Goal: Task Accomplishment & Management: Manage account settings

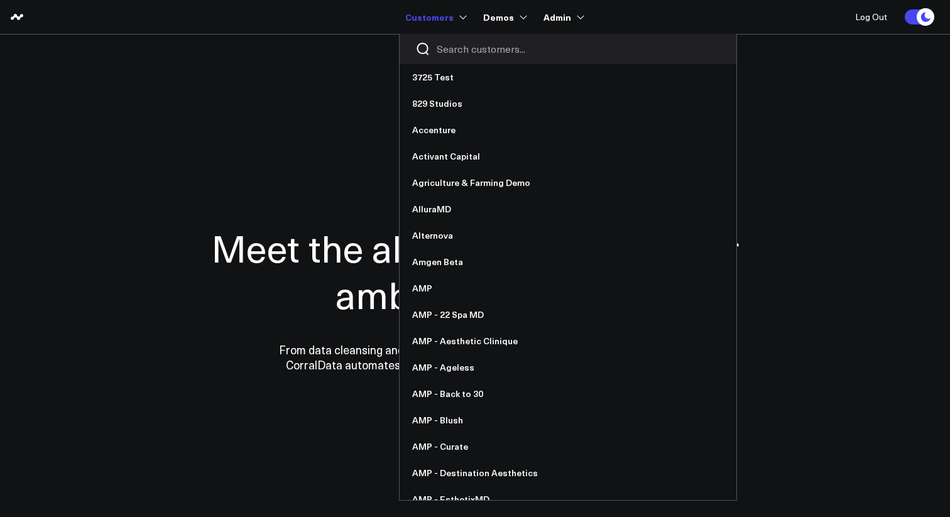
click at [462, 45] on input "Search customers input" at bounding box center [579, 49] width 284 height 14
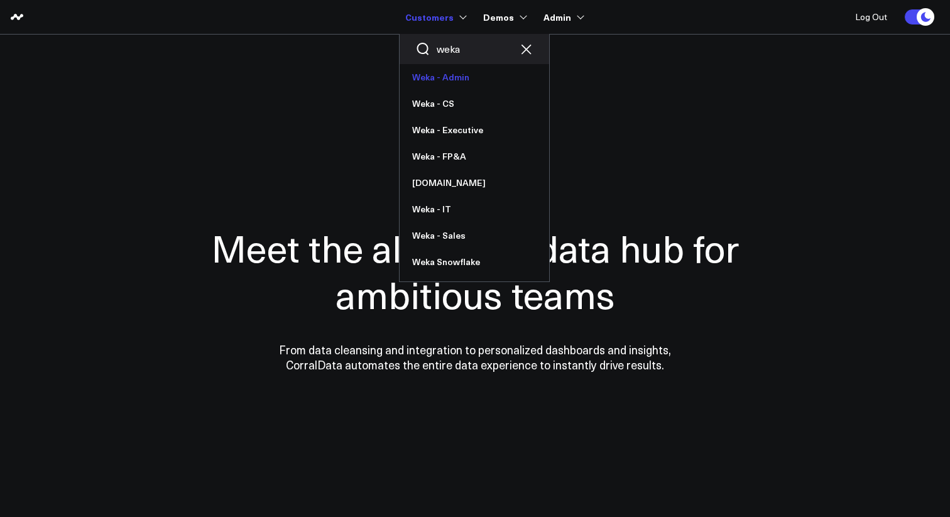
type input "weka"
click at [455, 76] on link "Weka - Admin" at bounding box center [475, 77] width 150 height 26
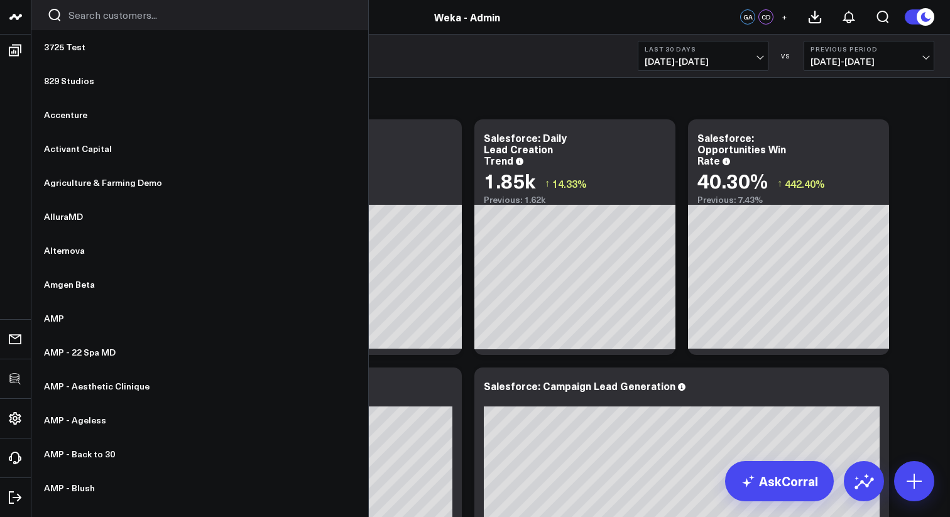
click at [77, 22] on div at bounding box center [199, 15] width 337 height 30
click at [79, 18] on input "Search customers input" at bounding box center [211, 15] width 284 height 14
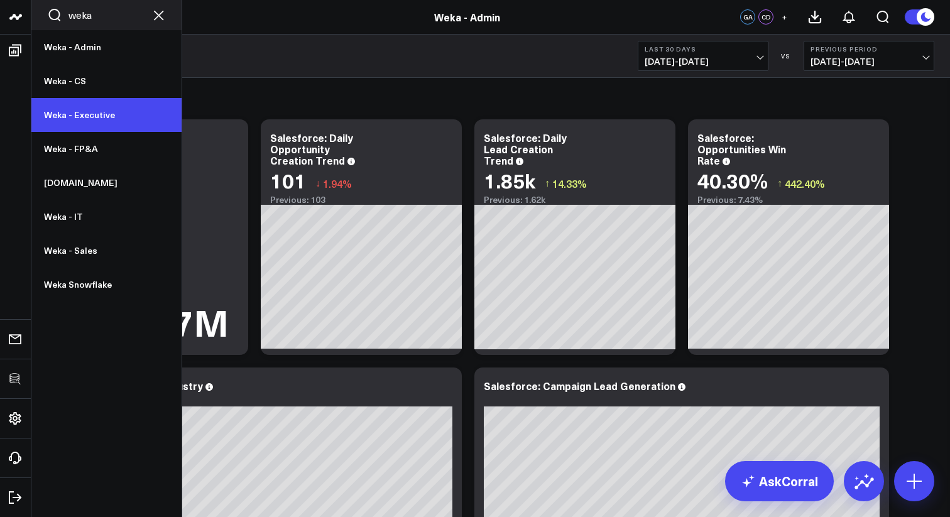
type input "weka"
click at [92, 128] on link "Weka - Executive" at bounding box center [106, 115] width 150 height 34
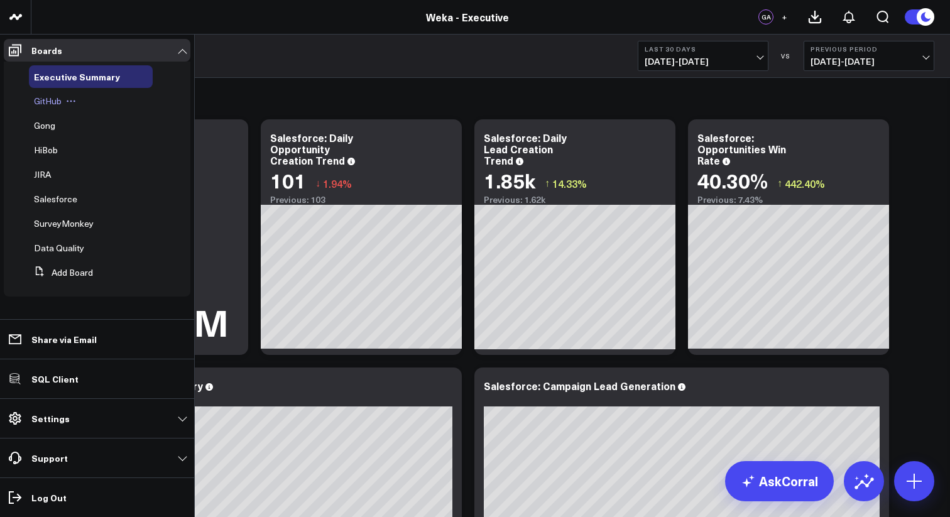
click at [54, 102] on span "GitHub" at bounding box center [48, 101] width 28 height 12
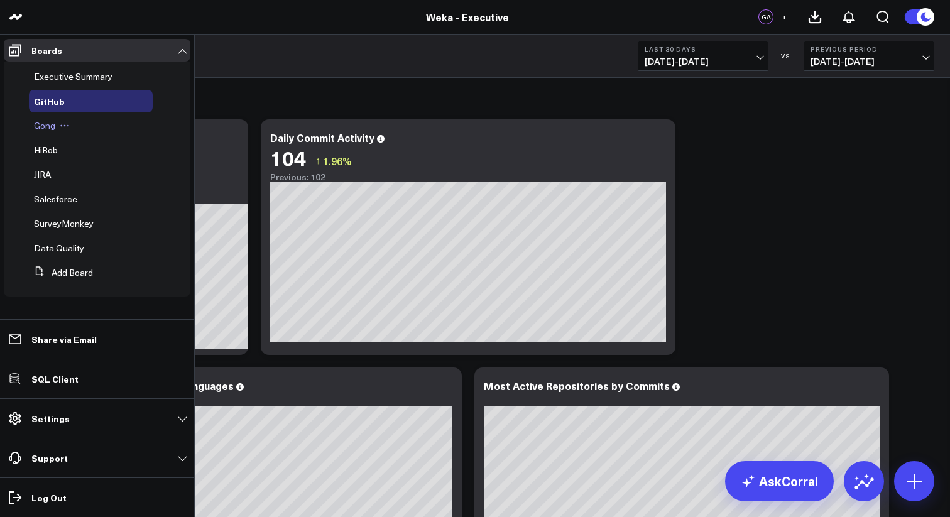
click at [40, 126] on span "Gong" at bounding box center [44, 125] width 21 height 12
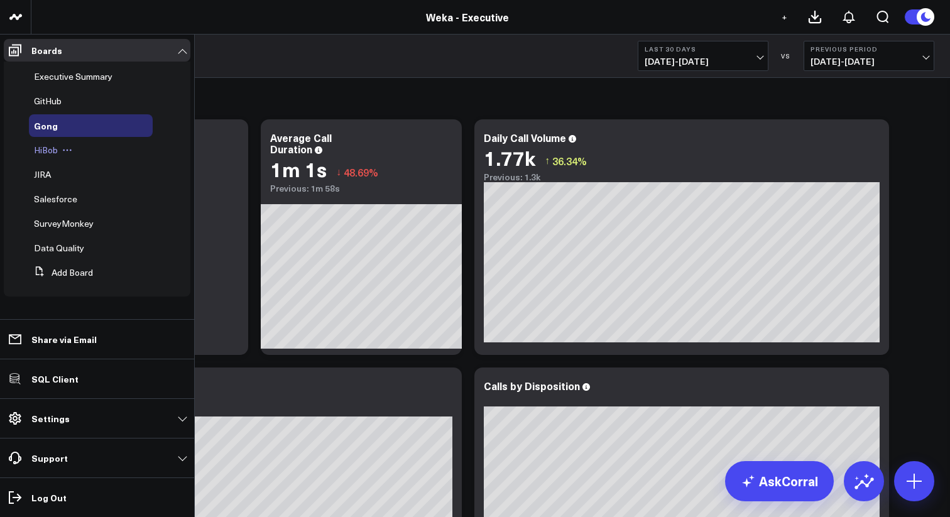
click at [52, 150] on span "HiBob" at bounding box center [46, 150] width 24 height 12
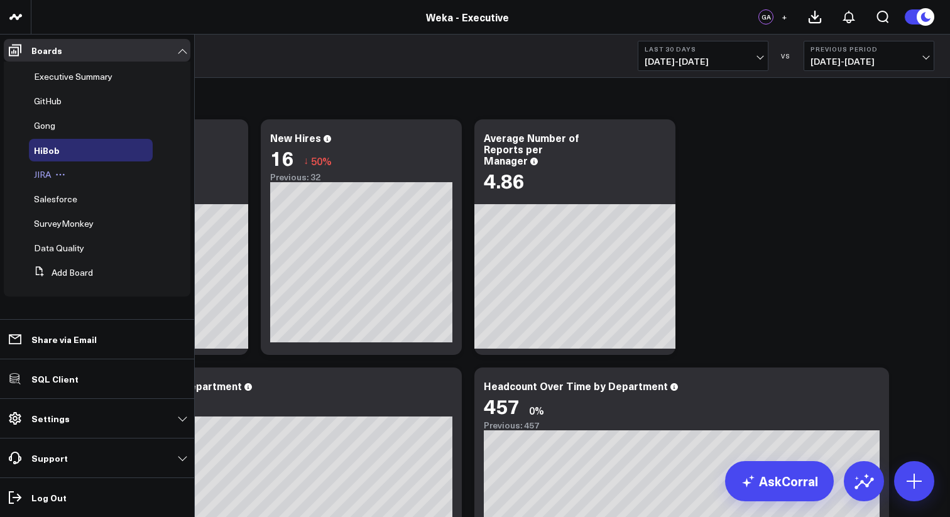
click at [43, 177] on span "JIRA" at bounding box center [42, 174] width 17 height 12
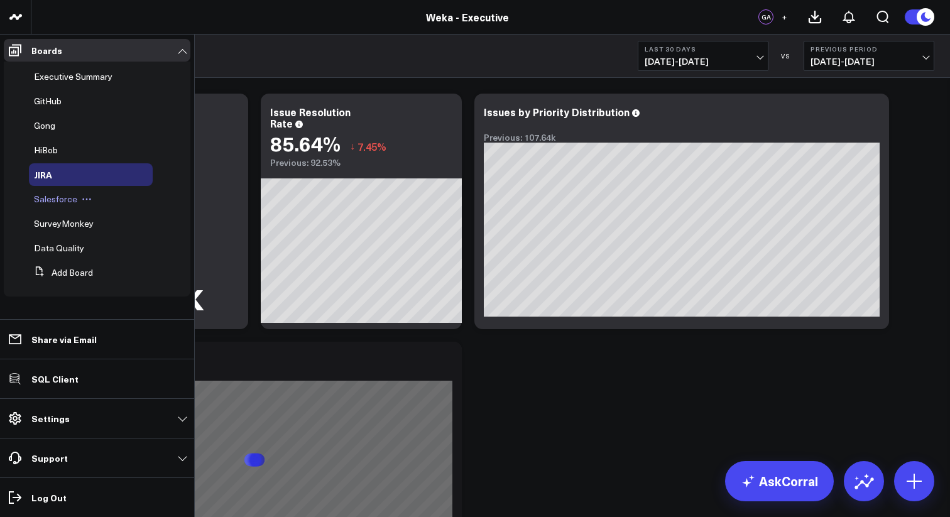
click at [55, 200] on span "Salesforce" at bounding box center [55, 199] width 43 height 12
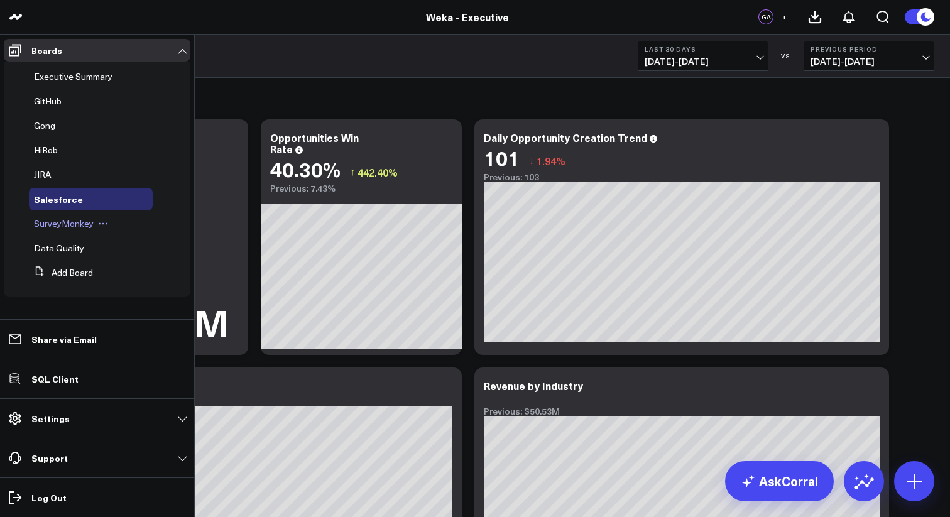
click at [74, 228] on span "SurveyMonkey" at bounding box center [64, 223] width 60 height 12
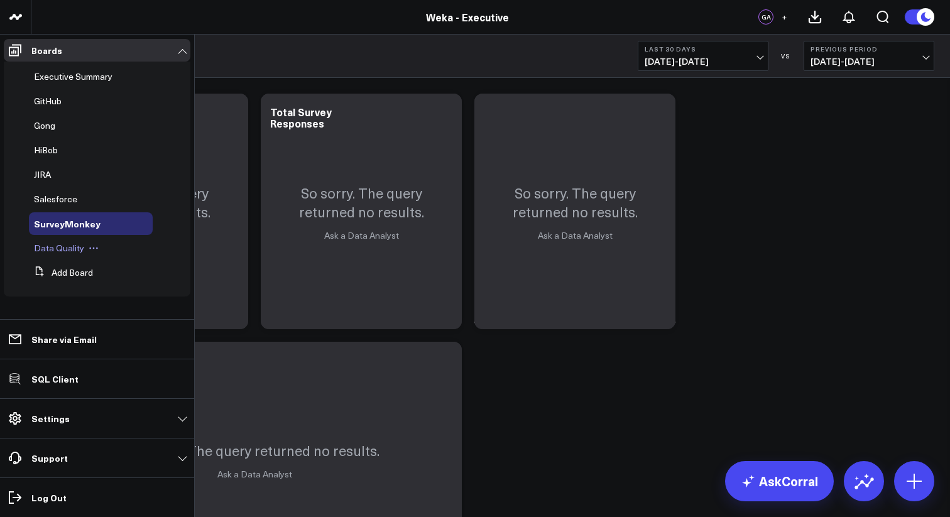
click at [53, 249] on span "Data Quality" at bounding box center [59, 248] width 50 height 12
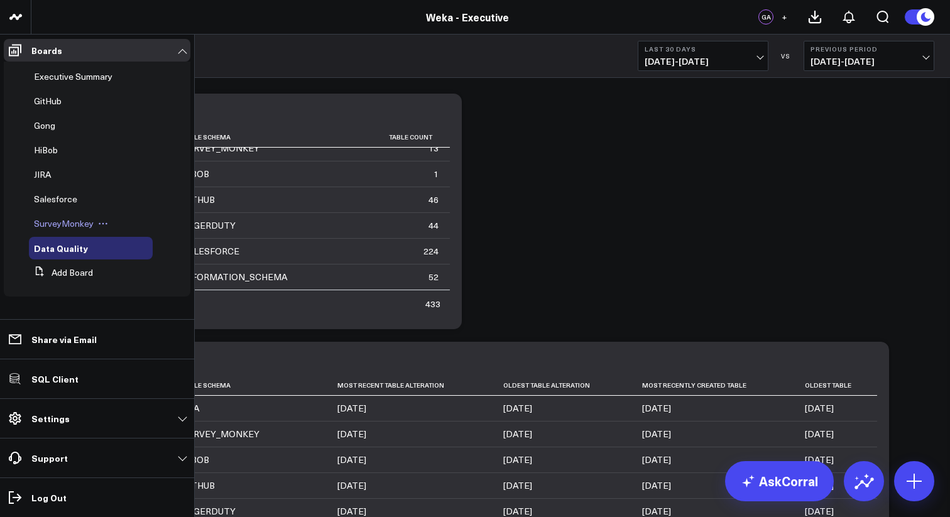
click at [55, 219] on span "SurveyMonkey" at bounding box center [64, 223] width 60 height 12
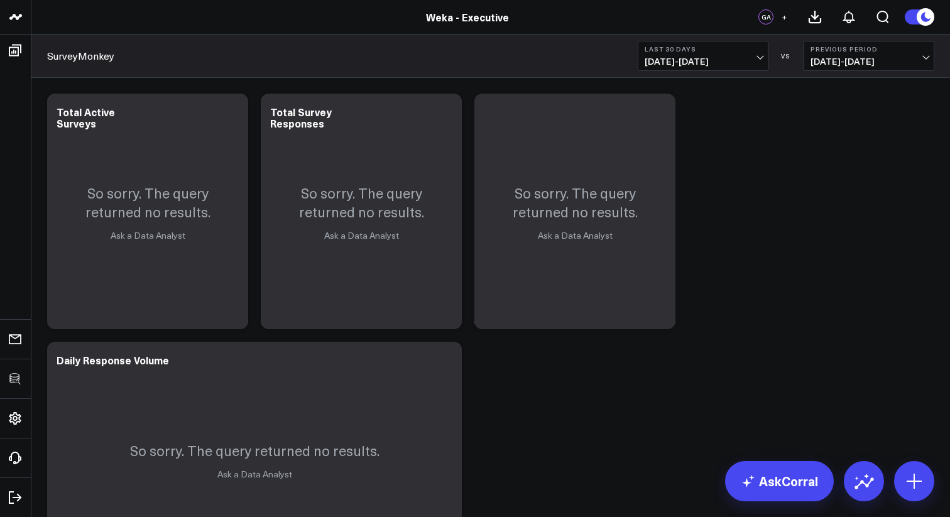
click at [718, 52] on b "Last 30 Days" at bounding box center [703, 49] width 117 height 8
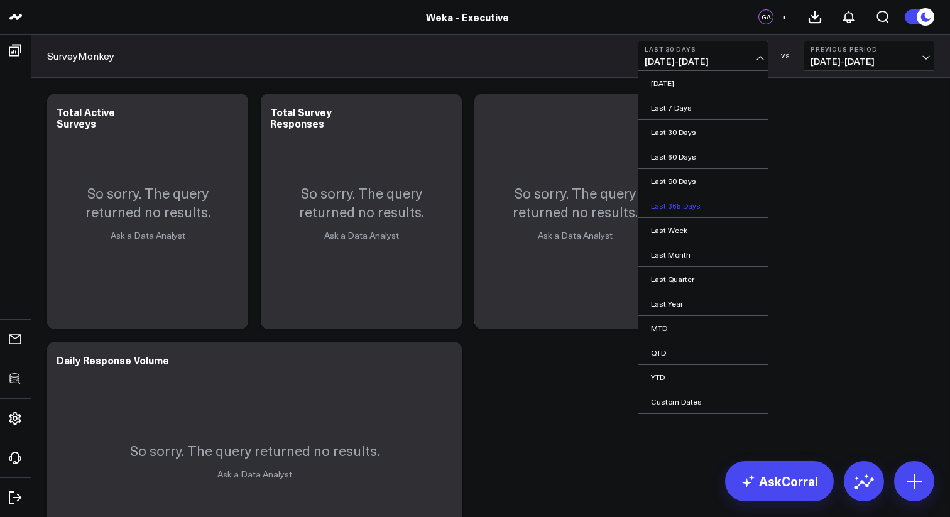
click at [688, 206] on link "Last 365 Days" at bounding box center [703, 206] width 129 height 24
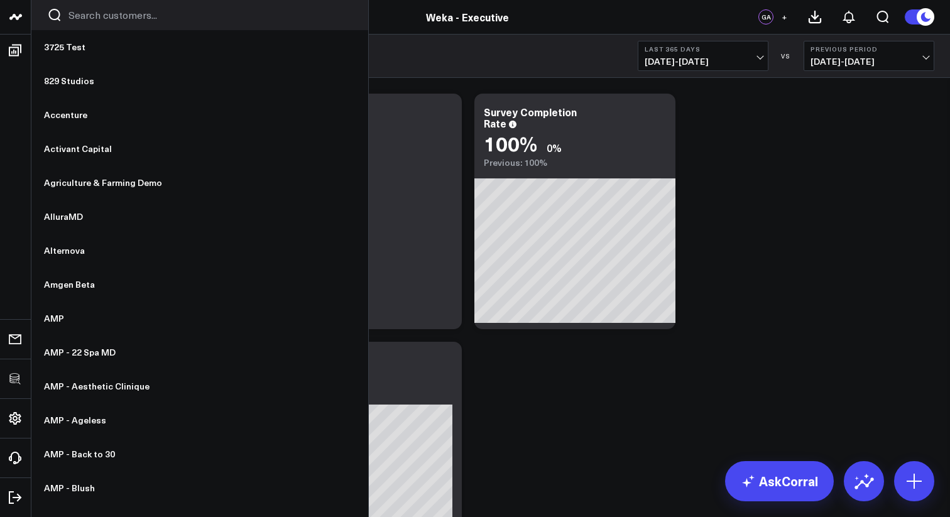
click at [101, 22] on div at bounding box center [199, 15] width 337 height 30
click at [103, 16] on input "Search customers input" at bounding box center [211, 15] width 284 height 14
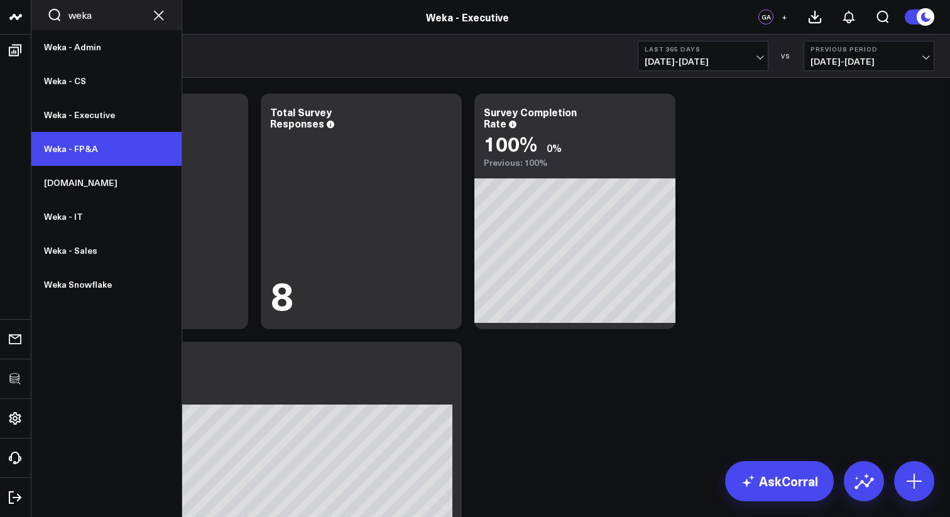
type input "weka"
click at [82, 145] on link "Weka - FP&A" at bounding box center [106, 149] width 150 height 34
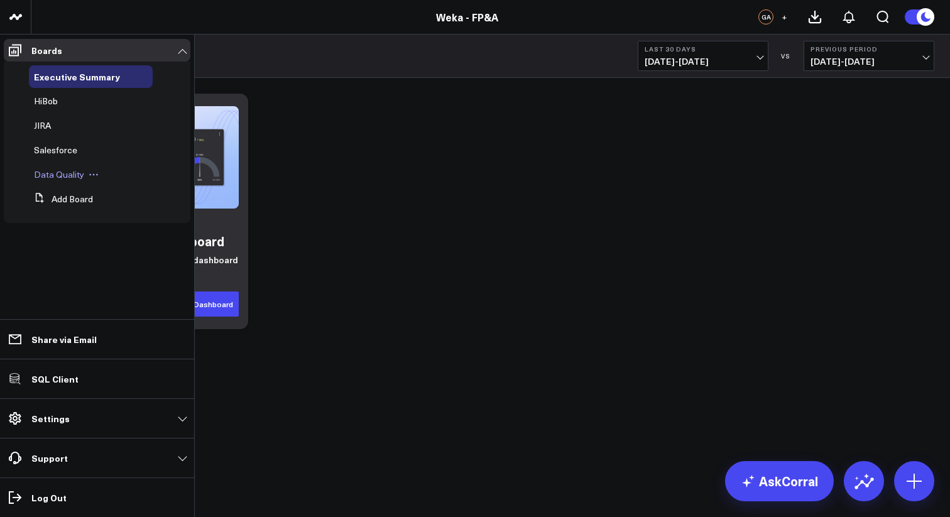
click at [39, 174] on span "Data Quality" at bounding box center [59, 174] width 50 height 12
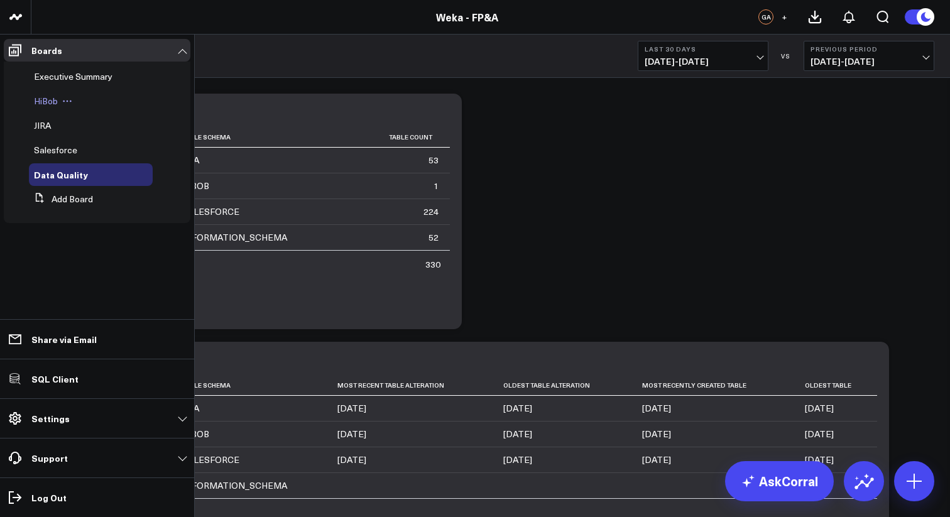
click at [47, 101] on span "HiBob" at bounding box center [46, 101] width 24 height 12
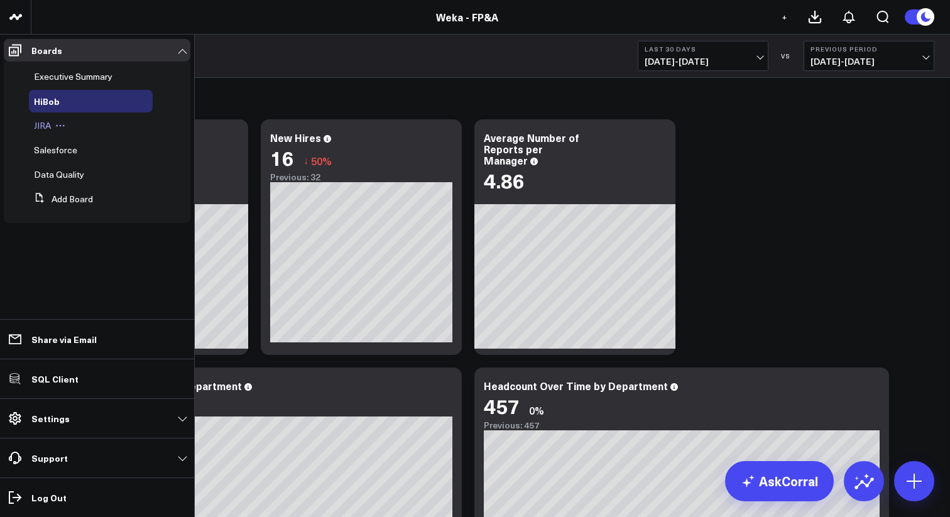
click at [41, 127] on span "JIRA" at bounding box center [42, 125] width 17 height 12
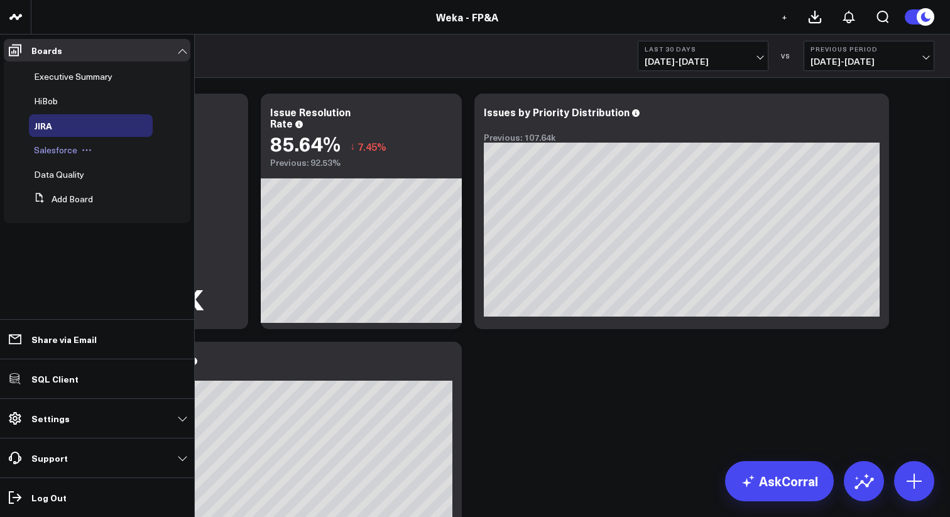
click at [47, 150] on span "Salesforce" at bounding box center [55, 150] width 43 height 12
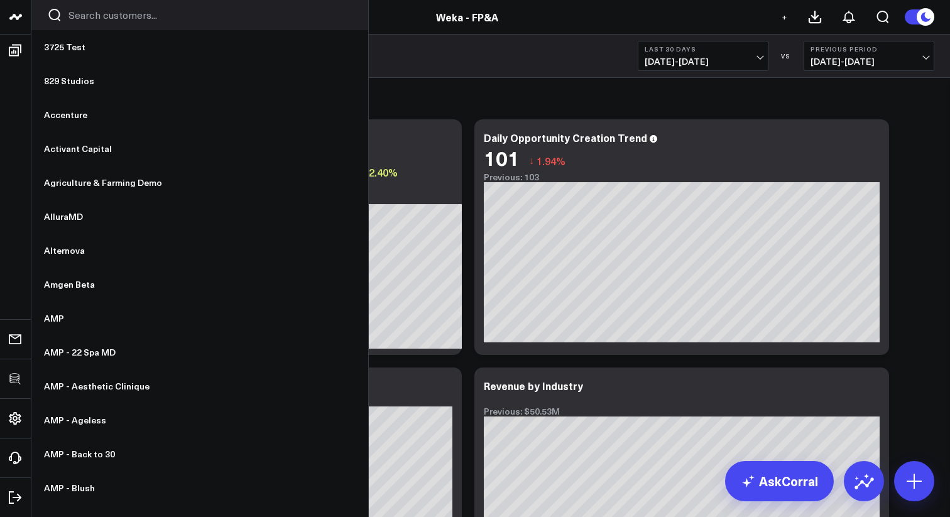
click at [91, 16] on input "Search customers input" at bounding box center [211, 15] width 284 height 14
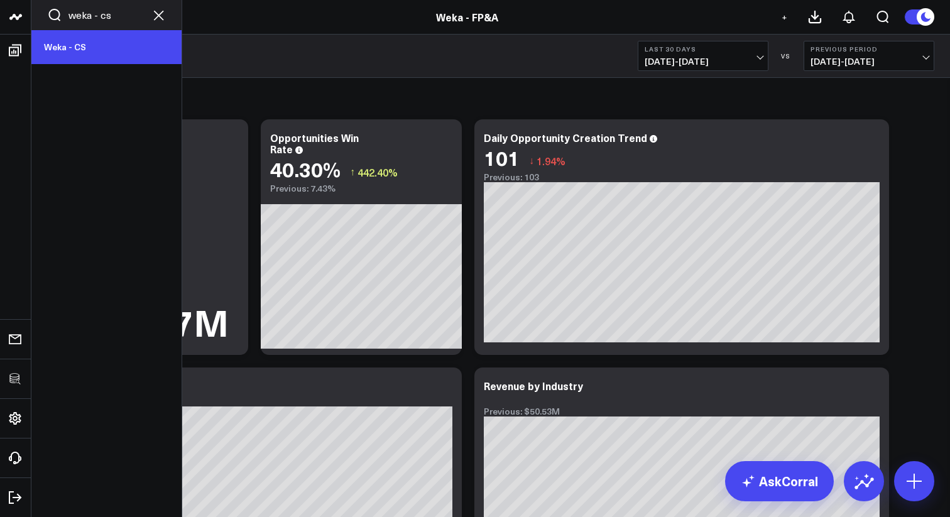
type input "weka - cs"
click at [70, 40] on link "Weka - CS" at bounding box center [106, 47] width 150 height 34
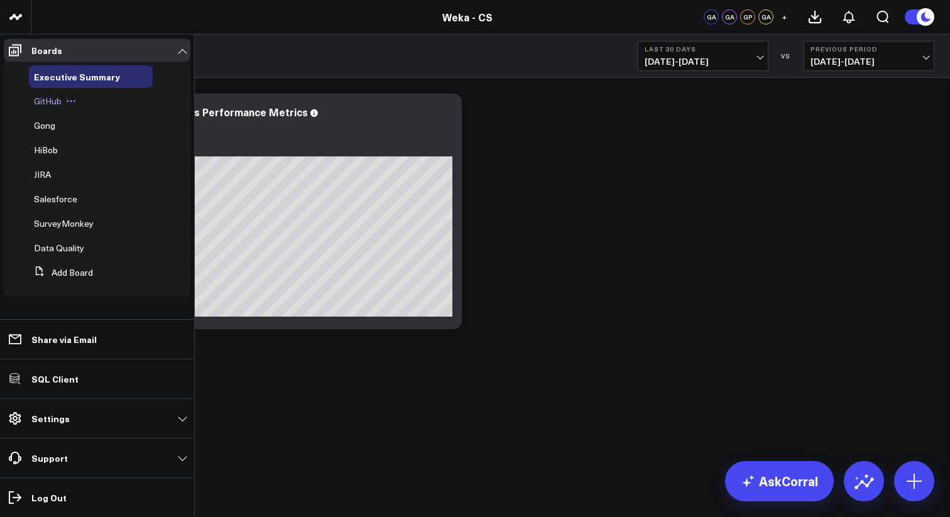
click at [54, 105] on span "GitHub" at bounding box center [48, 101] width 28 height 12
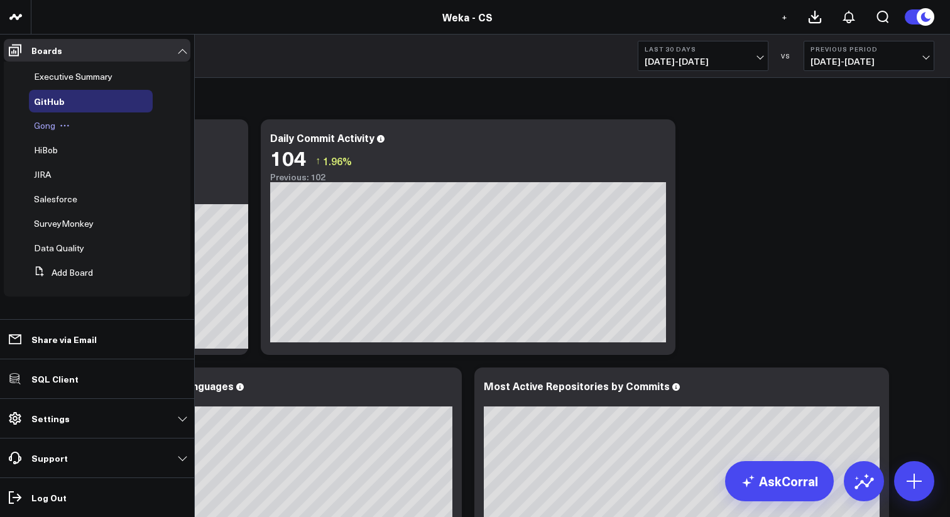
click at [45, 129] on span "Gong" at bounding box center [44, 125] width 21 height 12
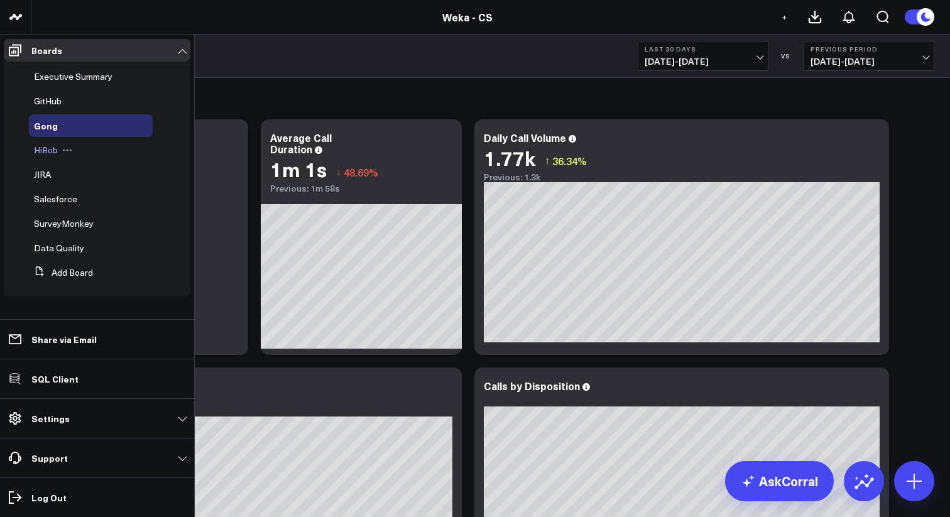
click at [43, 151] on span "HiBob" at bounding box center [46, 150] width 24 height 12
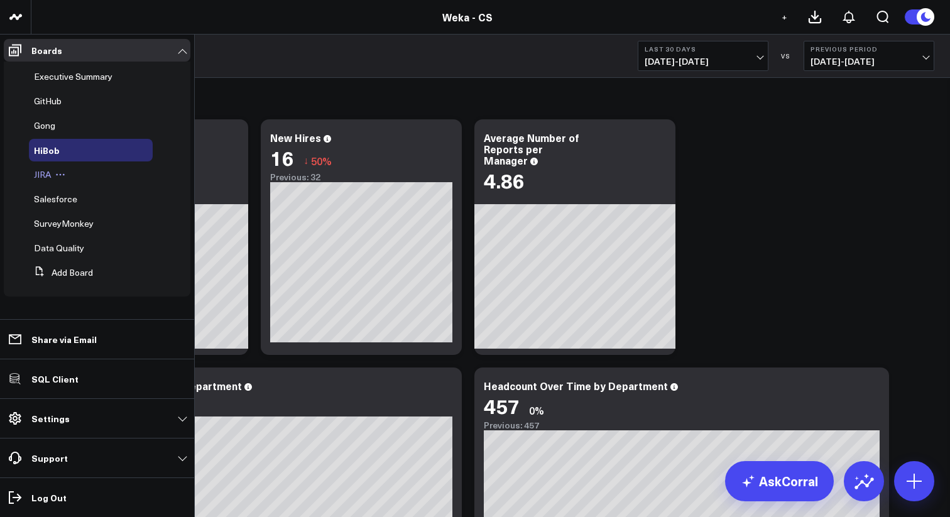
click at [40, 173] on span "JIRA" at bounding box center [42, 174] width 17 height 12
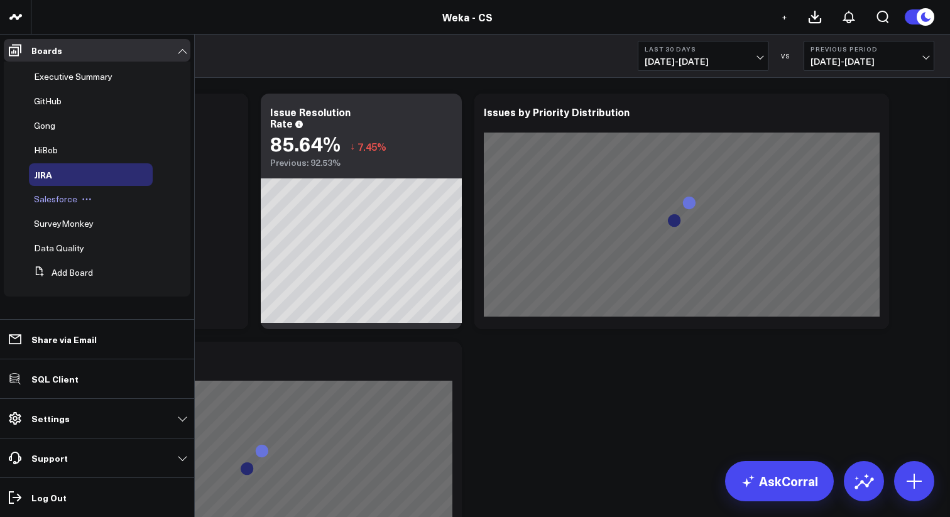
click at [48, 200] on span "Salesforce" at bounding box center [55, 199] width 43 height 12
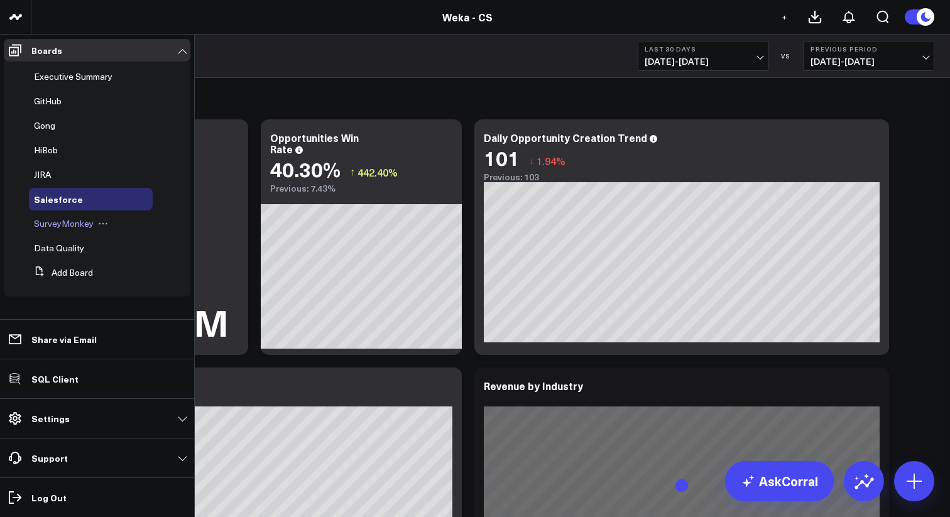
click at [57, 228] on span "SurveyMonkey" at bounding box center [64, 223] width 60 height 12
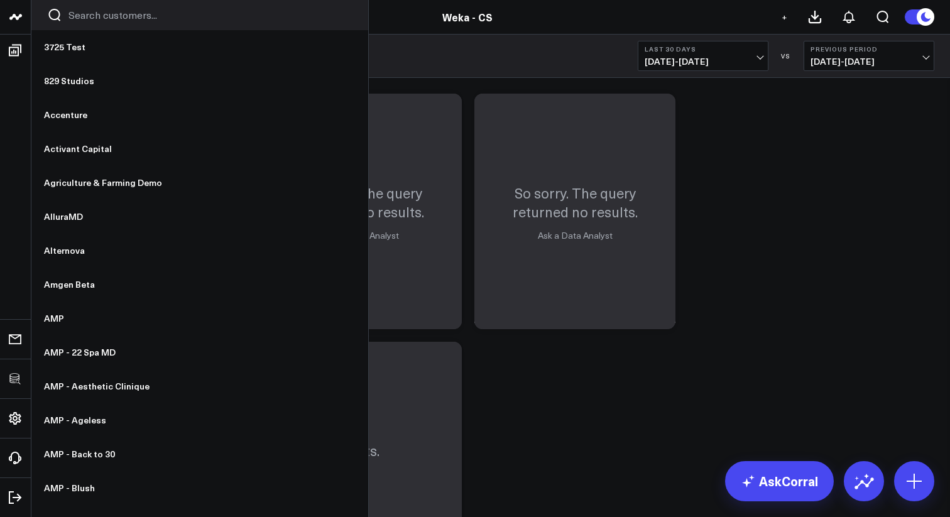
click at [111, 18] on input "Search customers input" at bounding box center [211, 15] width 284 height 14
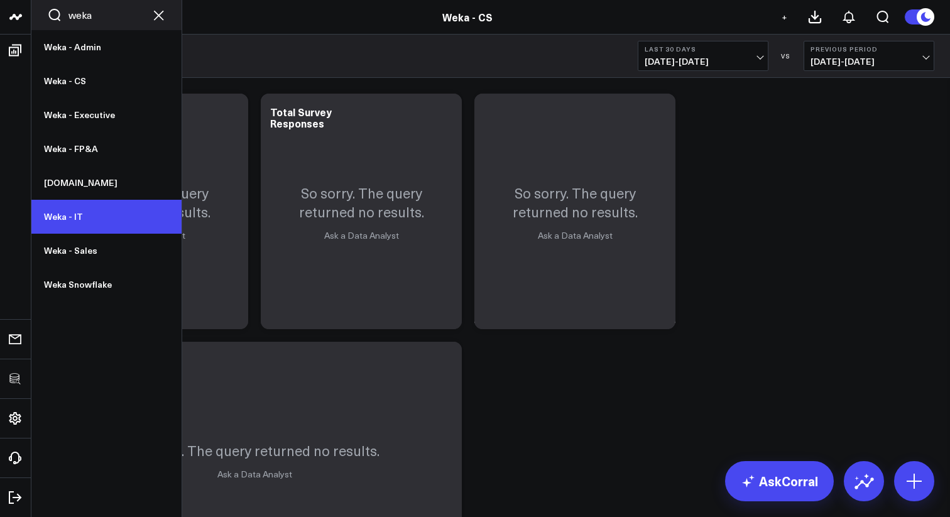
type input "weka"
click at [70, 217] on link "Weka - IT" at bounding box center [106, 217] width 150 height 34
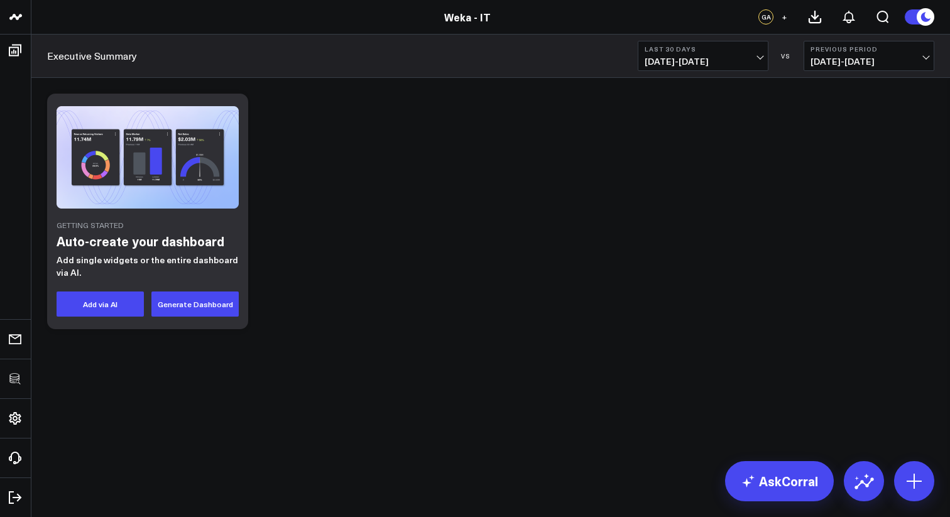
drag, startPoint x: 43, startPoint y: 173, endPoint x: 568, endPoint y: 0, distance: 552.5
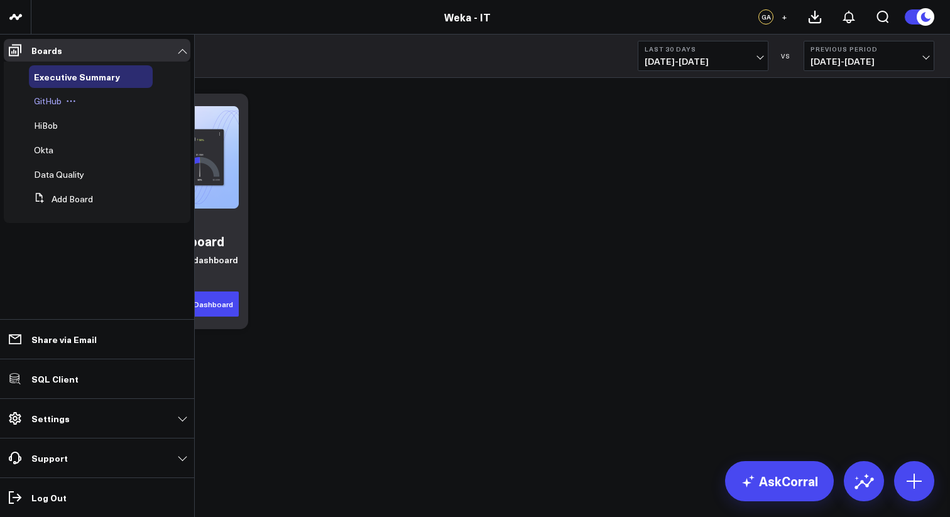
click at [57, 102] on span "GitHub" at bounding box center [48, 101] width 28 height 12
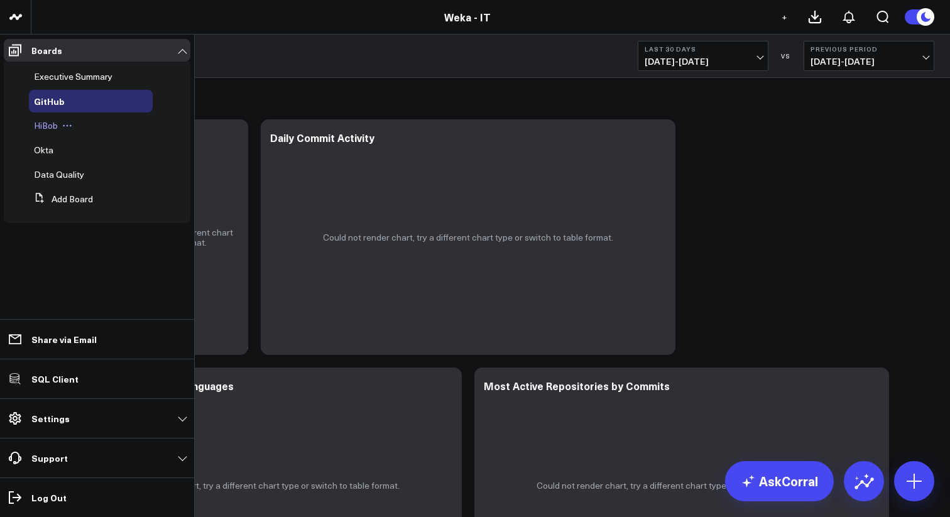
click at [39, 126] on span "HiBob" at bounding box center [46, 125] width 24 height 12
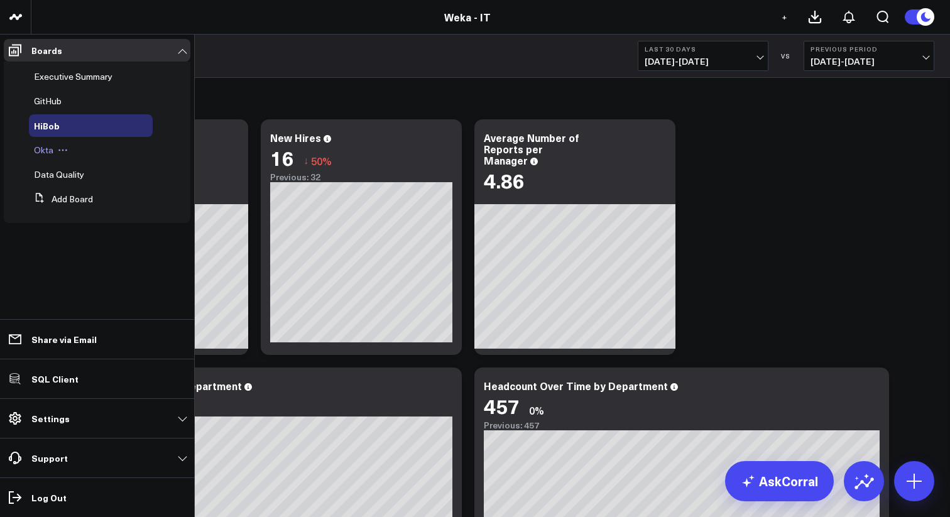
click at [44, 152] on span "Okta" at bounding box center [43, 150] width 19 height 12
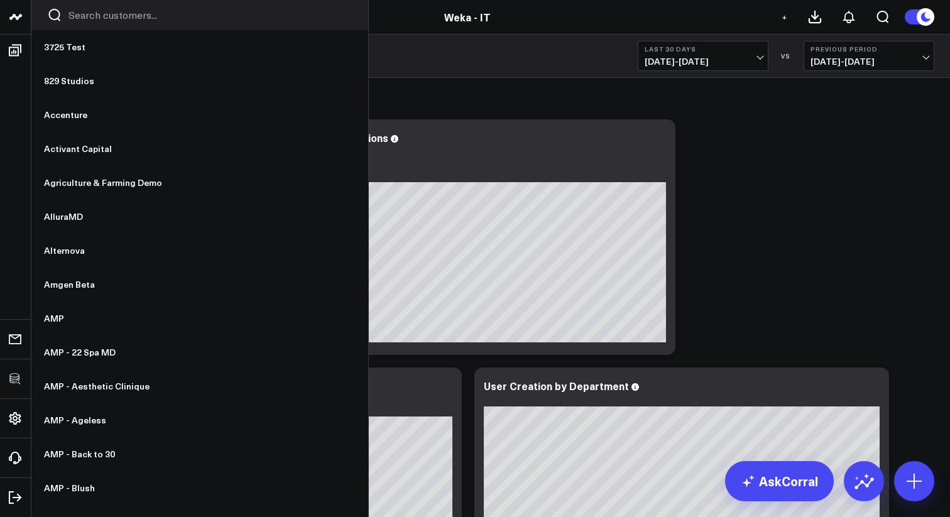
click at [106, 8] on input "Search customers input" at bounding box center [211, 15] width 284 height 14
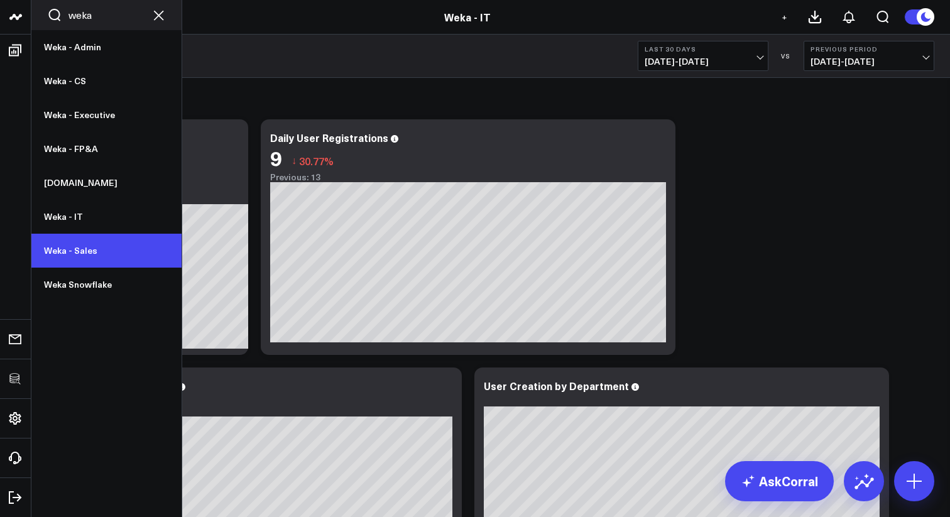
type input "weka"
click at [86, 253] on link "Weka - Sales" at bounding box center [106, 251] width 150 height 34
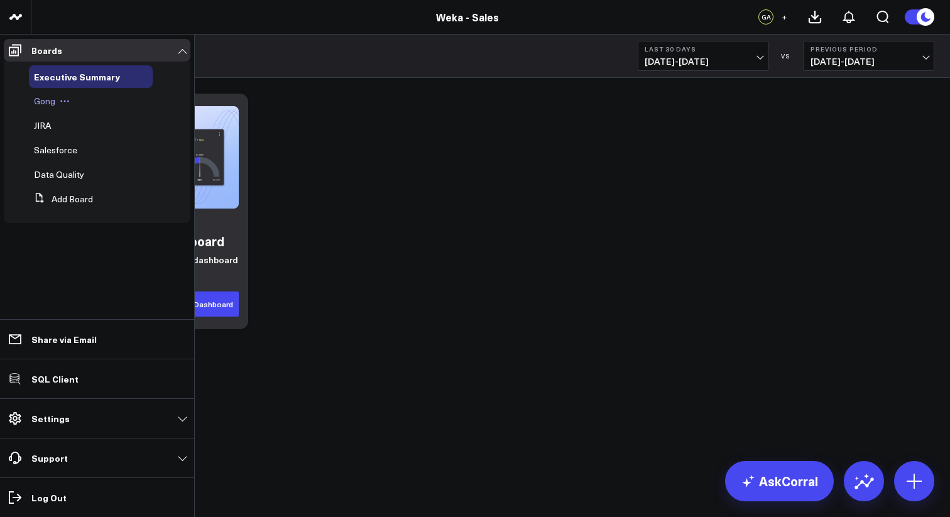
click at [52, 107] on span "Gong" at bounding box center [44, 101] width 21 height 12
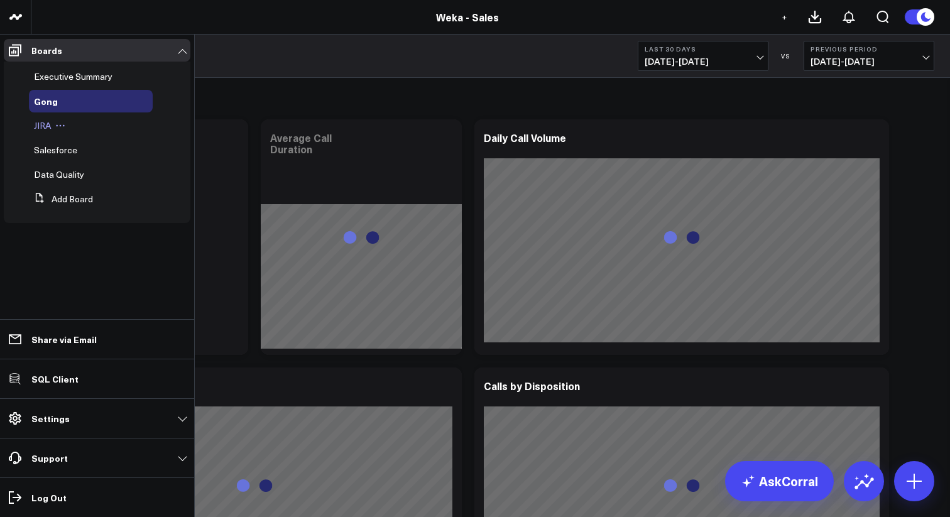
click at [40, 126] on span "JIRA" at bounding box center [42, 125] width 17 height 12
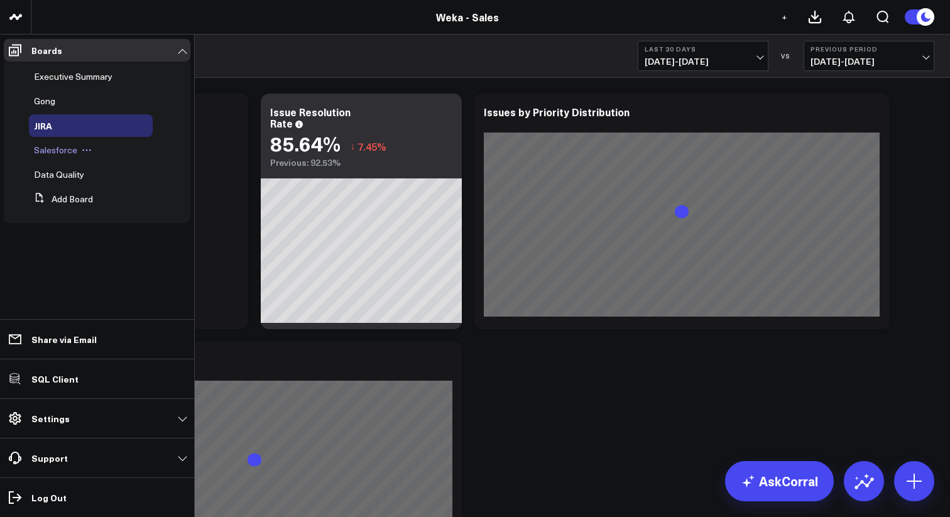
click at [41, 153] on span "Salesforce" at bounding box center [55, 150] width 43 height 12
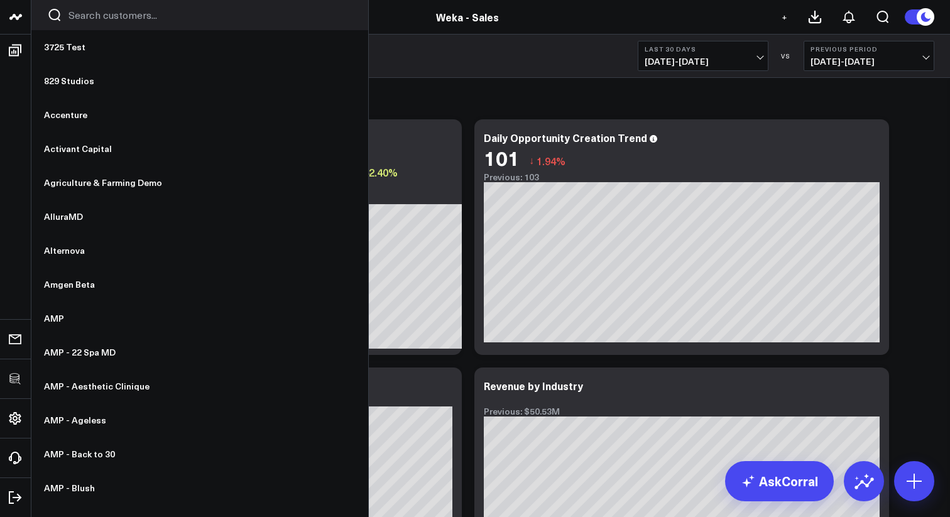
click at [85, 21] on input "Search customers input" at bounding box center [211, 15] width 284 height 14
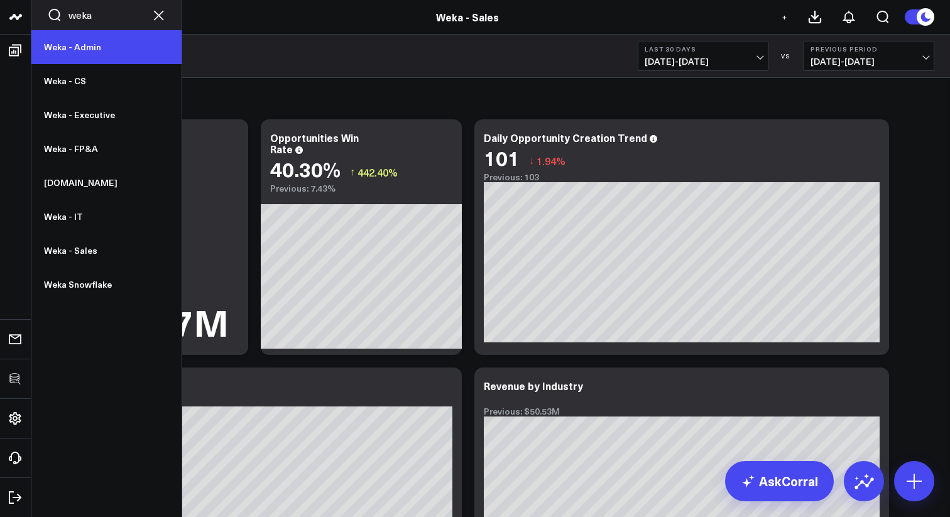
type input "weka"
click at [76, 51] on link "Weka - Admin" at bounding box center [106, 47] width 150 height 34
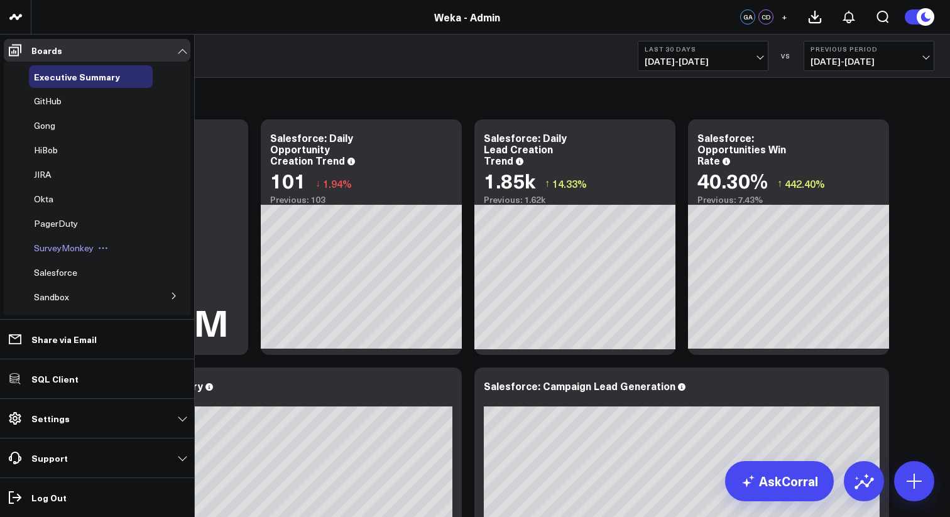
click at [47, 251] on span "SurveyMonkey" at bounding box center [64, 248] width 60 height 12
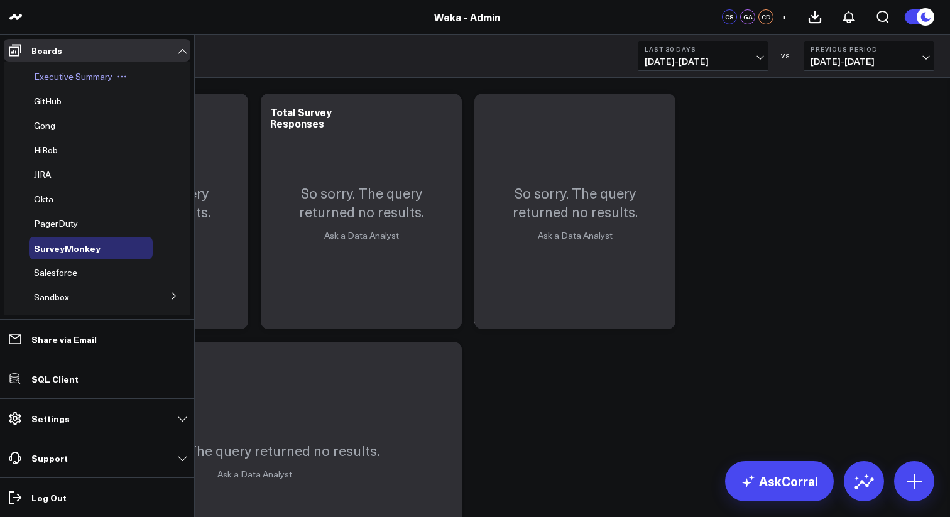
click at [80, 80] on span "Executive Summary" at bounding box center [73, 76] width 79 height 12
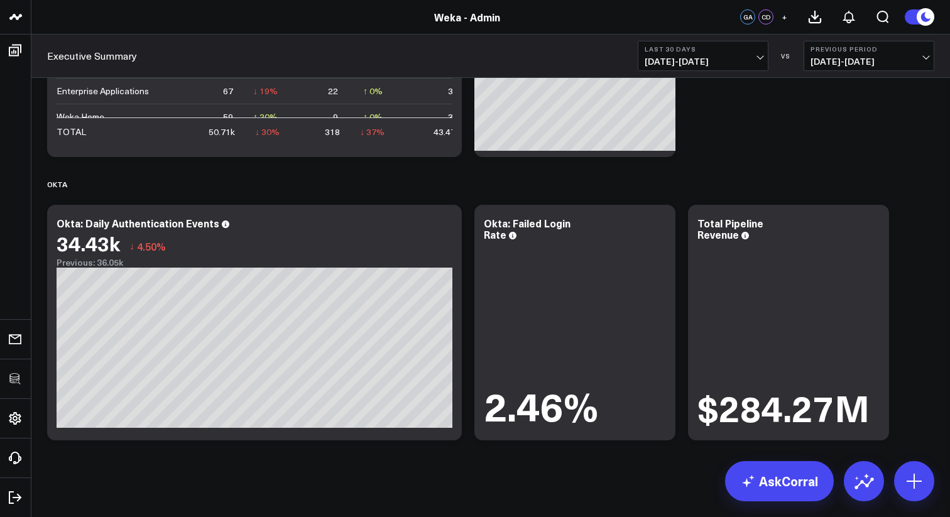
scroll to position [3110, 0]
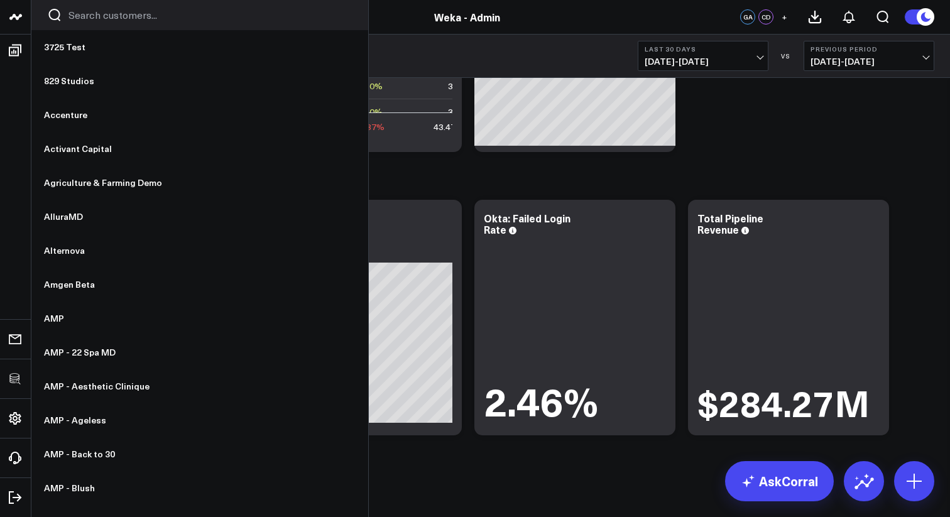
click at [109, 13] on input "Search customers input" at bounding box center [211, 15] width 284 height 14
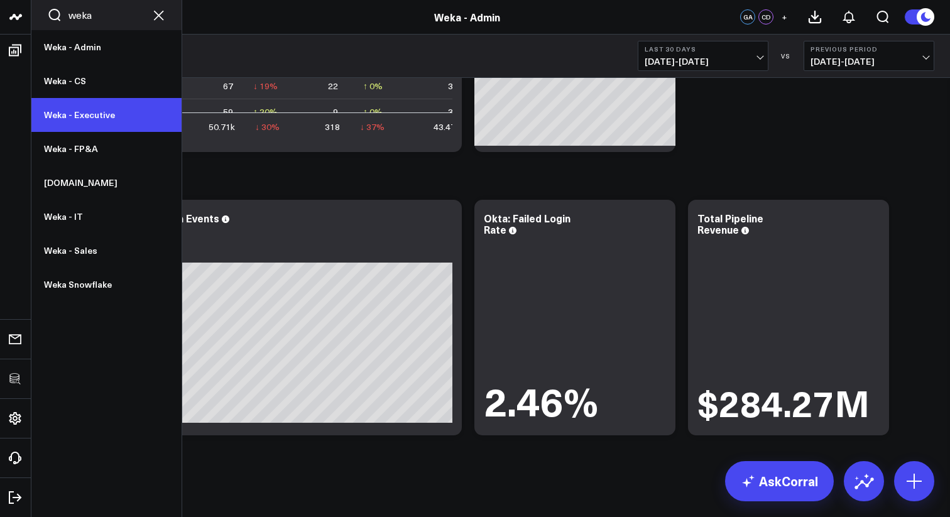
type input "weka"
click at [97, 124] on link "Weka - Executive" at bounding box center [106, 115] width 150 height 34
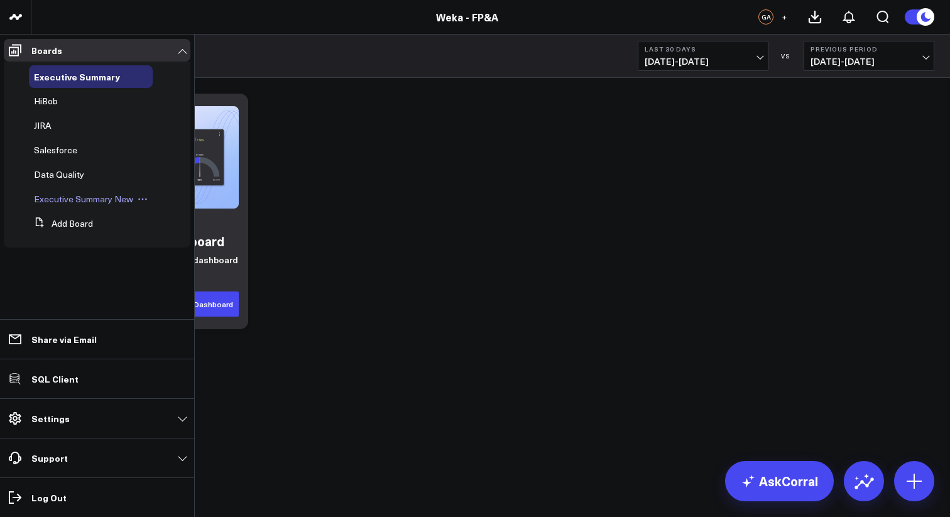
click at [76, 197] on span "Executive Summary New" at bounding box center [83, 199] width 99 height 12
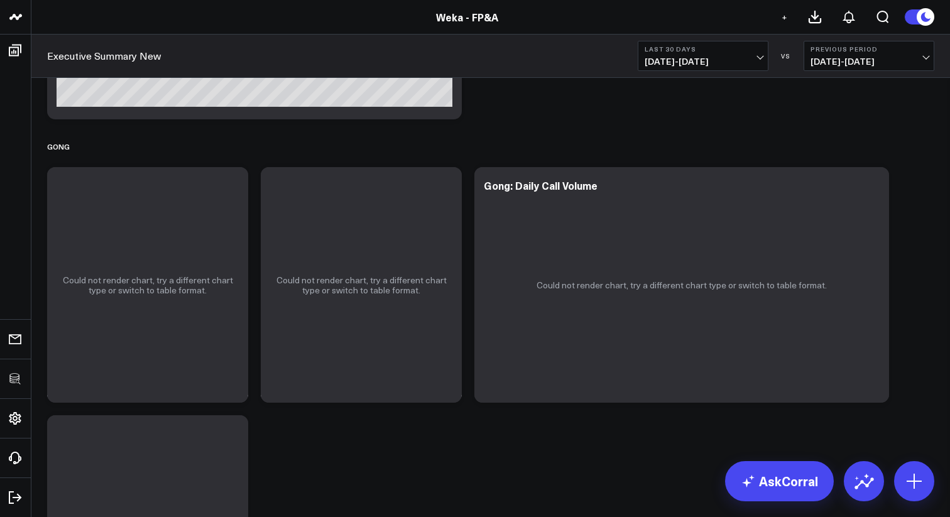
scroll to position [723, 0]
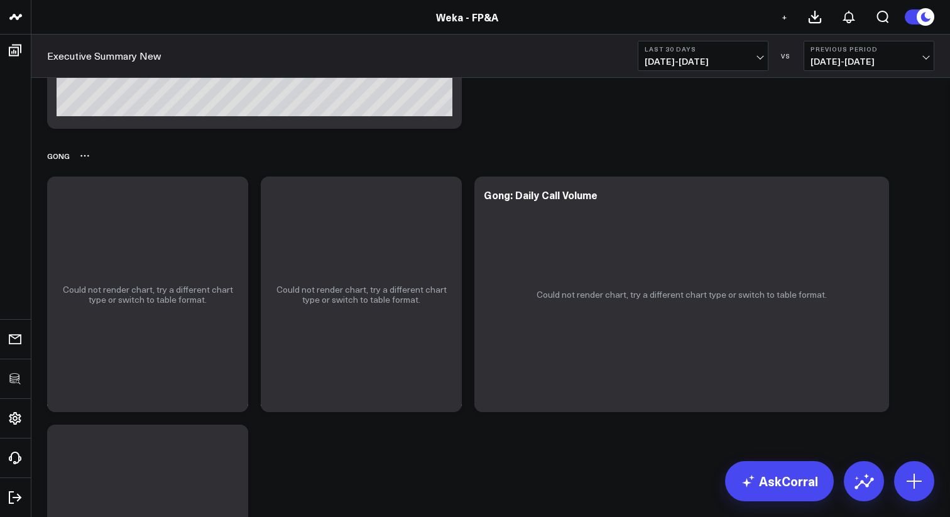
click at [85, 154] on icon at bounding box center [85, 156] width 10 height 10
click at [233, 158] on div "Gong Rename Delete" at bounding box center [490, 155] width 887 height 29
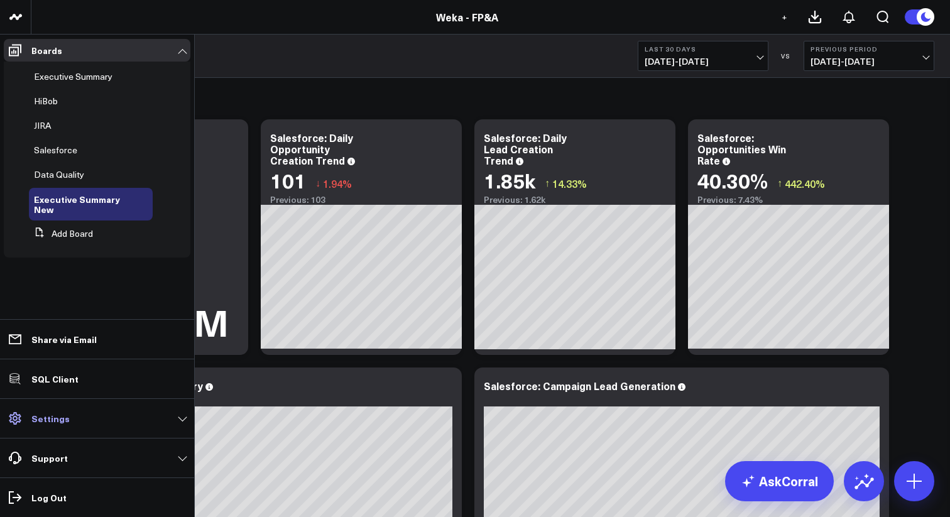
click at [57, 424] on p "Settings" at bounding box center [50, 419] width 38 height 10
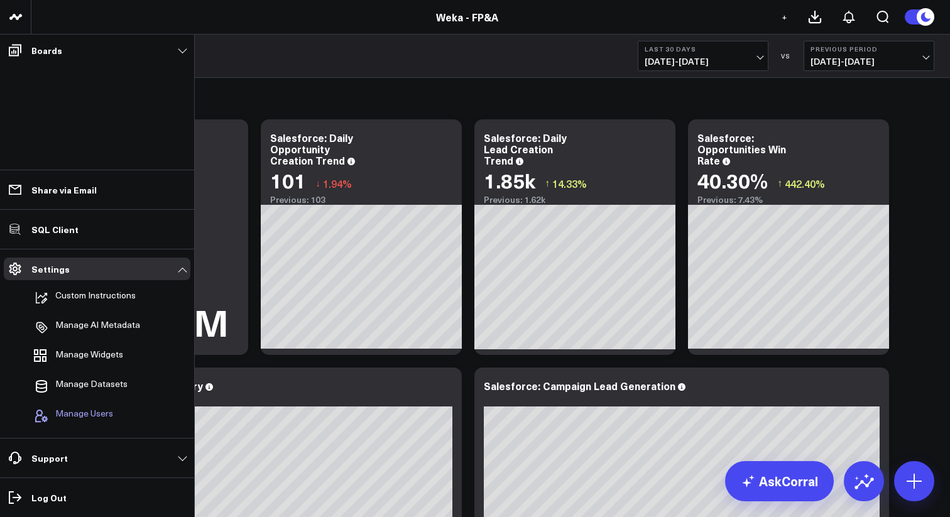
click at [74, 410] on span "Manage Users" at bounding box center [84, 416] width 58 height 15
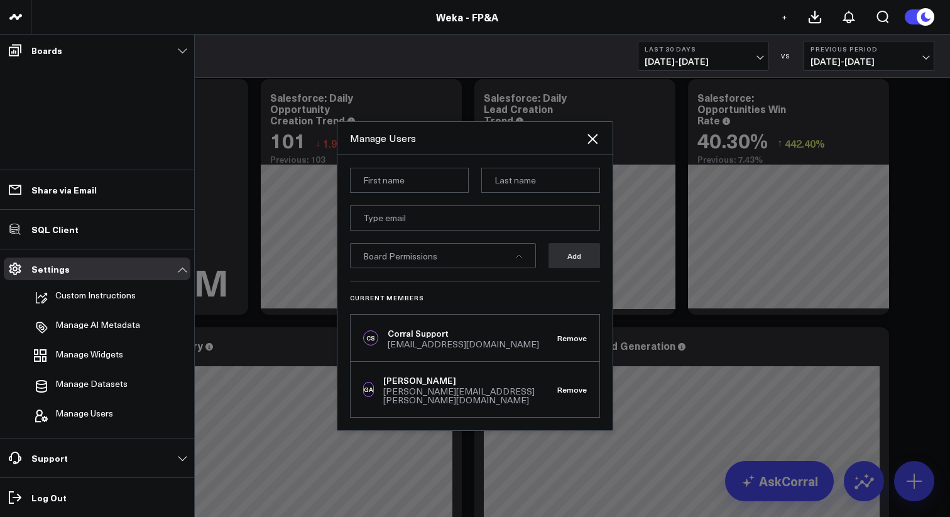
scroll to position [11, 0]
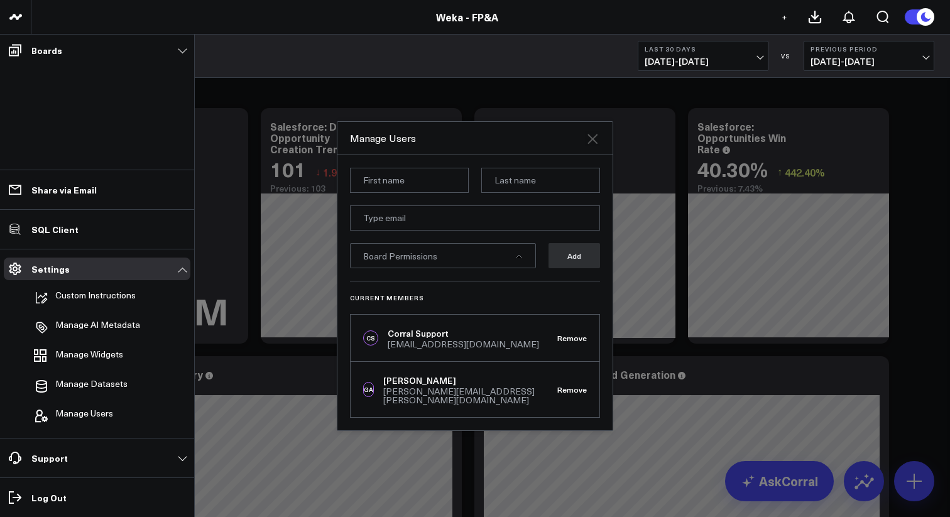
click at [593, 146] on icon at bounding box center [592, 138] width 15 height 15
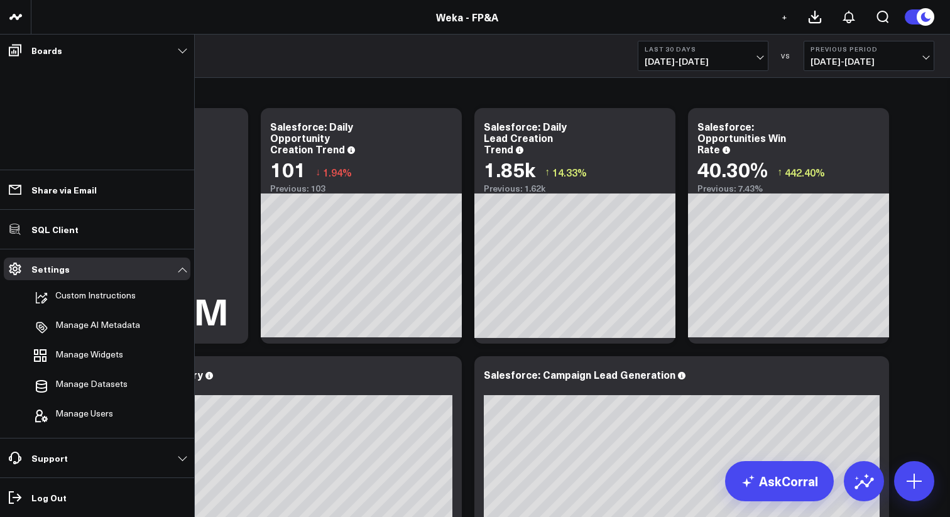
click at [360, 87] on div "Salesforce" at bounding box center [490, 87] width 887 height 29
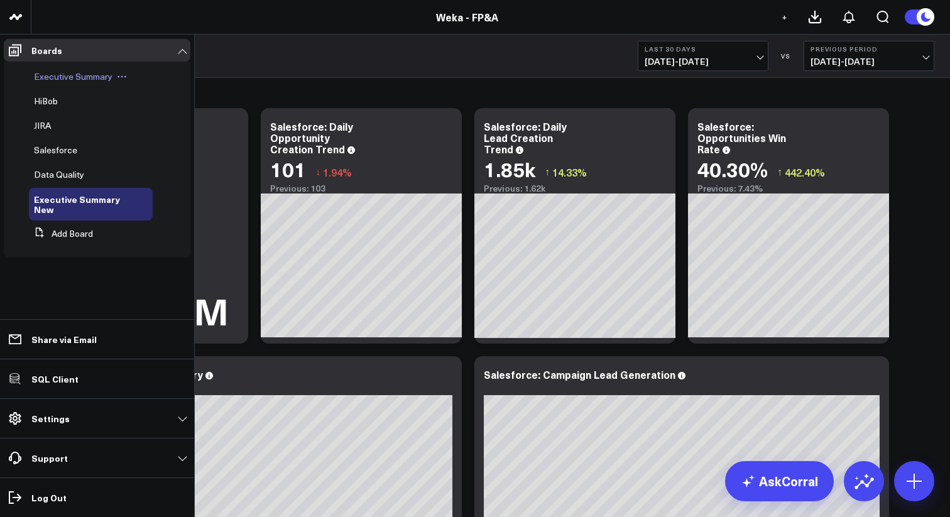
click at [68, 76] on span "Executive Summary" at bounding box center [73, 76] width 79 height 12
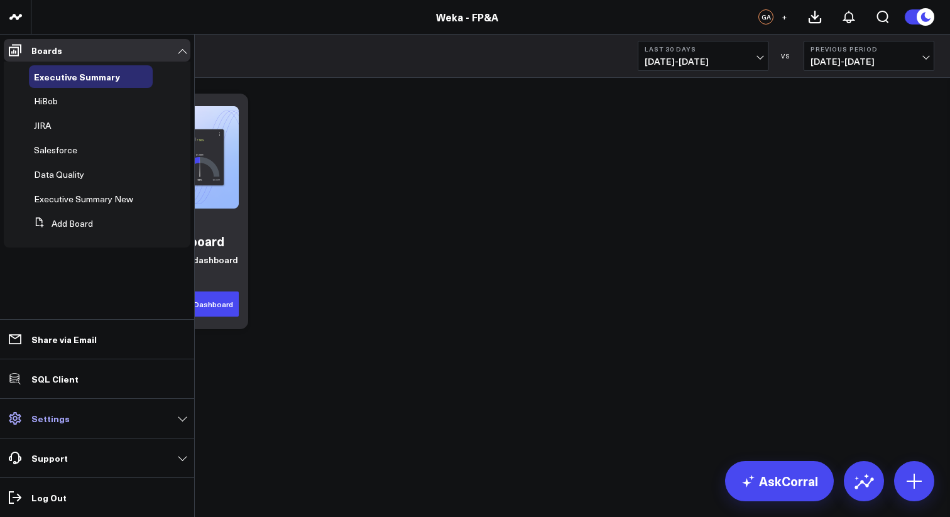
click at [95, 422] on link "Settings" at bounding box center [97, 418] width 187 height 23
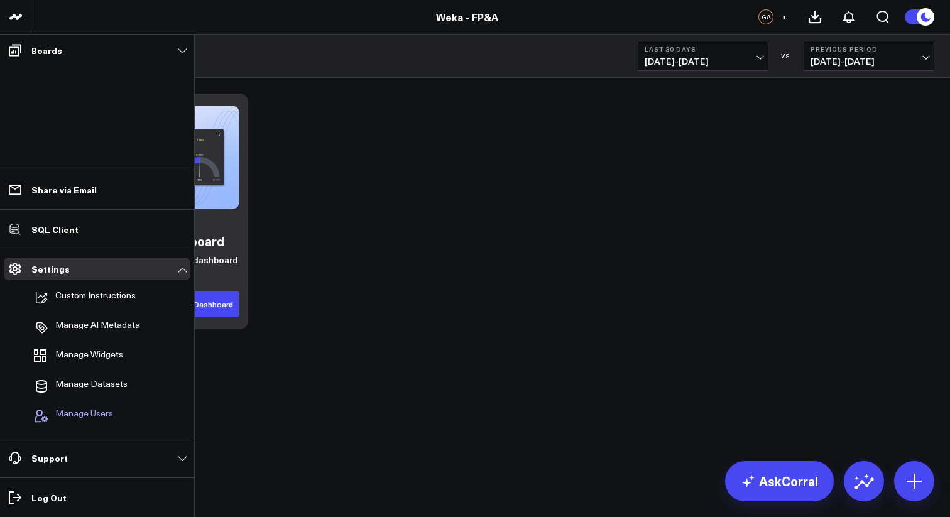
click at [104, 413] on span "Manage Users" at bounding box center [84, 416] width 58 height 15
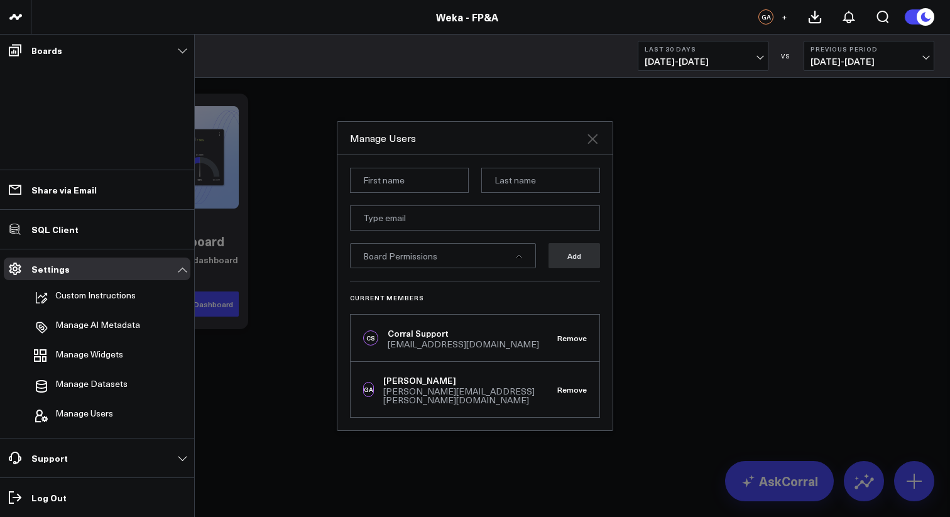
click at [596, 145] on icon at bounding box center [592, 138] width 15 height 15
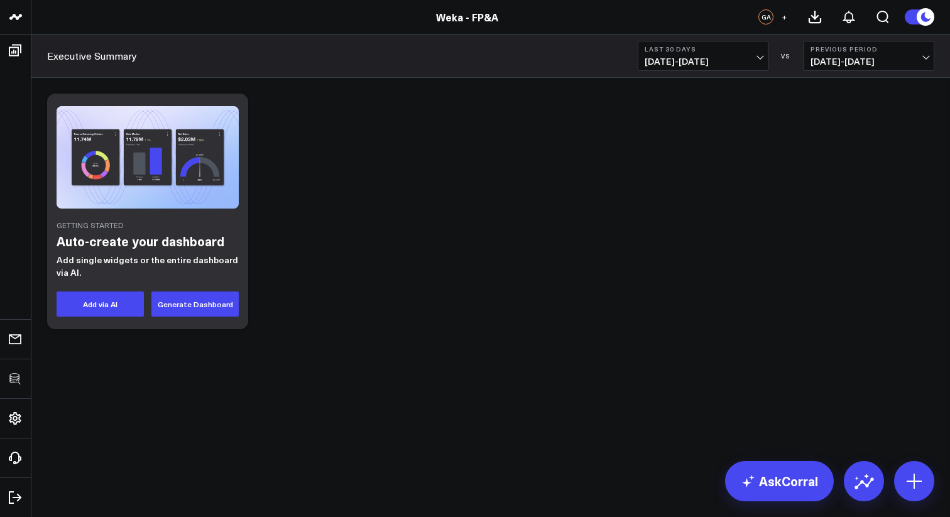
click at [388, 188] on div "Getting Started Auto-create your dashboard Add single widgets or the entire das…" at bounding box center [491, 211] width 900 height 248
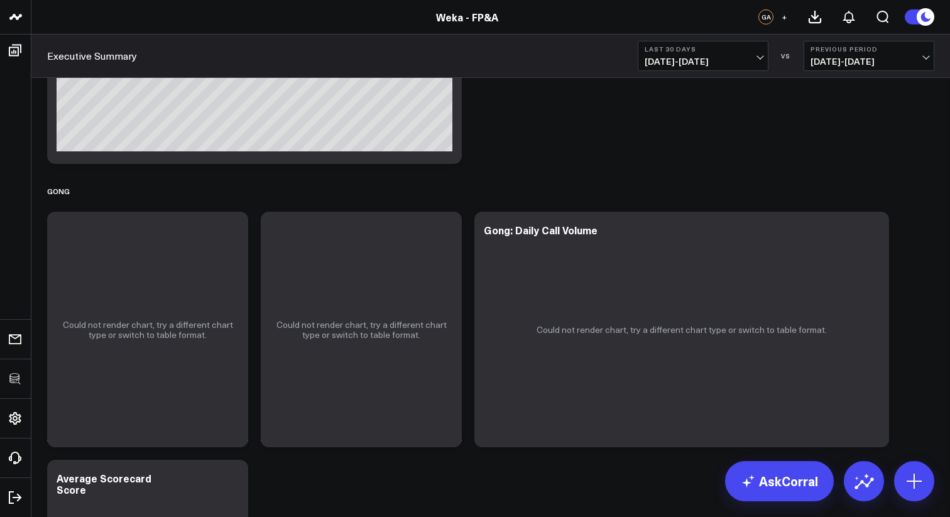
scroll to position [732, 0]
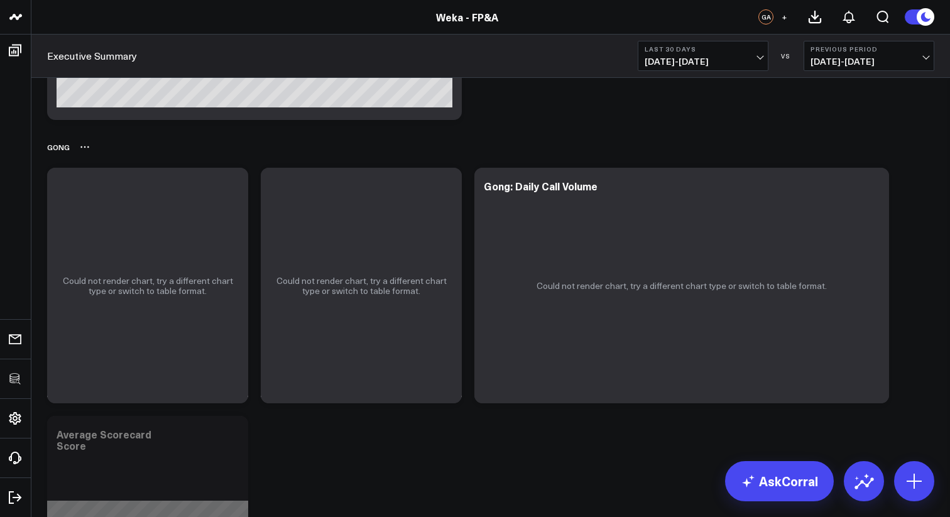
click at [89, 145] on icon at bounding box center [85, 147] width 10 height 10
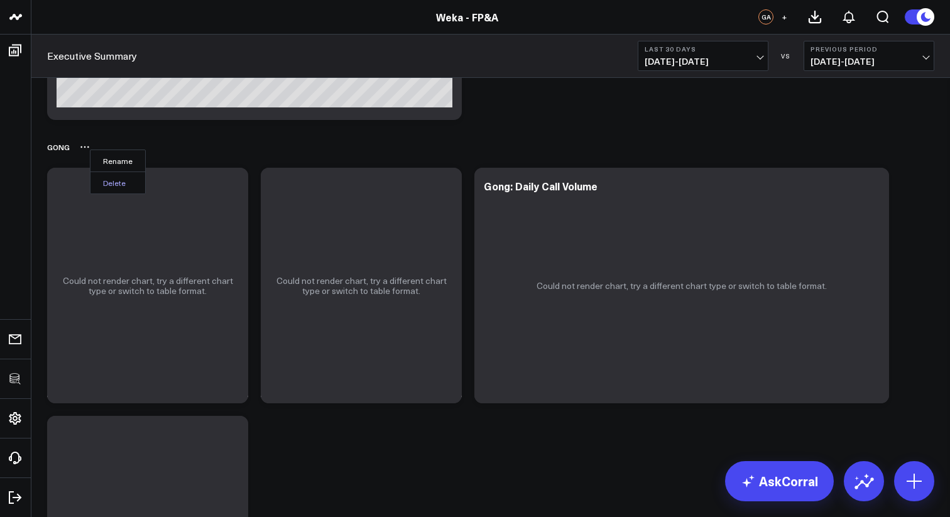
click at [107, 180] on button "Delete" at bounding box center [118, 183] width 55 height 22
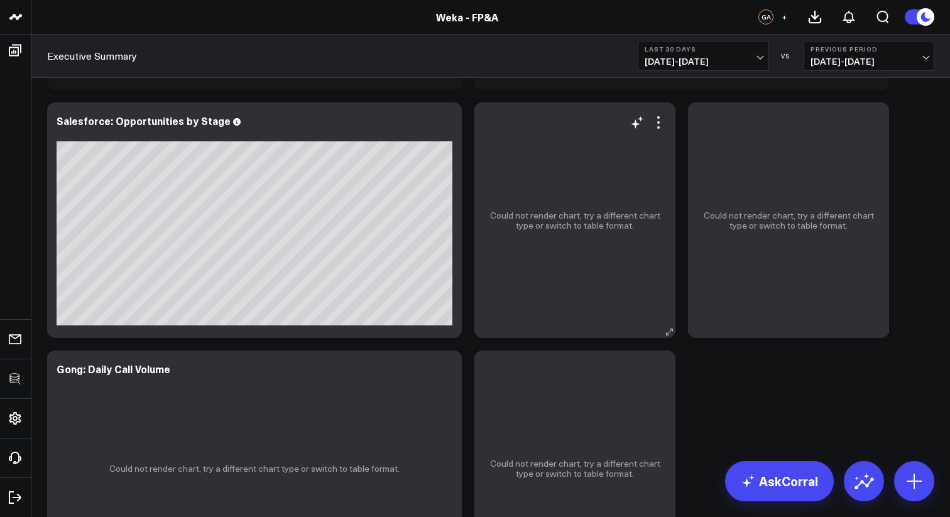
scroll to position [514, 0]
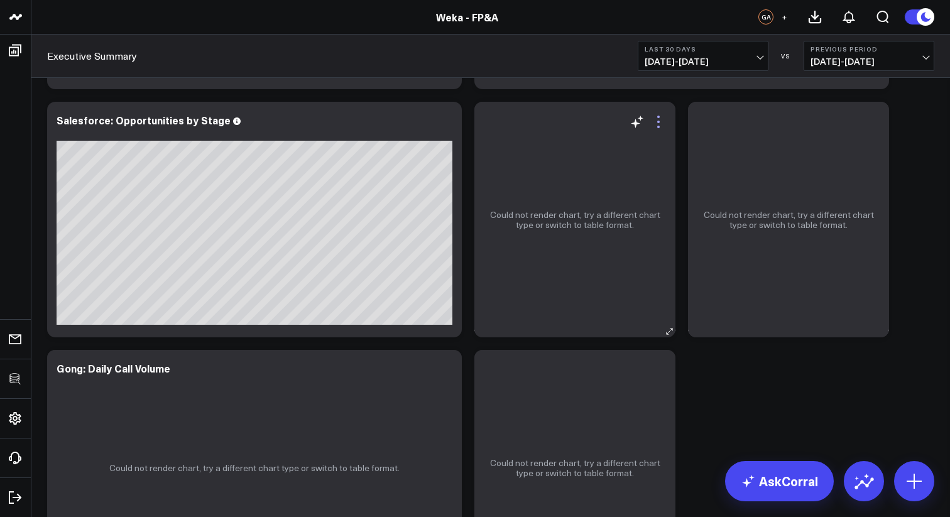
click at [659, 123] on icon at bounding box center [658, 121] width 15 height 15
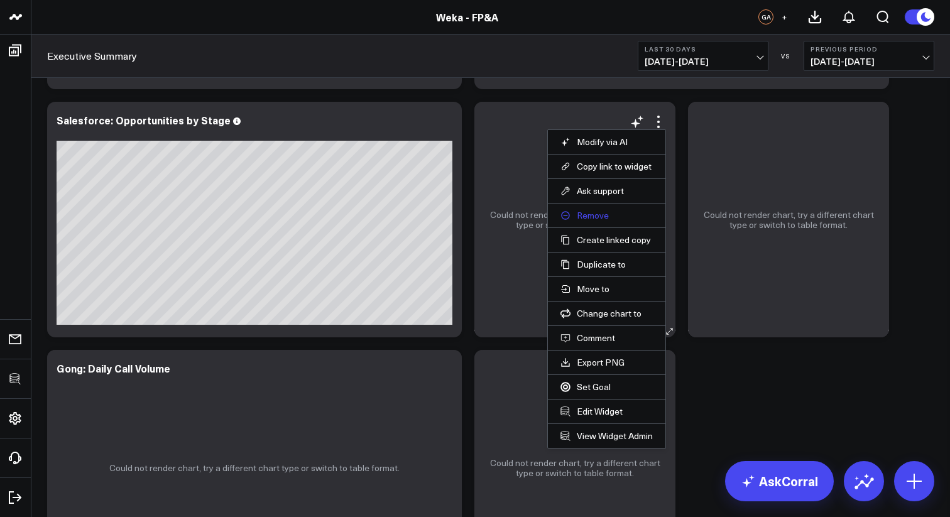
click at [592, 220] on button "Remove" at bounding box center [607, 215] width 92 height 11
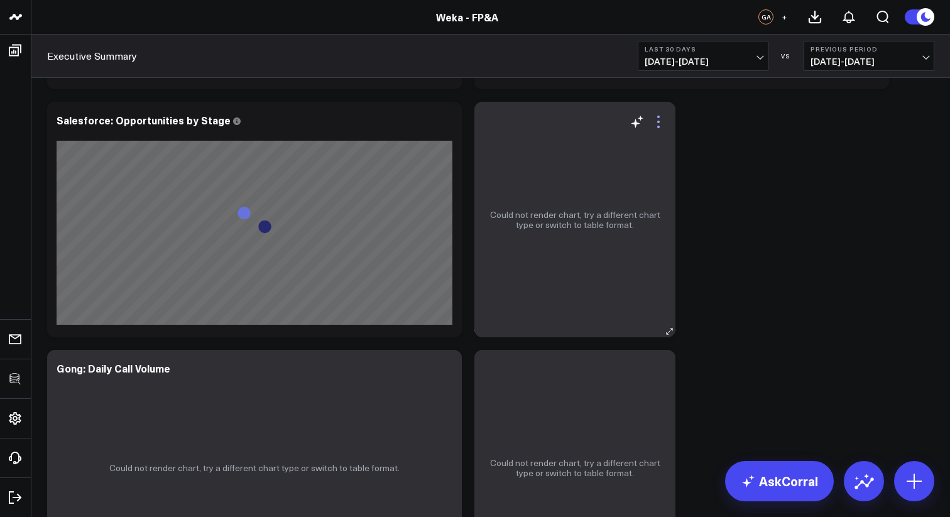
click at [658, 123] on icon at bounding box center [658, 122] width 3 height 3
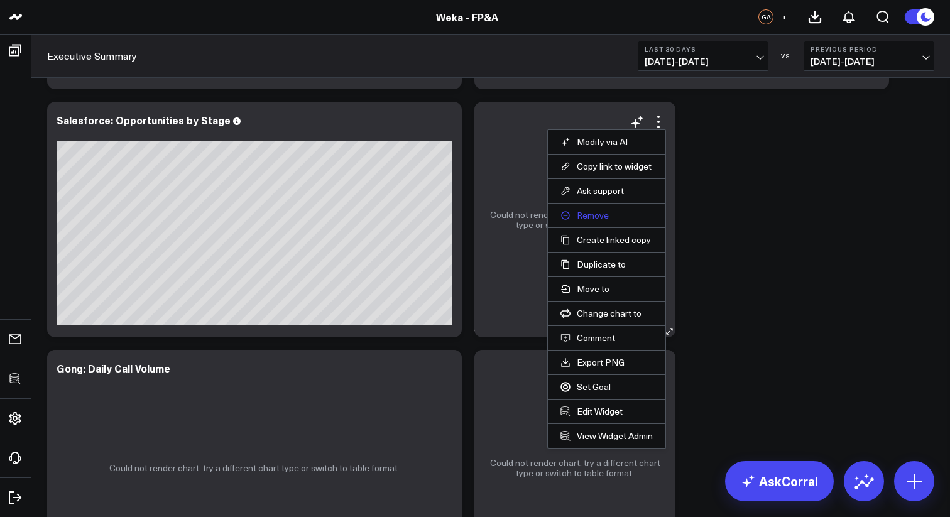
click at [593, 211] on button "Remove" at bounding box center [607, 215] width 92 height 11
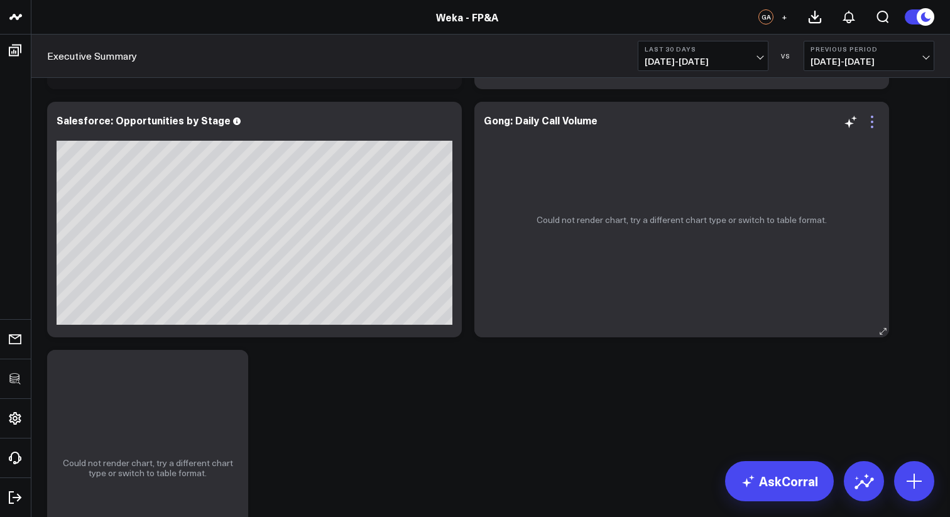
click at [872, 126] on icon at bounding box center [872, 127] width 3 height 3
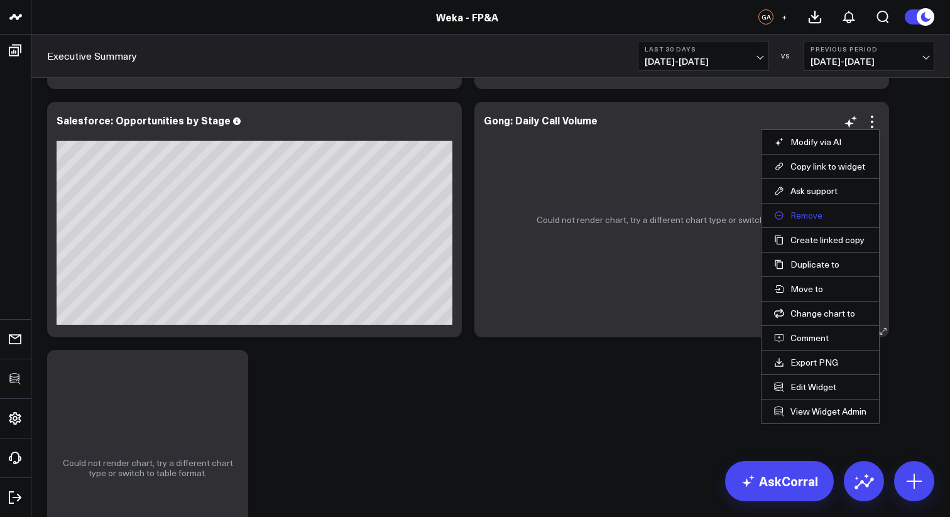
click at [805, 210] on button "Remove" at bounding box center [820, 215] width 92 height 11
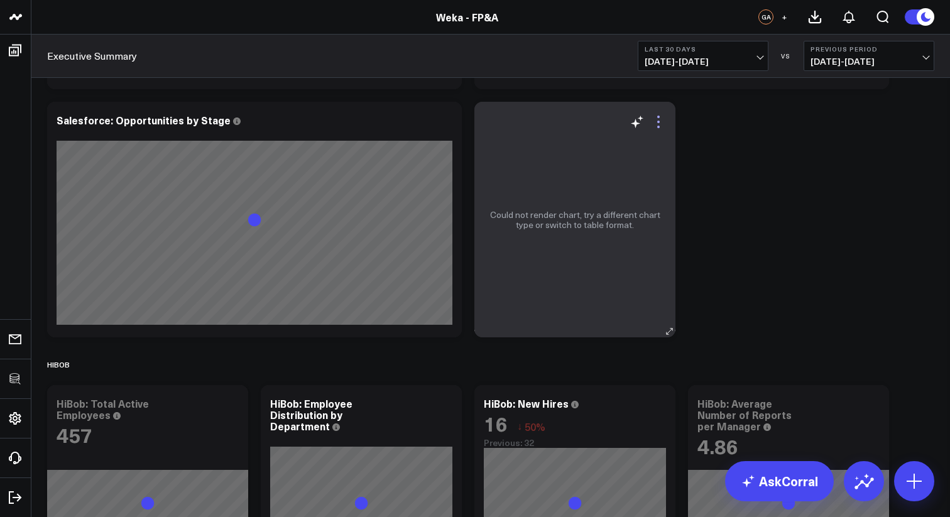
click at [661, 122] on icon at bounding box center [658, 121] width 15 height 15
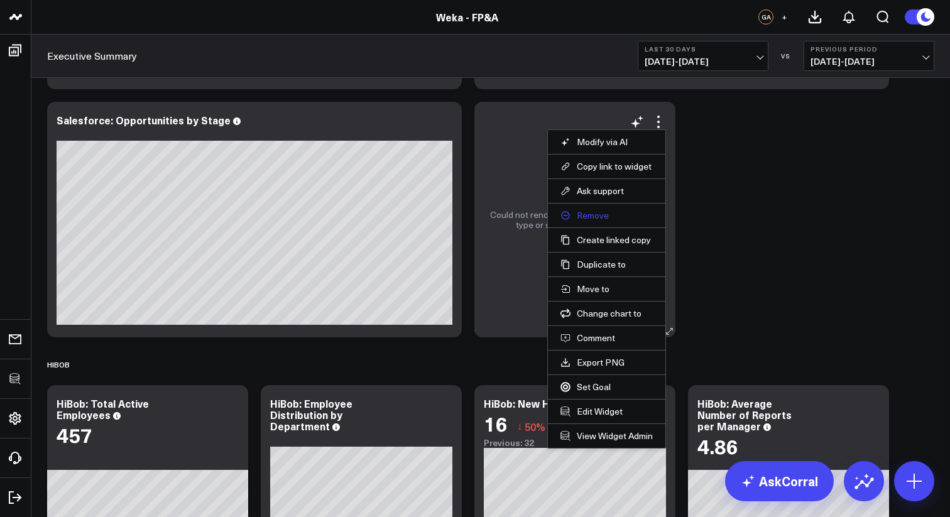
click at [599, 211] on button "Remove" at bounding box center [607, 215] width 92 height 11
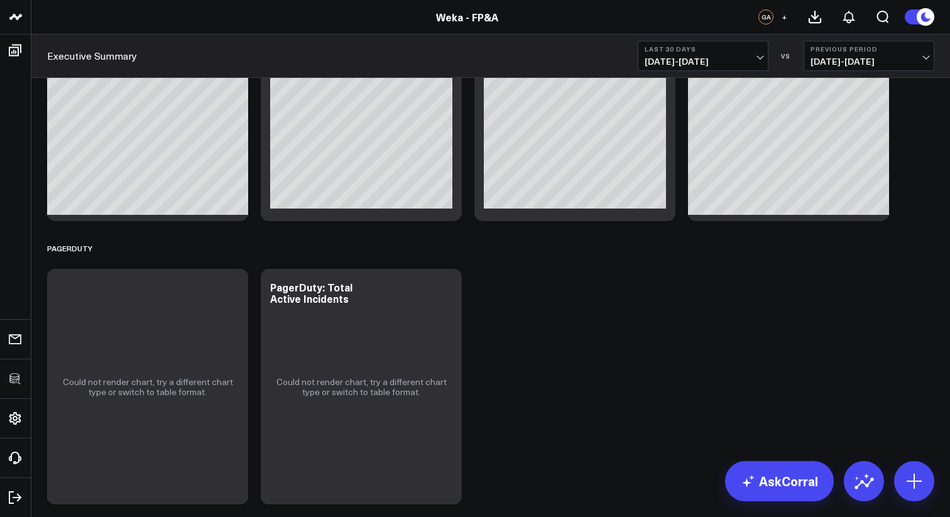
scroll to position [1075, 0]
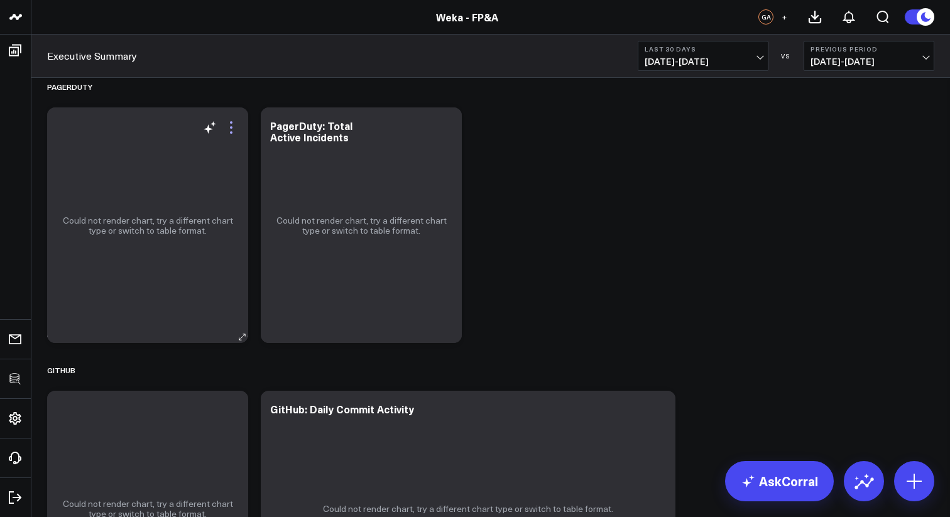
click at [231, 123] on icon at bounding box center [231, 127] width 15 height 15
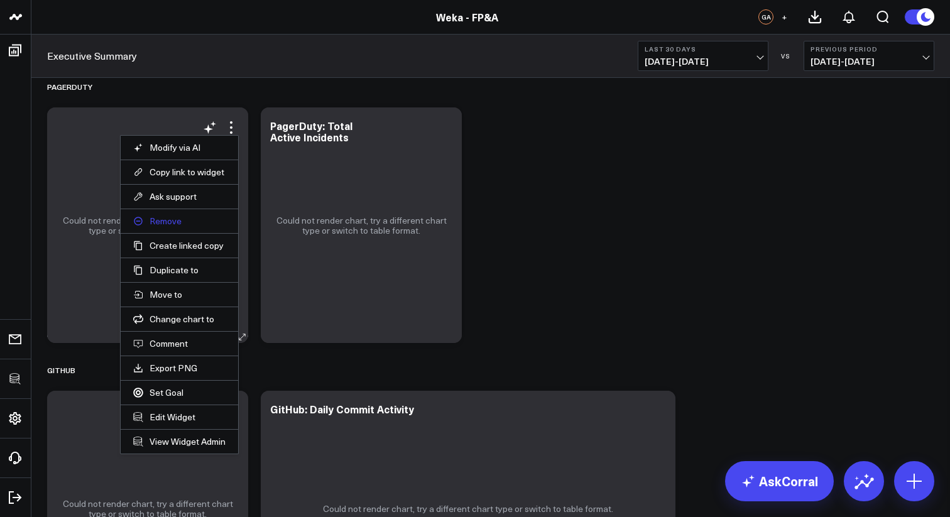
click at [175, 223] on button "Remove" at bounding box center [179, 221] width 92 height 11
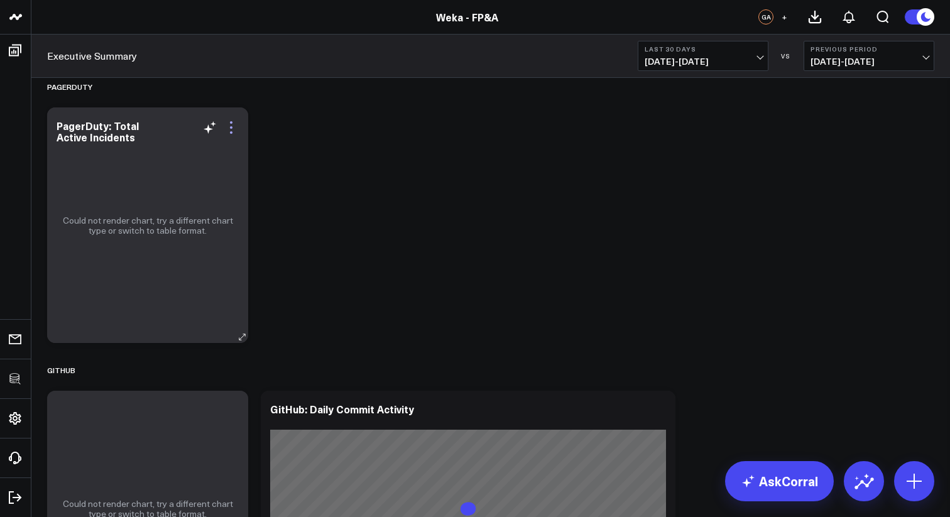
click at [229, 129] on icon at bounding box center [231, 127] width 15 height 15
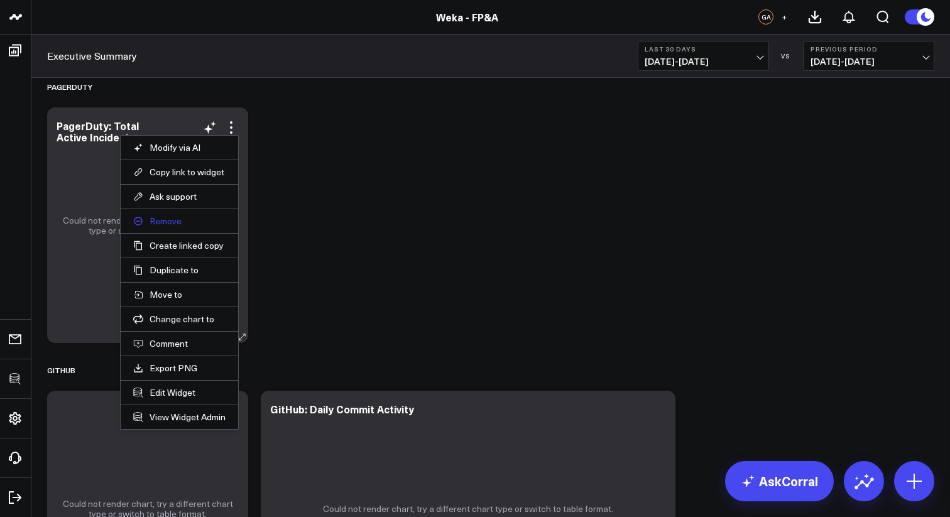
click at [175, 222] on button "Remove" at bounding box center [179, 221] width 92 height 11
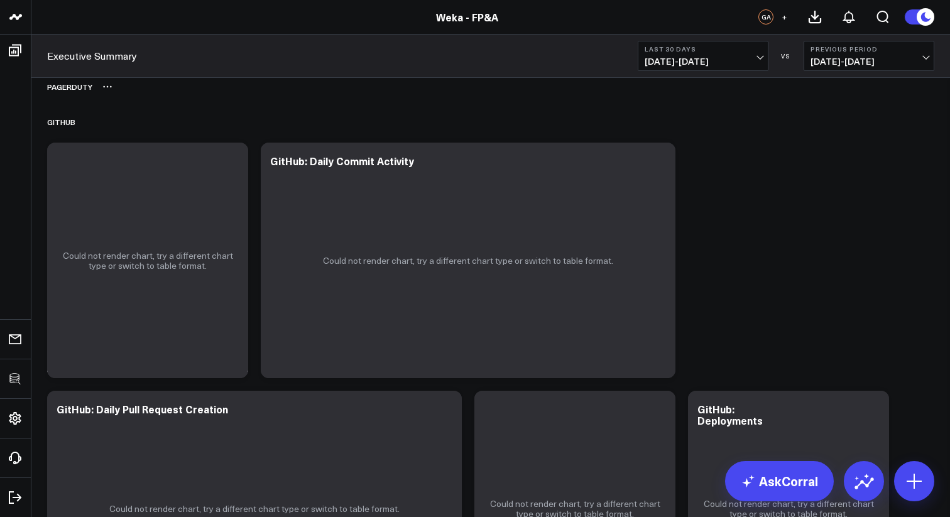
click at [106, 90] on icon at bounding box center [107, 87] width 10 height 10
click at [128, 120] on button "Delete" at bounding box center [140, 122] width 55 height 22
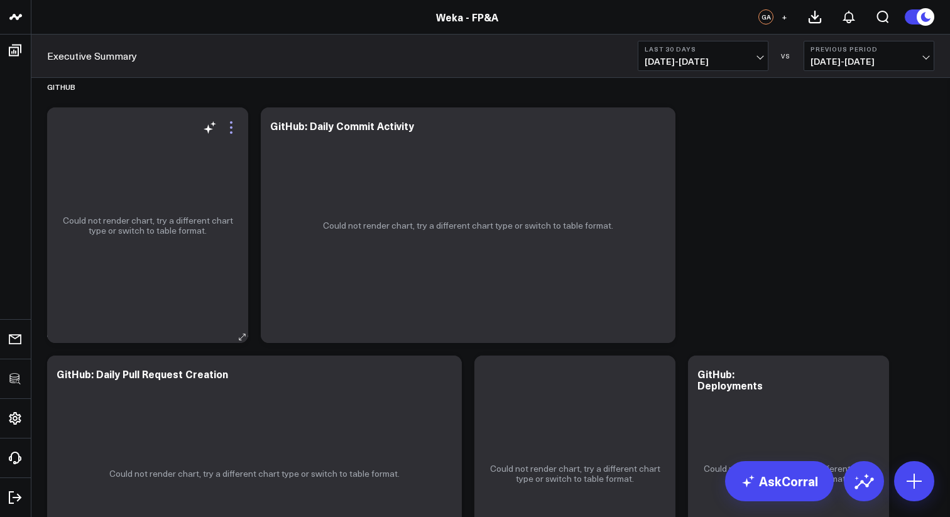
click at [233, 124] on icon at bounding box center [231, 127] width 15 height 15
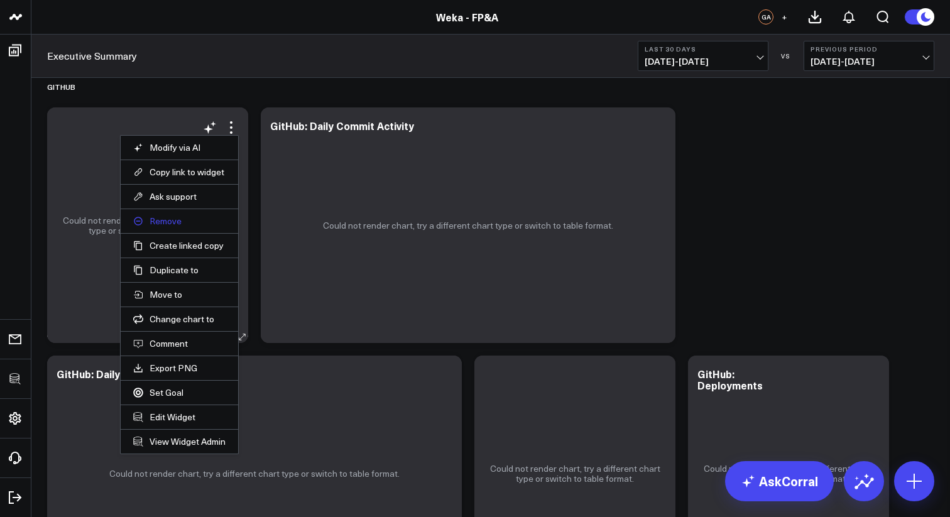
click at [173, 222] on button "Remove" at bounding box center [179, 221] width 92 height 11
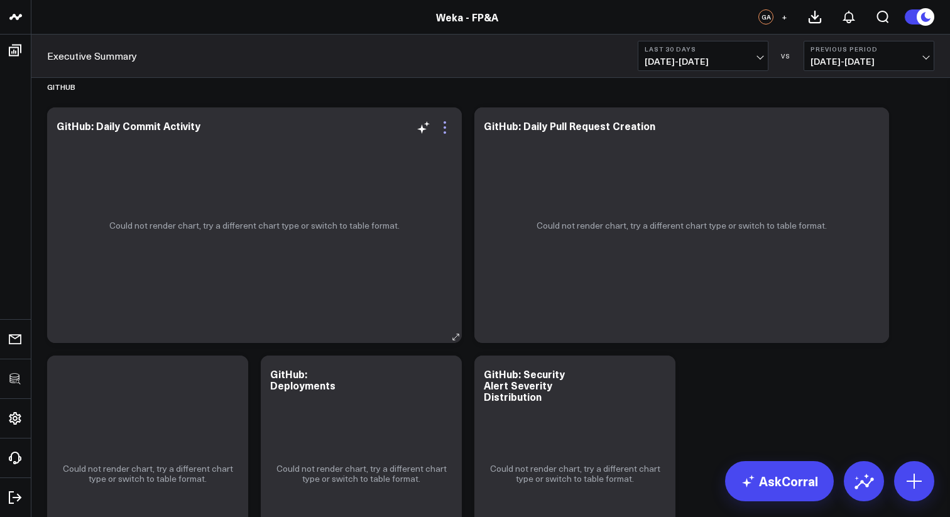
click at [448, 128] on icon at bounding box center [444, 127] width 15 height 15
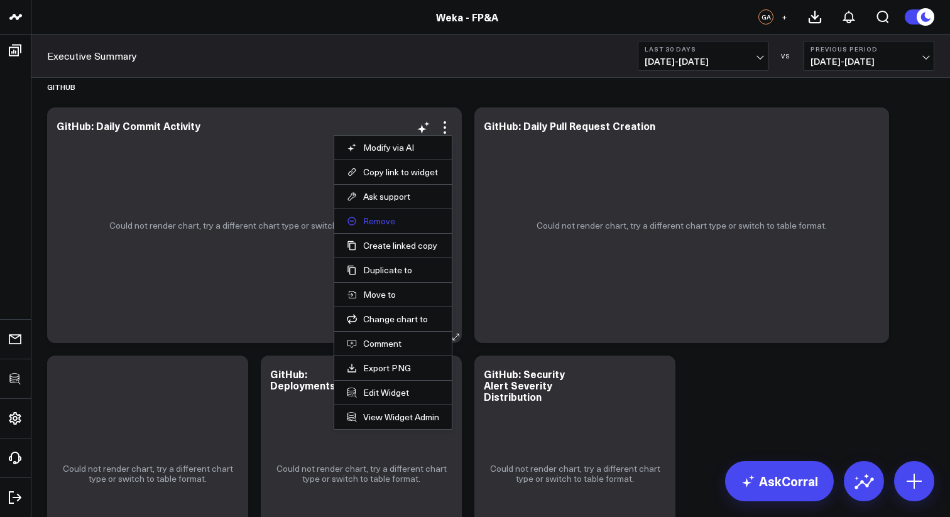
click at [383, 221] on button "Remove" at bounding box center [393, 221] width 92 height 11
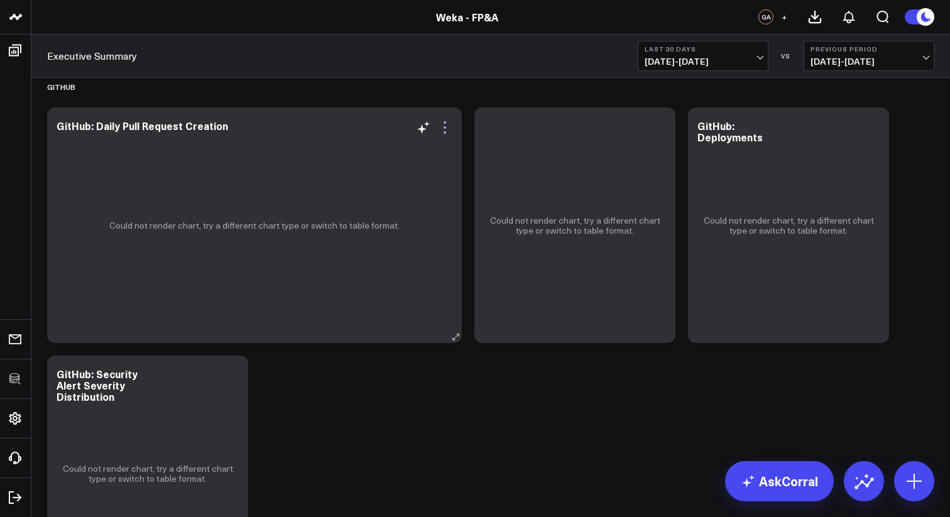
click at [449, 130] on icon at bounding box center [444, 127] width 15 height 15
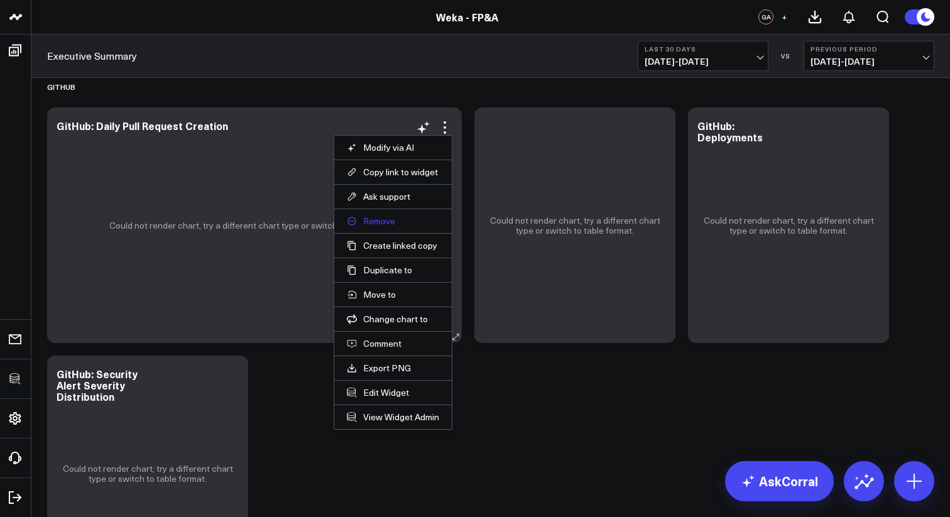
click at [387, 221] on button "Remove" at bounding box center [393, 221] width 92 height 11
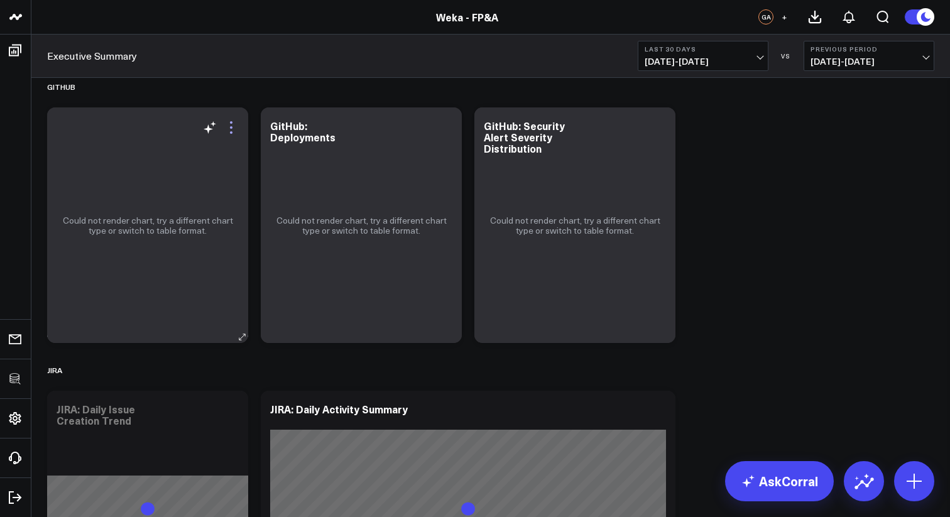
click at [232, 124] on icon at bounding box center [231, 127] width 15 height 15
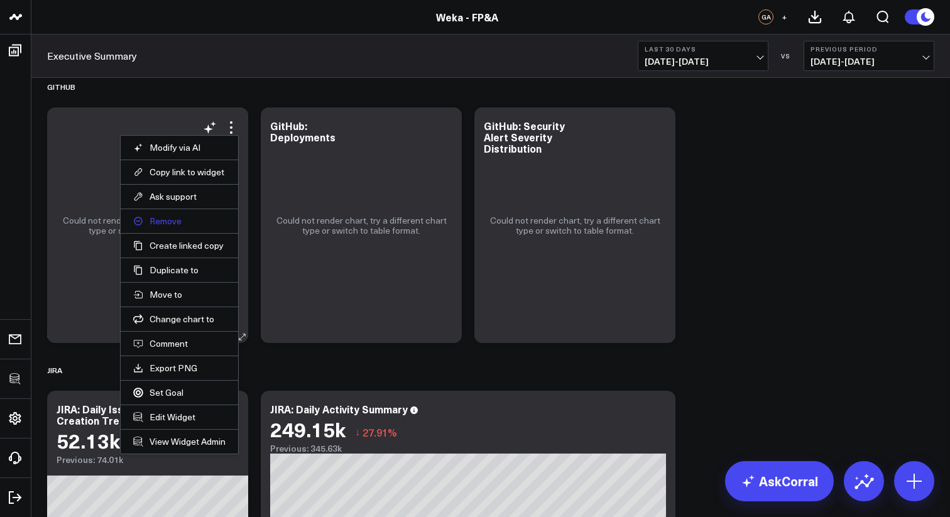
click at [175, 223] on button "Remove" at bounding box center [179, 221] width 92 height 11
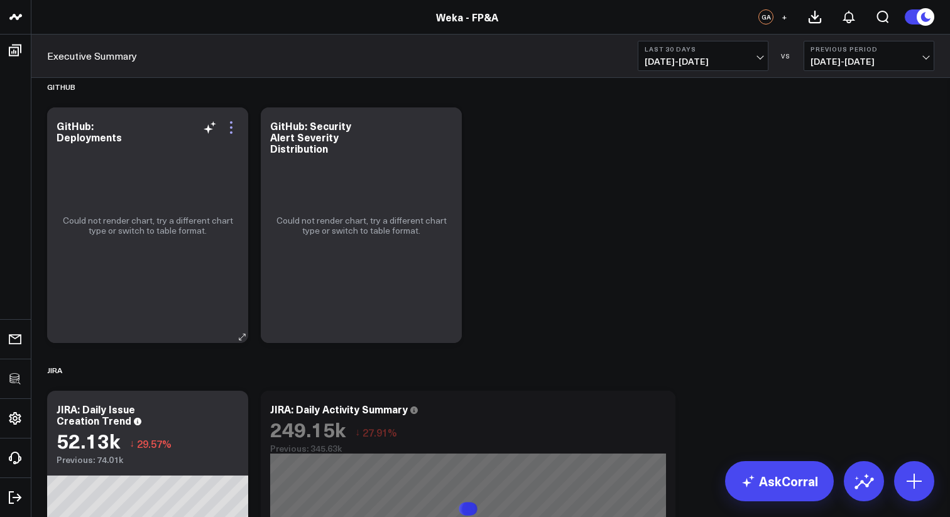
click at [228, 121] on icon at bounding box center [231, 127] width 15 height 15
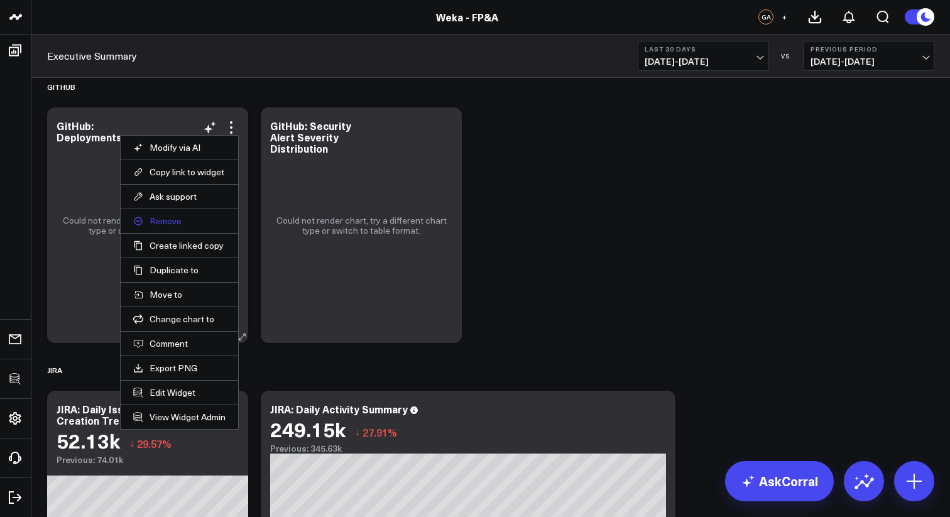
click at [167, 225] on button "Remove" at bounding box center [179, 221] width 92 height 11
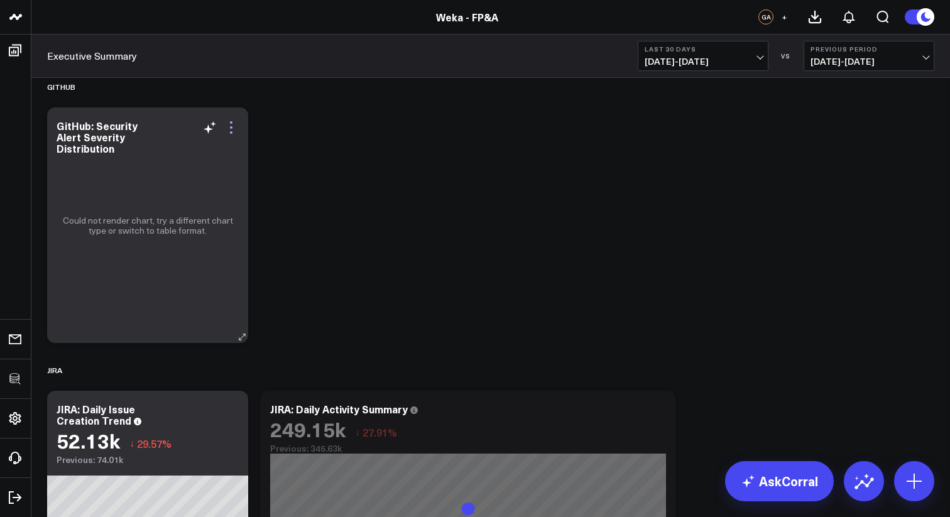
click at [231, 127] on icon at bounding box center [231, 127] width 3 height 3
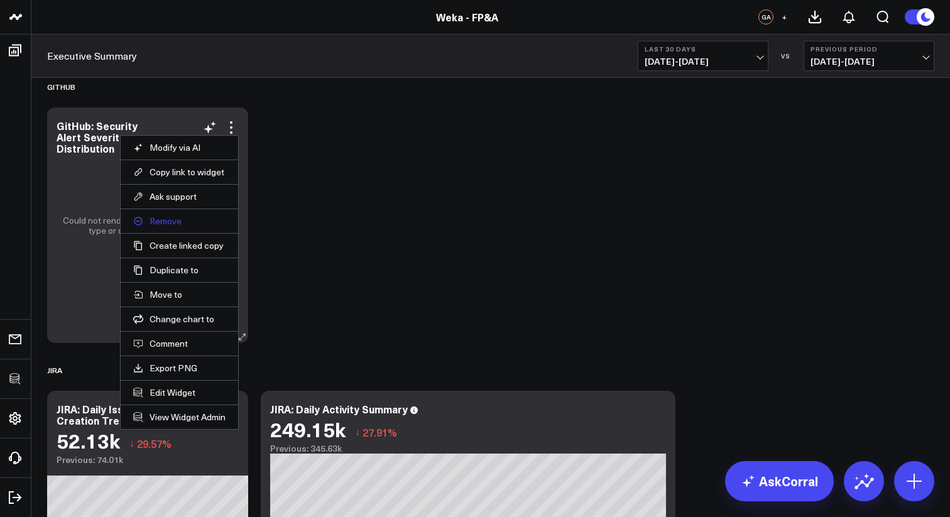
click at [179, 225] on button "Remove" at bounding box center [179, 221] width 92 height 11
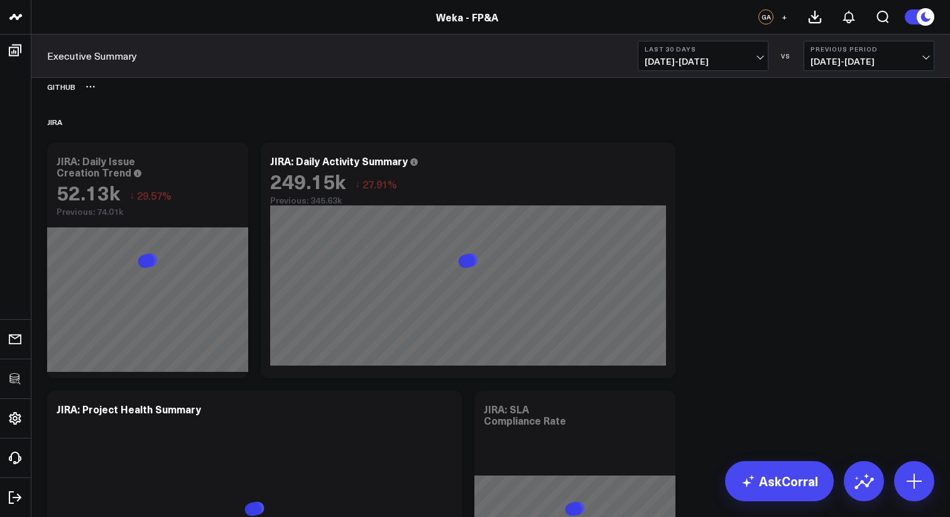
click at [89, 89] on icon at bounding box center [90, 87] width 10 height 10
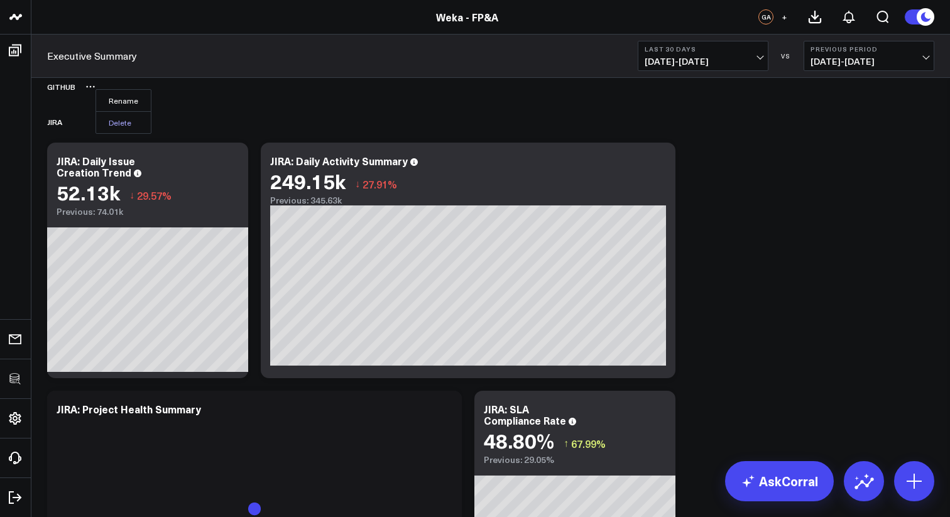
click at [106, 118] on button "Delete" at bounding box center [123, 122] width 55 height 22
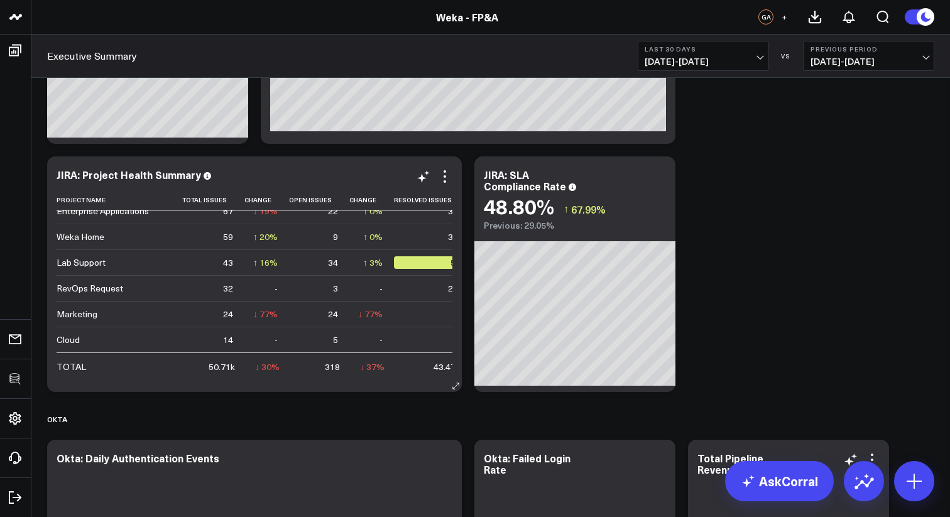
scroll to position [1515, 0]
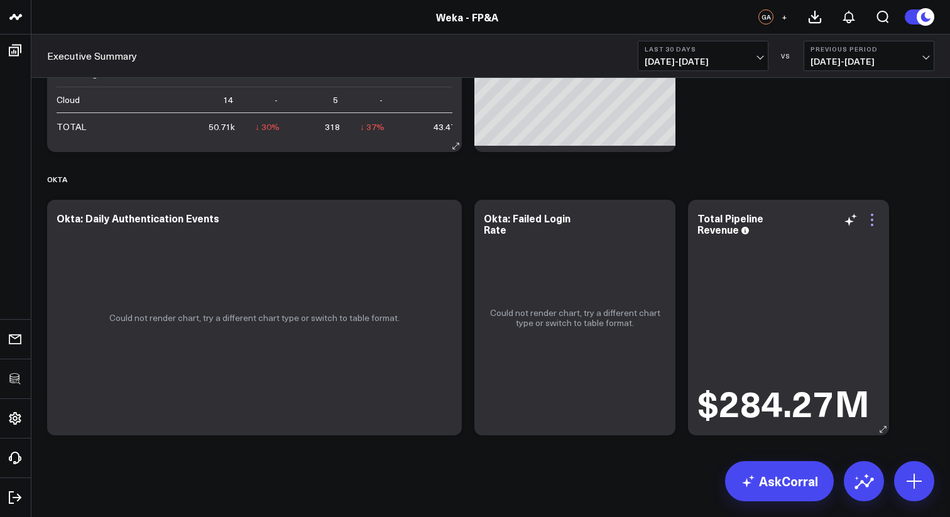
click at [871, 219] on icon at bounding box center [872, 220] width 3 height 3
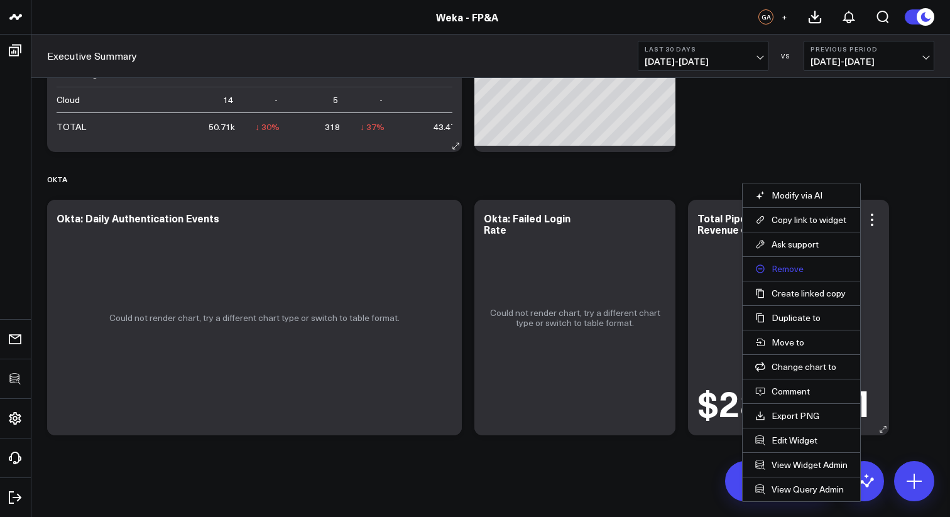
click at [787, 270] on button "Remove" at bounding box center [801, 268] width 92 height 11
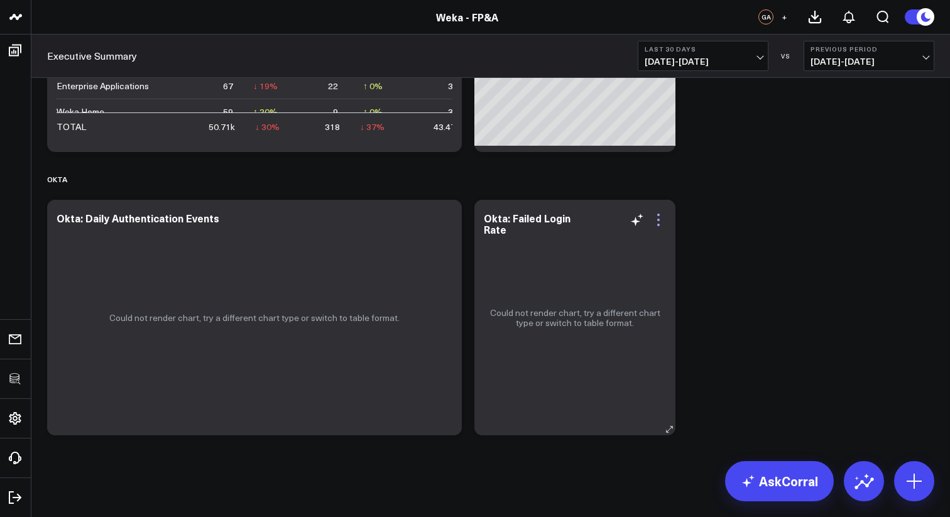
click at [663, 219] on icon at bounding box center [658, 219] width 15 height 15
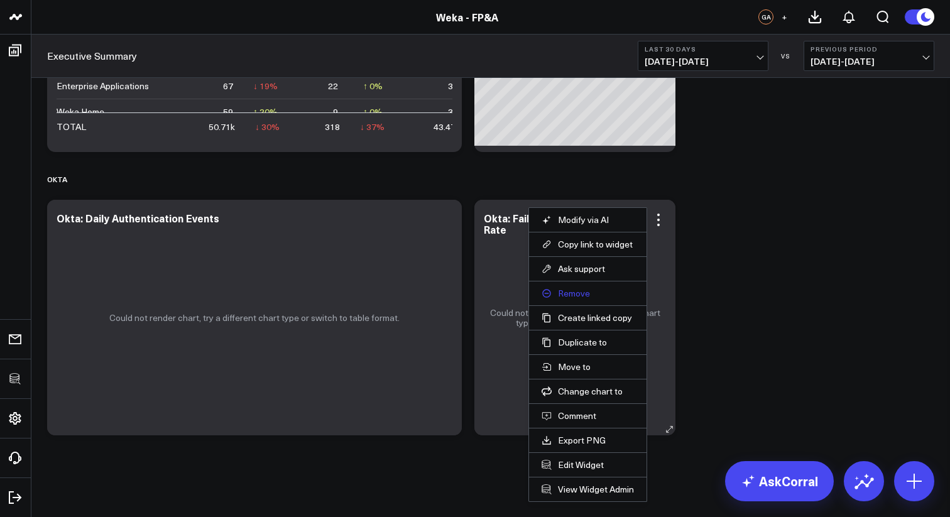
click at [569, 295] on button "Remove" at bounding box center [588, 293] width 92 height 11
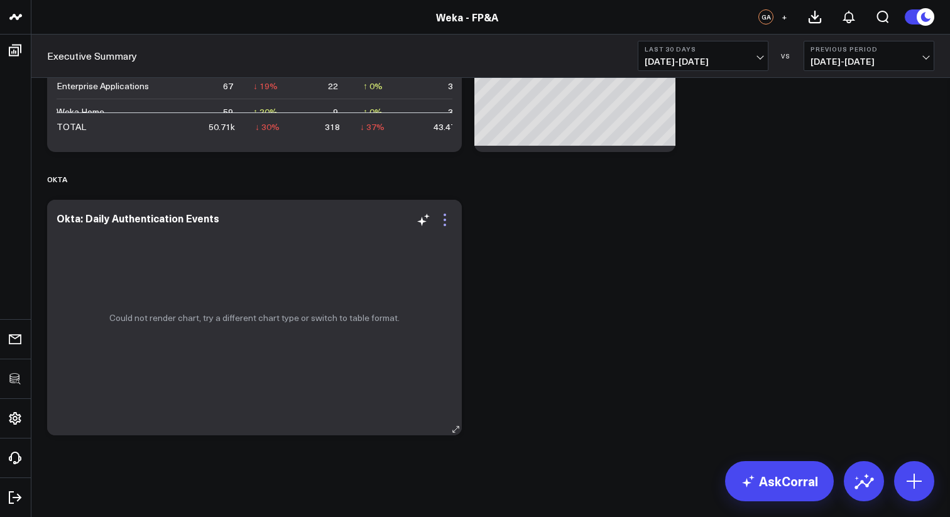
click at [446, 222] on icon at bounding box center [444, 219] width 15 height 15
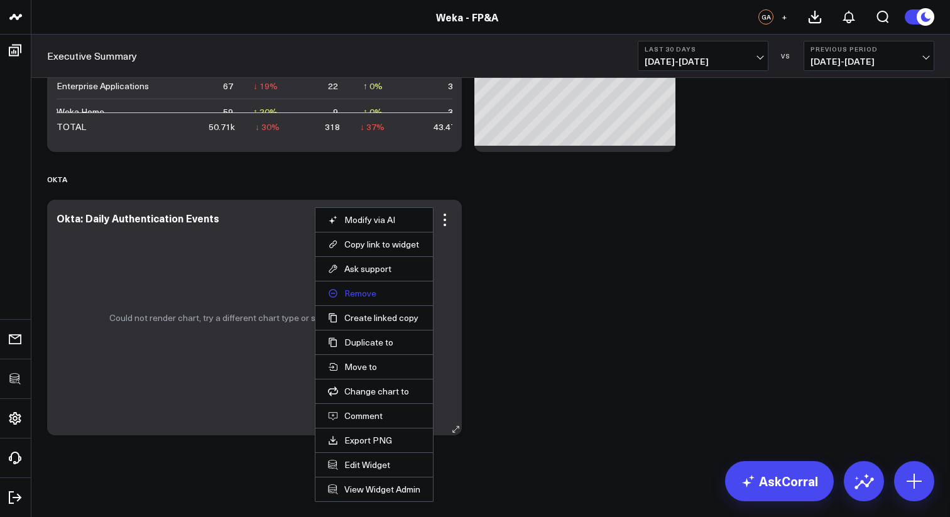
click at [361, 294] on button "Remove" at bounding box center [374, 293] width 92 height 11
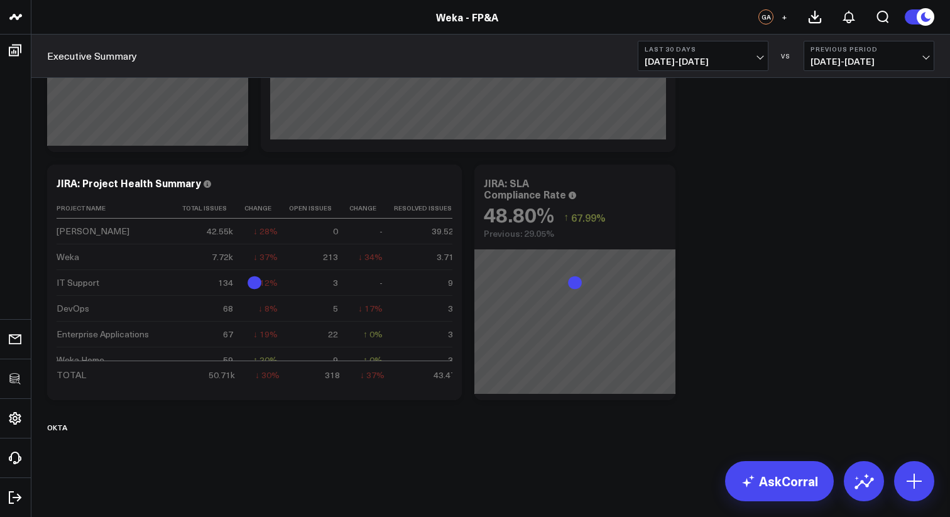
scroll to position [1266, 0]
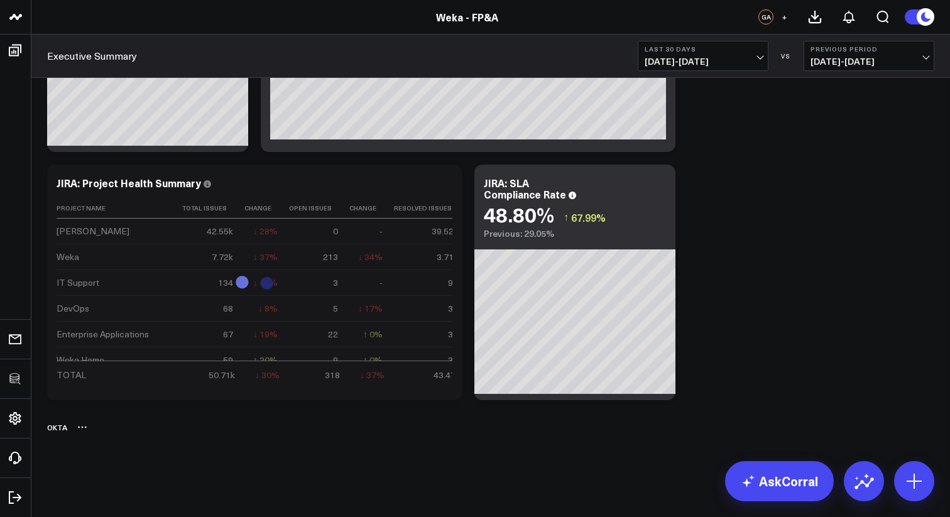
click at [83, 428] on icon at bounding box center [82, 427] width 10 height 10
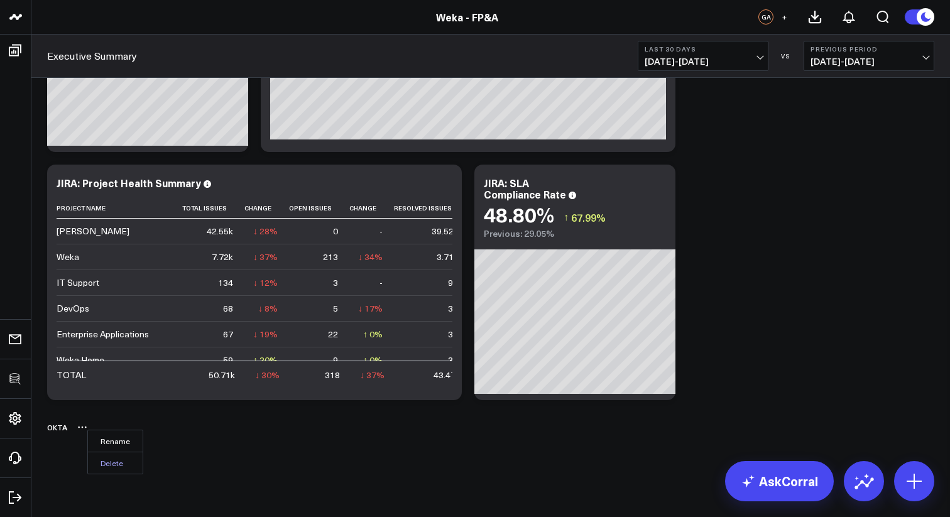
click at [121, 463] on button "Delete" at bounding box center [115, 463] width 55 height 22
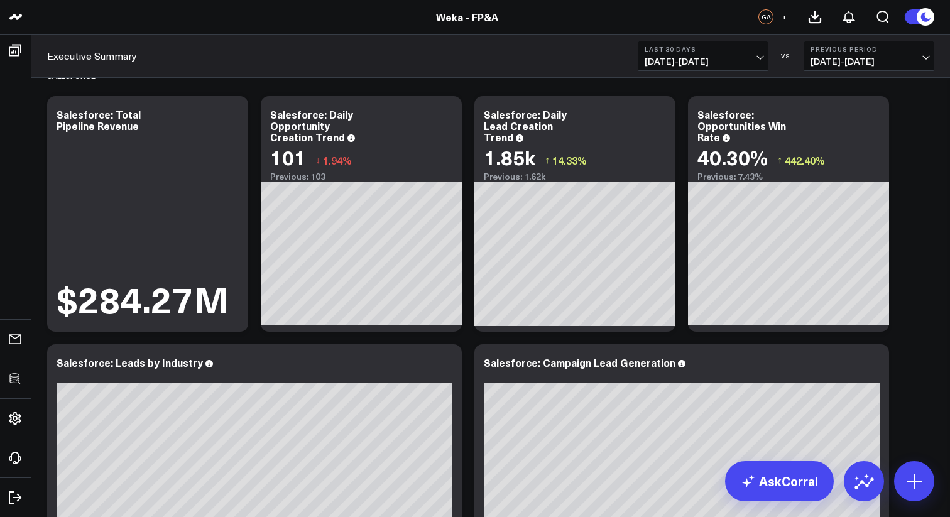
scroll to position [0, 0]
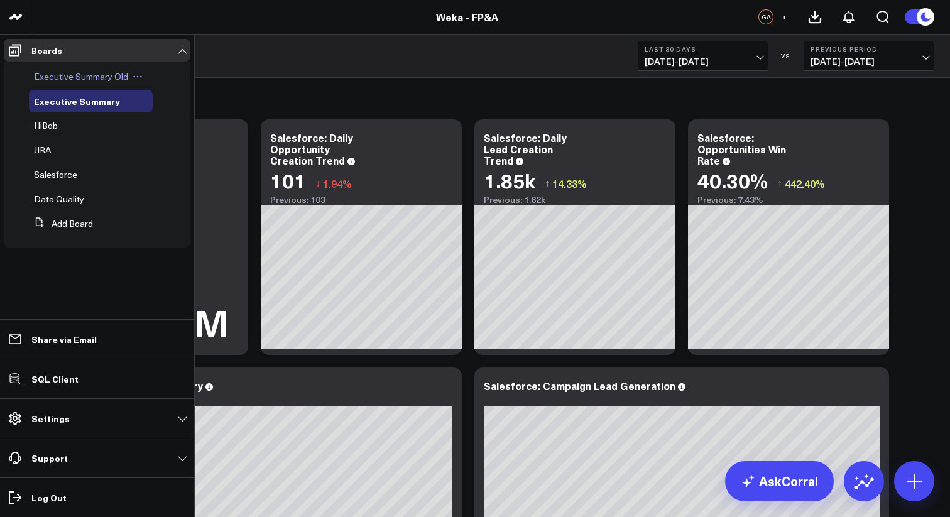
click at [137, 75] on icon at bounding box center [138, 77] width 10 height 10
click at [189, 168] on button "Delete Board" at bounding box center [195, 167] width 102 height 25
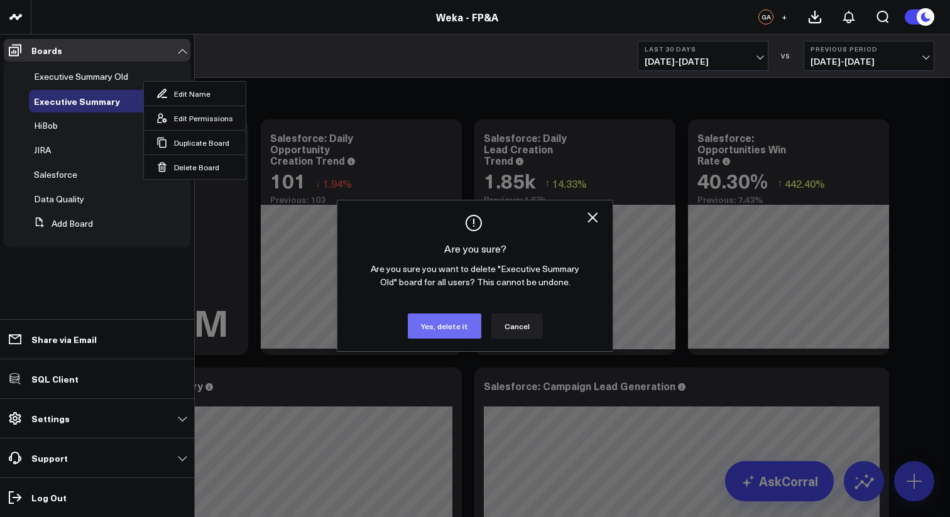
click at [444, 329] on button "Yes, delete it" at bounding box center [445, 326] width 74 height 25
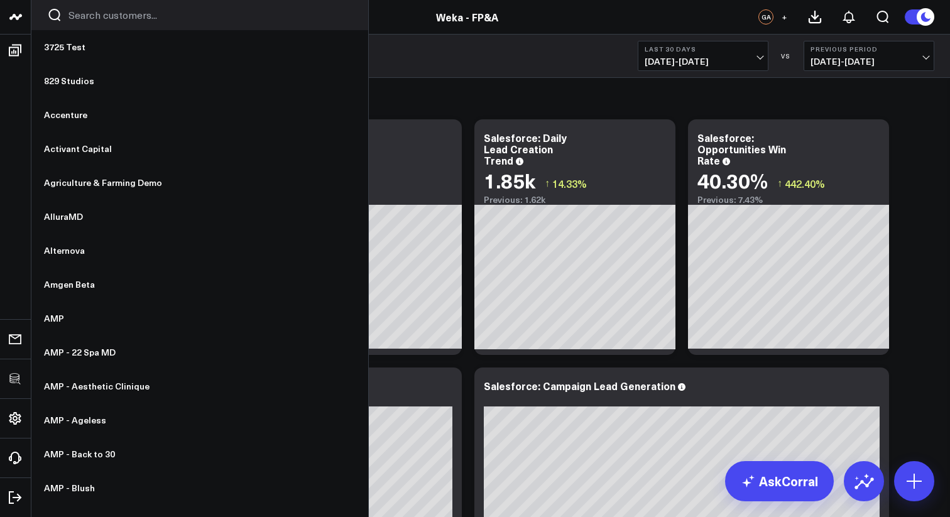
click at [102, 21] on input "Search customers input" at bounding box center [211, 15] width 284 height 14
type input "we"
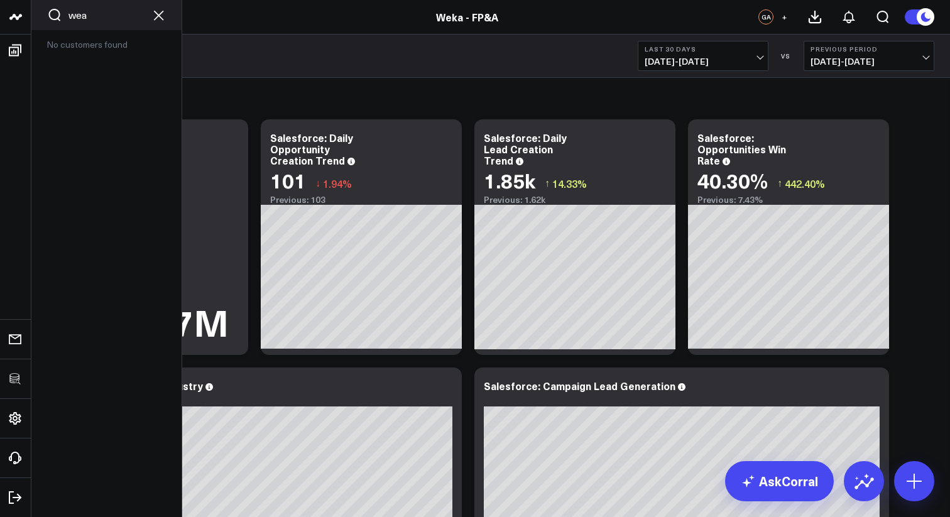
click at [99, 7] on header "wea No customers found Weka - FP&A GA +" at bounding box center [475, 17] width 950 height 35
click at [96, 19] on input "wea" at bounding box center [107, 15] width 76 height 14
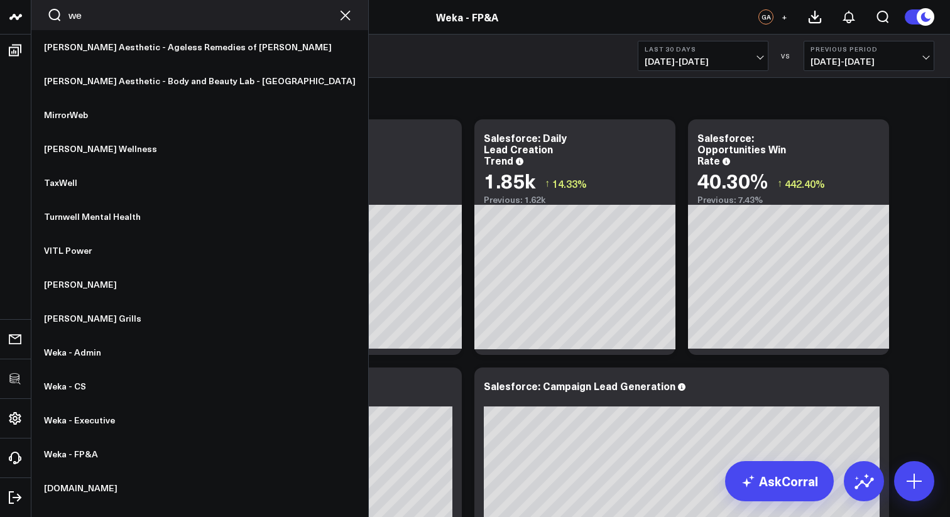
click at [123, 16] on input "we" at bounding box center [200, 15] width 263 height 14
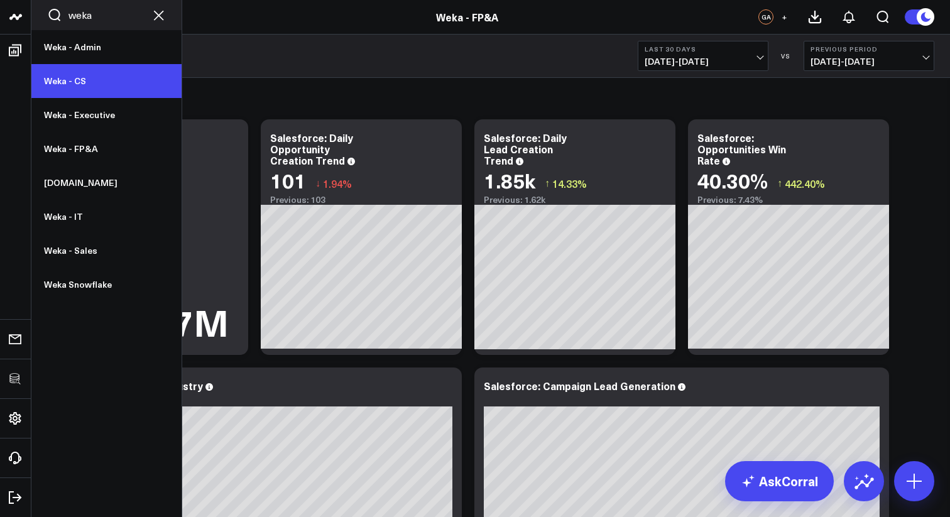
type input "weka"
click at [79, 87] on link "Weka - CS" at bounding box center [106, 81] width 150 height 34
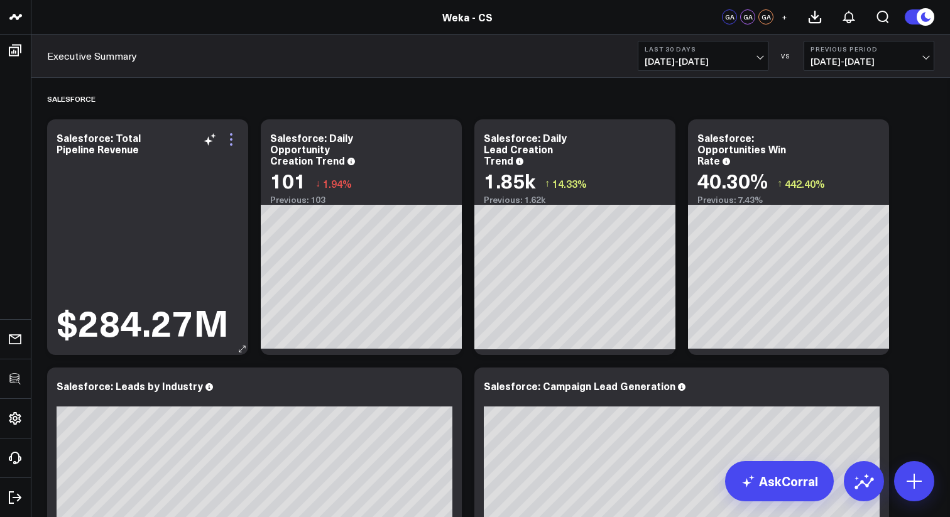
click at [233, 137] on icon at bounding box center [231, 139] width 15 height 15
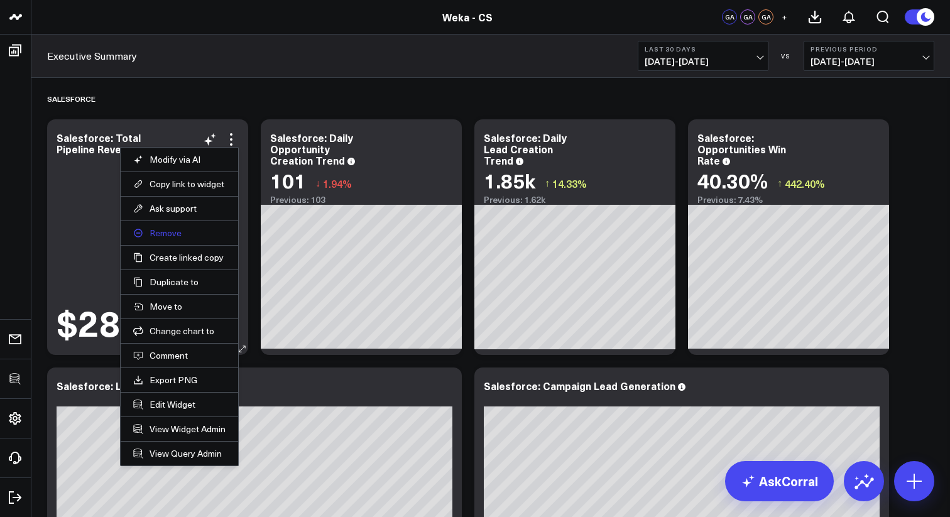
click at [168, 238] on button "Remove" at bounding box center [179, 233] width 92 height 11
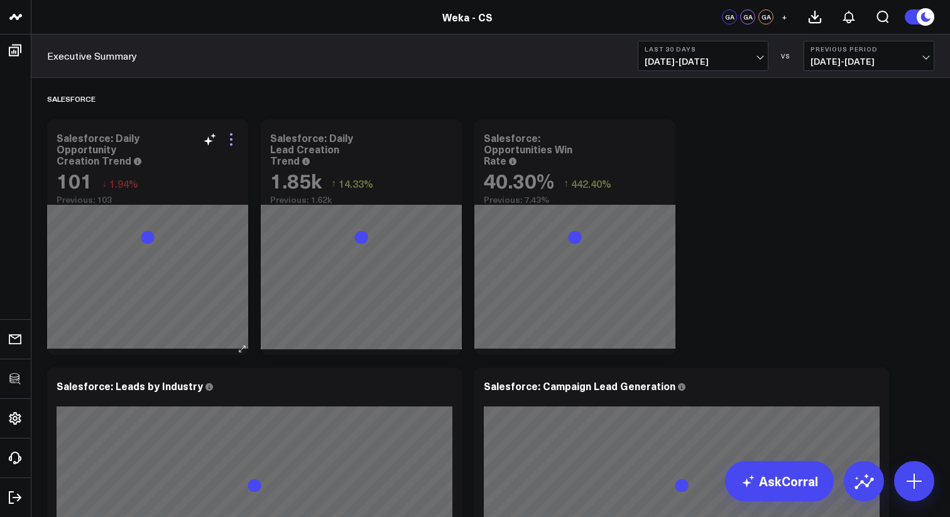
click at [229, 138] on icon at bounding box center [231, 139] width 15 height 15
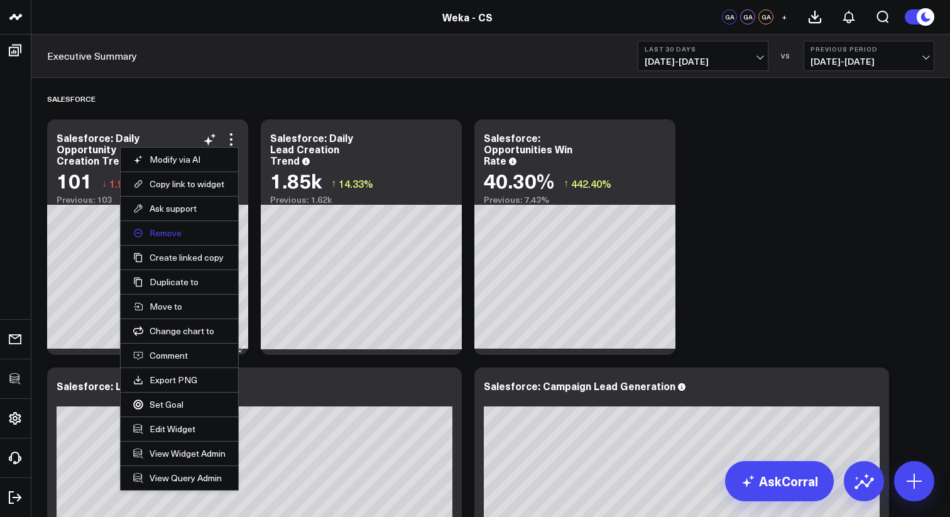
click at [175, 232] on button "Remove" at bounding box center [179, 233] width 92 height 11
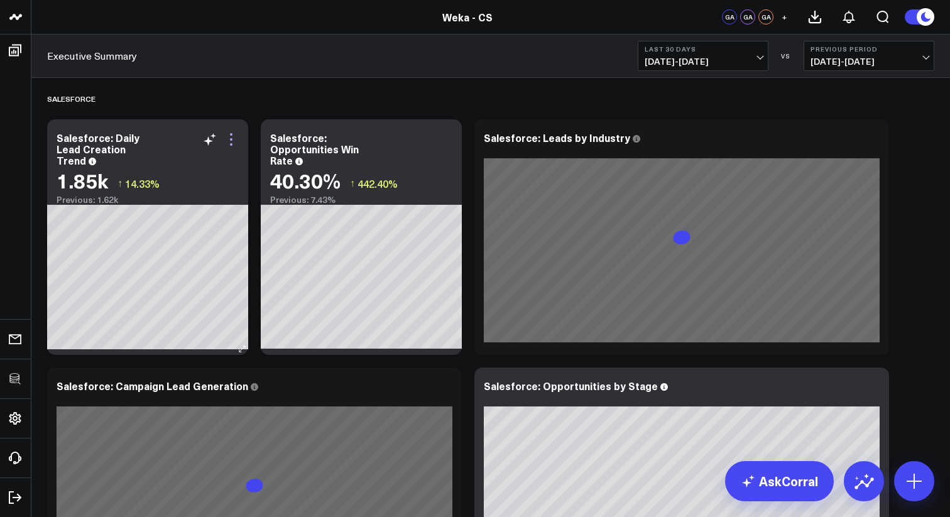
click at [227, 144] on icon at bounding box center [231, 139] width 15 height 15
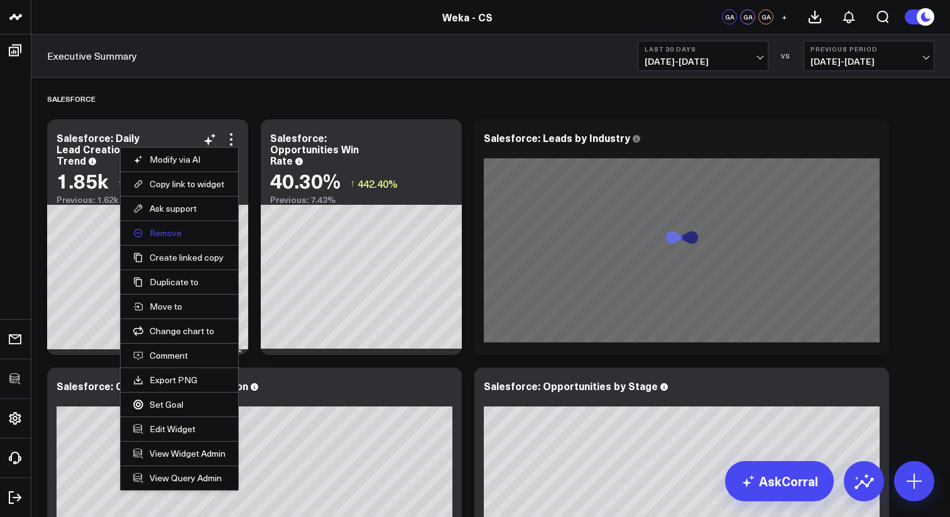
click at [176, 236] on button "Remove" at bounding box center [179, 233] width 92 height 11
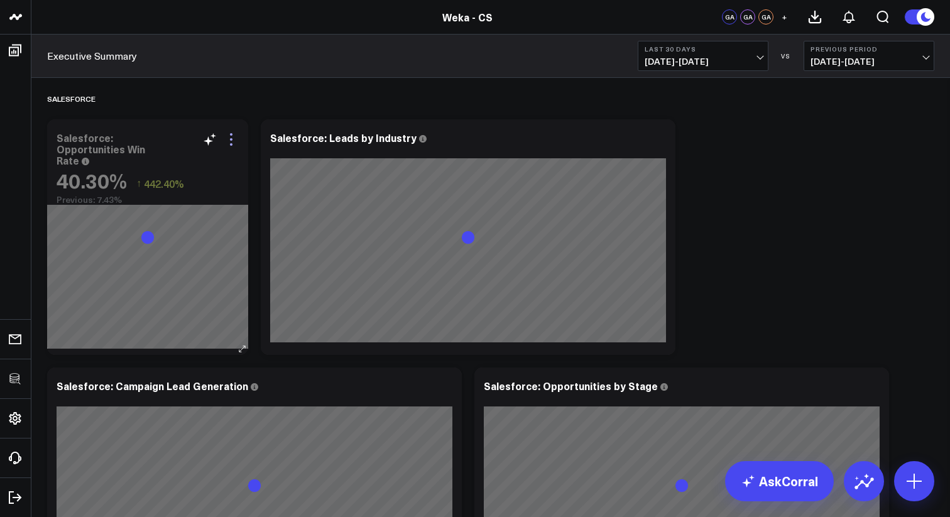
click at [233, 140] on icon at bounding box center [231, 139] width 15 height 15
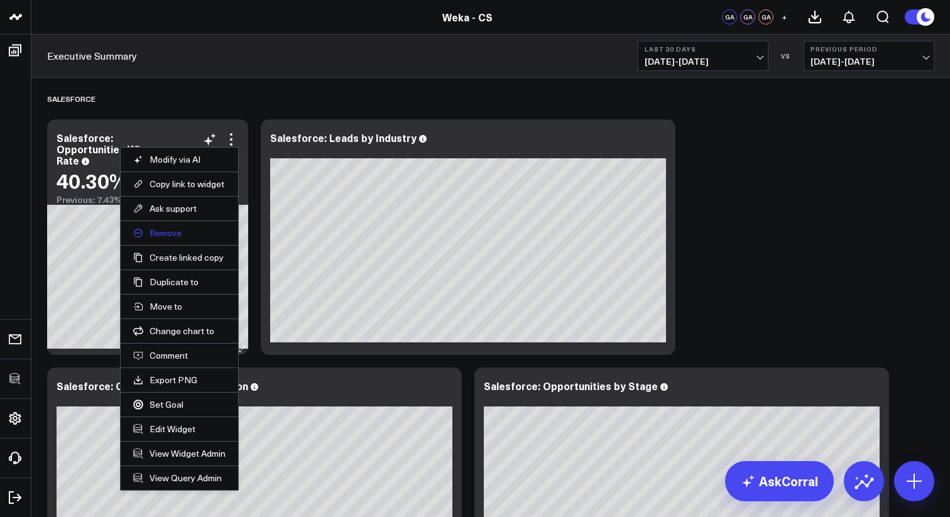
click at [176, 234] on button "Remove" at bounding box center [179, 233] width 92 height 11
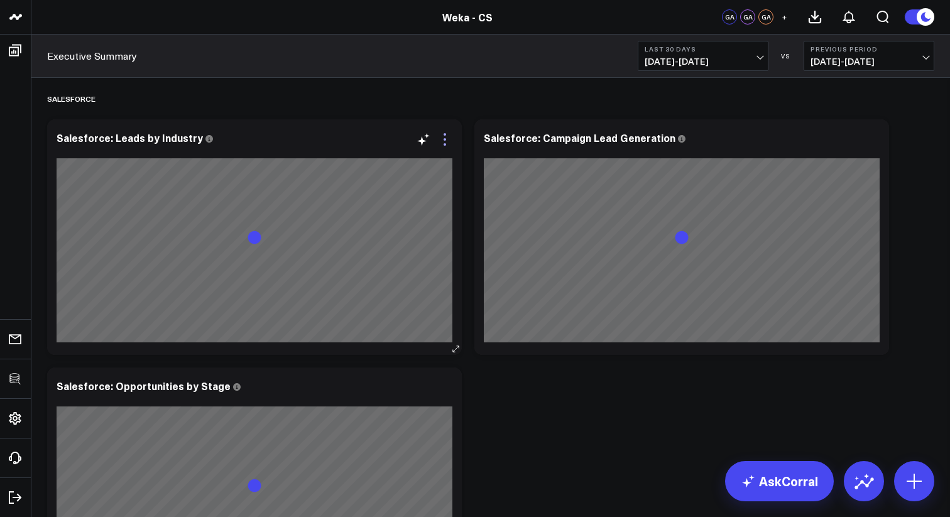
click at [444, 138] on icon at bounding box center [444, 139] width 15 height 15
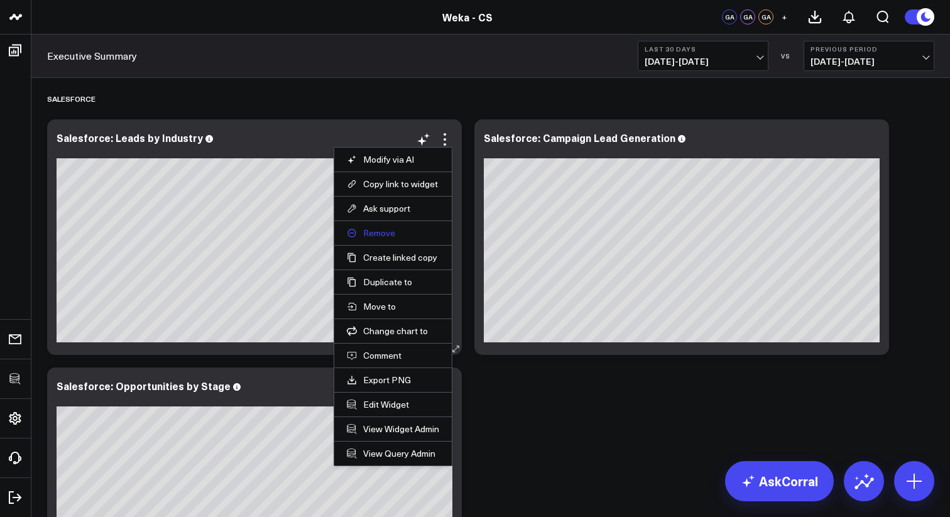
click at [386, 228] on button "Remove" at bounding box center [393, 233] width 92 height 11
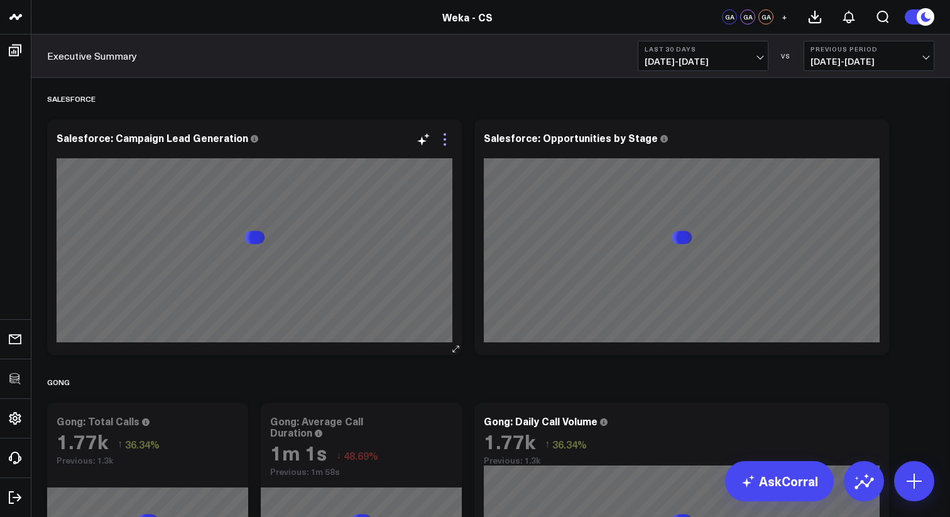
click at [444, 136] on icon at bounding box center [444, 139] width 15 height 15
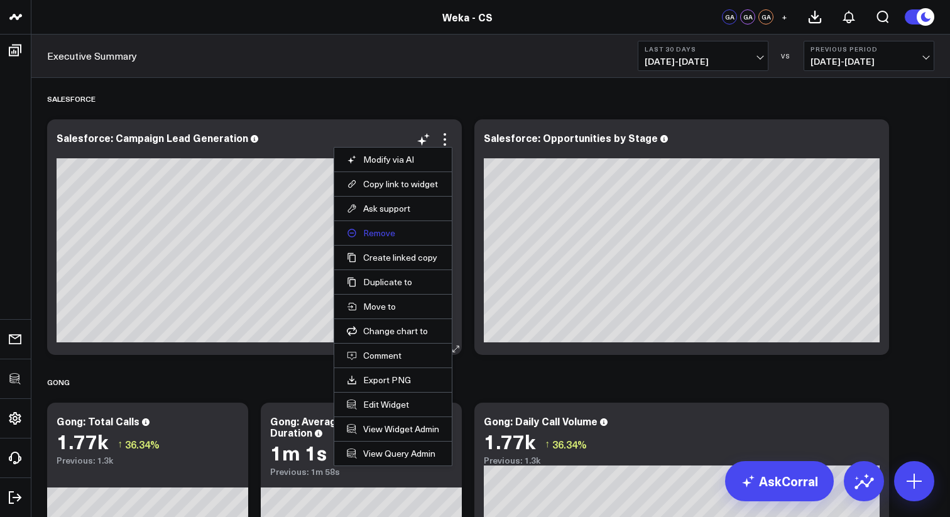
click at [384, 231] on button "Remove" at bounding box center [393, 233] width 92 height 11
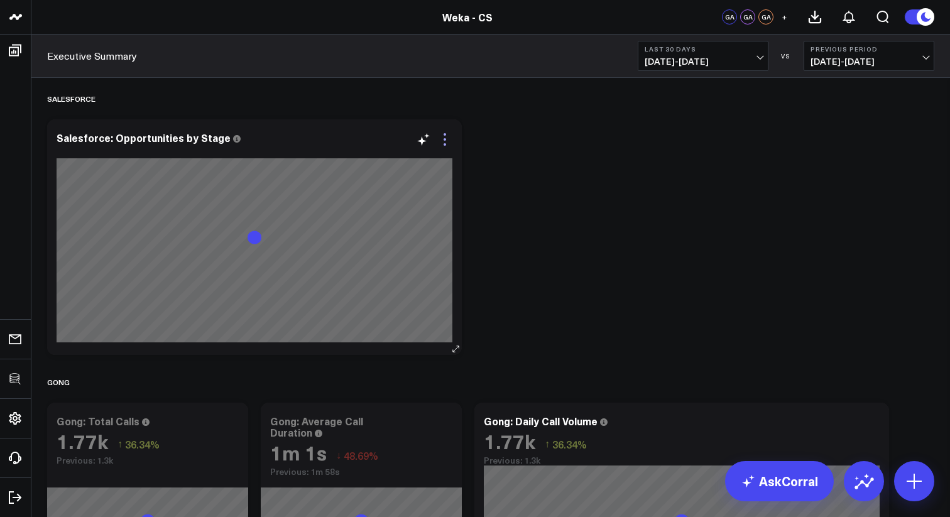
click at [441, 145] on icon at bounding box center [444, 139] width 15 height 15
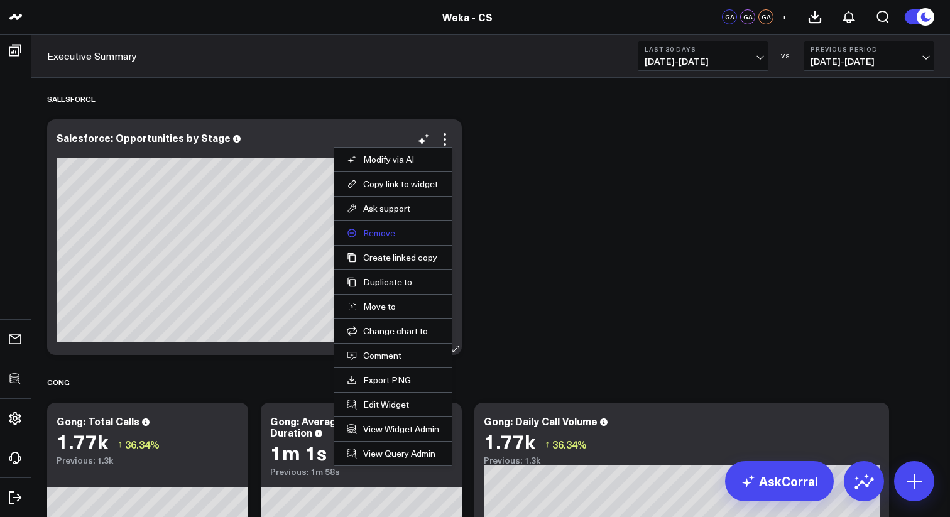
click at [387, 231] on button "Remove" at bounding box center [393, 233] width 92 height 11
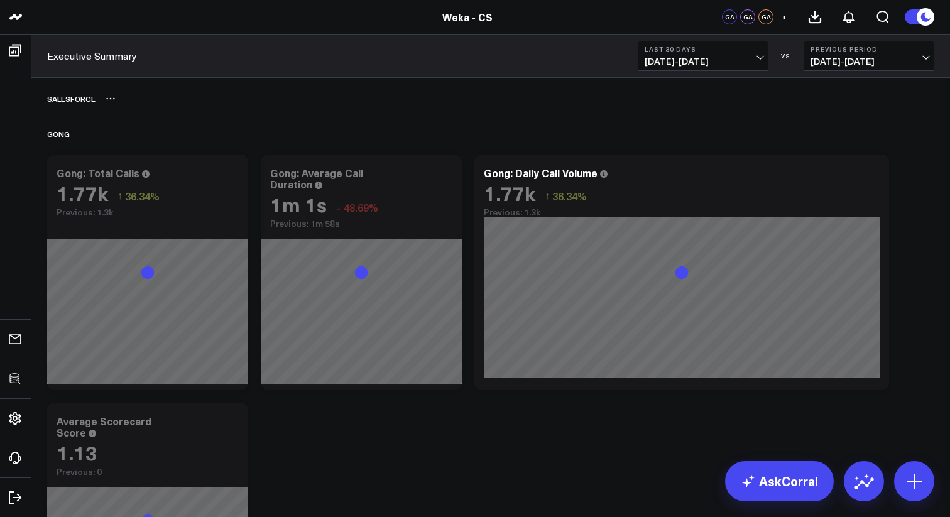
click at [114, 99] on icon at bounding box center [111, 99] width 10 height 10
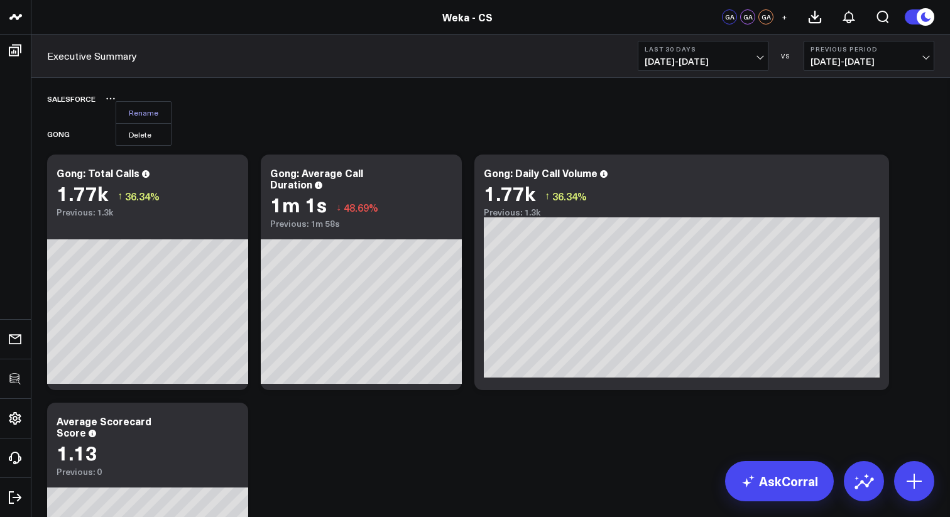
click at [133, 111] on button "Rename" at bounding box center [143, 112] width 55 height 21
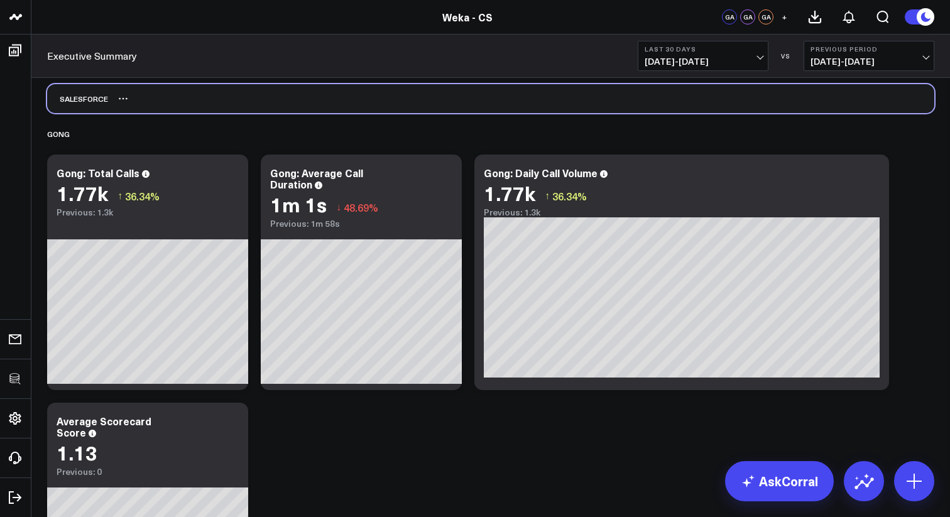
click at [158, 107] on div "Salesforce" at bounding box center [490, 98] width 887 height 29
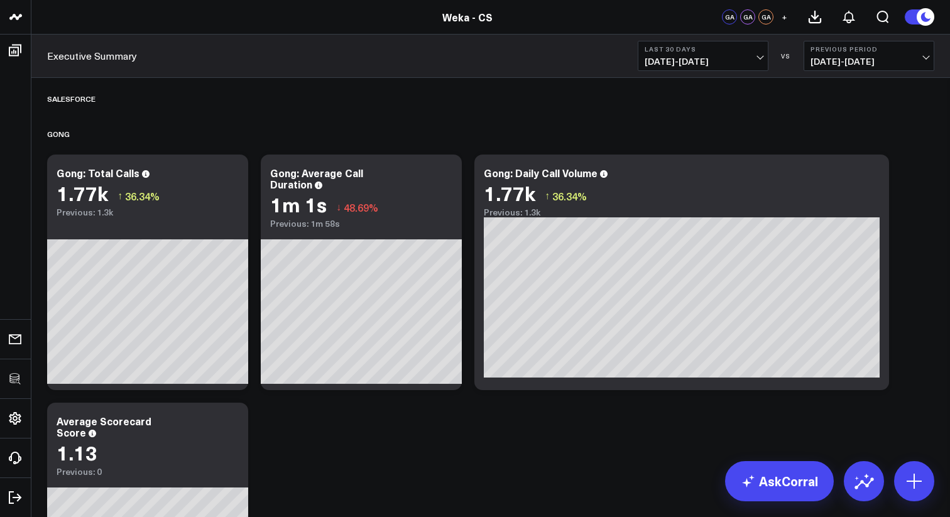
click at [110, 99] on icon at bounding box center [111, 99] width 2 height 2
click at [133, 130] on button "Delete" at bounding box center [143, 134] width 55 height 22
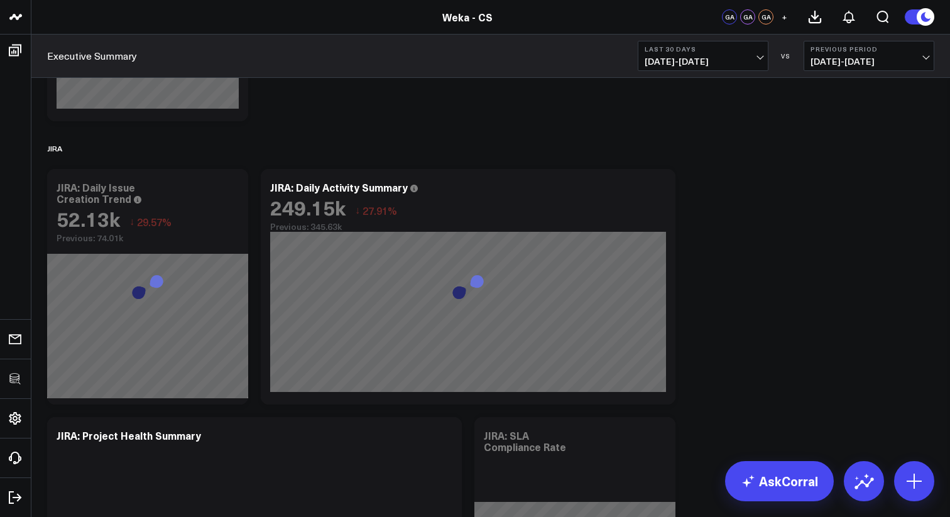
scroll to position [1907, 0]
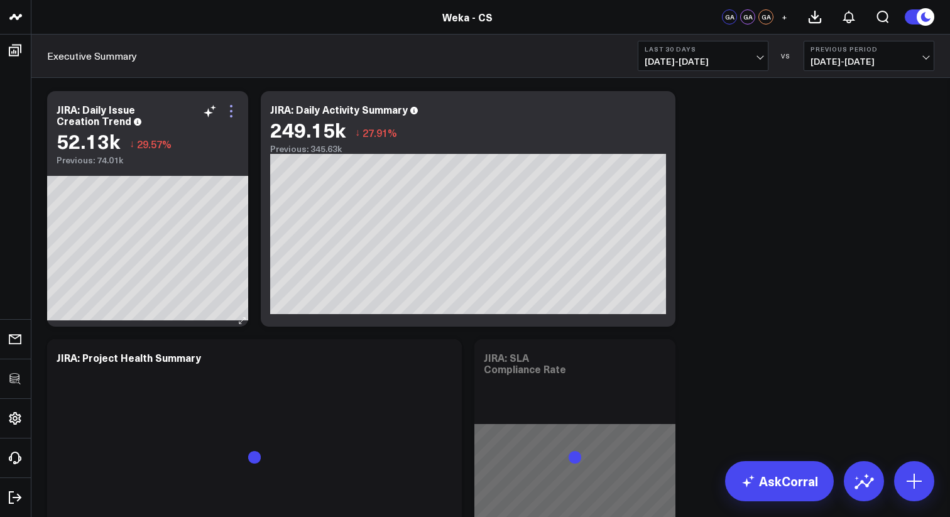
click at [233, 113] on icon at bounding box center [231, 111] width 15 height 15
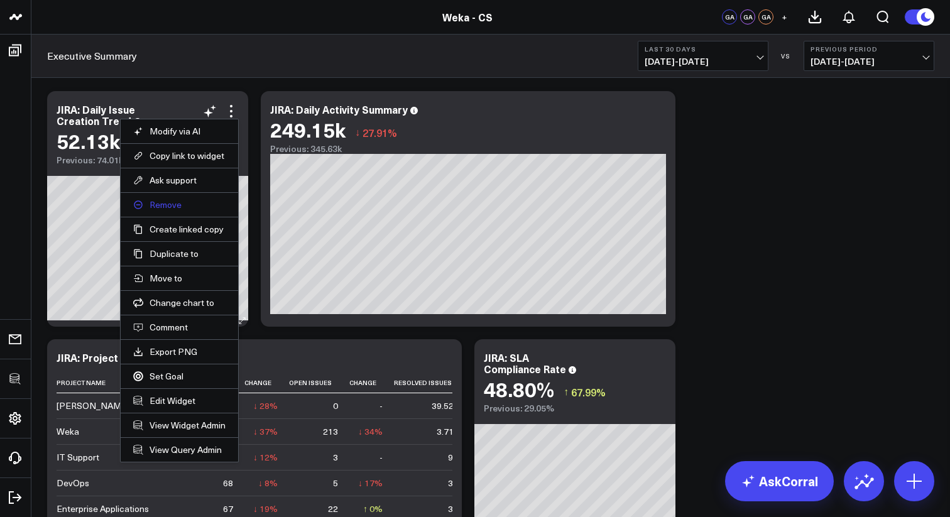
click at [172, 207] on button "Remove" at bounding box center [179, 204] width 92 height 11
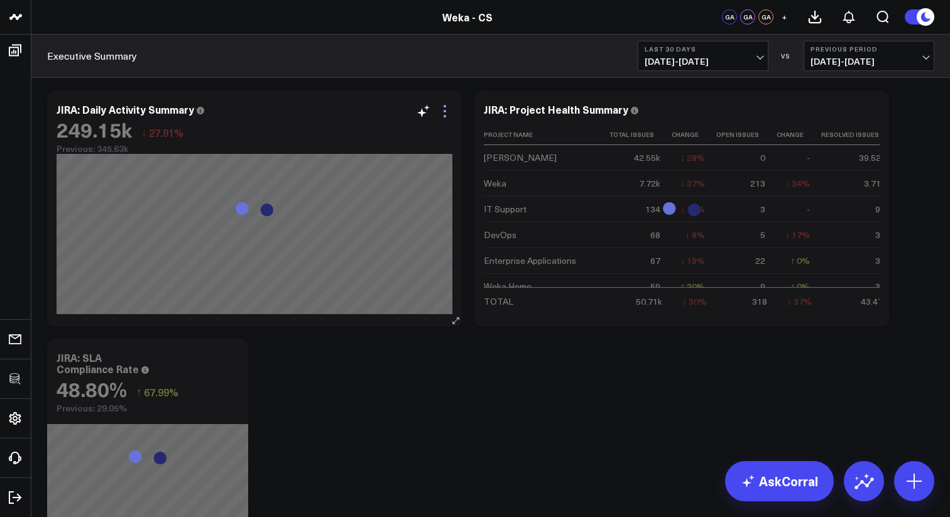
click at [448, 109] on icon at bounding box center [444, 111] width 15 height 15
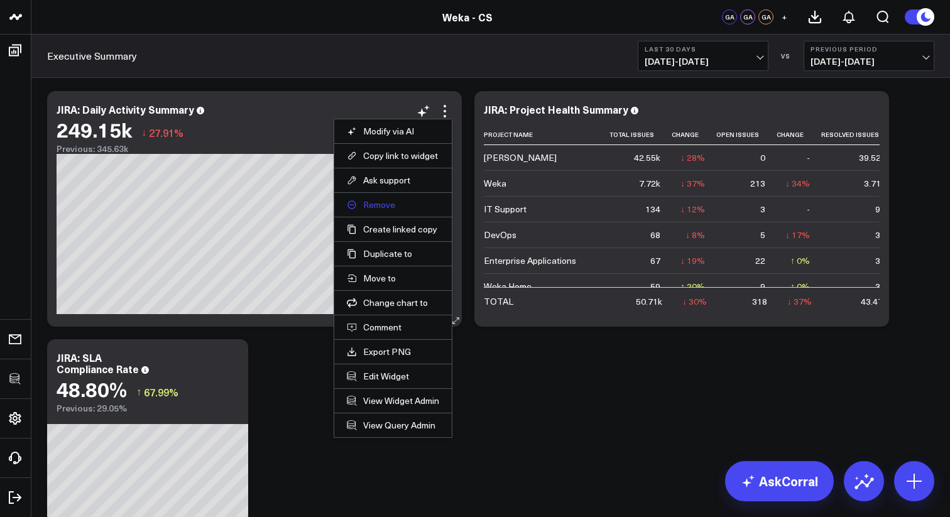
click at [389, 205] on button "Remove" at bounding box center [393, 204] width 92 height 11
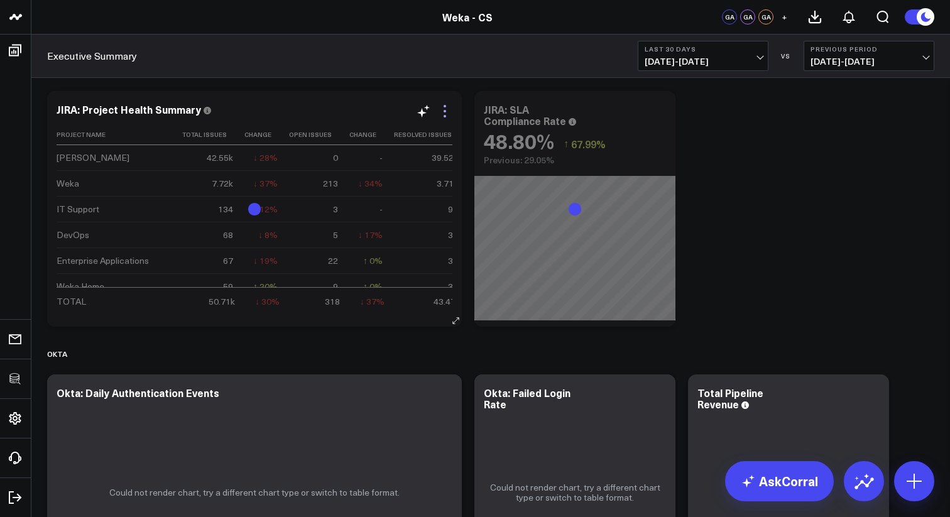
click at [442, 110] on icon at bounding box center [444, 111] width 15 height 15
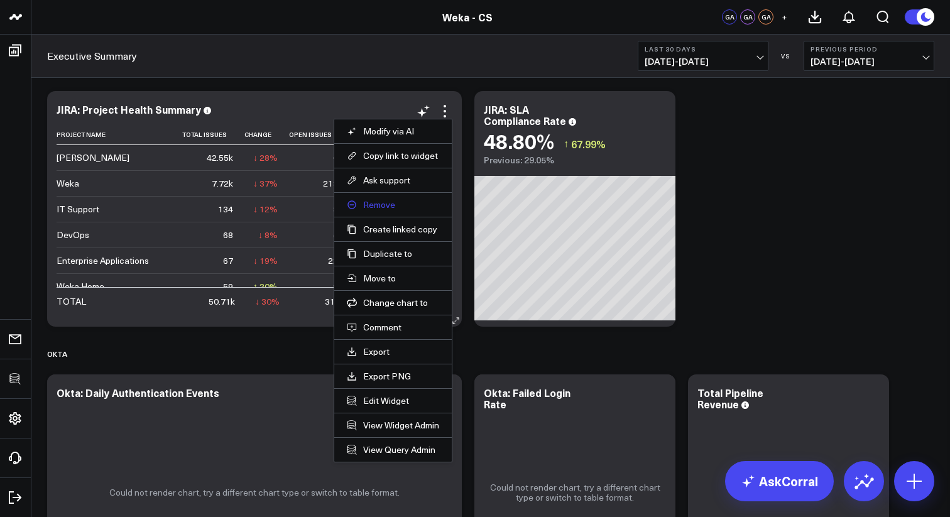
click at [379, 209] on button "Remove" at bounding box center [393, 204] width 92 height 11
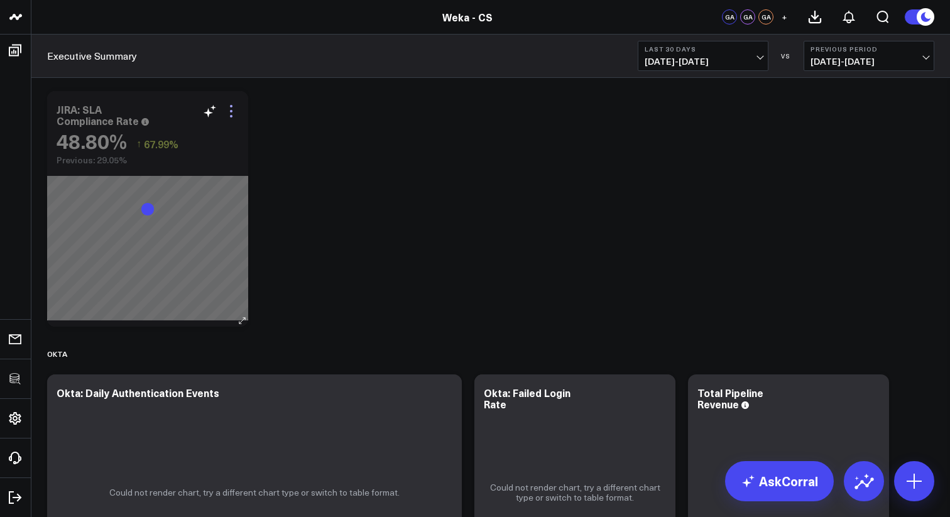
click at [229, 112] on icon at bounding box center [231, 111] width 15 height 15
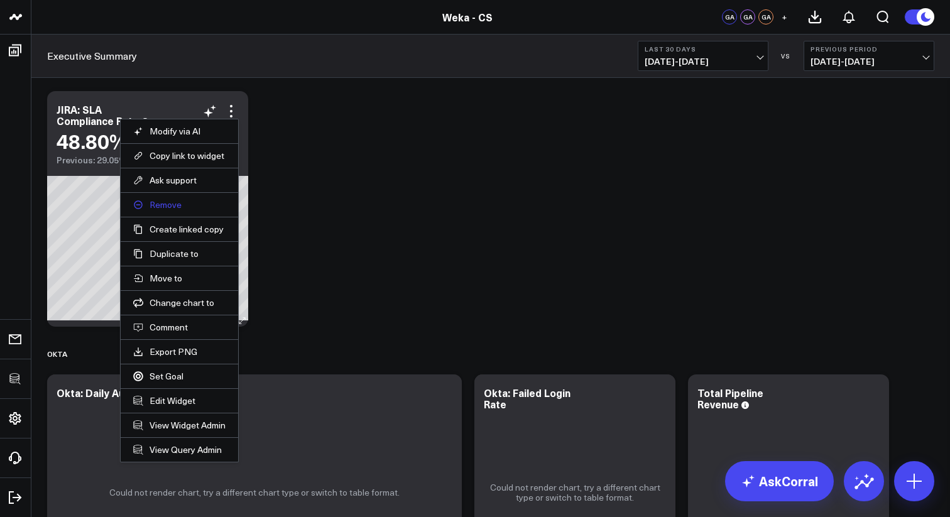
click at [185, 204] on button "Remove" at bounding box center [179, 204] width 92 height 11
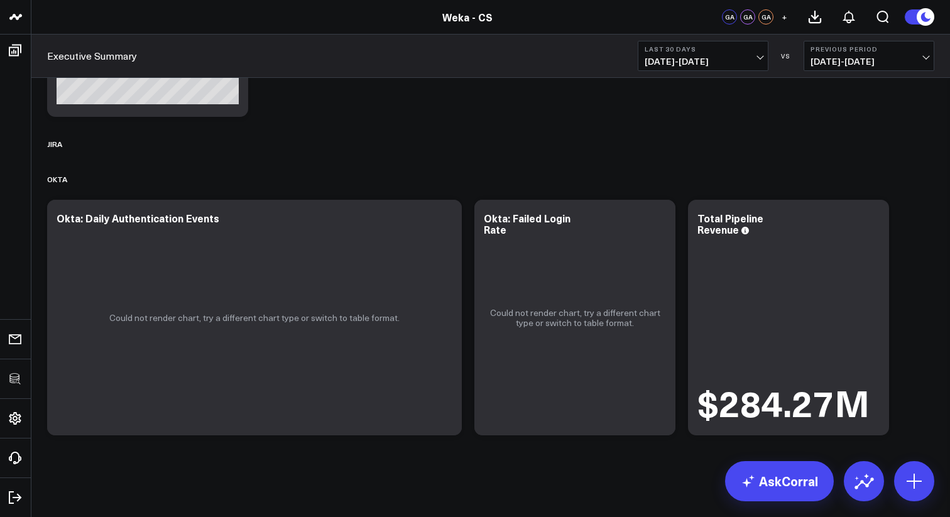
scroll to position [1762, 0]
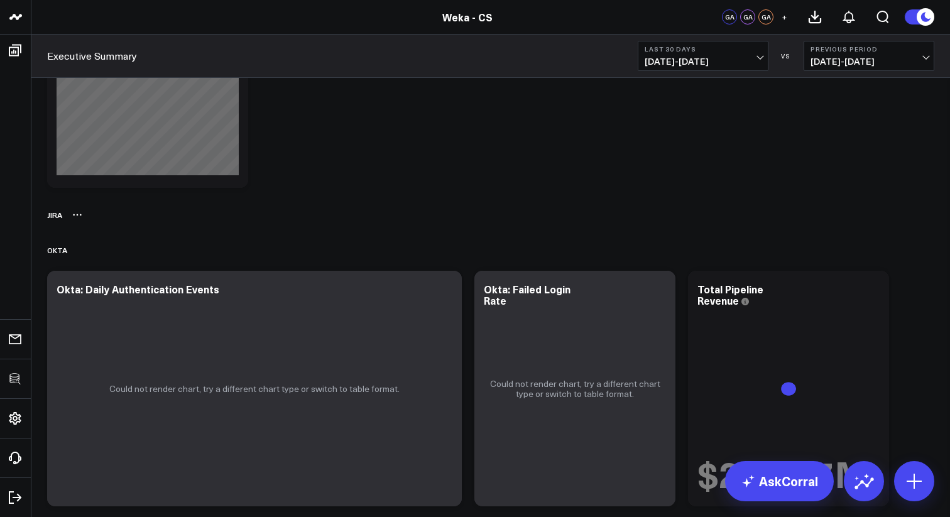
click at [79, 216] on icon at bounding box center [77, 215] width 10 height 10
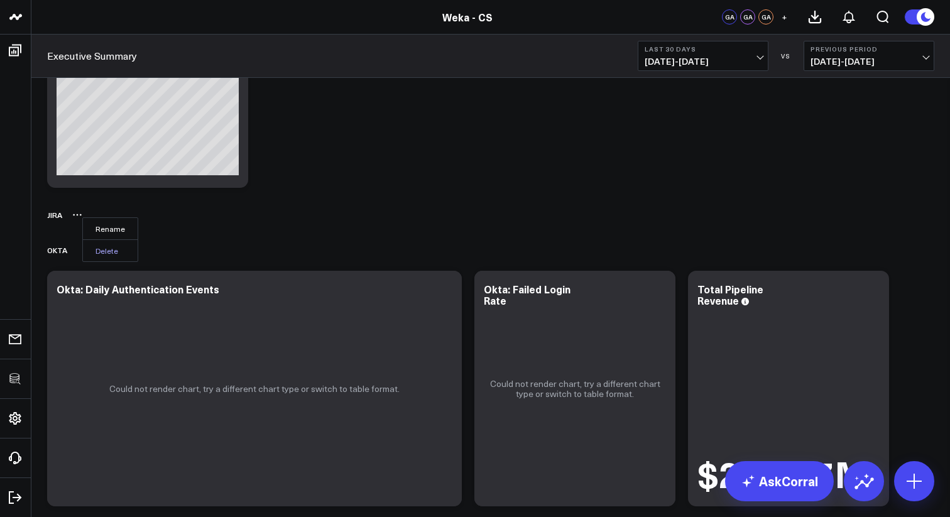
click at [96, 248] on button "Delete" at bounding box center [110, 250] width 55 height 22
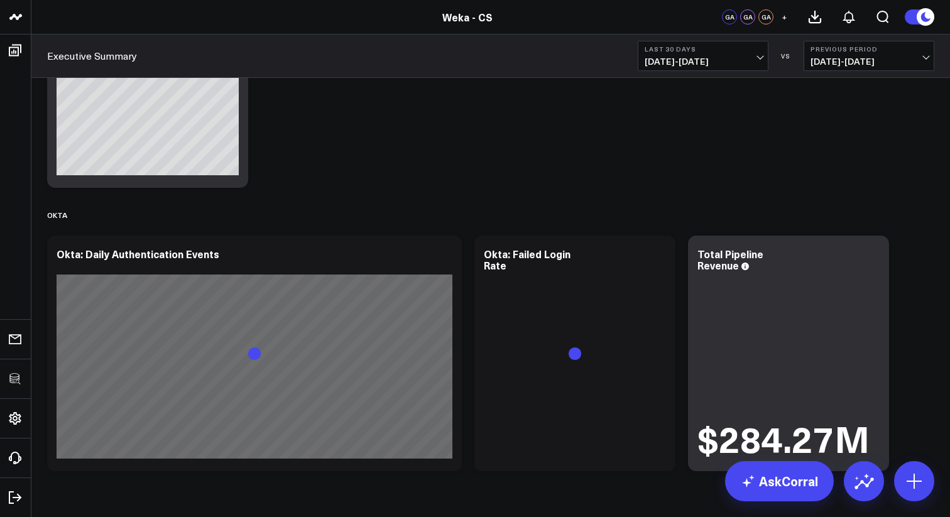
scroll to position [1798, 0]
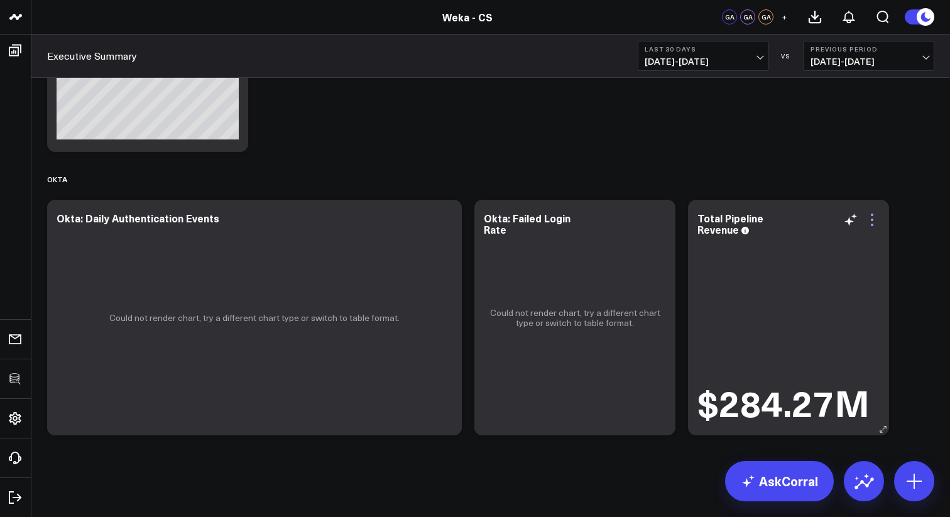
click at [872, 222] on icon at bounding box center [872, 219] width 15 height 15
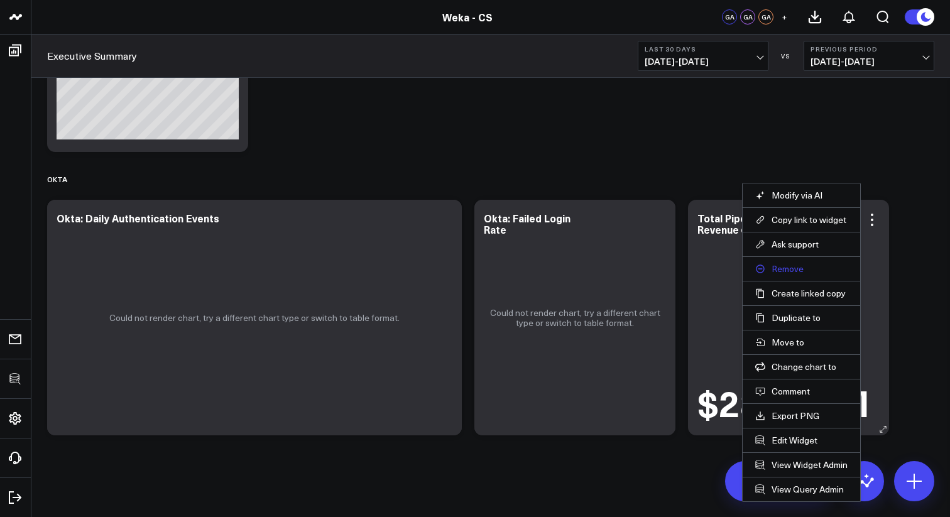
click at [781, 268] on button "Remove" at bounding box center [801, 268] width 92 height 11
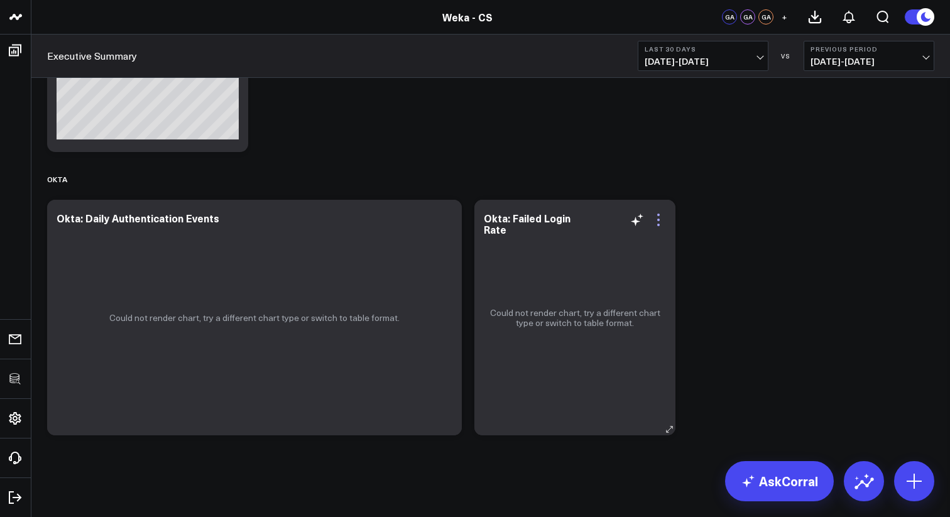
click at [662, 219] on icon at bounding box center [658, 219] width 15 height 15
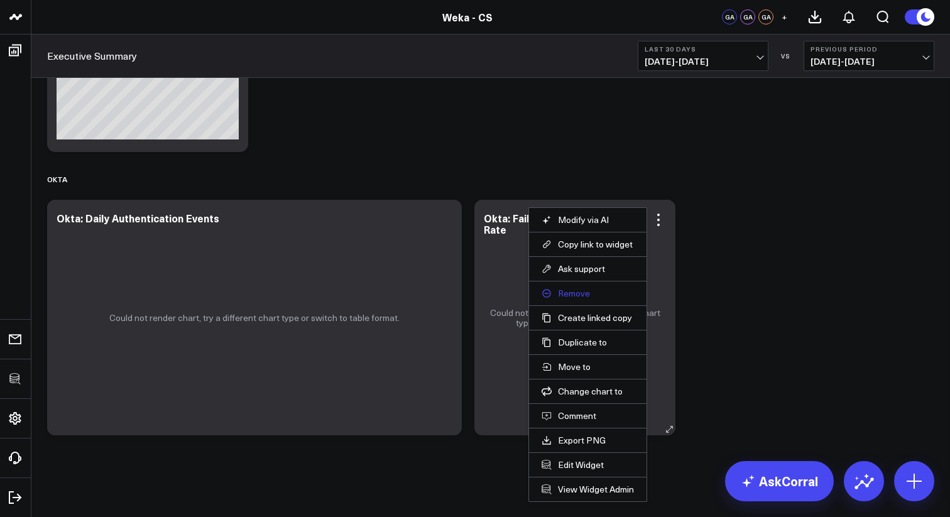
click at [574, 290] on button "Remove" at bounding box center [588, 293] width 92 height 11
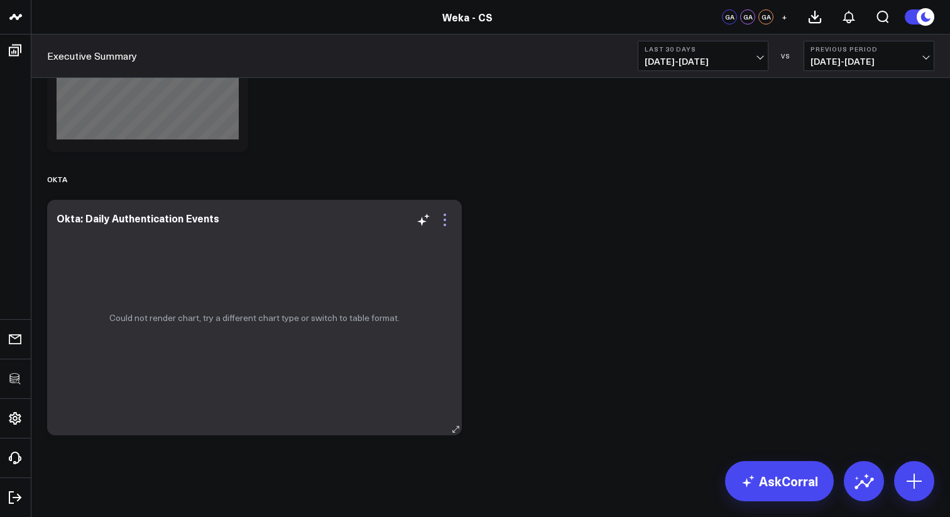
click at [450, 219] on icon at bounding box center [444, 219] width 15 height 15
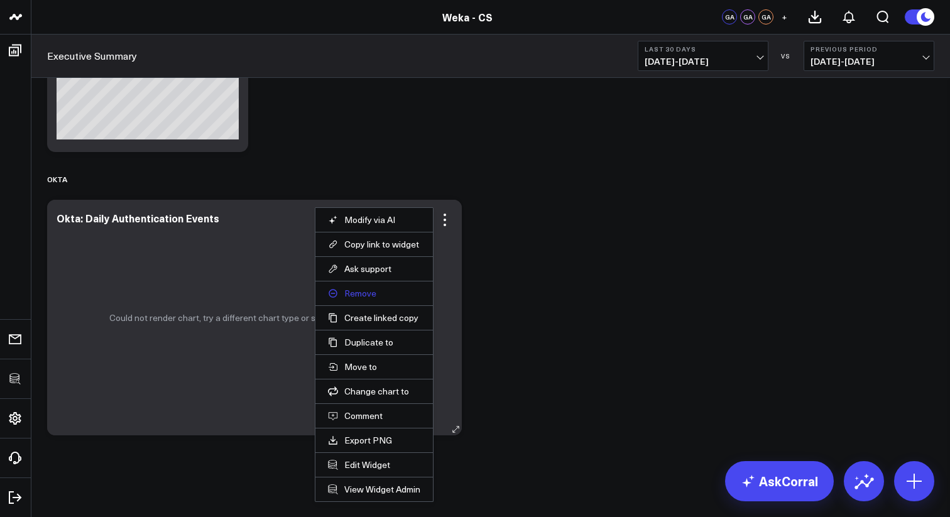
click at [376, 296] on button "Remove" at bounding box center [374, 293] width 92 height 11
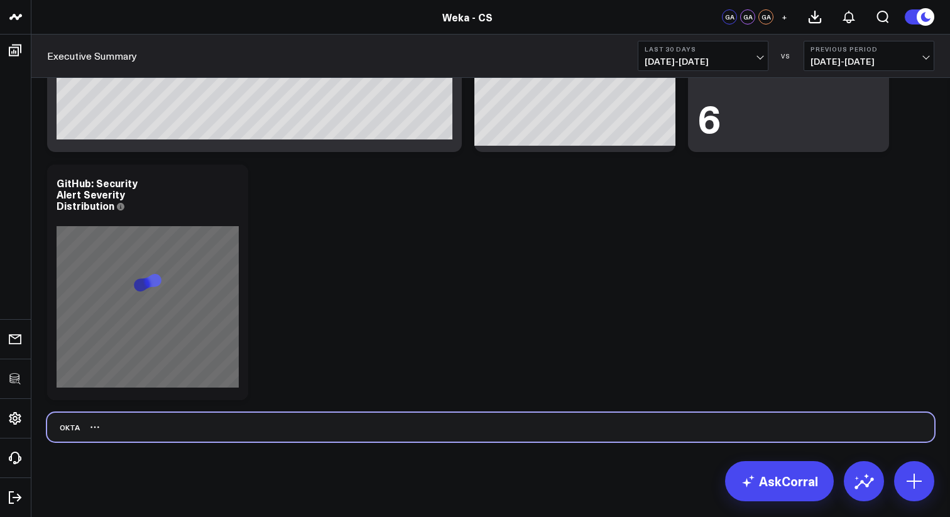
click at [76, 427] on div "Okta" at bounding box center [490, 427] width 887 height 29
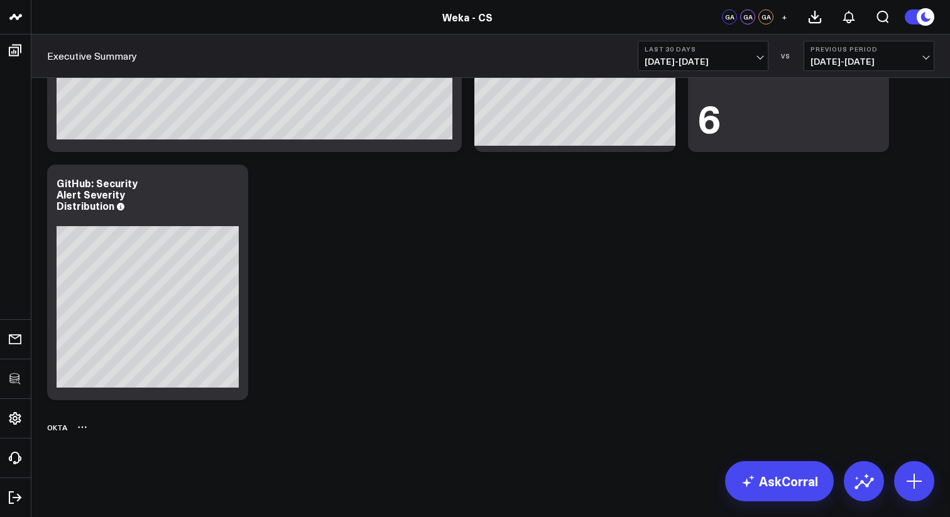
click at [82, 428] on icon at bounding box center [83, 428] width 2 height 2
click at [98, 461] on button "Delete" at bounding box center [115, 463] width 55 height 22
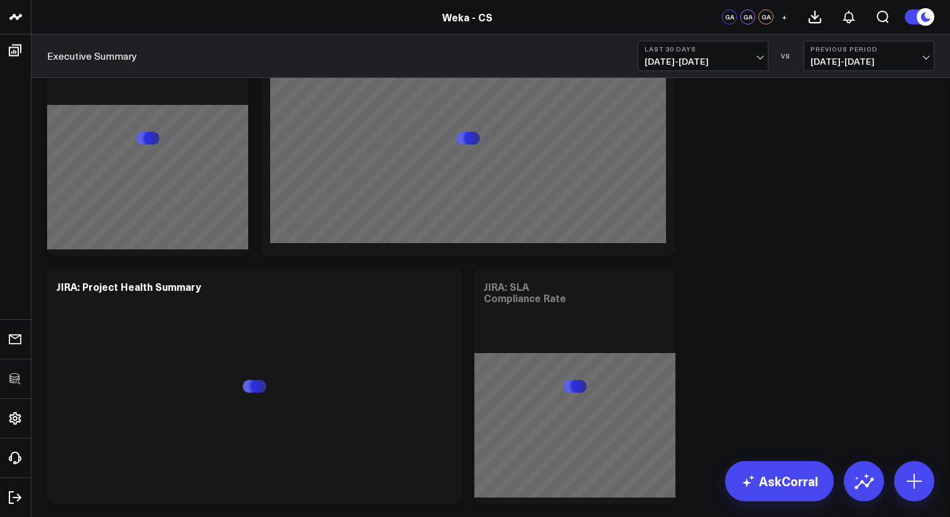
scroll to position [3110, 0]
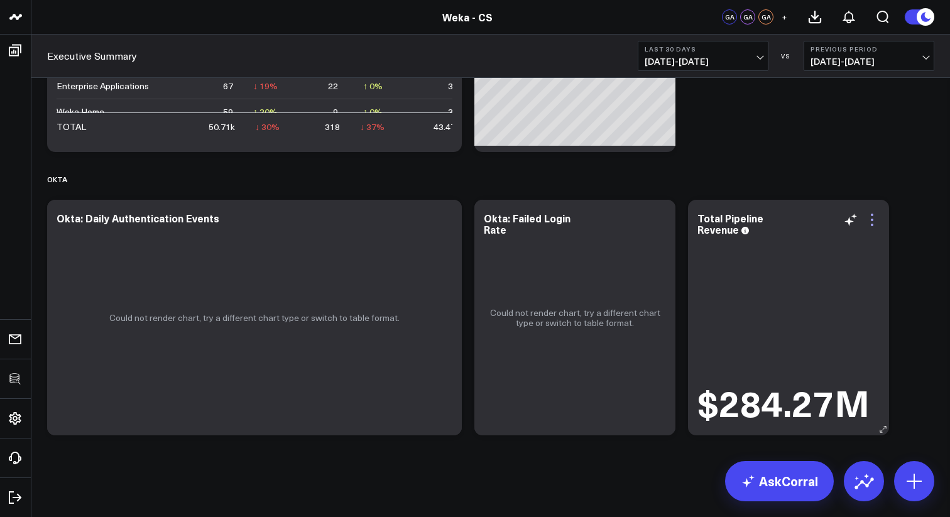
click at [877, 224] on icon at bounding box center [872, 219] width 15 height 15
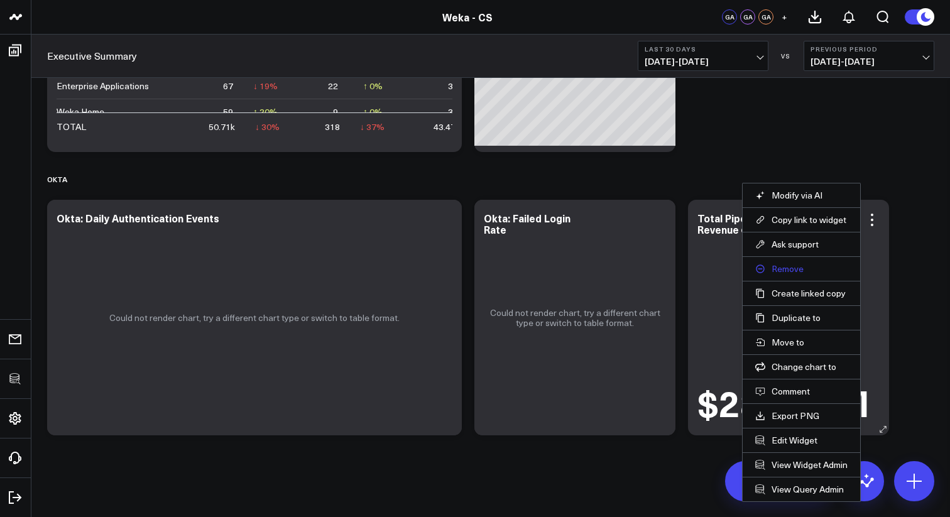
click at [783, 266] on button "Remove" at bounding box center [801, 268] width 92 height 11
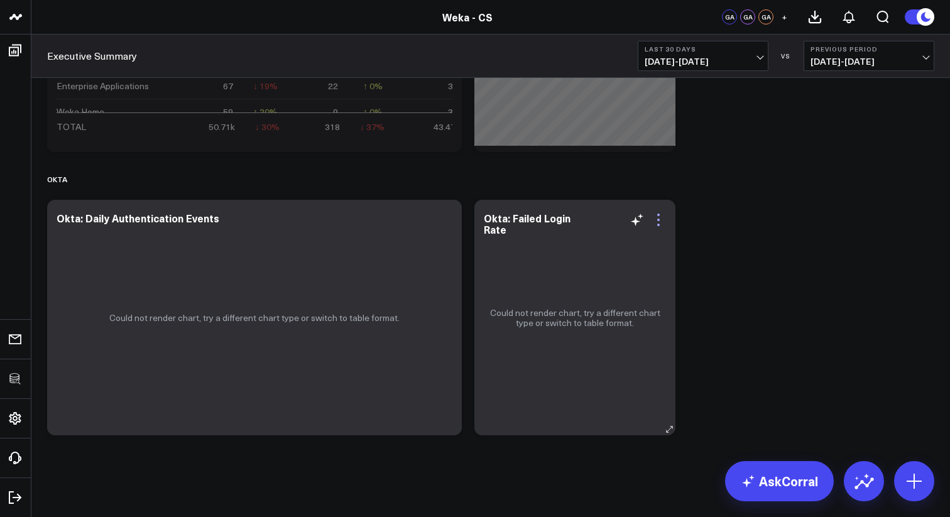
click at [663, 221] on icon at bounding box center [658, 219] width 15 height 15
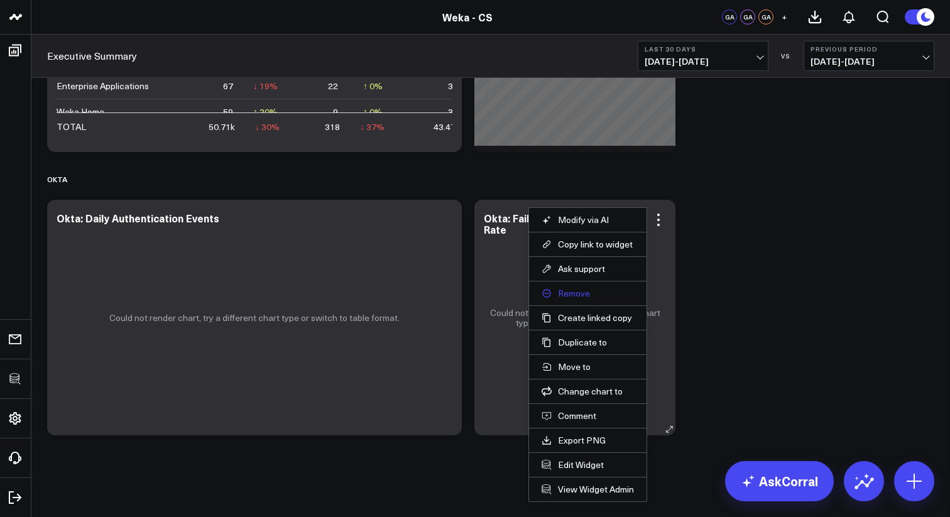
click at [568, 298] on button "Remove" at bounding box center [588, 293] width 92 height 11
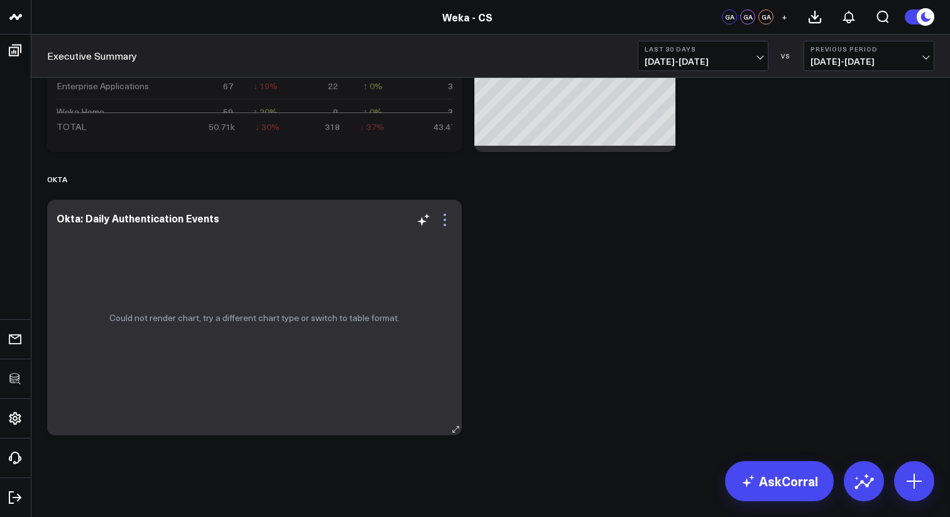
click at [446, 216] on icon at bounding box center [444, 219] width 15 height 15
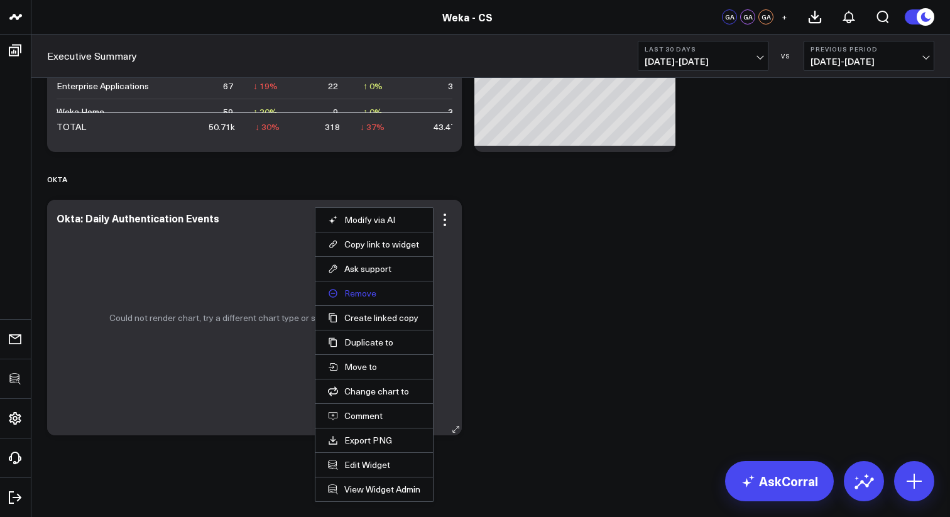
click at [372, 295] on button "Remove" at bounding box center [374, 293] width 92 height 11
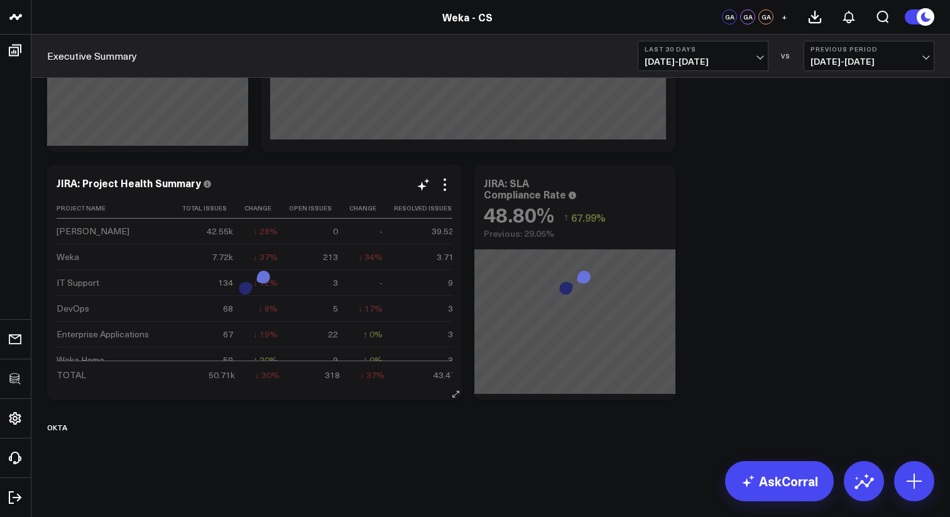
scroll to position [2862, 0]
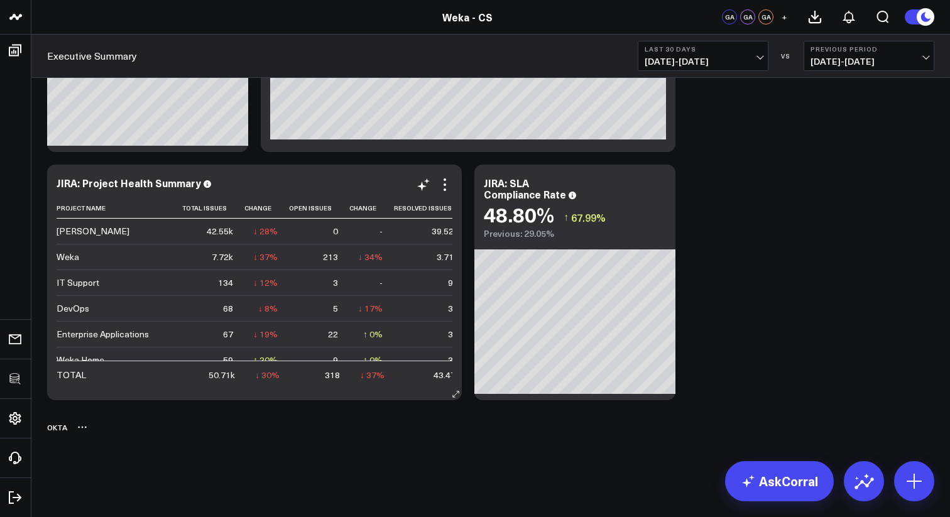
click at [80, 424] on icon at bounding box center [82, 427] width 10 height 10
click at [99, 461] on button "Delete" at bounding box center [115, 463] width 55 height 22
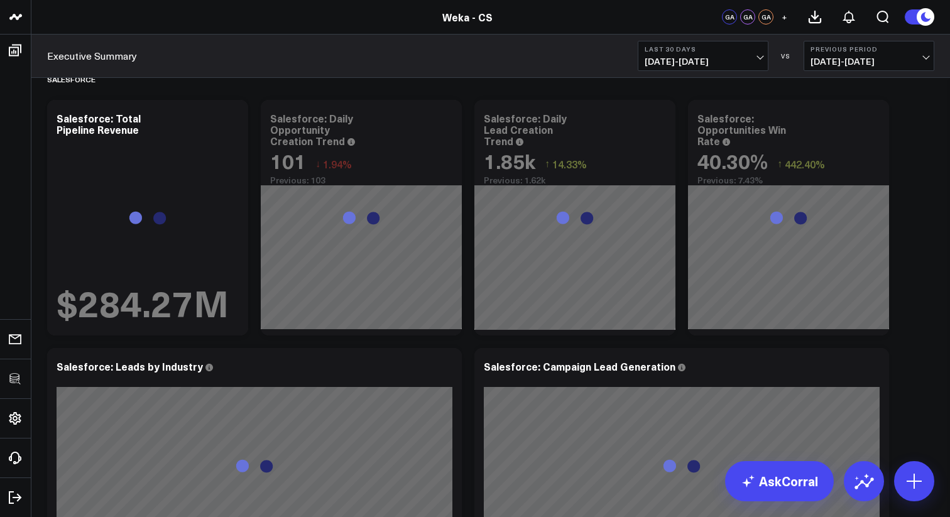
scroll to position [0, 0]
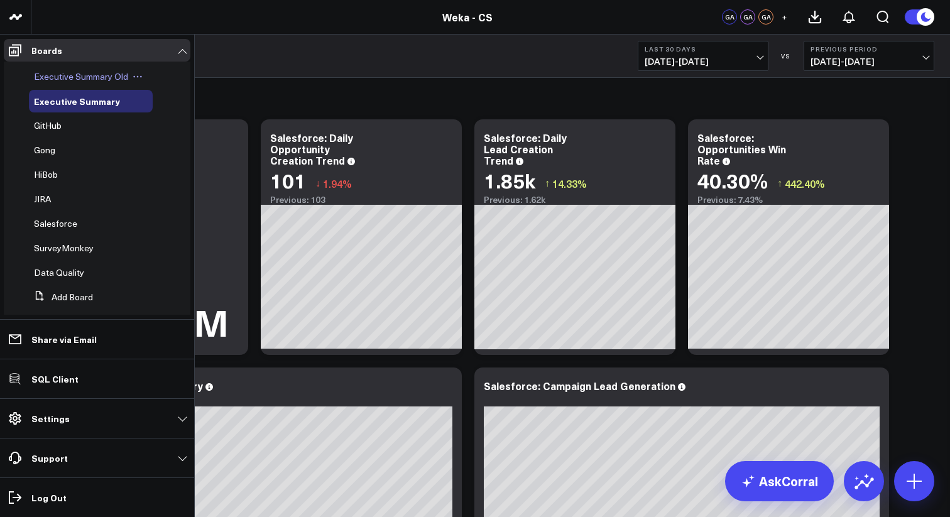
click at [139, 77] on icon at bounding box center [138, 77] width 10 height 10
click at [189, 162] on button "Delete Board" at bounding box center [195, 167] width 102 height 25
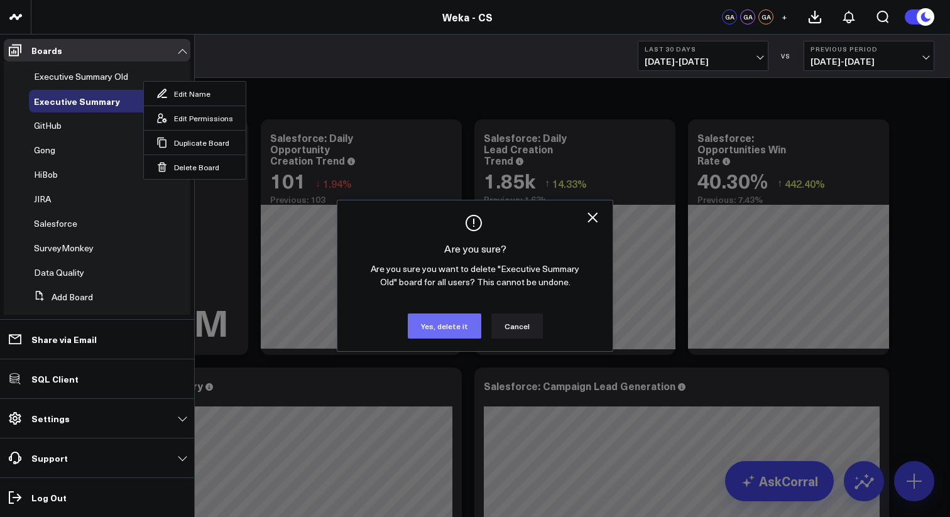
click at [432, 331] on button "Yes, delete it" at bounding box center [445, 326] width 74 height 25
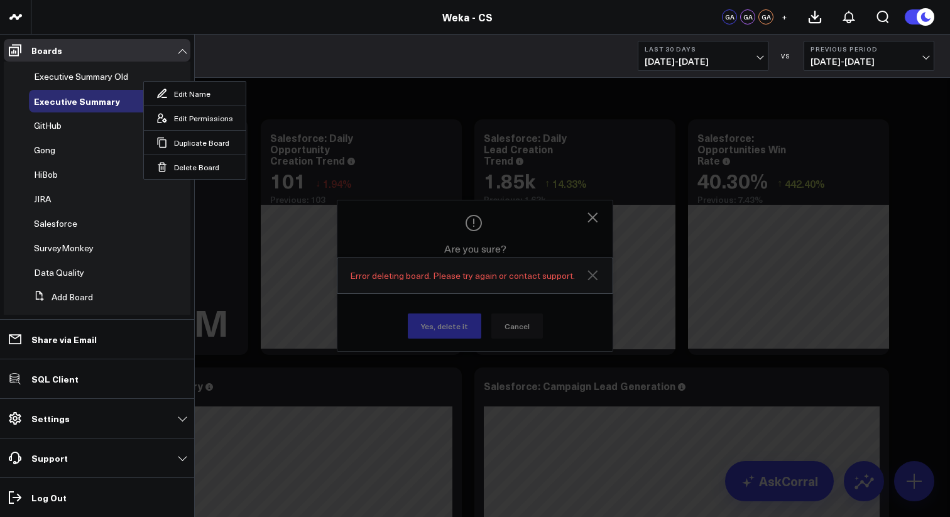
drag, startPoint x: 604, startPoint y: 279, endPoint x: 595, endPoint y: 278, distance: 9.5
click at [604, 279] on div "Error deleting board. Please try again or contact support." at bounding box center [475, 275] width 275 height 35
click at [595, 278] on icon at bounding box center [593, 275] width 10 height 10
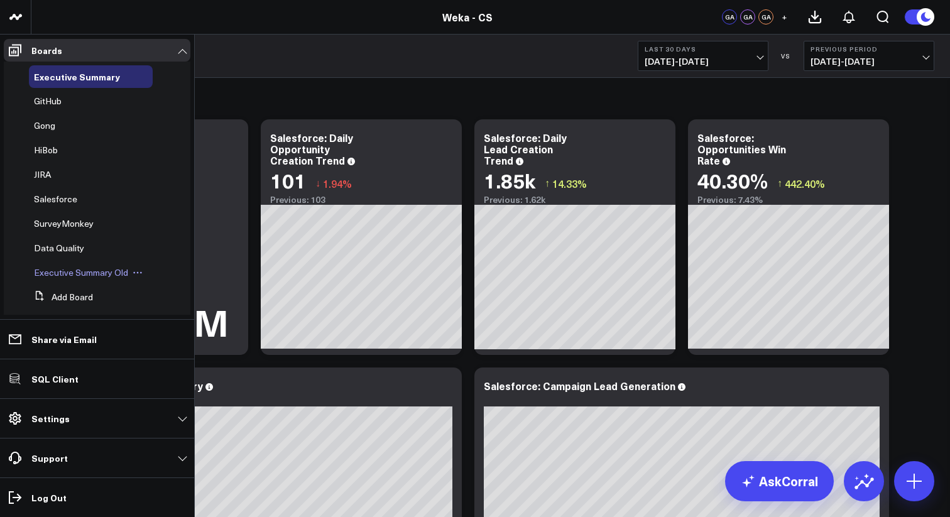
click at [139, 273] on icon at bounding box center [138, 273] width 10 height 10
click at [78, 301] on button "Add Board" at bounding box center [61, 297] width 64 height 23
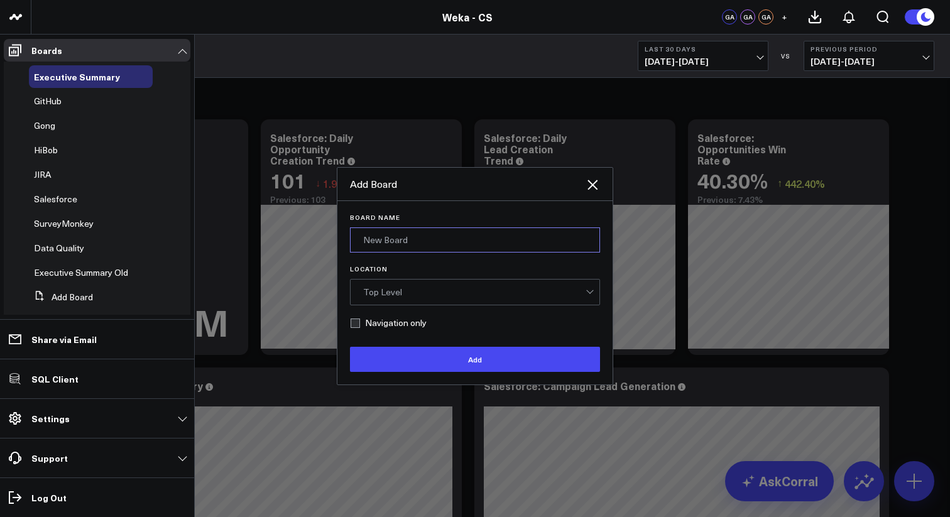
click at [398, 243] on input "Board Name" at bounding box center [475, 240] width 250 height 25
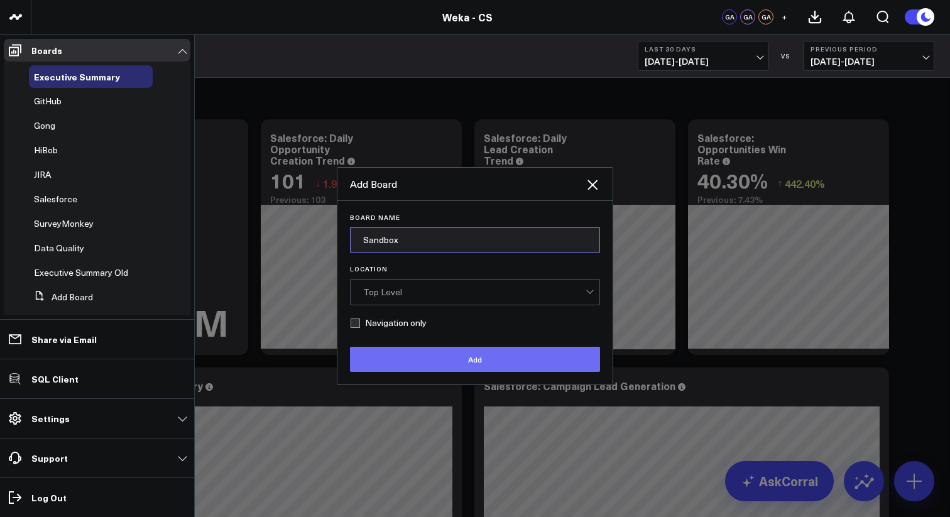
type input "Sandbox"
click at [423, 357] on button "Add" at bounding box center [475, 359] width 250 height 25
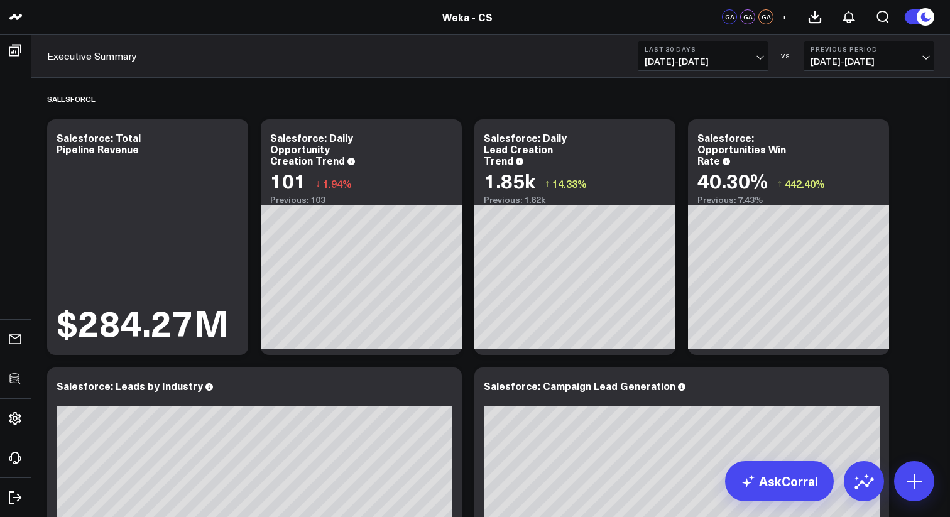
drag, startPoint x: 95, startPoint y: 253, endPoint x: 591, endPoint y: 10, distance: 552.1
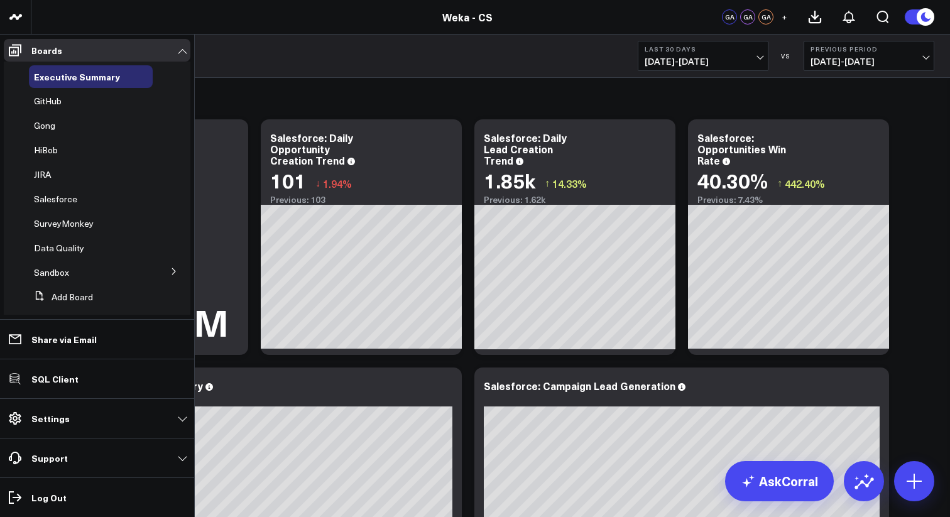
click at [170, 272] on icon at bounding box center [174, 272] width 8 height 8
click at [170, 272] on icon at bounding box center [174, 271] width 8 height 8
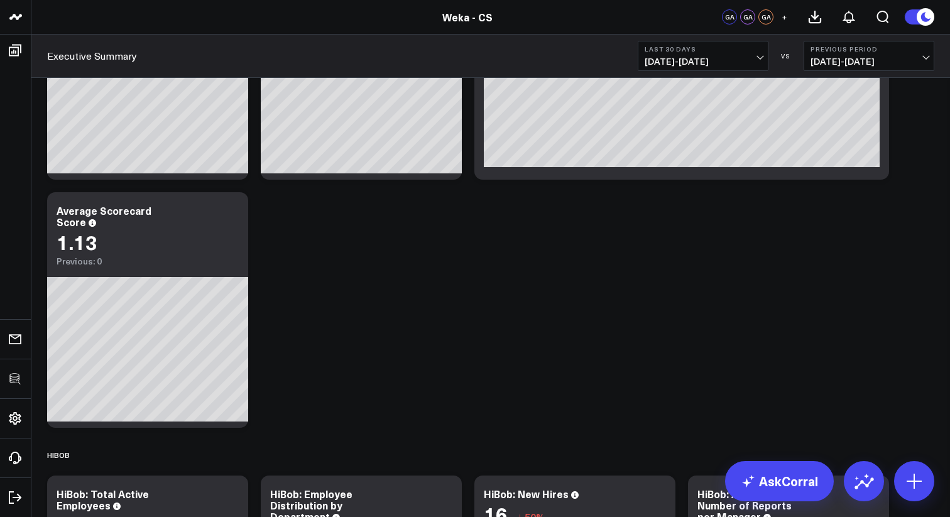
scroll to position [1034, 0]
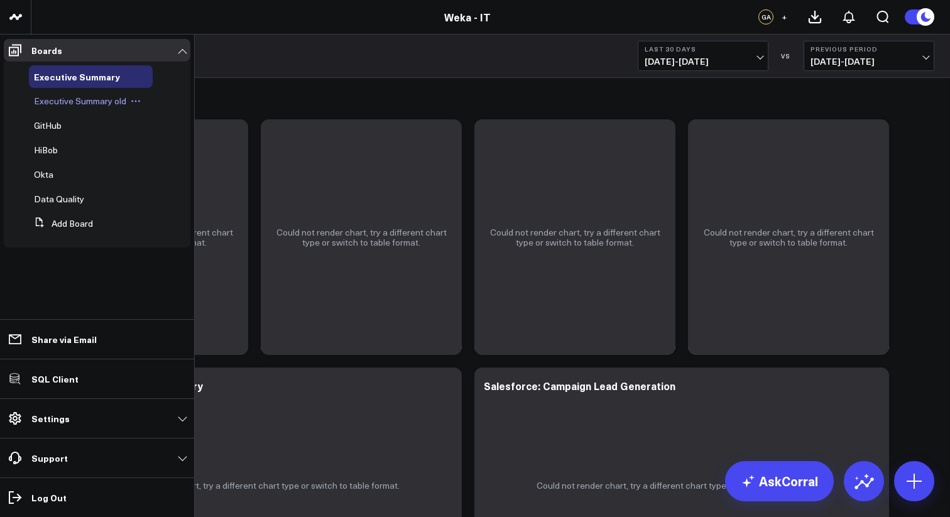
click at [136, 102] on icon at bounding box center [136, 101] width 10 height 10
click at [189, 194] on button "Delete Board" at bounding box center [194, 191] width 102 height 25
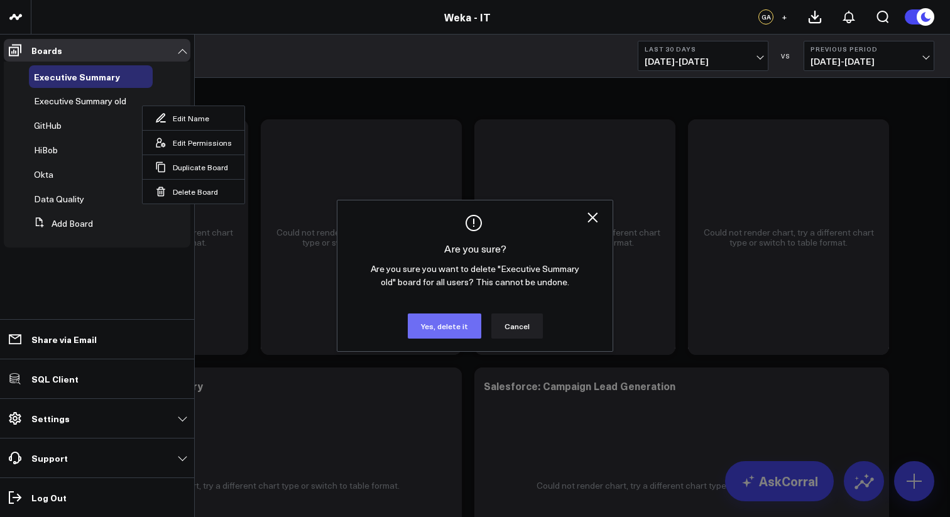
click at [437, 331] on button "Yes, delete it" at bounding box center [445, 326] width 74 height 25
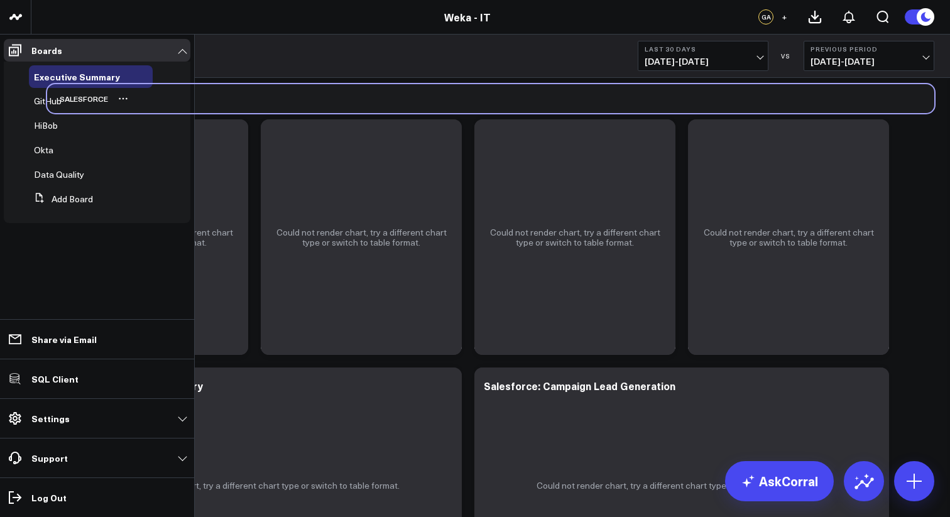
click at [399, 100] on div "Salesforce" at bounding box center [490, 98] width 887 height 29
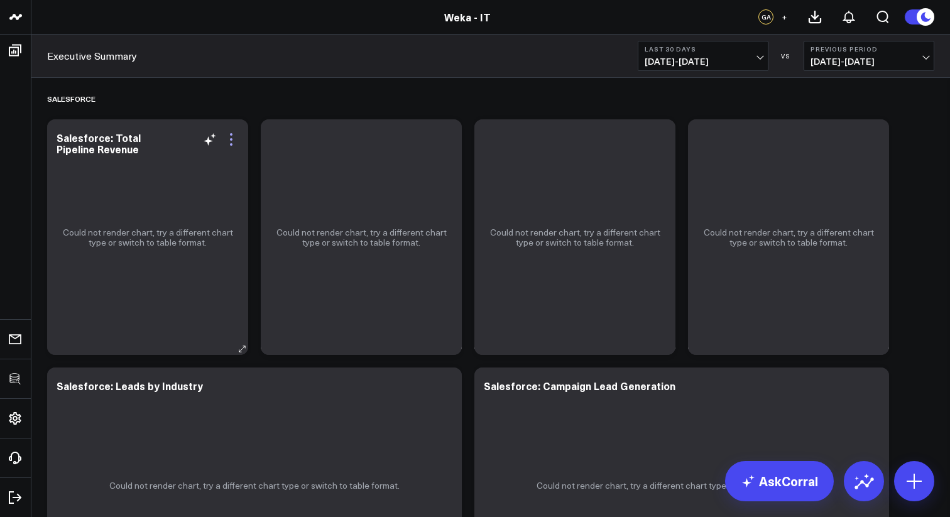
click at [227, 143] on icon at bounding box center [231, 139] width 15 height 15
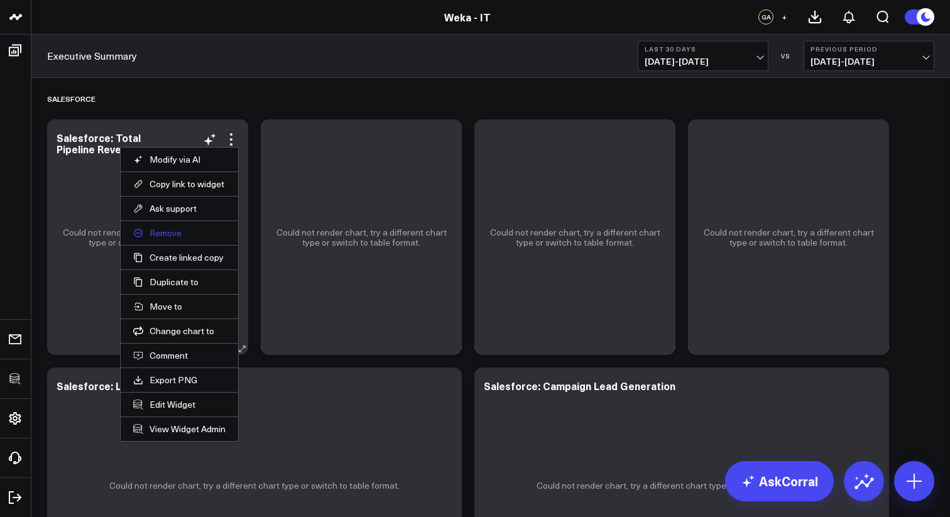
click at [170, 231] on button "Remove" at bounding box center [179, 233] width 92 height 11
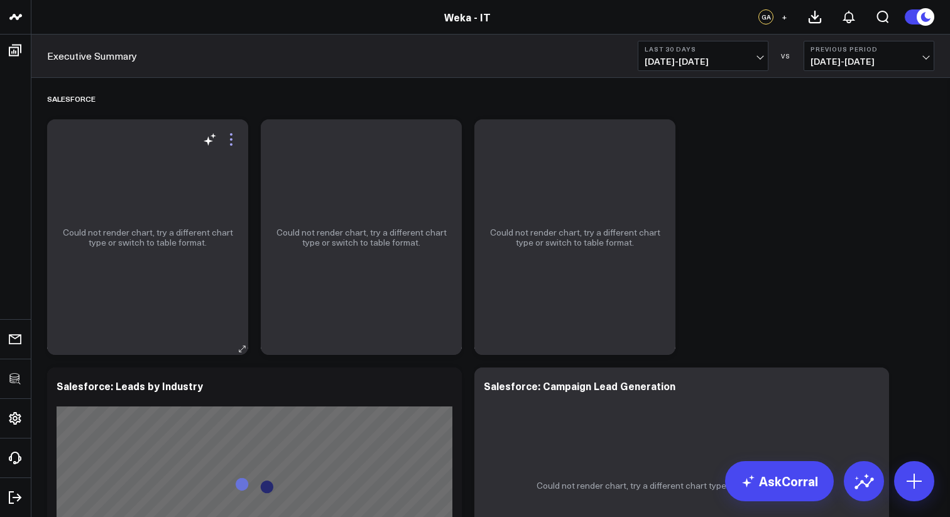
click at [236, 136] on icon at bounding box center [231, 139] width 15 height 15
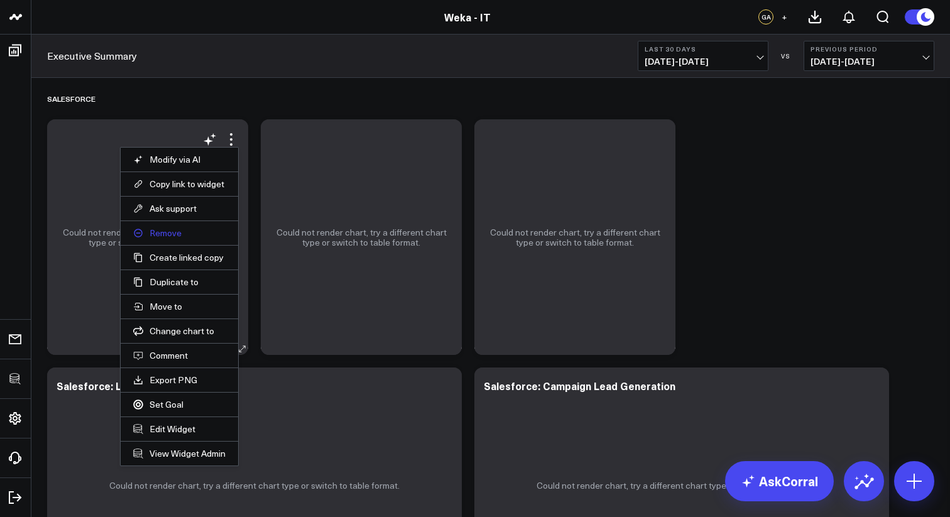
click at [180, 233] on button "Remove" at bounding box center [179, 233] width 92 height 11
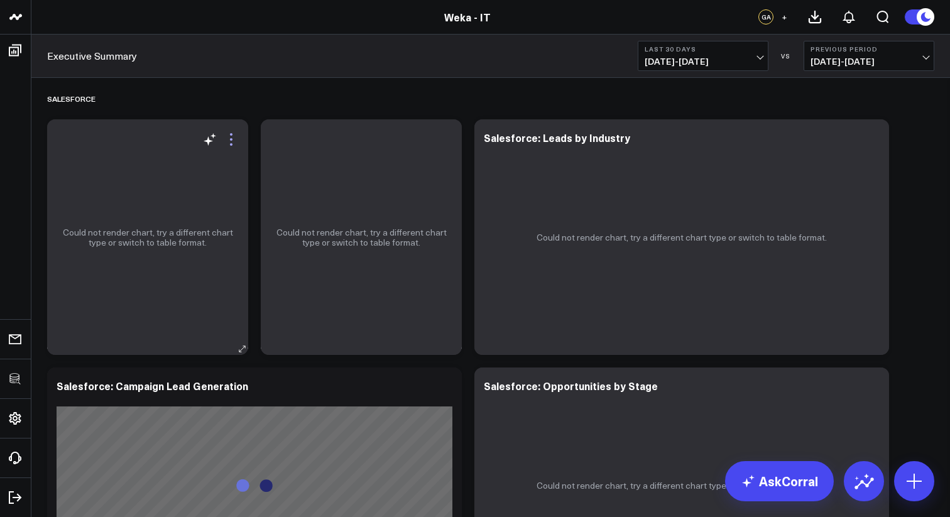
click at [233, 138] on icon at bounding box center [231, 139] width 15 height 15
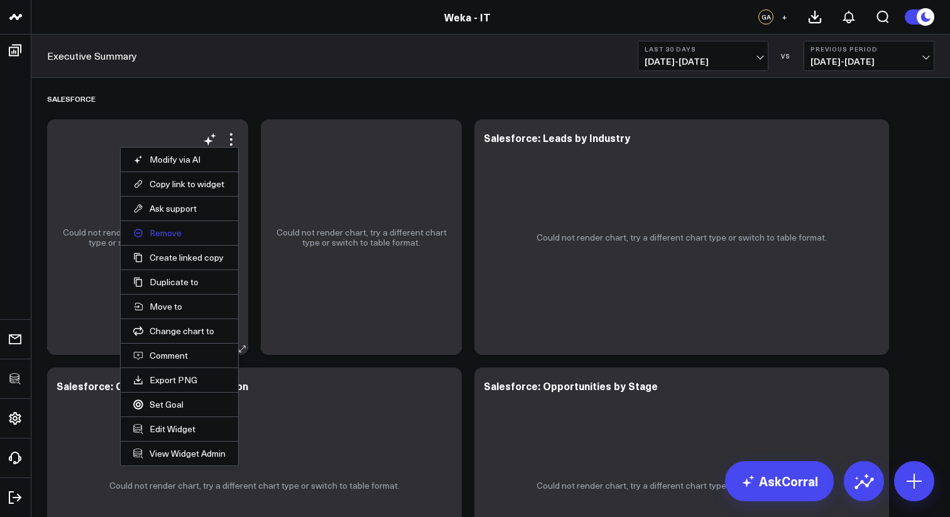
click at [172, 237] on button "Remove" at bounding box center [179, 233] width 92 height 11
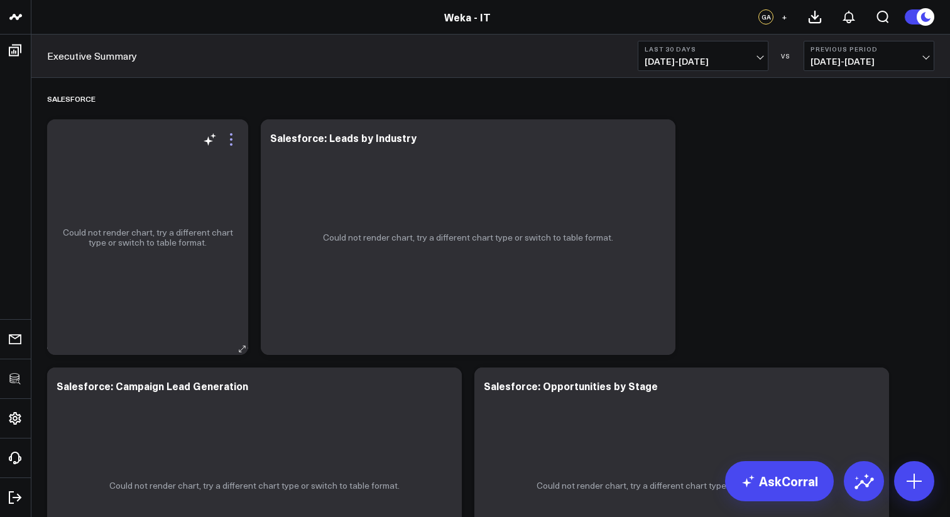
click at [230, 135] on icon at bounding box center [231, 134] width 3 height 3
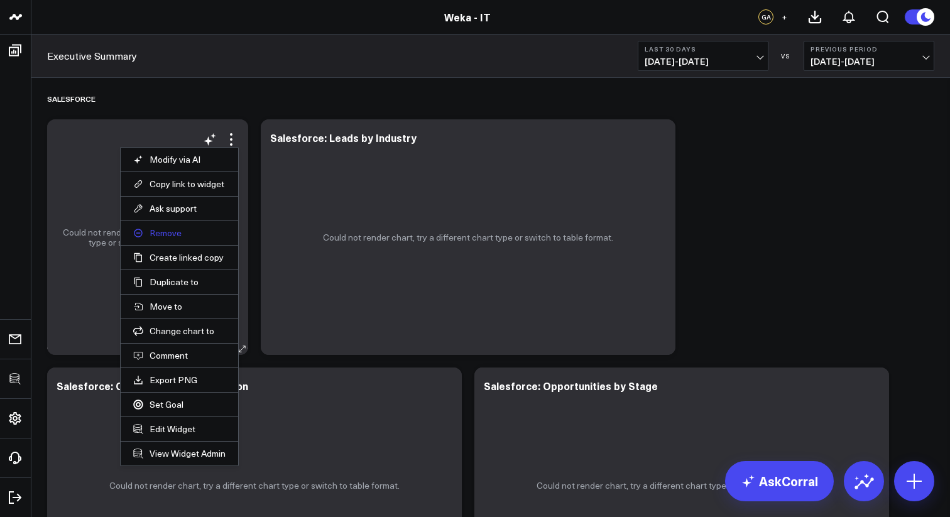
click at [168, 234] on button "Remove" at bounding box center [179, 233] width 92 height 11
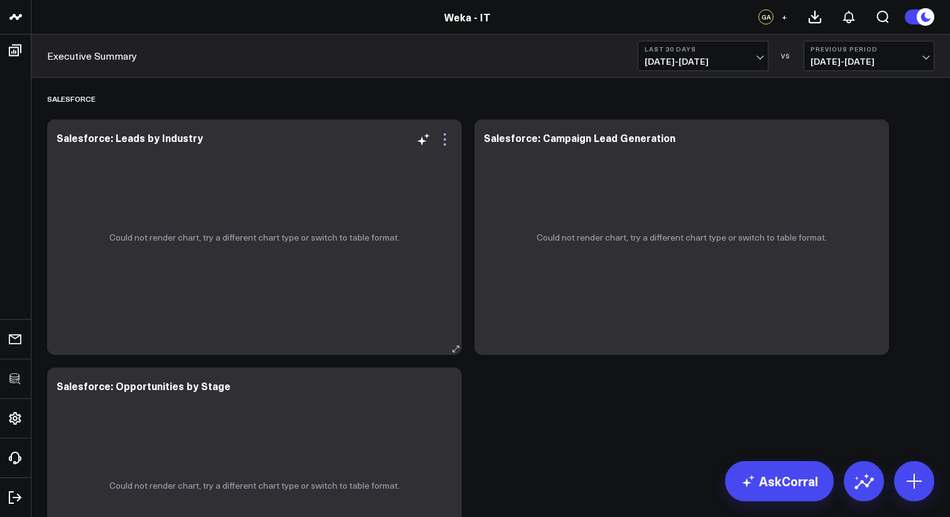
click at [448, 139] on icon at bounding box center [444, 139] width 15 height 15
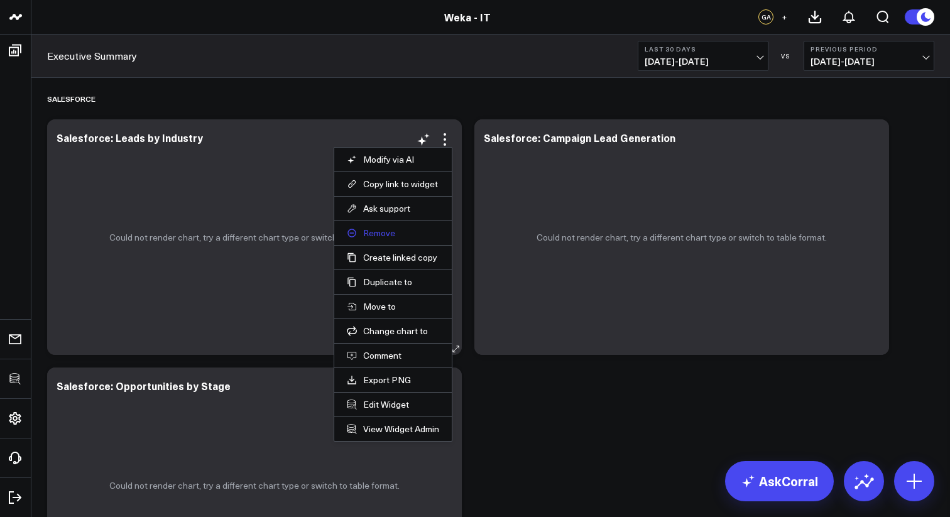
click at [379, 230] on button "Remove" at bounding box center [393, 233] width 92 height 11
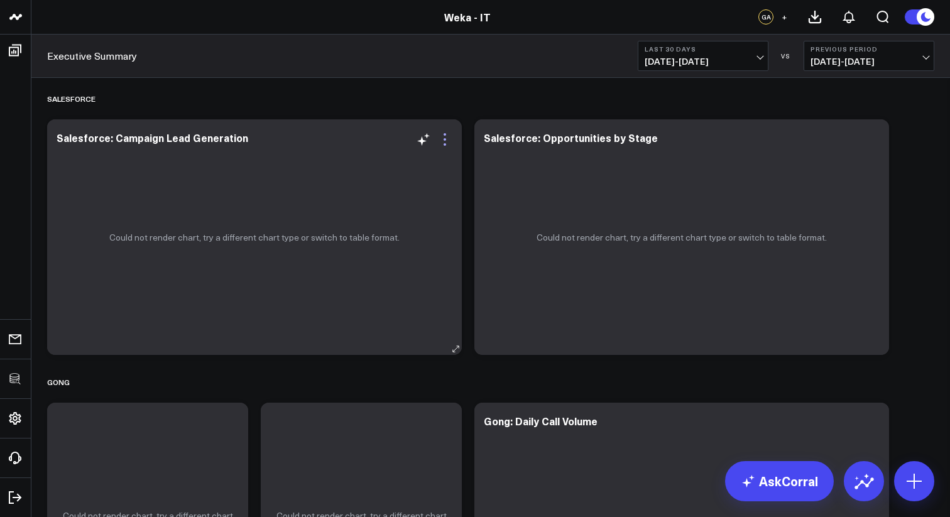
click at [446, 141] on icon at bounding box center [444, 139] width 15 height 15
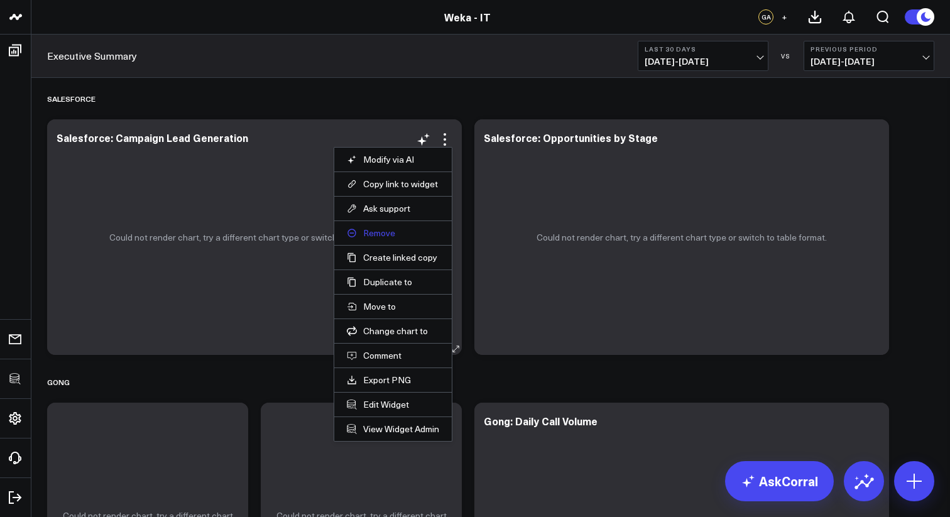
click at [390, 233] on button "Remove" at bounding box center [393, 233] width 92 height 11
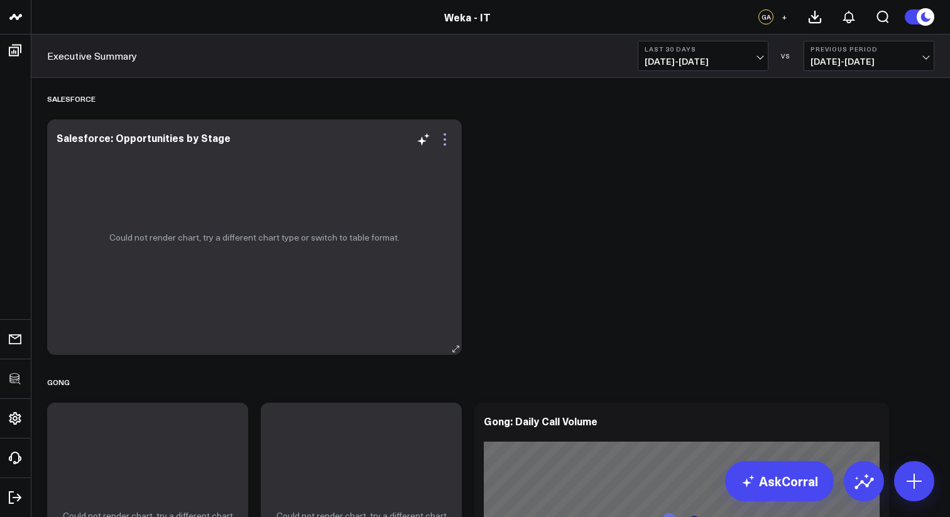
click at [448, 140] on icon at bounding box center [444, 139] width 15 height 15
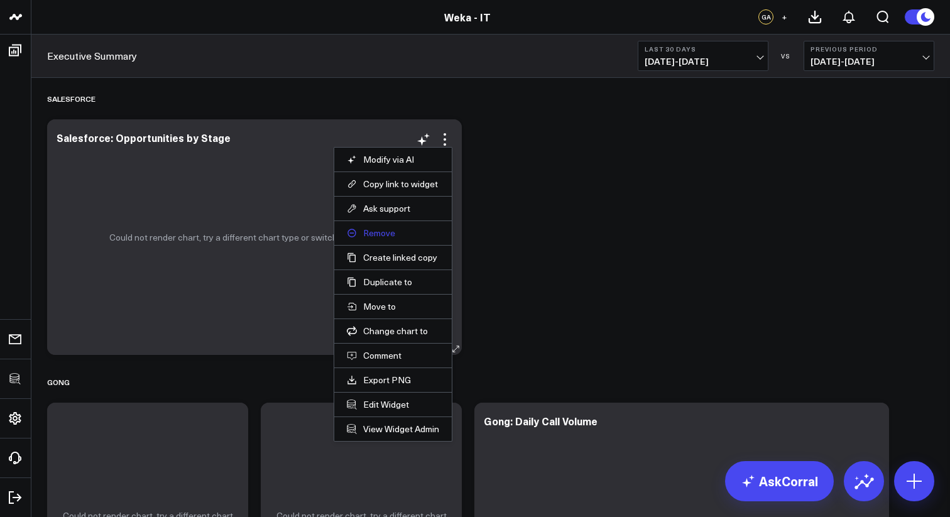
click at [385, 229] on button "Remove" at bounding box center [393, 233] width 92 height 11
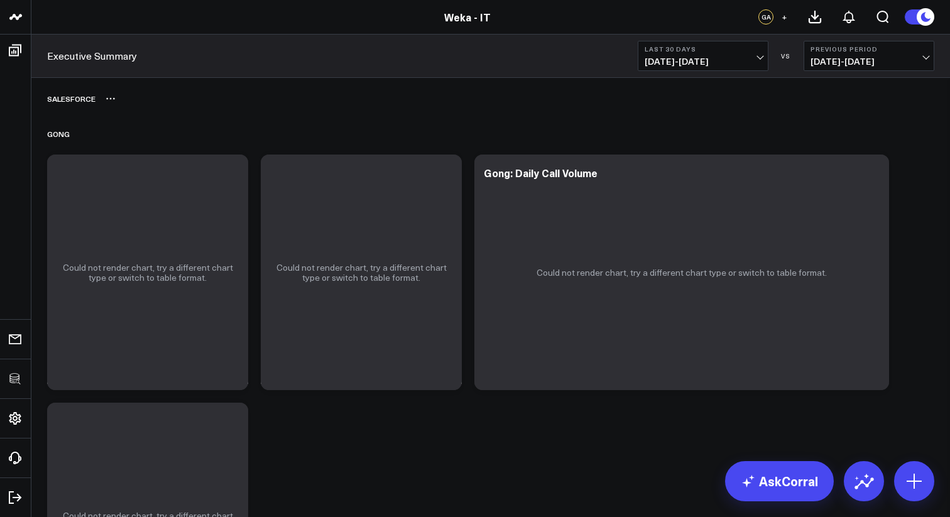
click at [109, 96] on icon at bounding box center [111, 99] width 10 height 10
click at [131, 130] on button "Delete" at bounding box center [143, 134] width 55 height 22
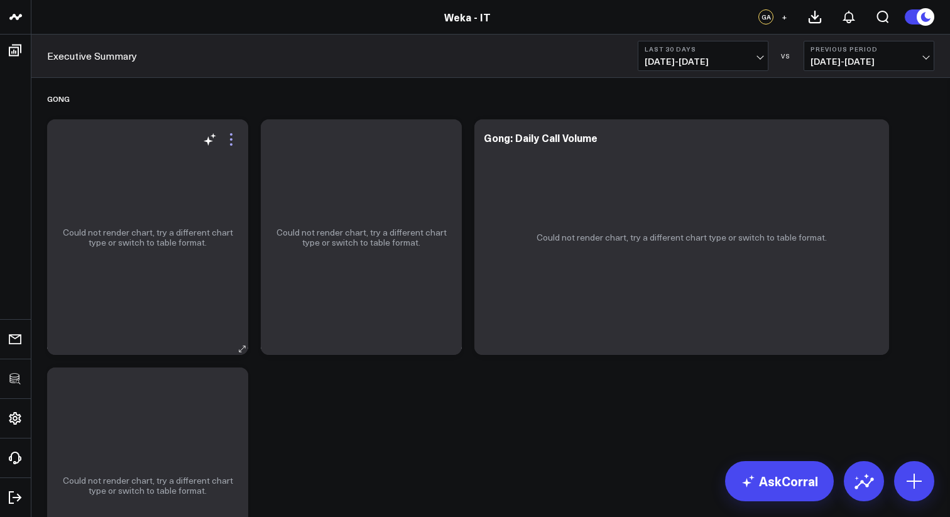
click at [234, 140] on icon at bounding box center [231, 139] width 15 height 15
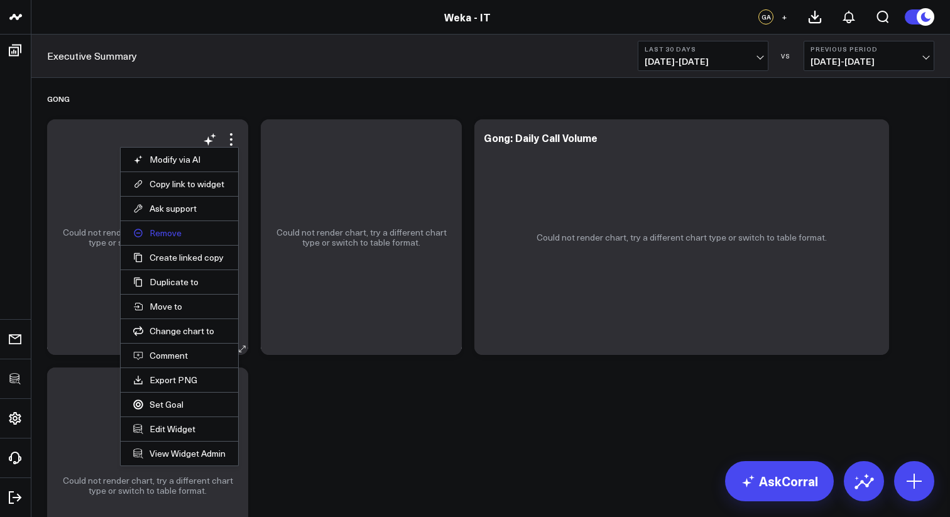
click at [177, 233] on button "Remove" at bounding box center [179, 233] width 92 height 11
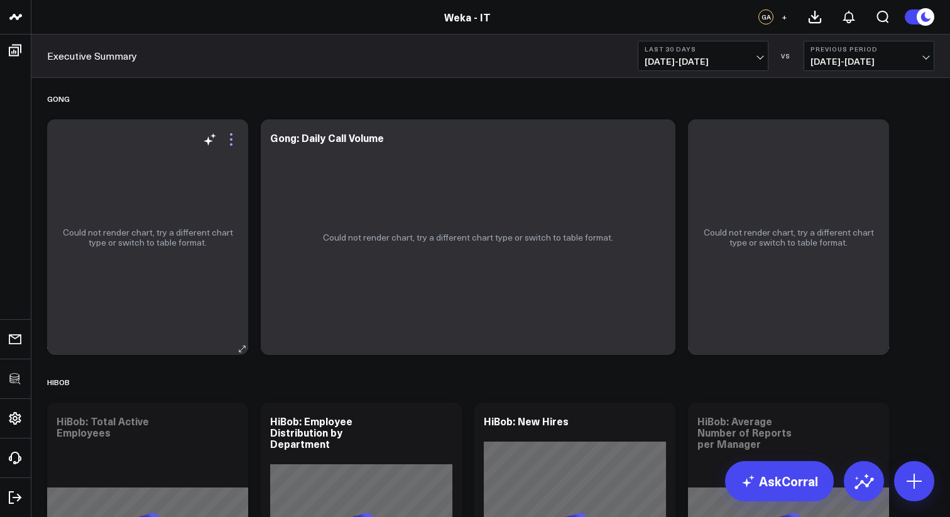
click at [233, 143] on icon at bounding box center [231, 139] width 15 height 15
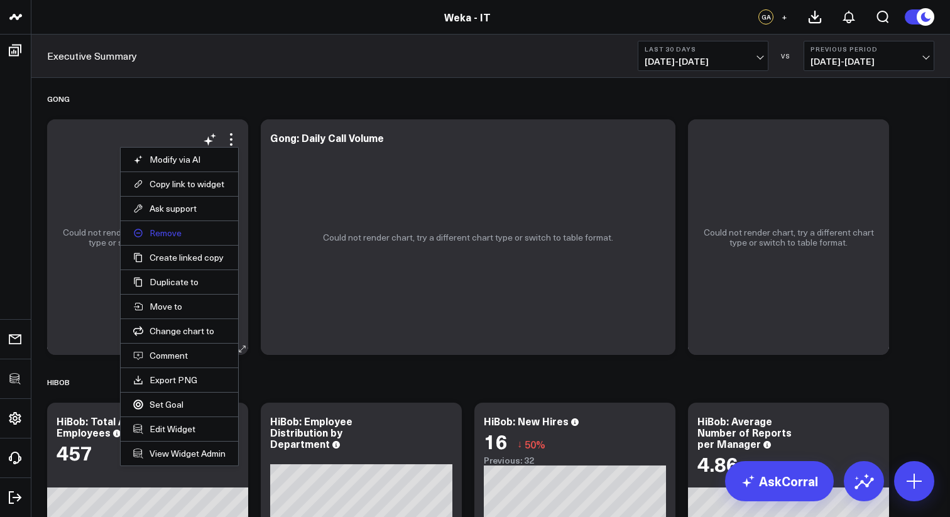
click at [175, 237] on button "Remove" at bounding box center [179, 233] width 92 height 11
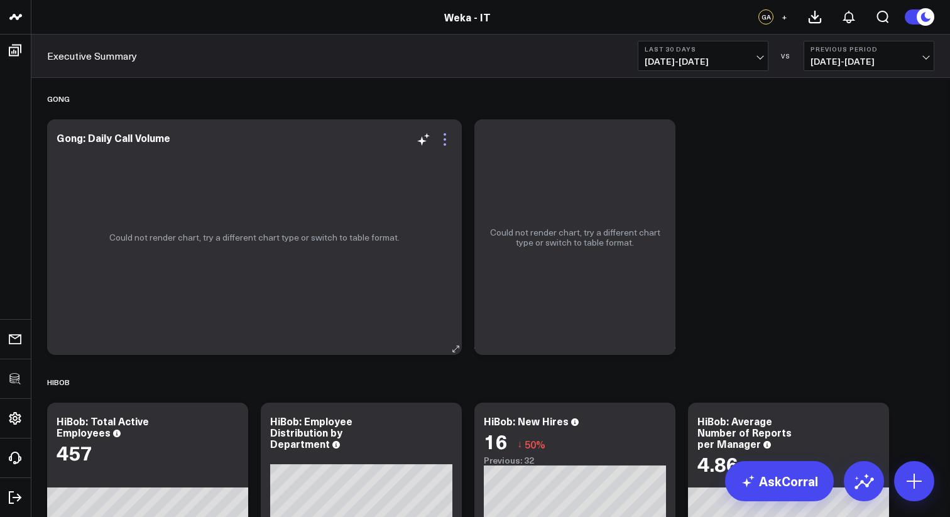
click at [442, 143] on icon at bounding box center [444, 139] width 15 height 15
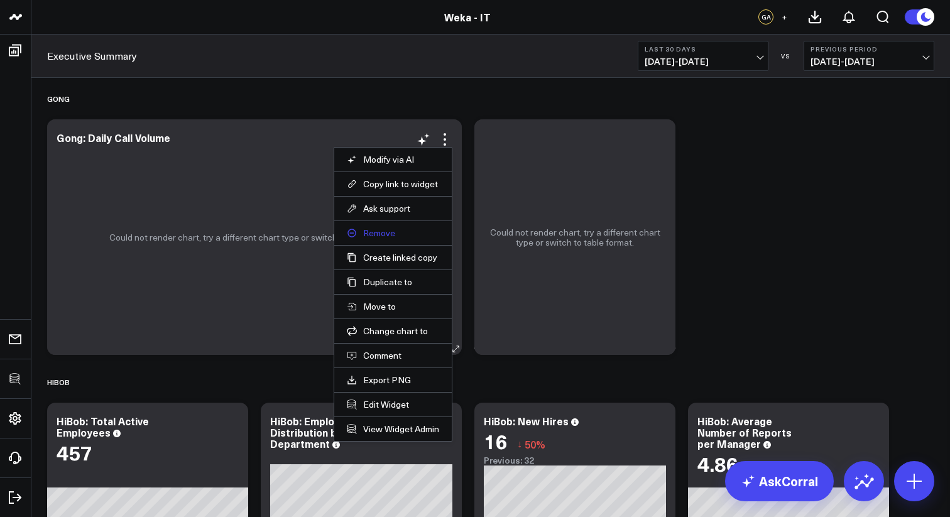
click at [380, 236] on button "Remove" at bounding box center [393, 233] width 92 height 11
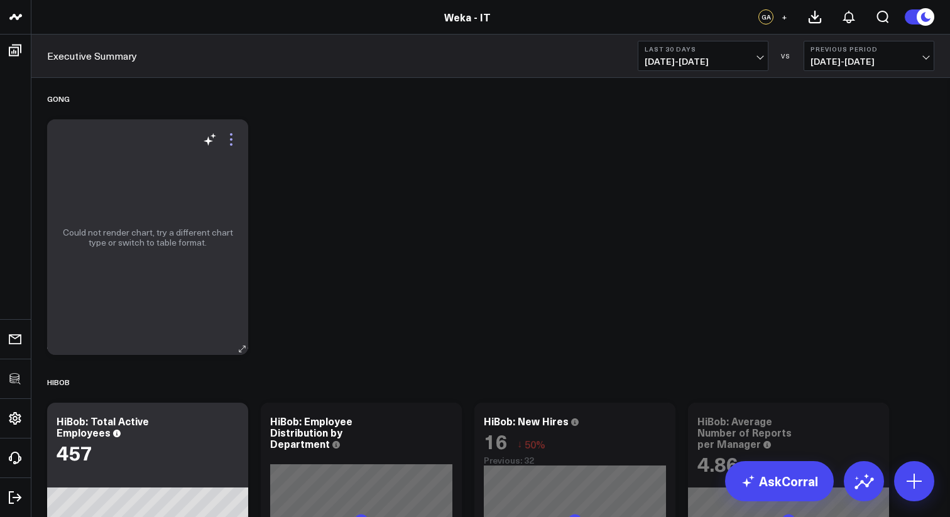
click at [234, 141] on icon at bounding box center [231, 139] width 15 height 15
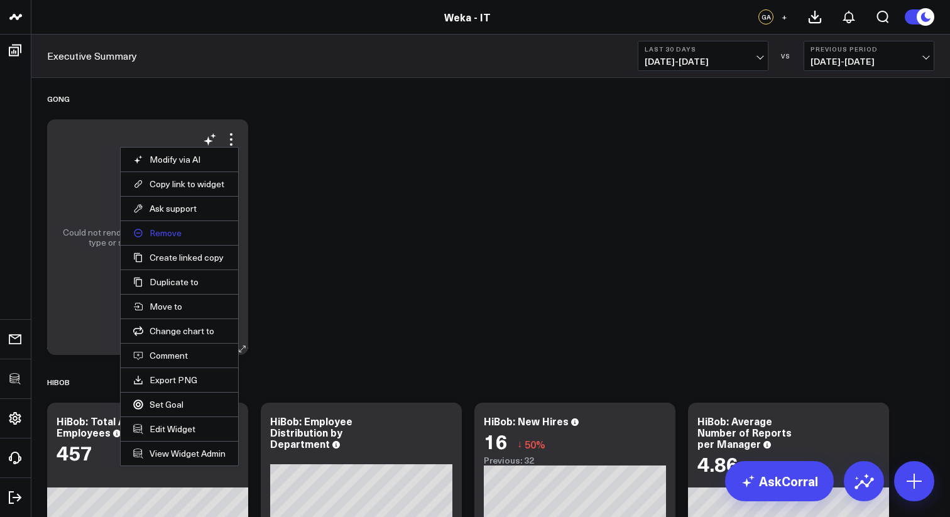
click at [179, 236] on button "Remove" at bounding box center [179, 233] width 92 height 11
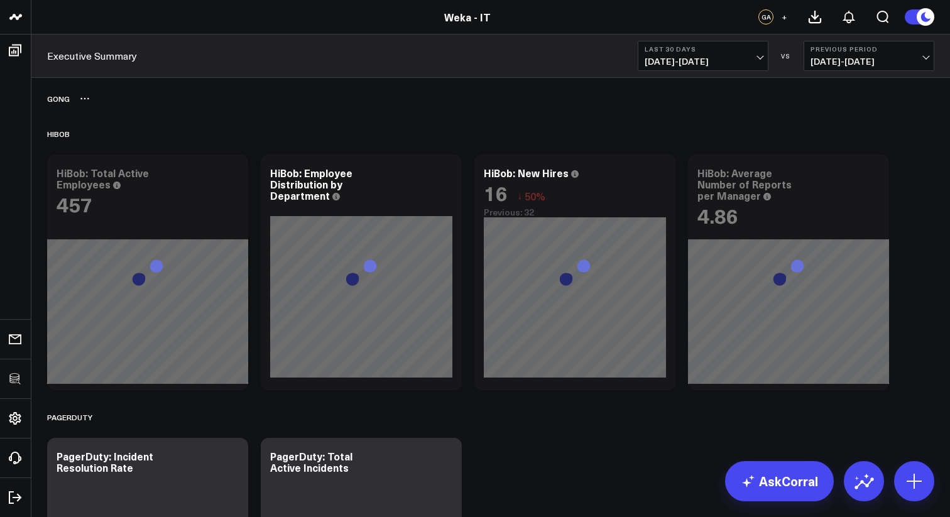
click at [80, 100] on icon at bounding box center [85, 99] width 10 height 10
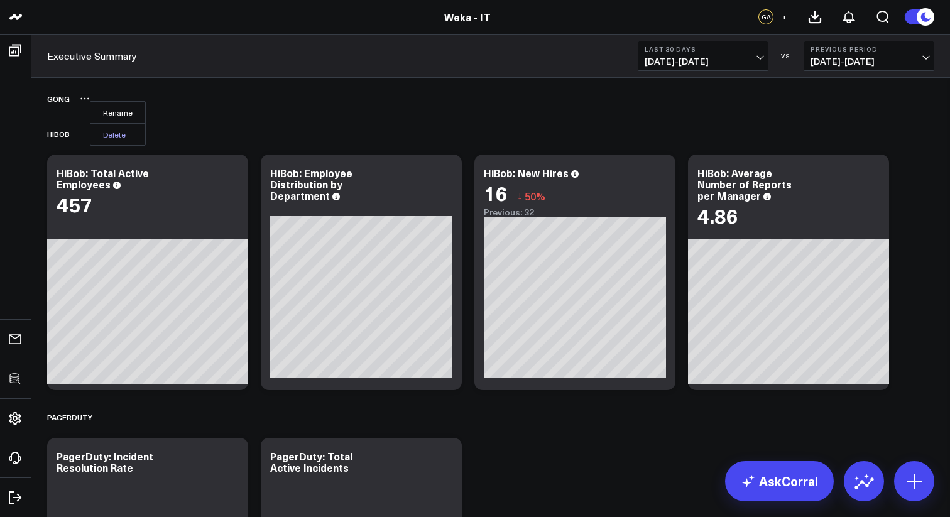
click at [106, 138] on button "Delete" at bounding box center [118, 134] width 55 height 22
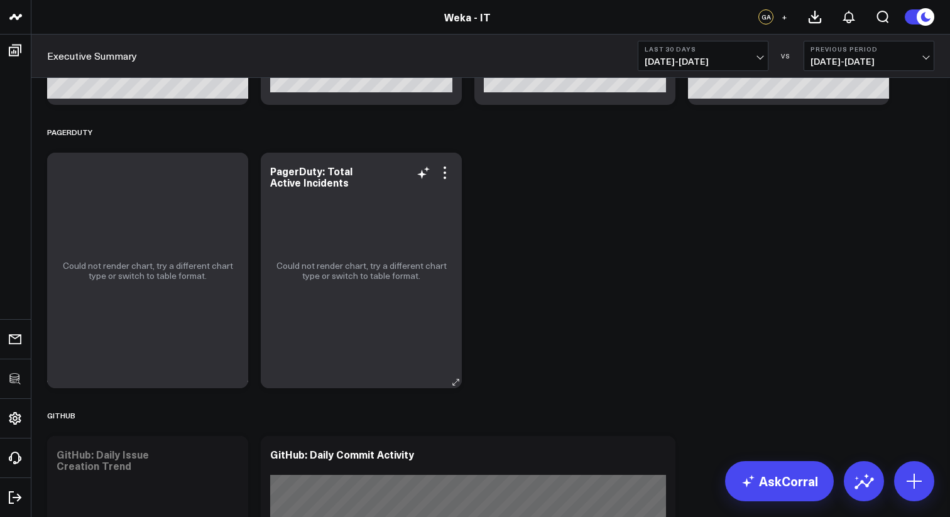
scroll to position [229, 0]
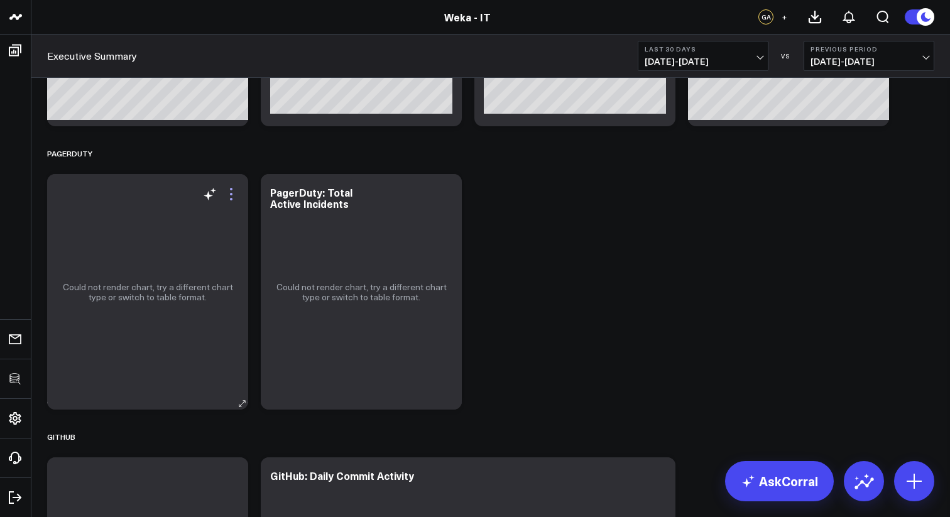
click at [234, 192] on icon at bounding box center [231, 194] width 15 height 15
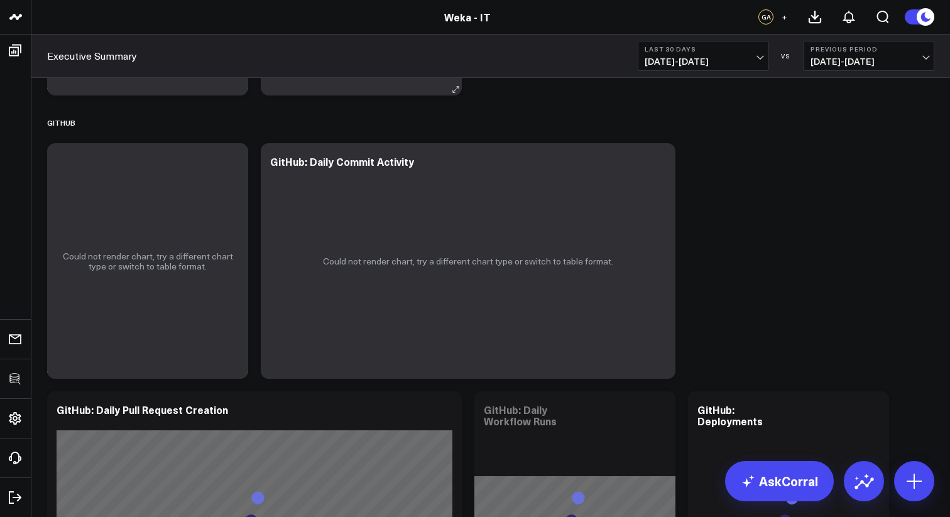
scroll to position [256, 0]
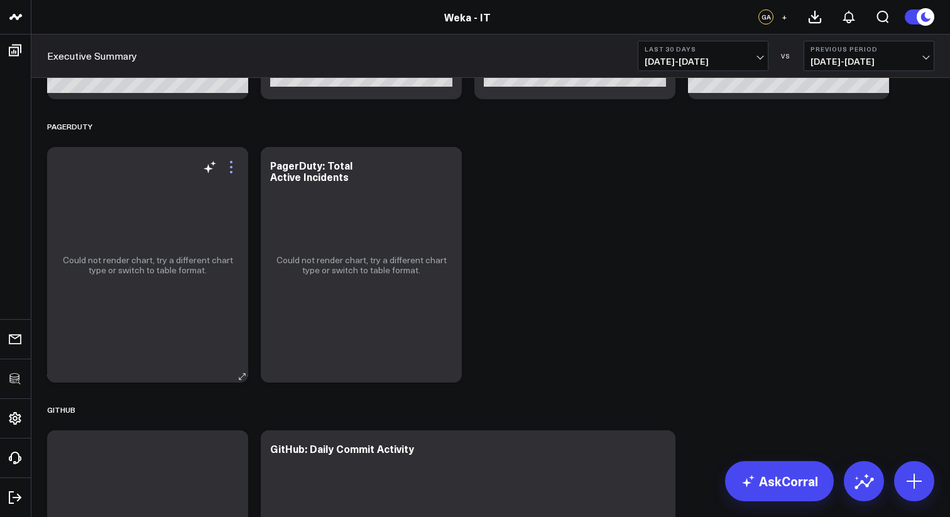
click at [233, 167] on icon at bounding box center [231, 167] width 15 height 15
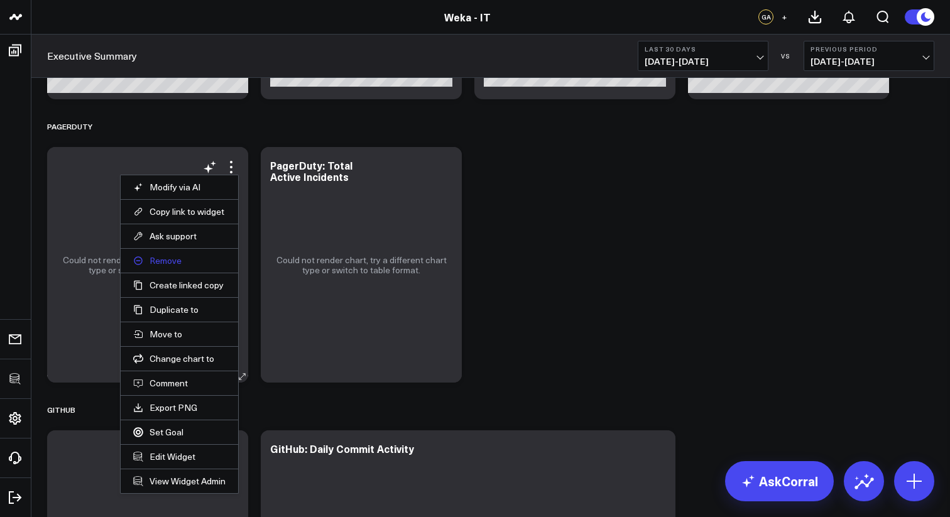
click at [167, 260] on button "Remove" at bounding box center [179, 260] width 92 height 11
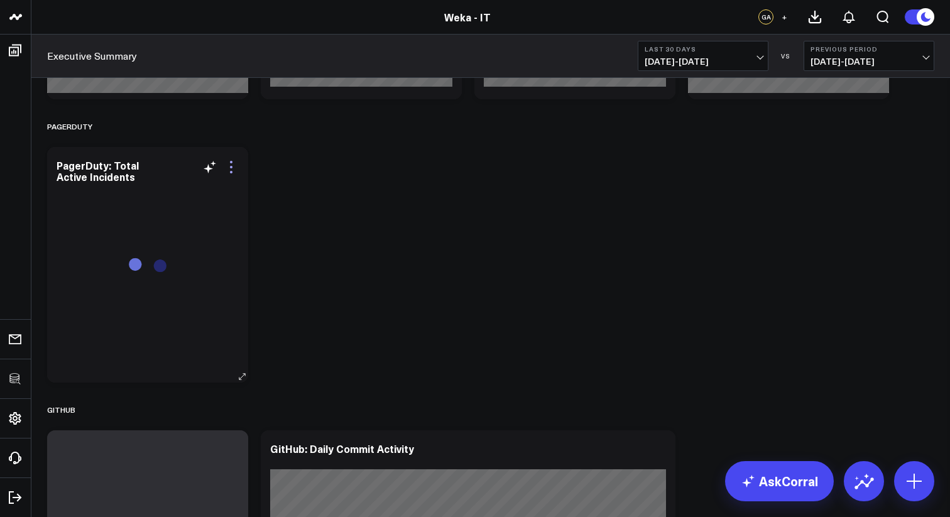
click at [236, 170] on icon at bounding box center [231, 167] width 15 height 15
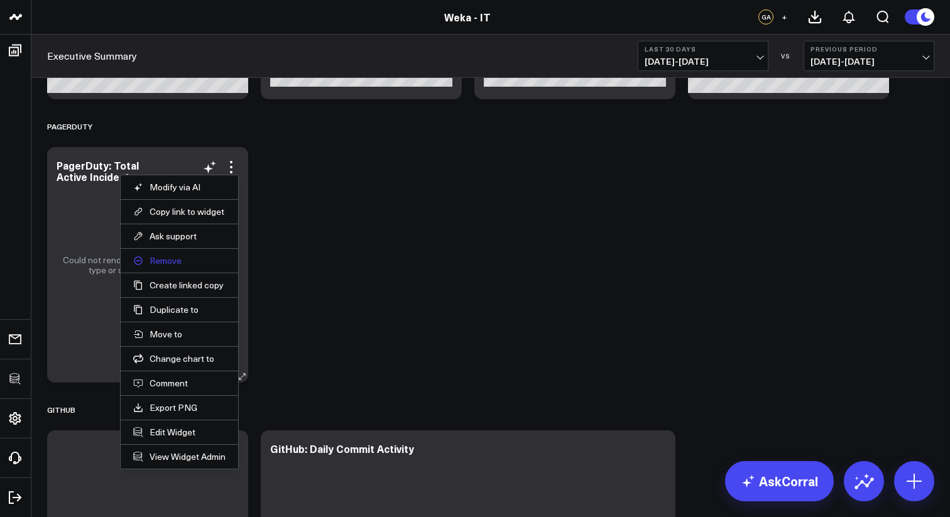
click at [171, 264] on button "Remove" at bounding box center [179, 260] width 92 height 11
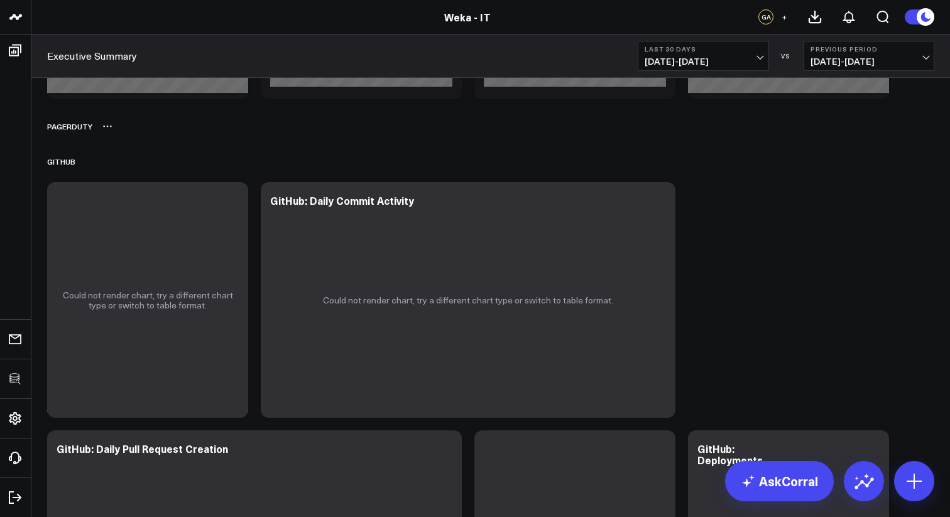
click at [107, 129] on icon at bounding box center [107, 126] width 10 height 10
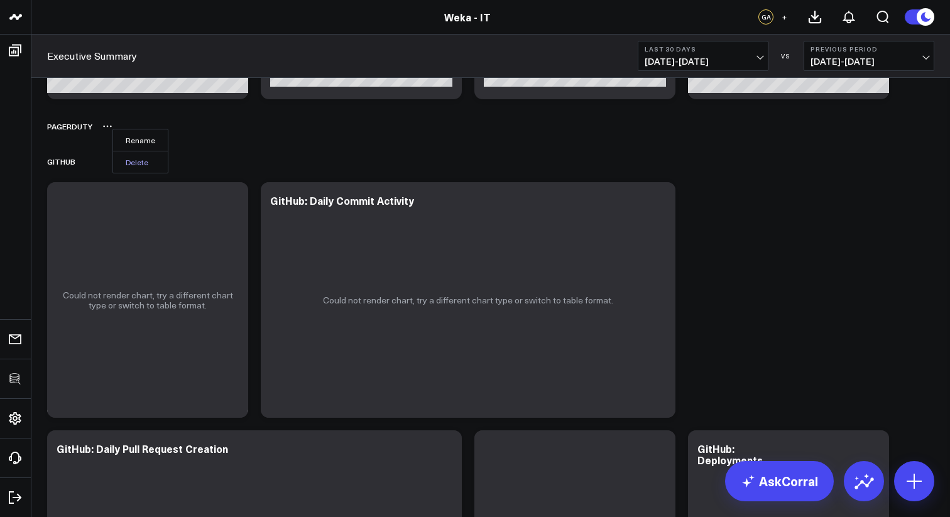
click at [129, 155] on button "Delete" at bounding box center [140, 162] width 55 height 22
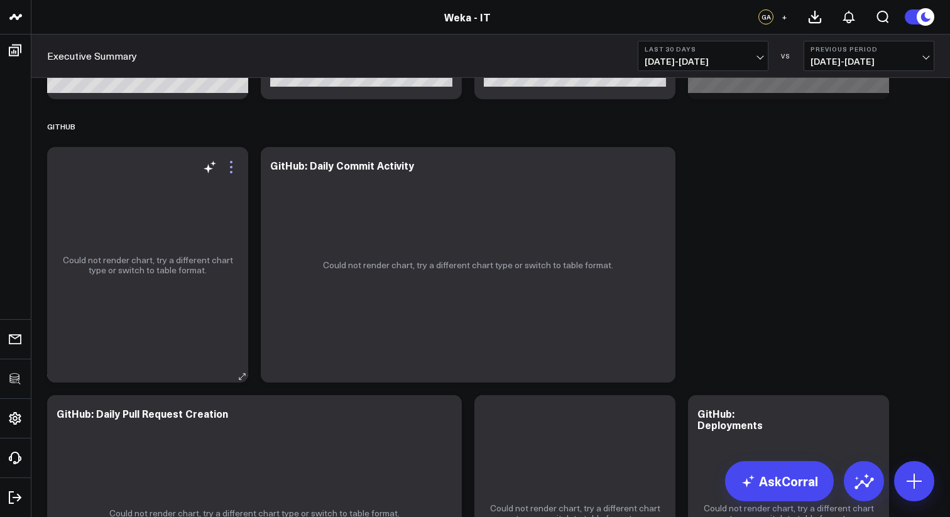
click at [231, 165] on icon at bounding box center [231, 167] width 15 height 15
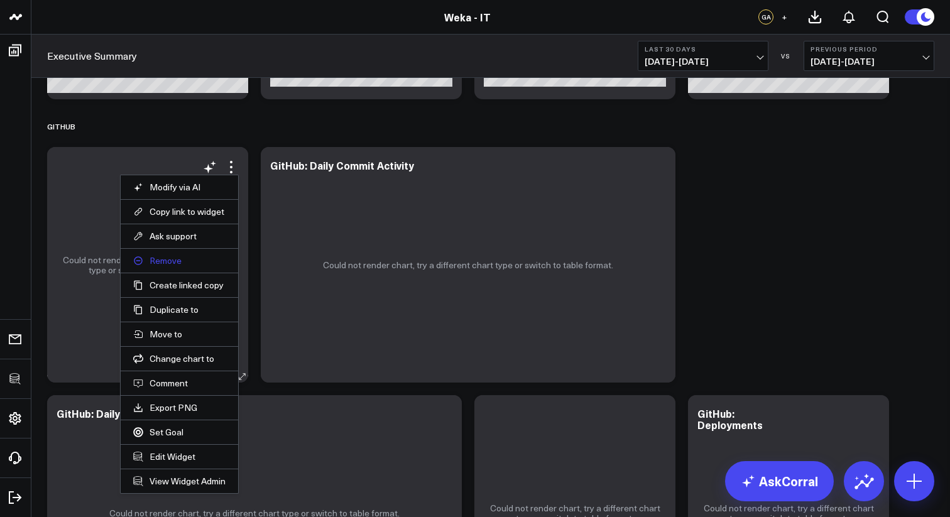
click at [176, 263] on button "Remove" at bounding box center [179, 260] width 92 height 11
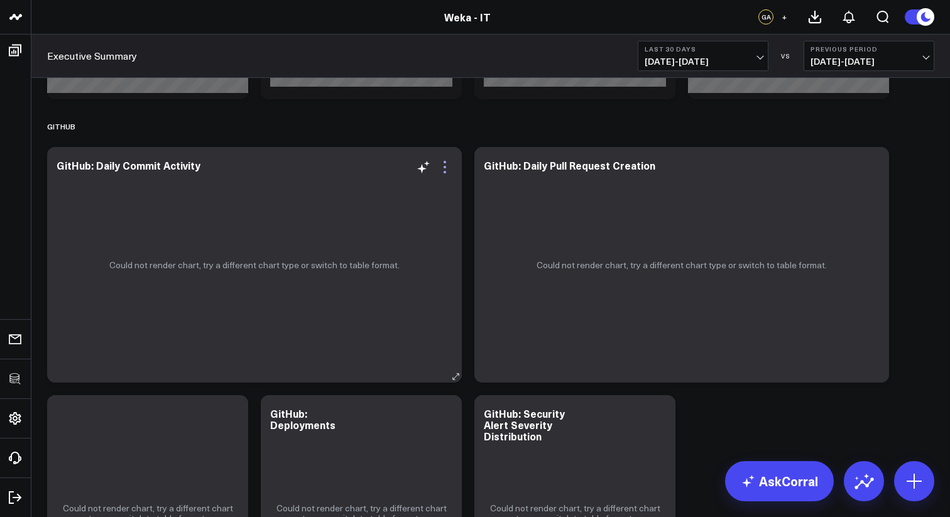
click at [441, 169] on icon at bounding box center [444, 167] width 15 height 15
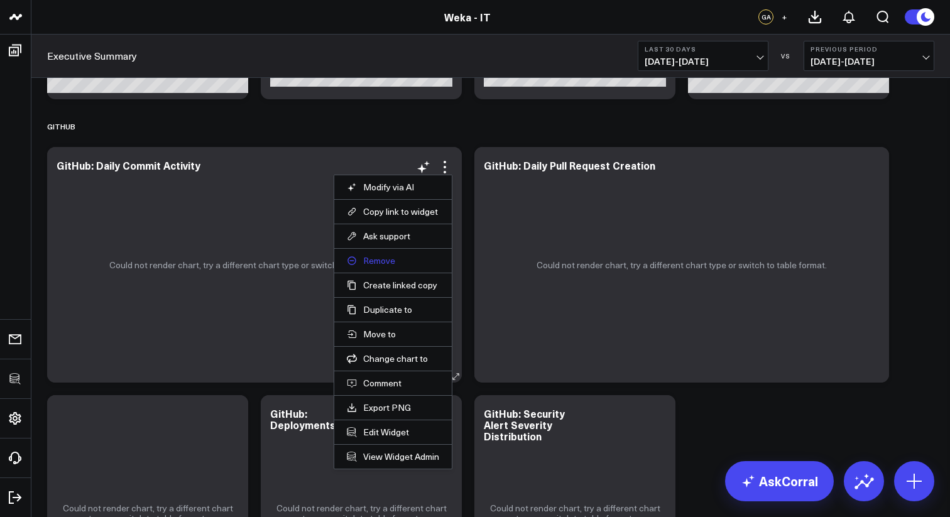
click at [382, 261] on button "Remove" at bounding box center [393, 260] width 92 height 11
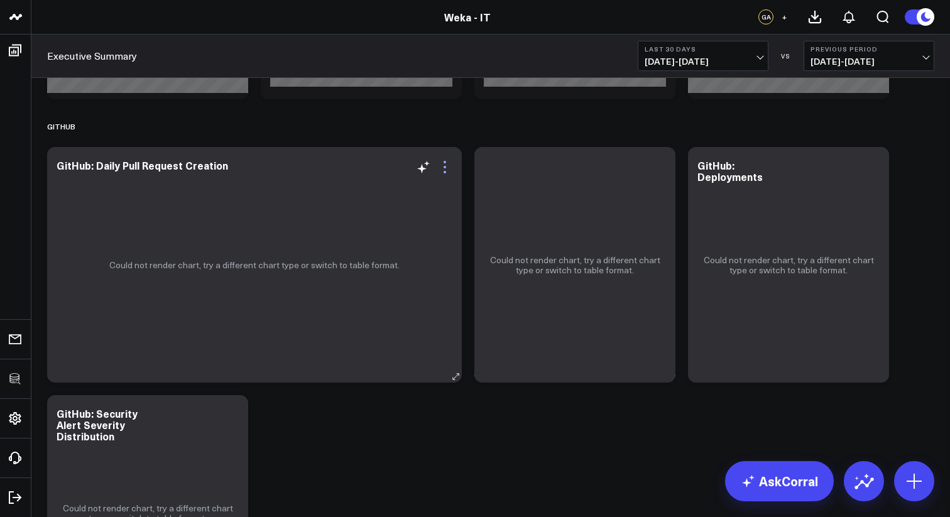
click at [443, 167] on icon at bounding box center [444, 167] width 15 height 15
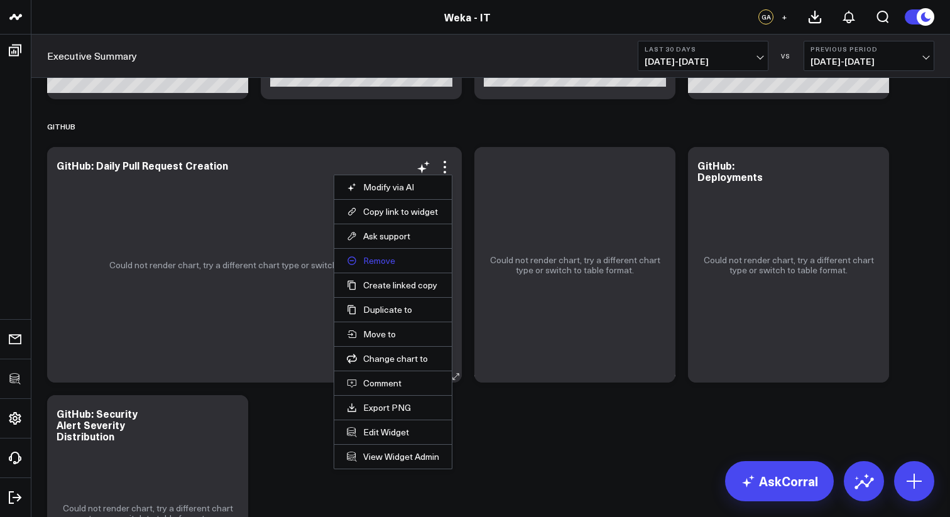
click at [378, 260] on button "Remove" at bounding box center [393, 260] width 92 height 11
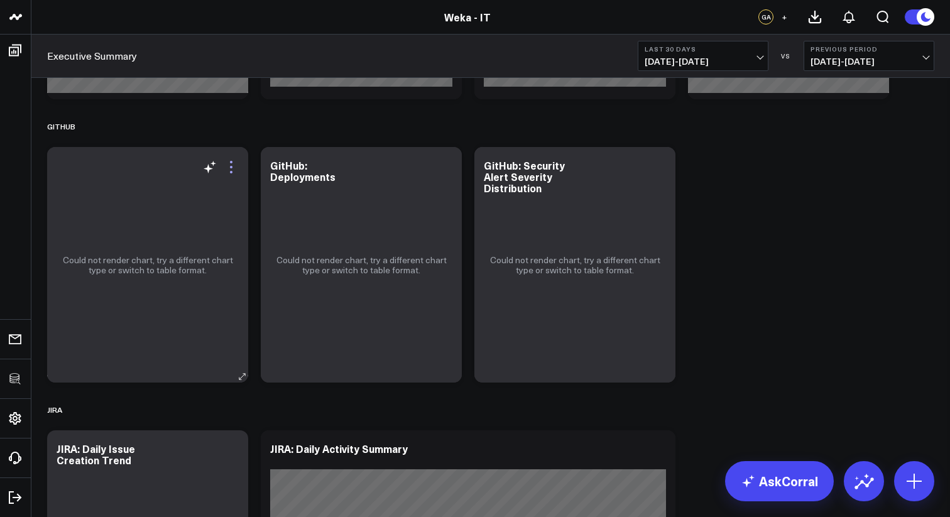
click at [233, 165] on icon at bounding box center [231, 167] width 15 height 15
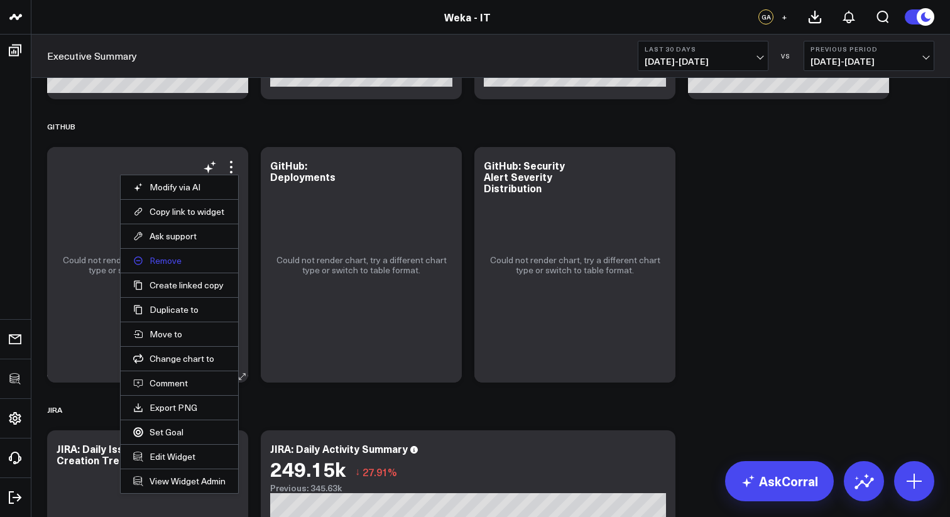
click at [171, 263] on button "Remove" at bounding box center [179, 260] width 92 height 11
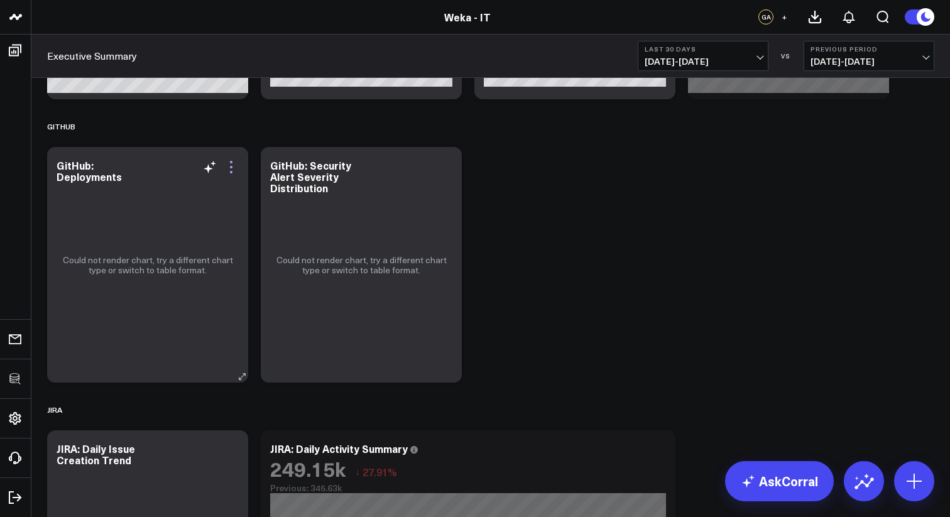
click at [233, 165] on icon at bounding box center [231, 167] width 15 height 15
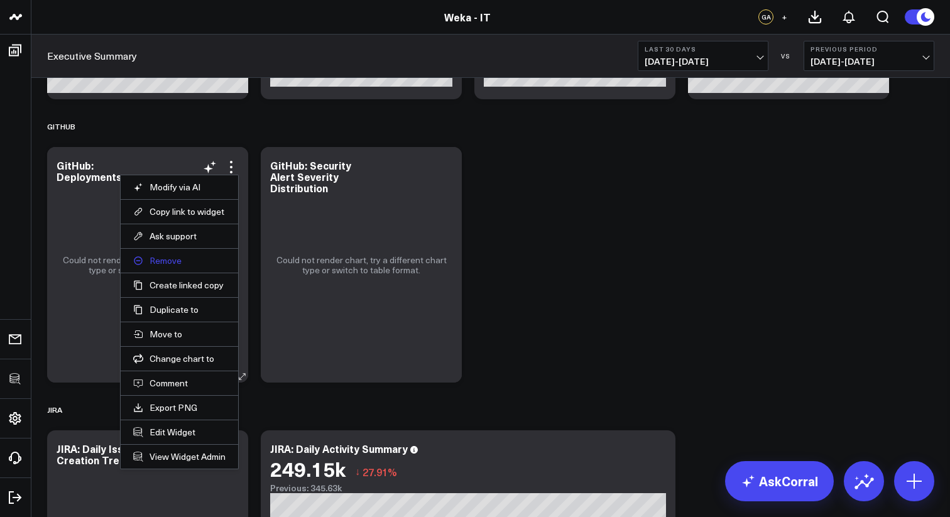
click at [174, 265] on button "Remove" at bounding box center [179, 260] width 92 height 11
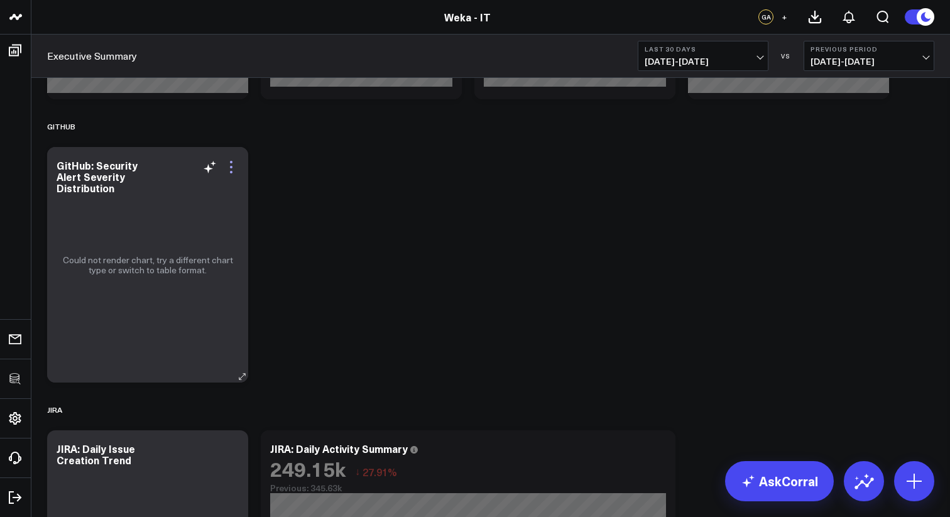
click at [233, 167] on icon at bounding box center [231, 167] width 15 height 15
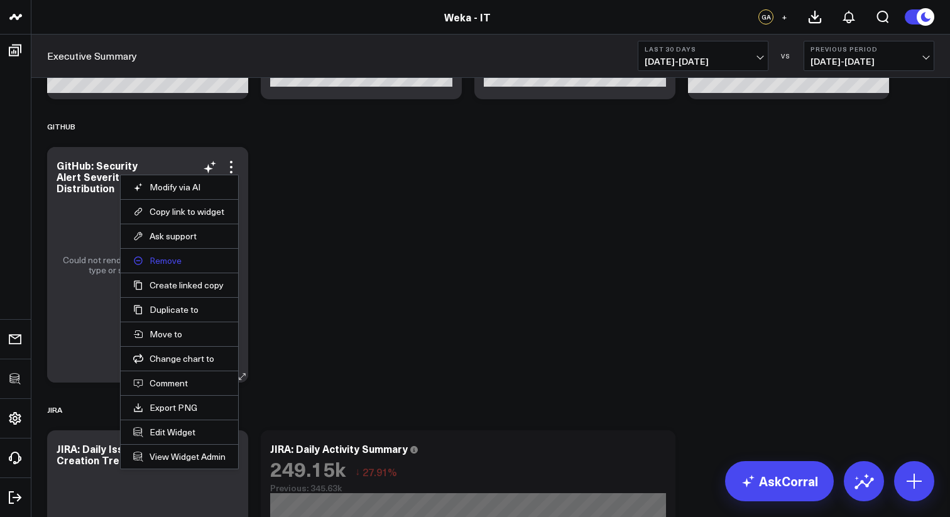
click at [177, 261] on button "Remove" at bounding box center [179, 260] width 92 height 11
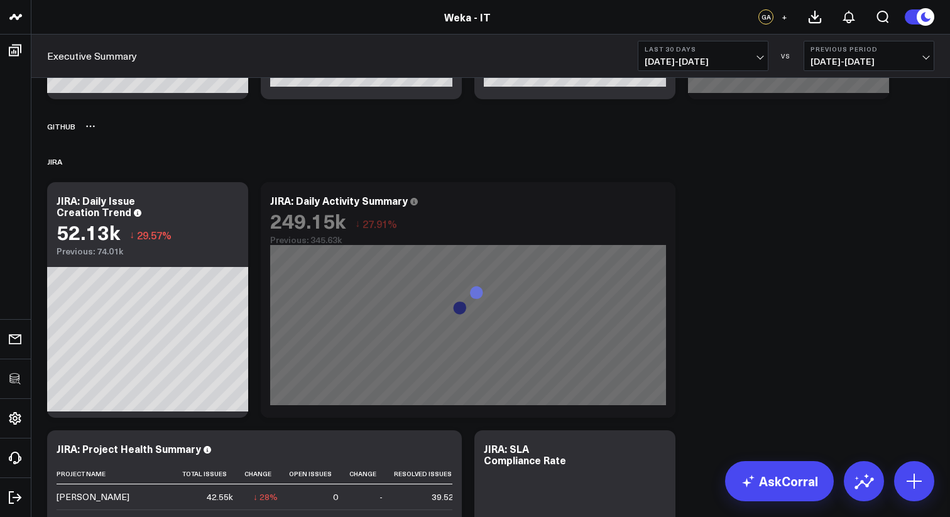
click at [90, 125] on icon at bounding box center [90, 126] width 10 height 10
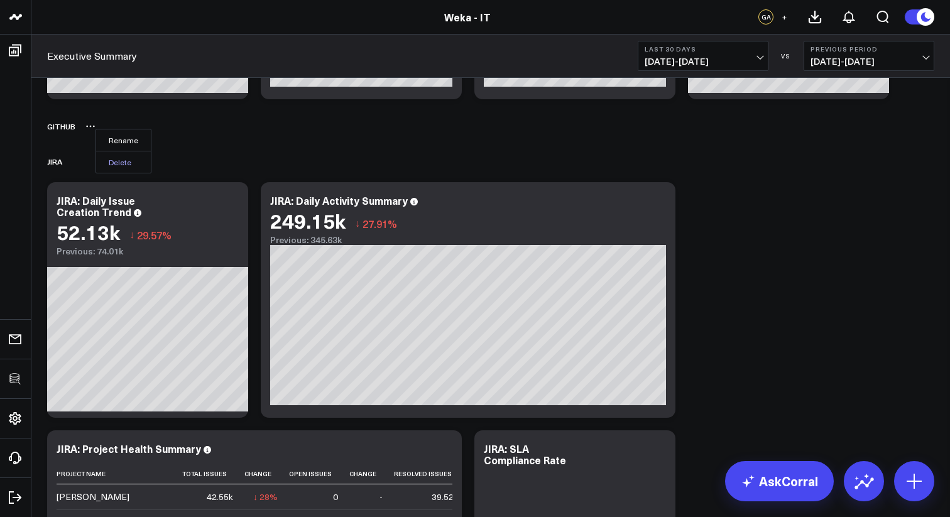
click at [116, 158] on button "Delete" at bounding box center [123, 162] width 55 height 22
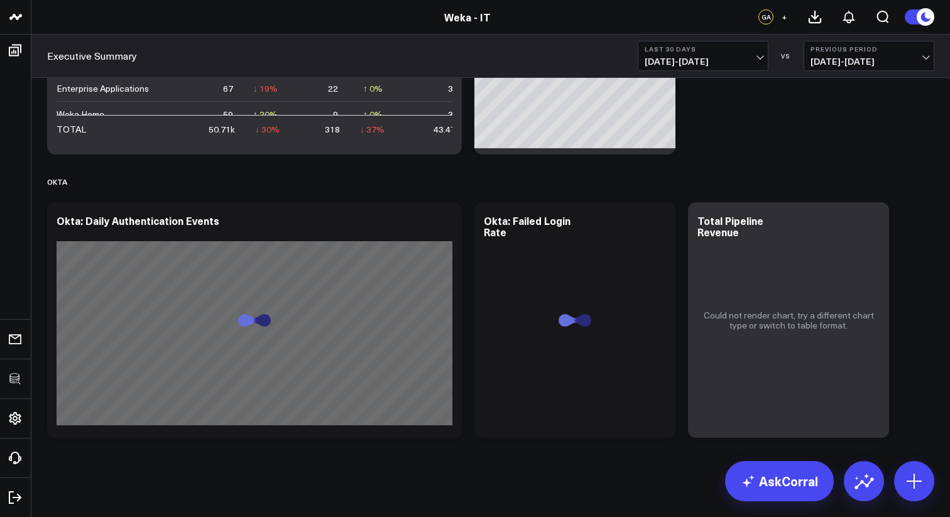
scroll to position [735, 0]
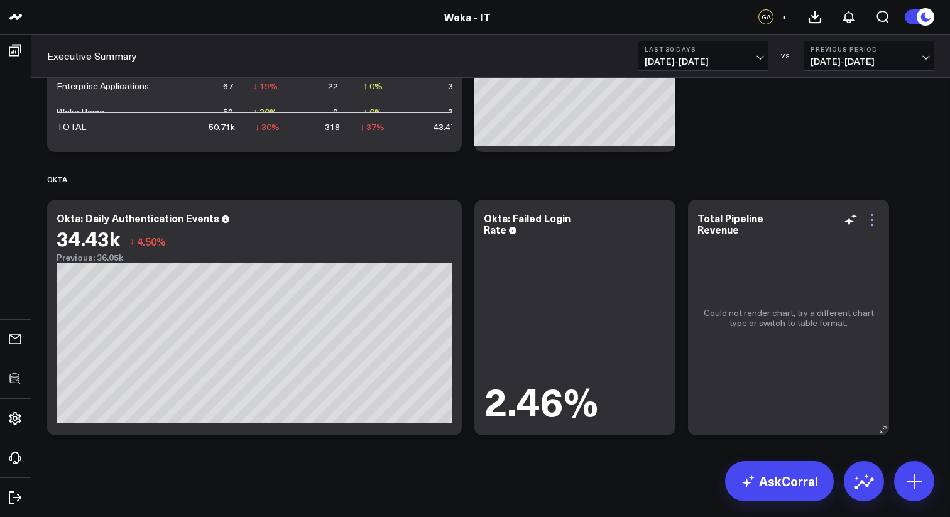
click at [873, 222] on icon at bounding box center [872, 219] width 15 height 15
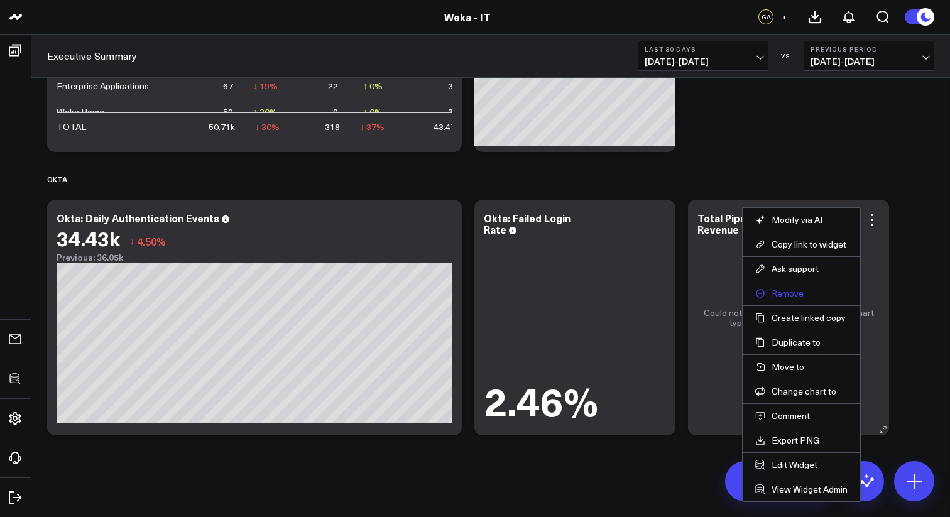
click at [799, 296] on button "Remove" at bounding box center [801, 293] width 92 height 11
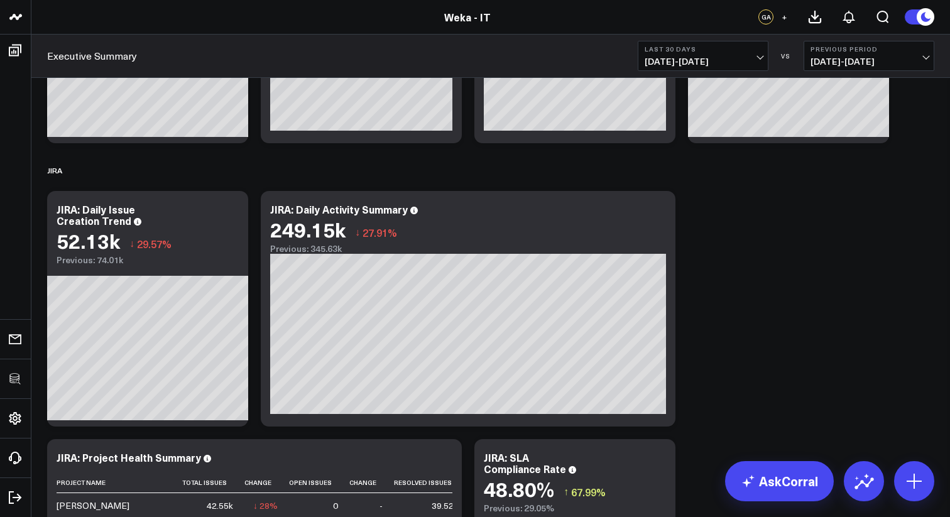
scroll to position [0, 0]
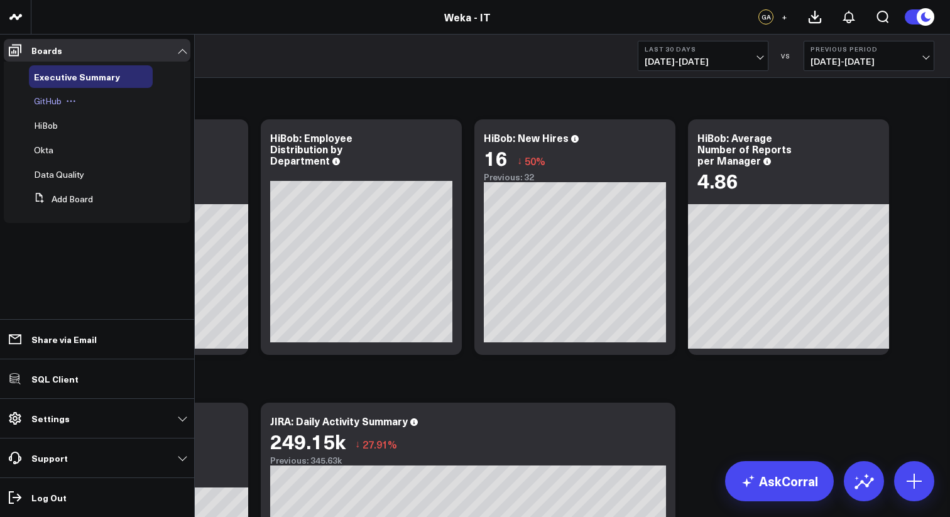
click at [59, 103] on span "GitHub" at bounding box center [48, 101] width 28 height 12
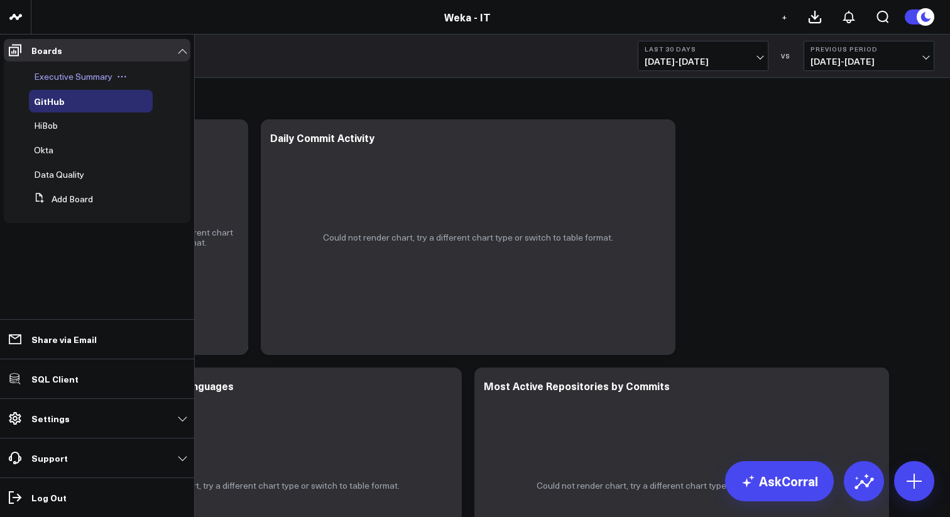
click at [58, 72] on span "Executive Summary" at bounding box center [73, 76] width 79 height 12
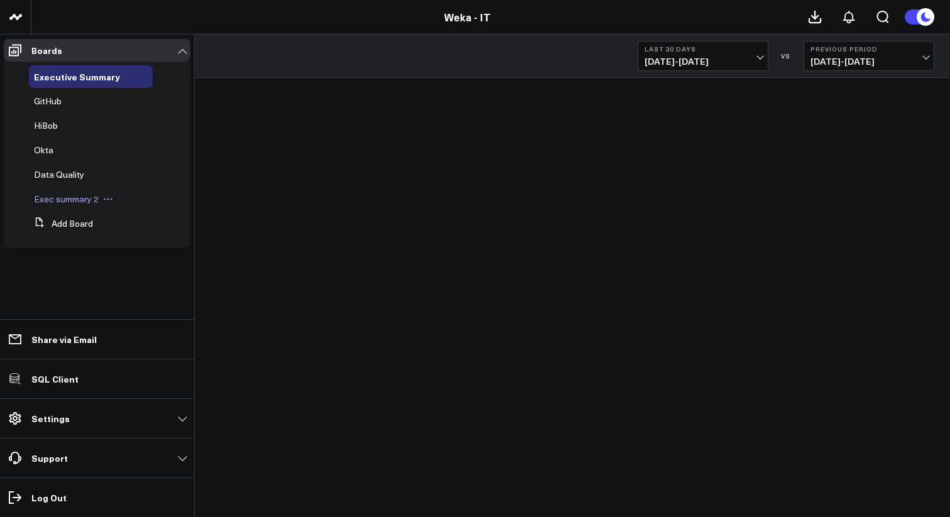
click at [74, 199] on span "Exec summary 2" at bounding box center [66, 199] width 65 height 12
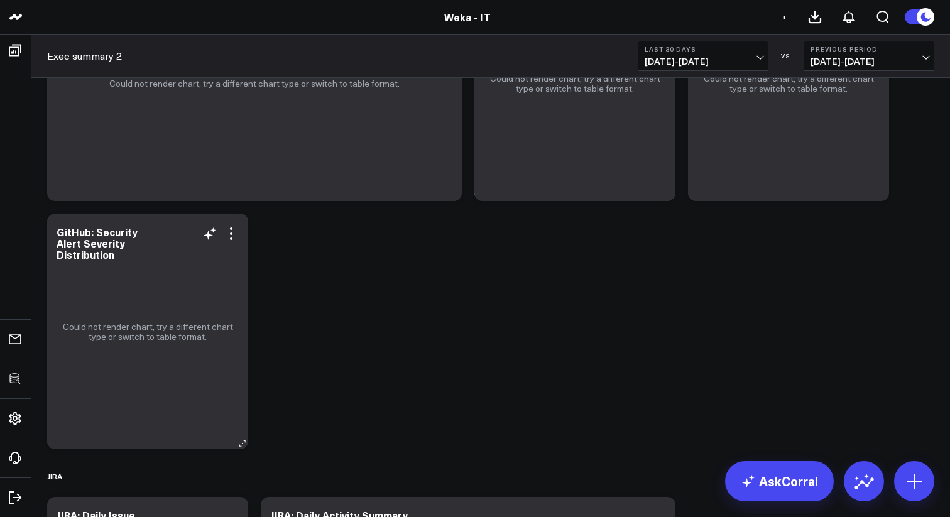
scroll to position [2293, 0]
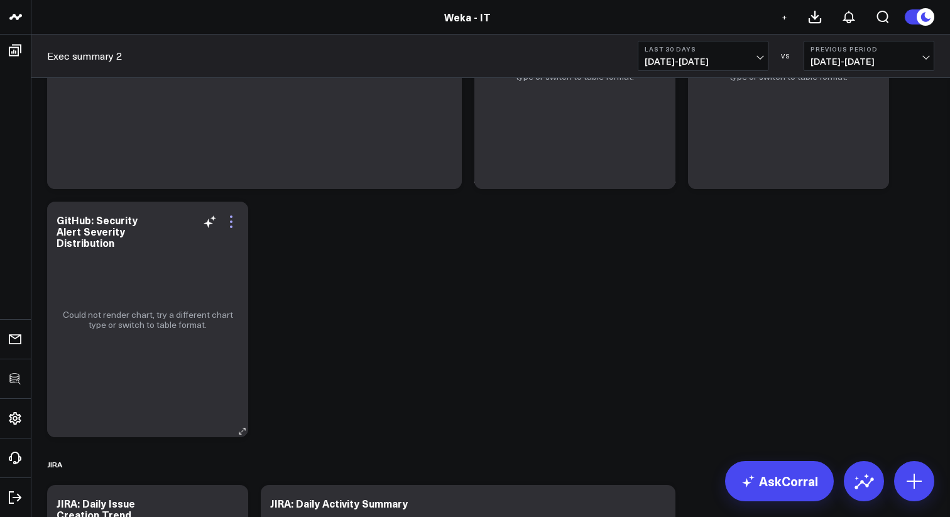
click at [230, 228] on icon at bounding box center [231, 221] width 15 height 15
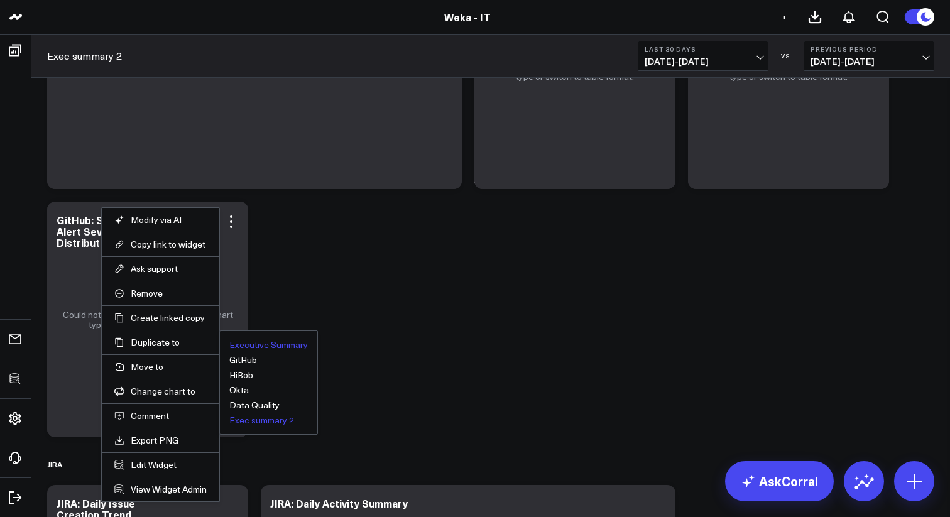
click at [242, 343] on button "Executive Summary" at bounding box center [268, 345] width 79 height 9
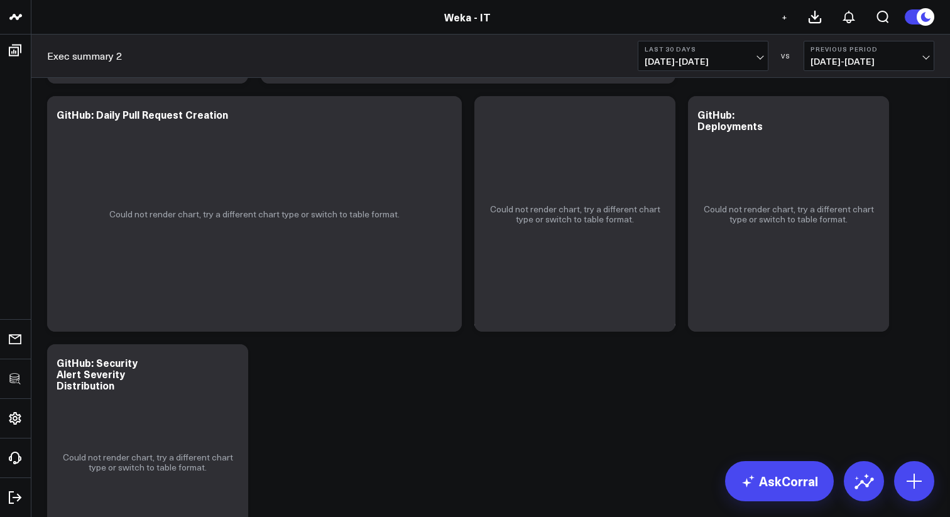
scroll to position [2121, 0]
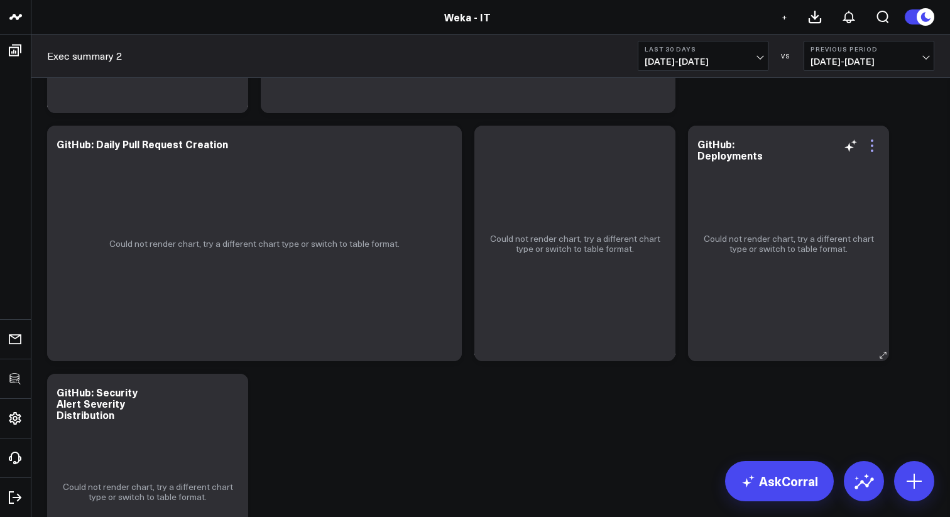
click at [872, 147] on icon at bounding box center [872, 145] width 15 height 15
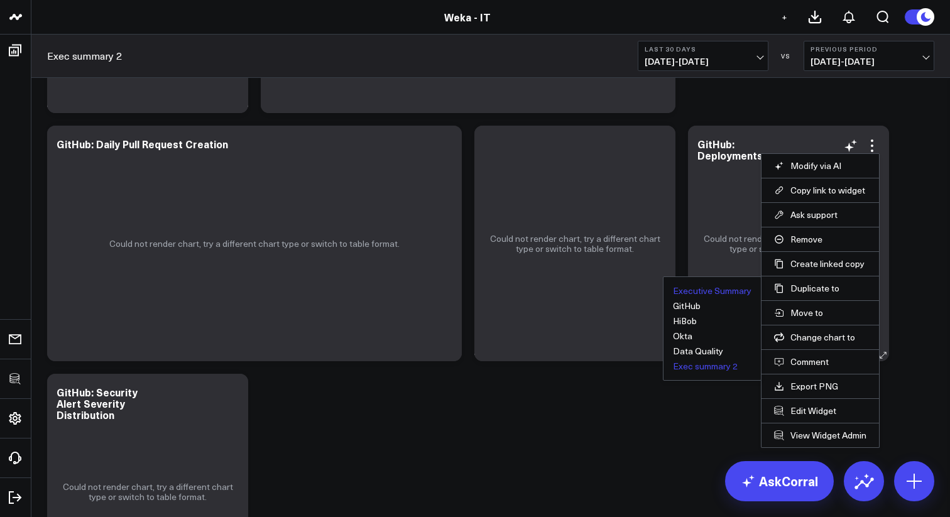
click at [744, 291] on button "Executive Summary" at bounding box center [712, 291] width 79 height 9
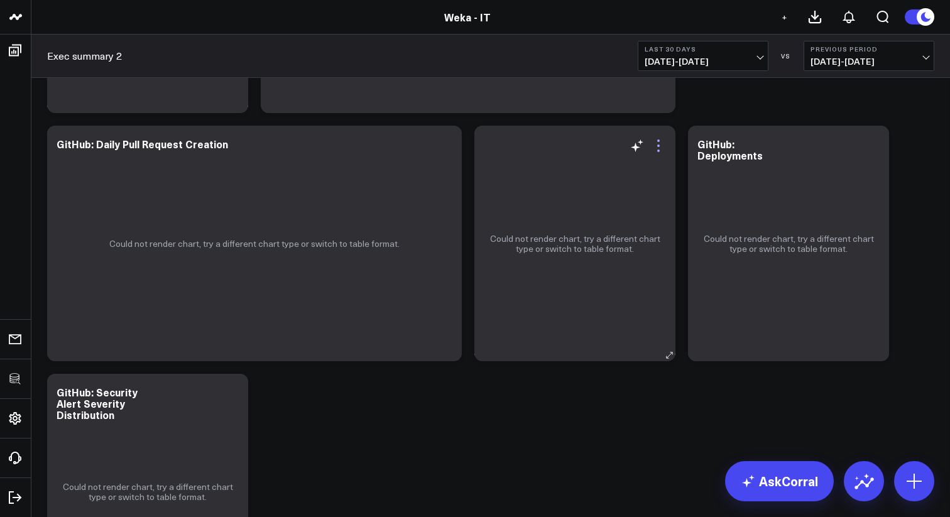
click at [661, 143] on icon at bounding box center [658, 145] width 15 height 15
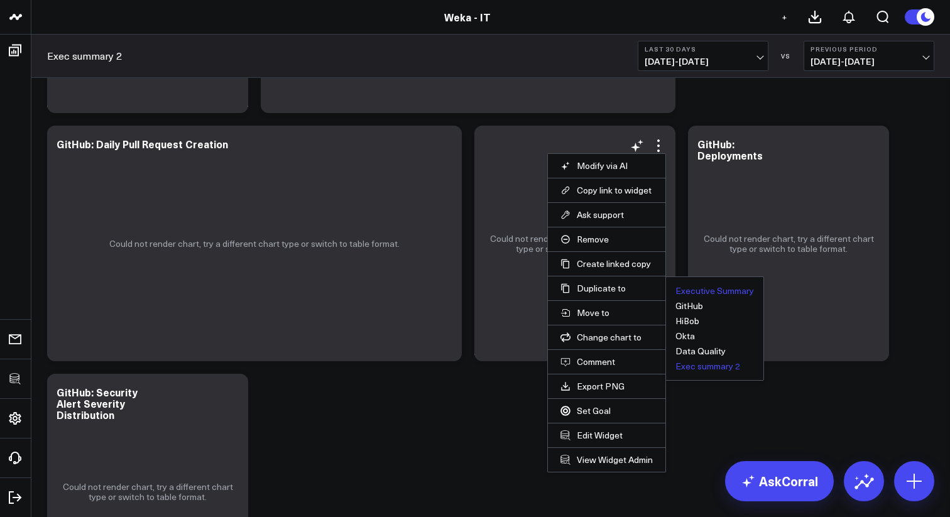
click at [719, 289] on button "Executive Summary" at bounding box center [715, 291] width 79 height 9
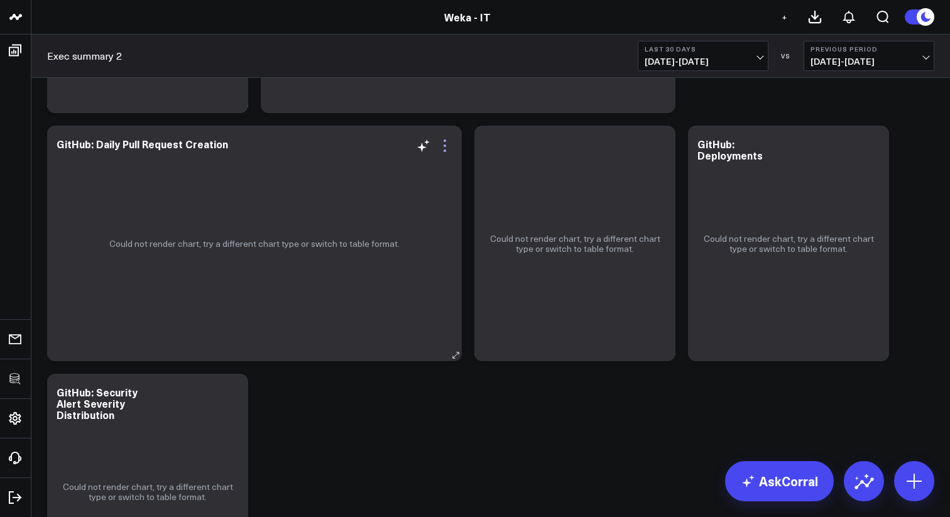
click at [443, 148] on icon at bounding box center [444, 145] width 15 height 15
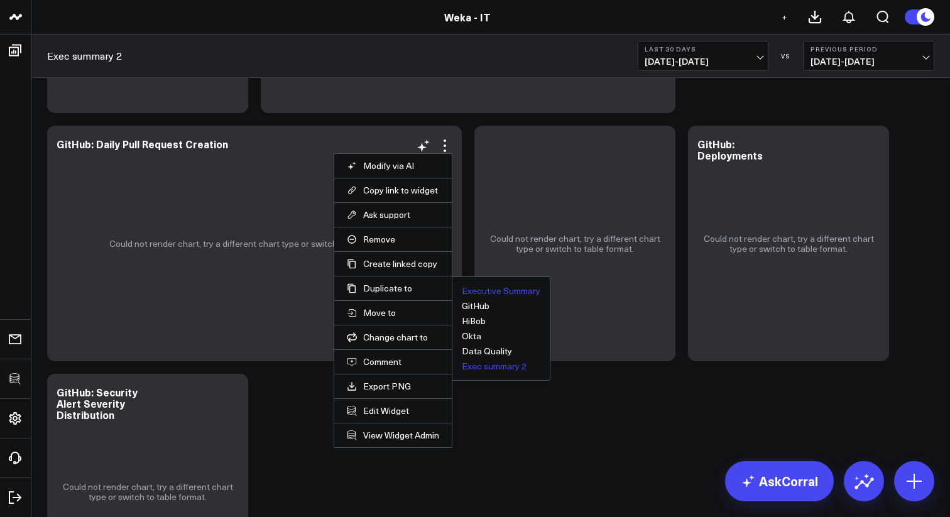
click at [489, 290] on button "Executive Summary" at bounding box center [501, 291] width 79 height 9
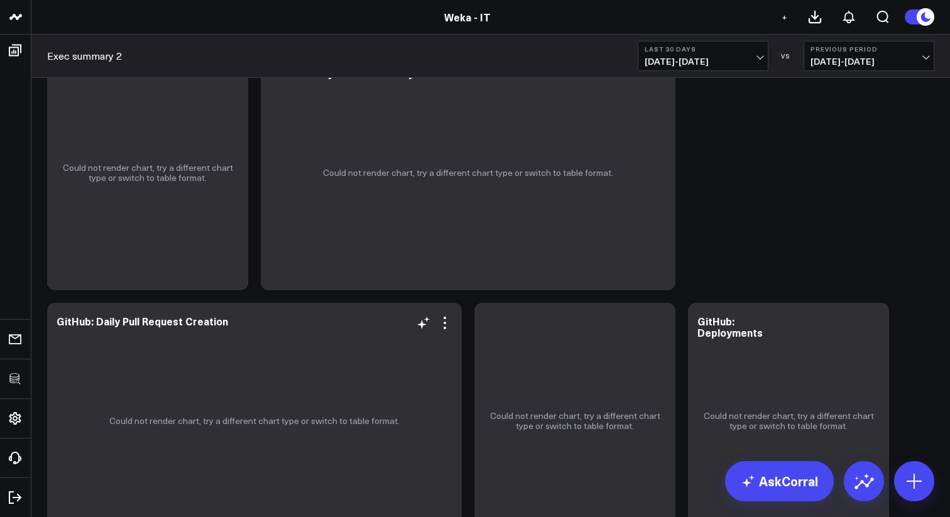
scroll to position [1786, 0]
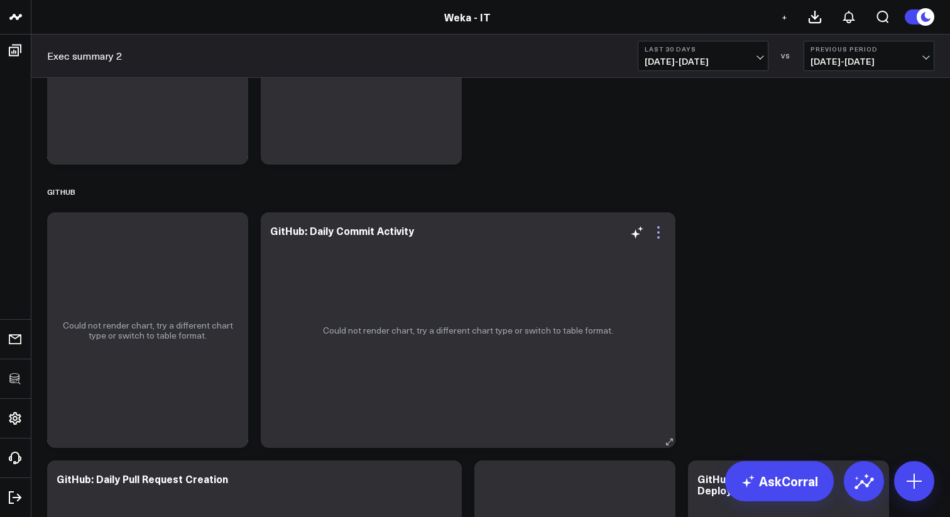
click at [659, 231] on icon at bounding box center [658, 232] width 3 height 3
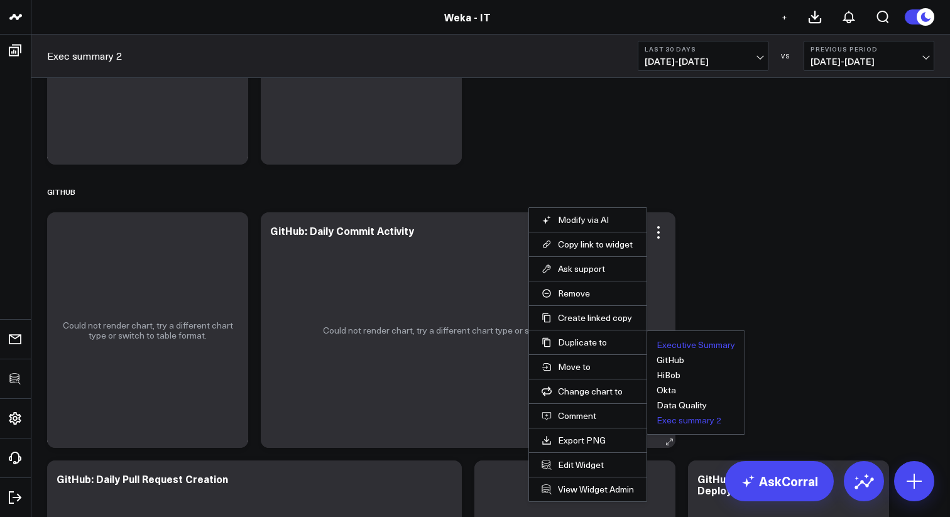
click at [682, 348] on button "Executive Summary" at bounding box center [696, 345] width 79 height 9
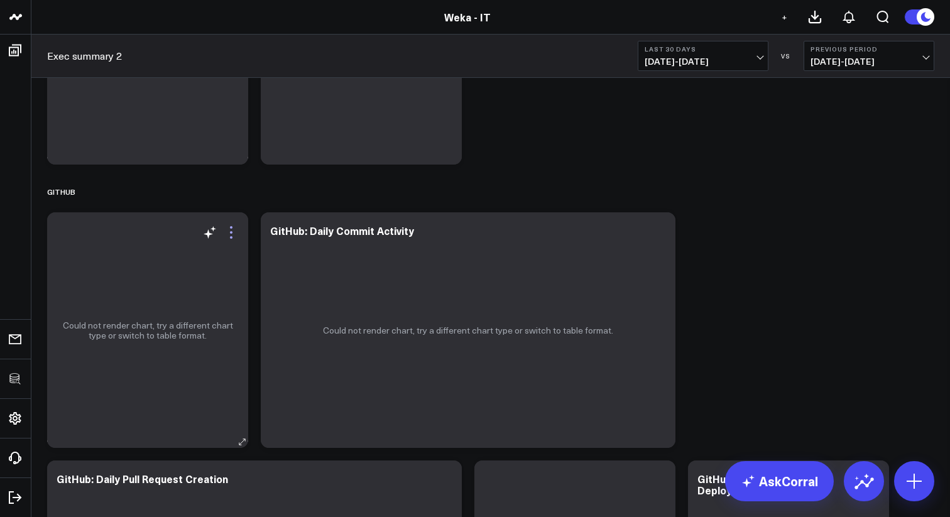
click at [230, 230] on icon at bounding box center [231, 232] width 15 height 15
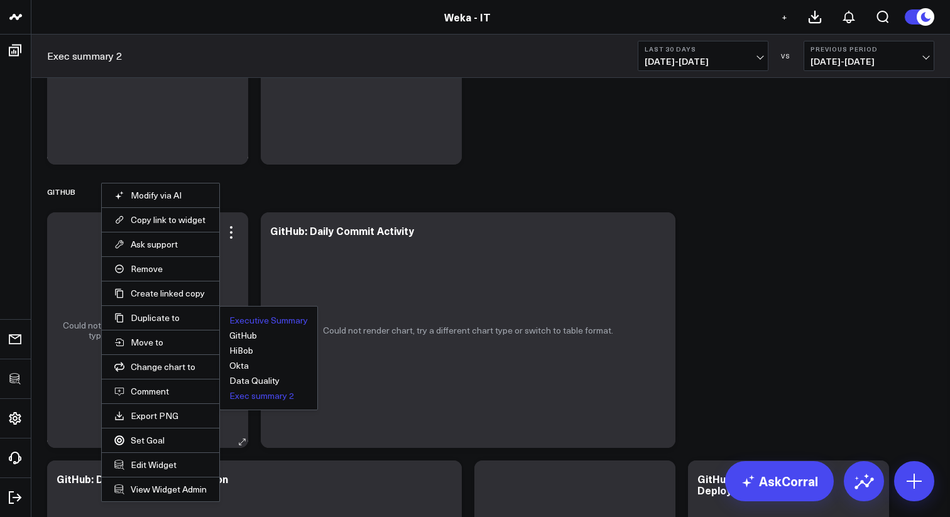
click at [261, 323] on button "Executive Summary" at bounding box center [268, 320] width 79 height 9
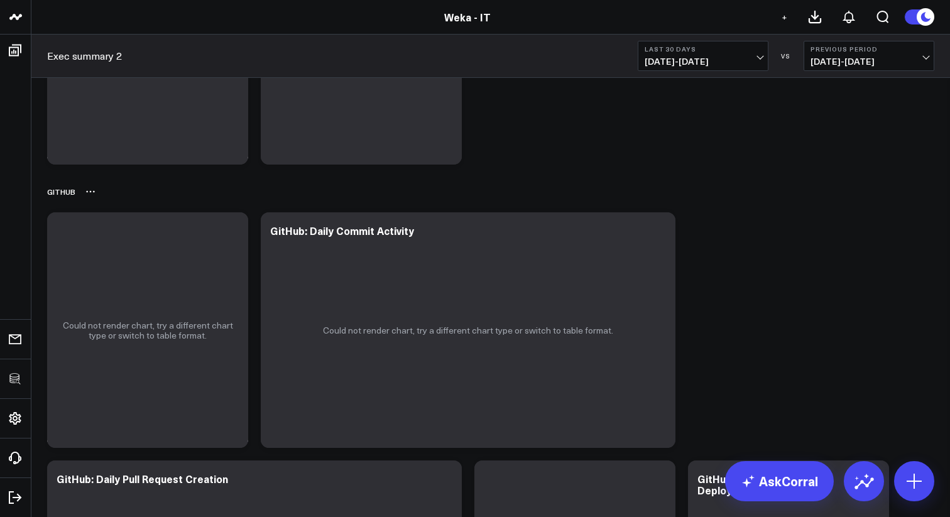
click at [91, 193] on icon at bounding box center [90, 192] width 10 height 10
click at [202, 184] on div "GitHub Rename Delete" at bounding box center [490, 191] width 887 height 29
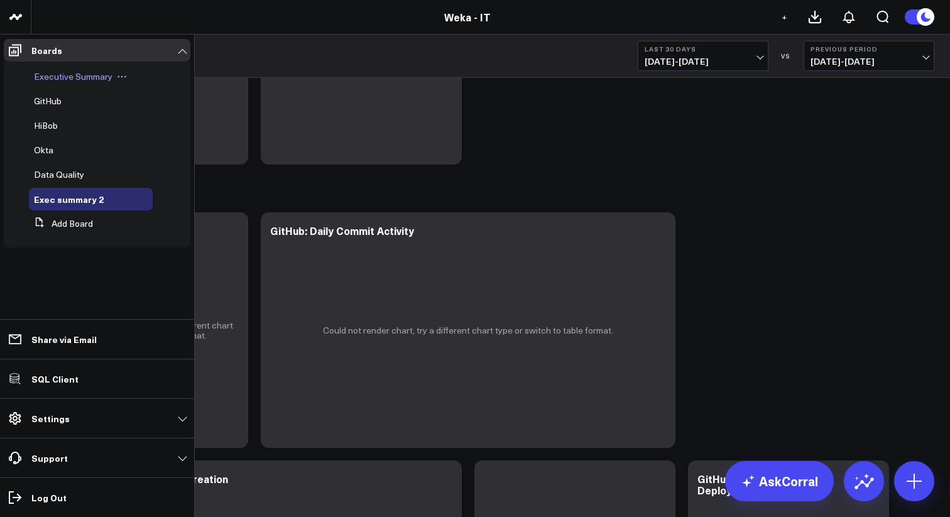
click at [63, 77] on span "Executive Summary" at bounding box center [73, 76] width 79 height 12
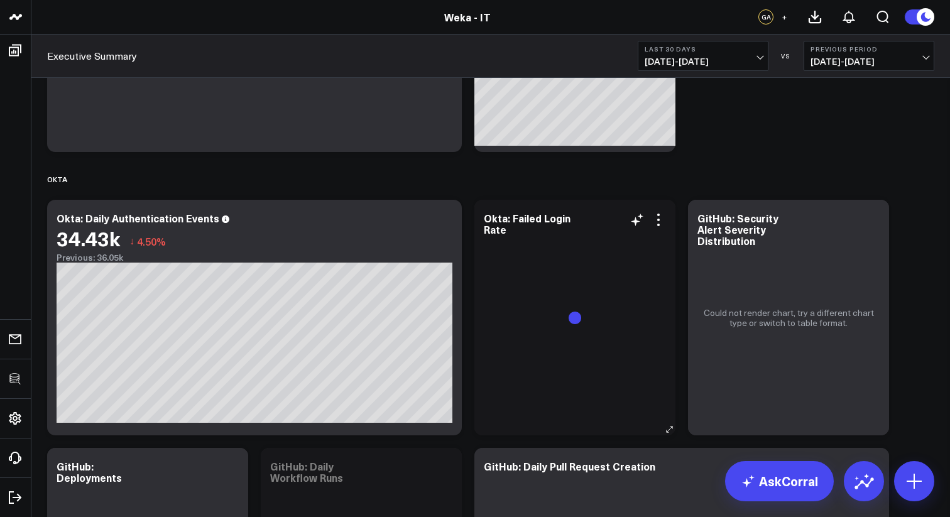
scroll to position [1231, 0]
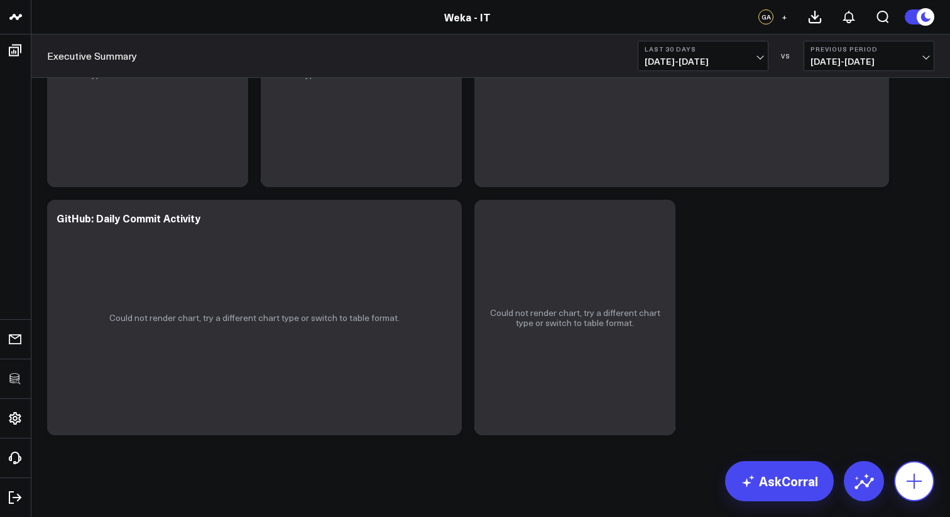
click at [910, 476] on icon at bounding box center [914, 481] width 20 height 20
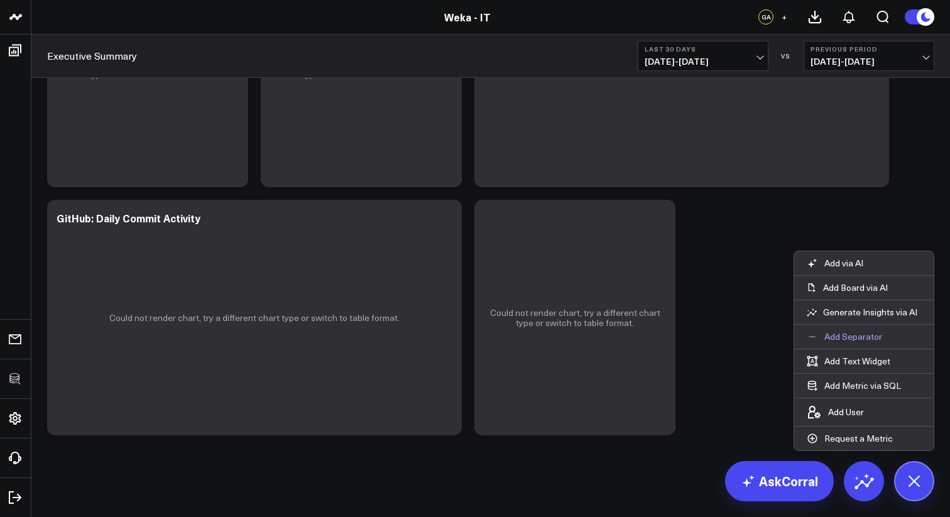
click at [853, 341] on p "Add Separator" at bounding box center [854, 336] width 58 height 11
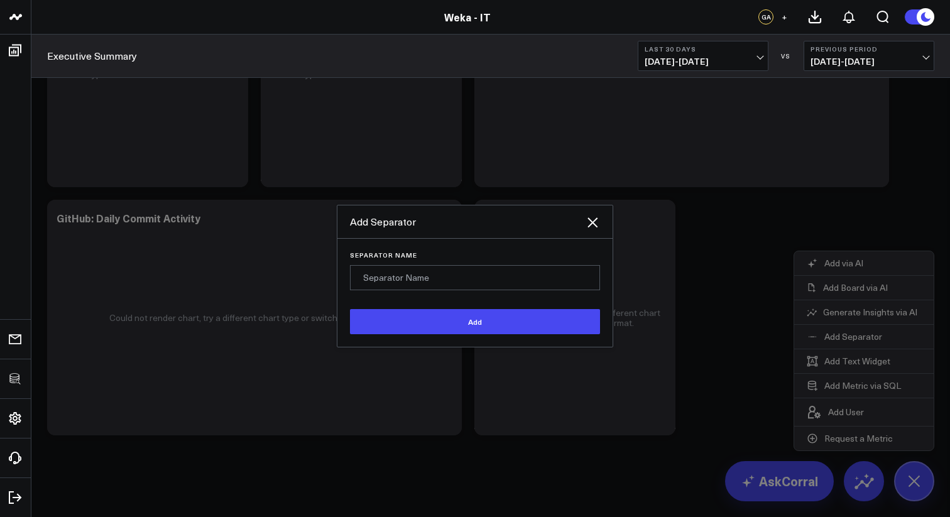
click at [512, 280] on input "Separator Name" at bounding box center [475, 277] width 250 height 25
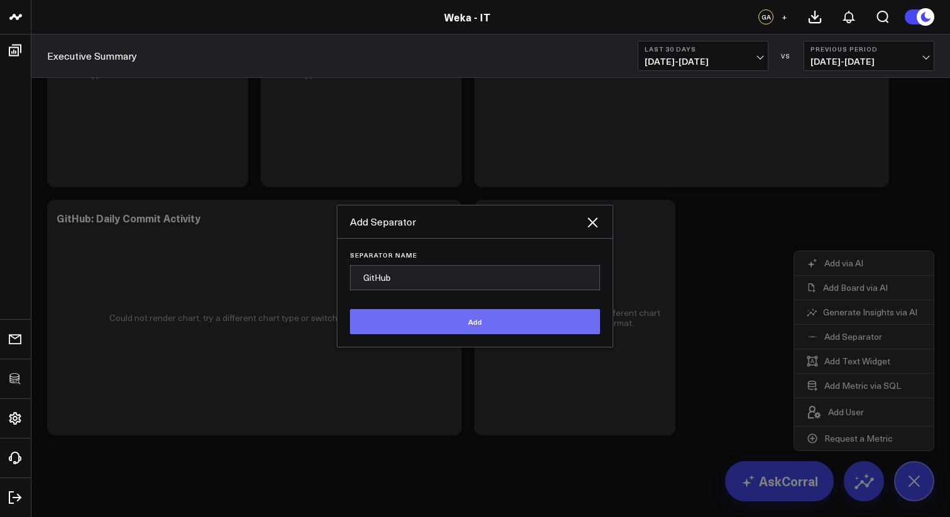
type input "GitHub"
click at [485, 314] on button "Add" at bounding box center [475, 321] width 250 height 25
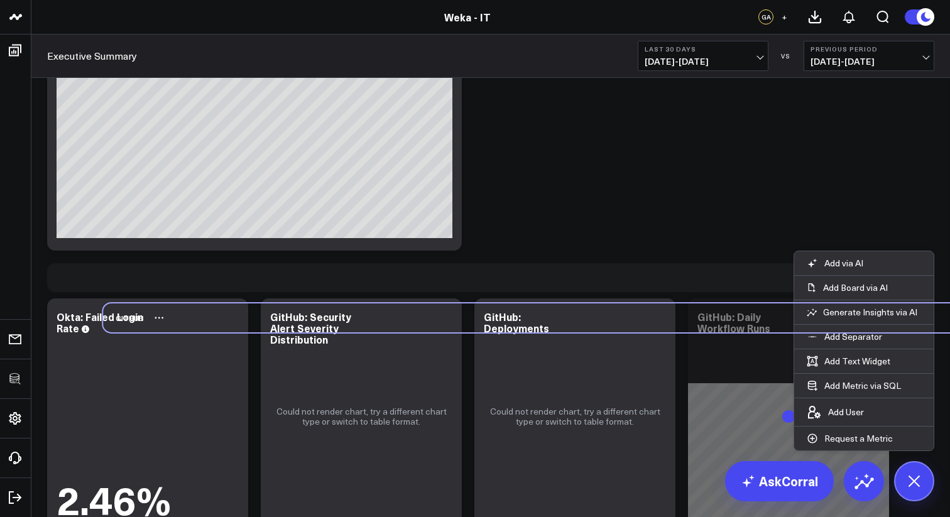
scroll to position [979, 0]
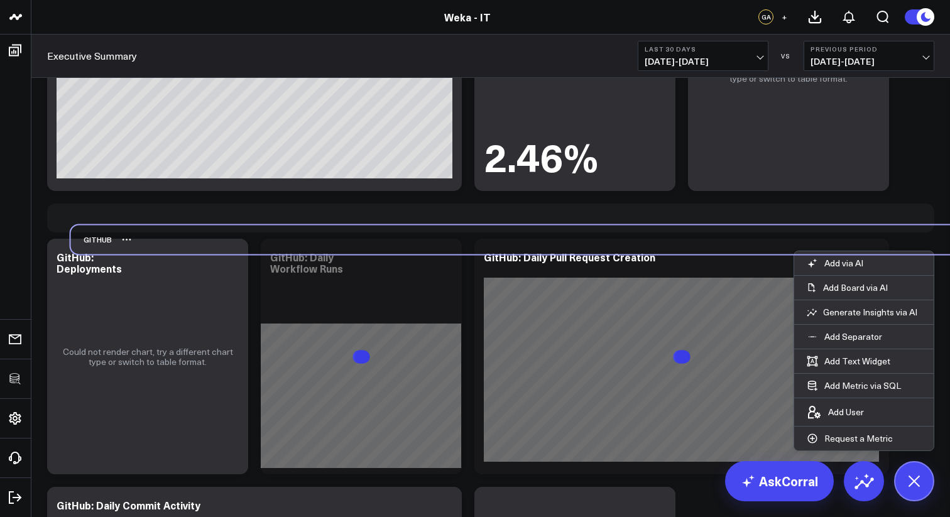
drag, startPoint x: 58, startPoint y: 462, endPoint x: 80, endPoint y: 235, distance: 228.0
click at [80, 235] on div "GitHub" at bounding box center [91, 239] width 41 height 29
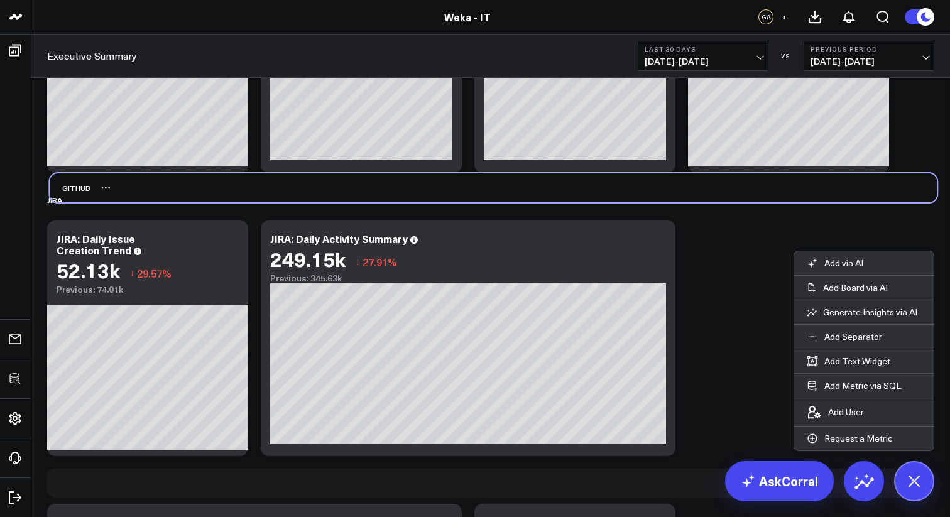
scroll to position [160, 0]
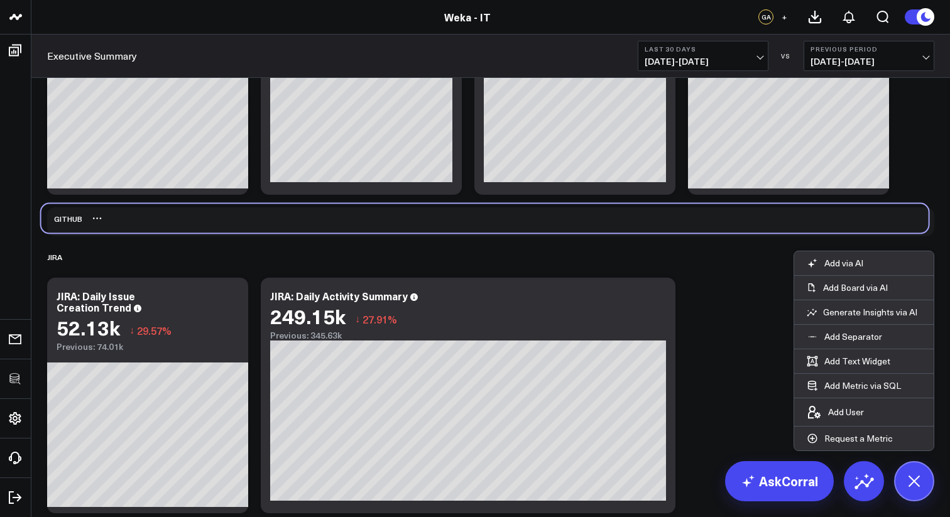
drag, startPoint x: 66, startPoint y: 170, endPoint x: 61, endPoint y: 221, distance: 51.2
click at [61, 222] on div "GitHub" at bounding box center [61, 218] width 41 height 29
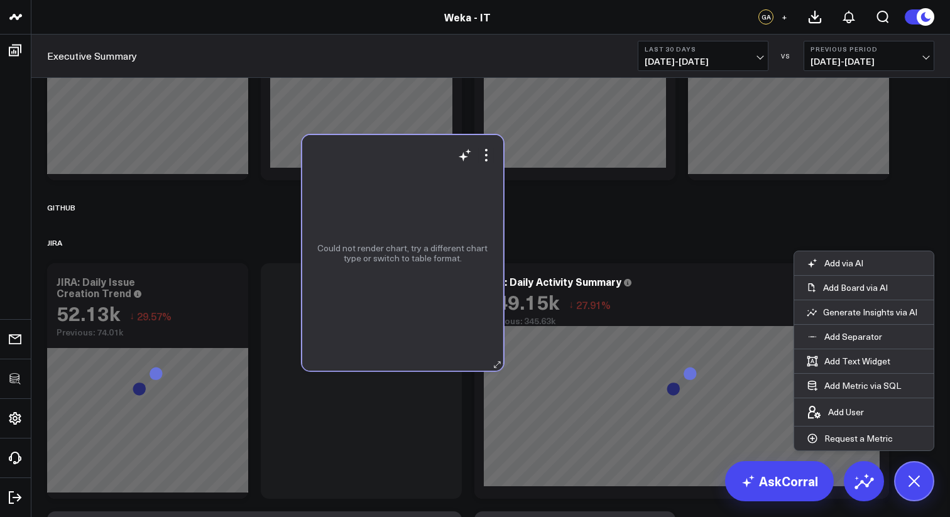
scroll to position [120, 0]
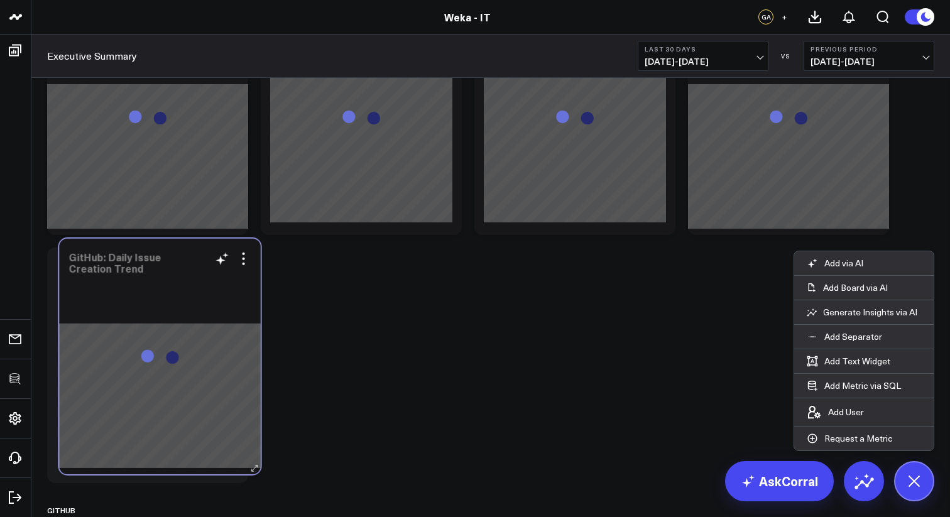
drag, startPoint x: 558, startPoint y: 261, endPoint x: 143, endPoint y: 300, distance: 417.3
click at [143, 300] on div "GitHub: Daily Issue Creation Trend Goals + Add goal Done Add Goal goal You must…" at bounding box center [160, 357] width 201 height 236
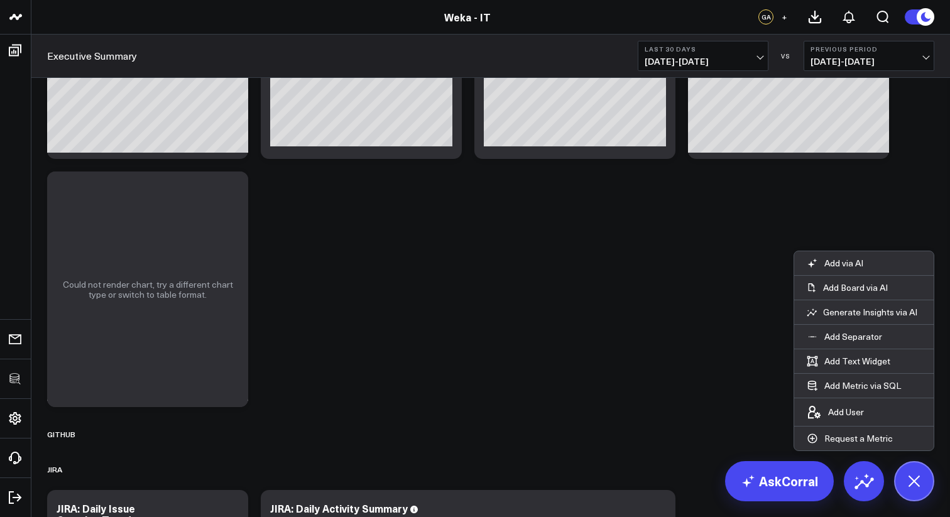
scroll to position [204, 0]
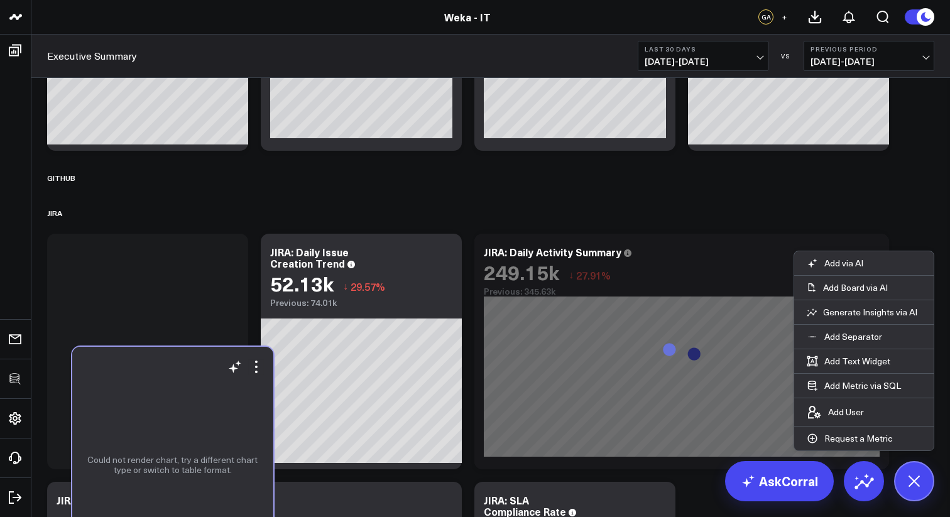
drag, startPoint x: 154, startPoint y: 190, endPoint x: 179, endPoint y: 373, distance: 185.2
click at [179, 373] on div "Could not render chart, try a different chart type or switch to table format." at bounding box center [172, 465] width 201 height 236
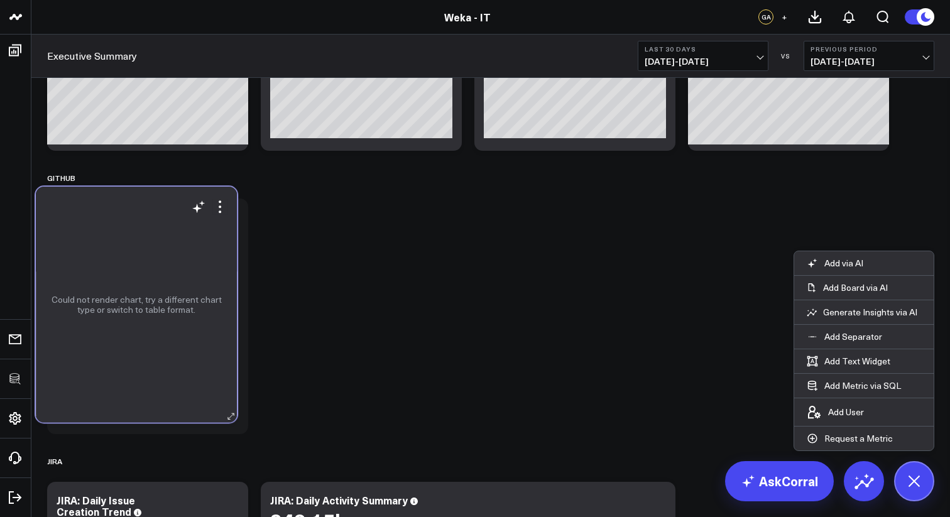
drag, startPoint x: 166, startPoint y: 260, endPoint x: 155, endPoint y: 213, distance: 48.5
click at [155, 213] on div "GitHub: Daily Issue Creation Trend Goals + Add goal Done Add Goal goal You must…" at bounding box center [136, 305] width 201 height 236
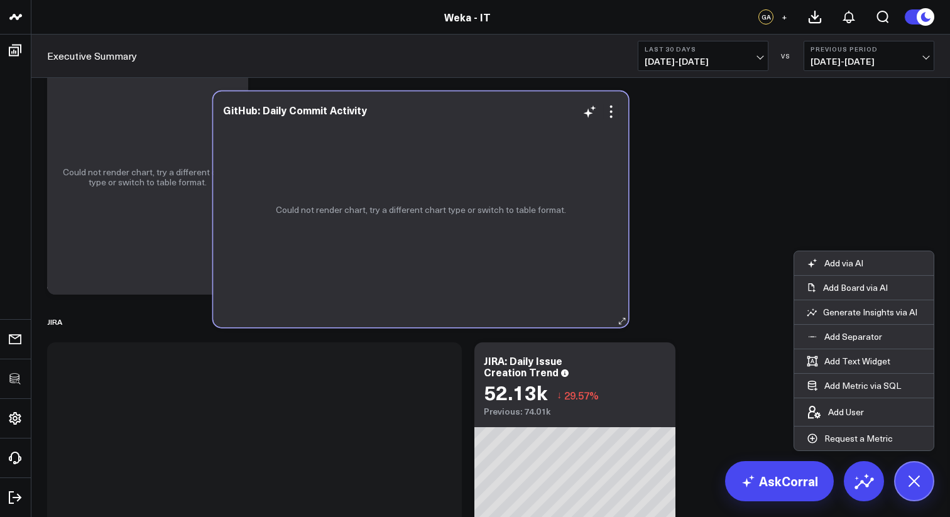
scroll to position [338, 0]
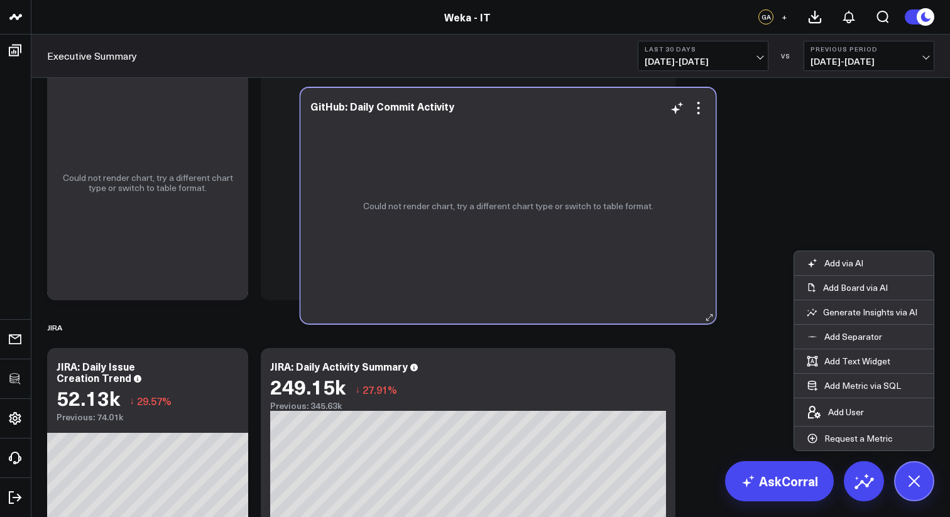
click at [542, 131] on div "GitHub: Daily Commit Activity So sorry. The query returned no results. Ask a Da…" at bounding box center [508, 206] width 415 height 236
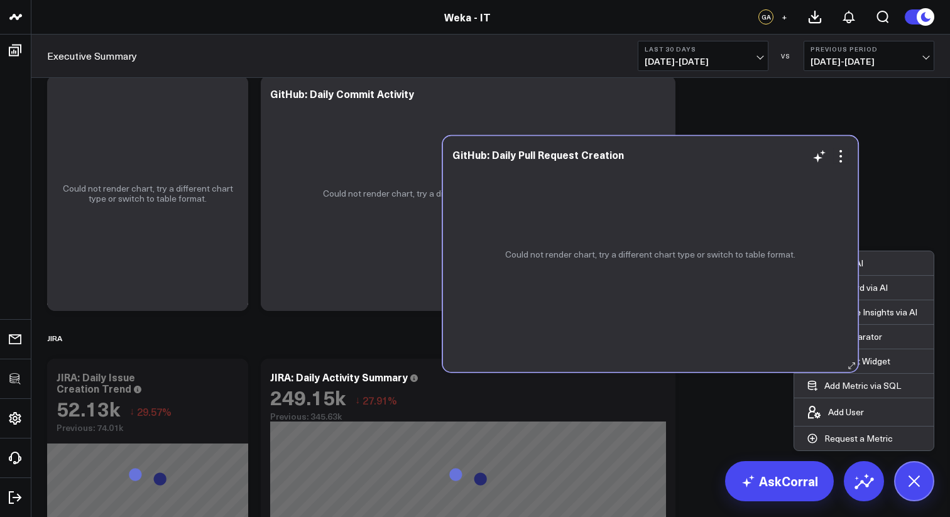
scroll to position [271, 0]
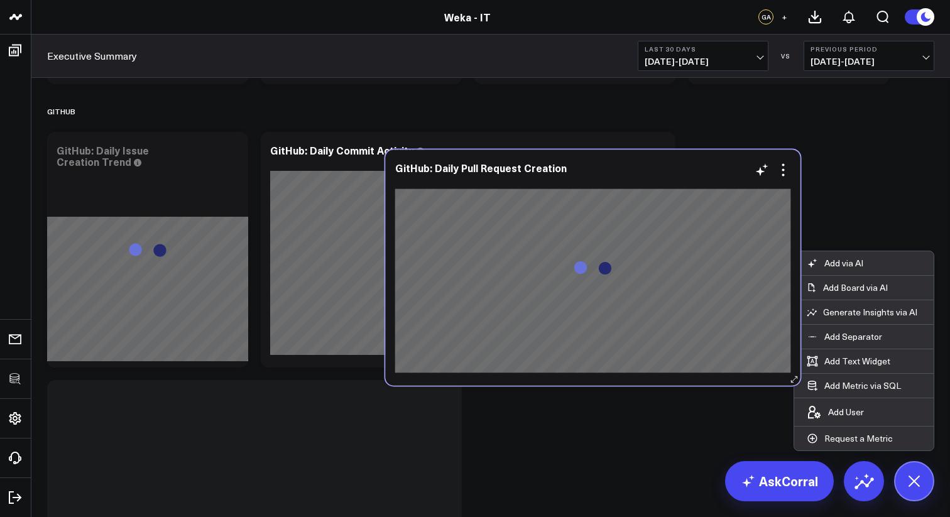
click at [551, 198] on div "GitHub: Daily Pull Request Creation So sorry. The query returned no results. As…" at bounding box center [593, 268] width 415 height 236
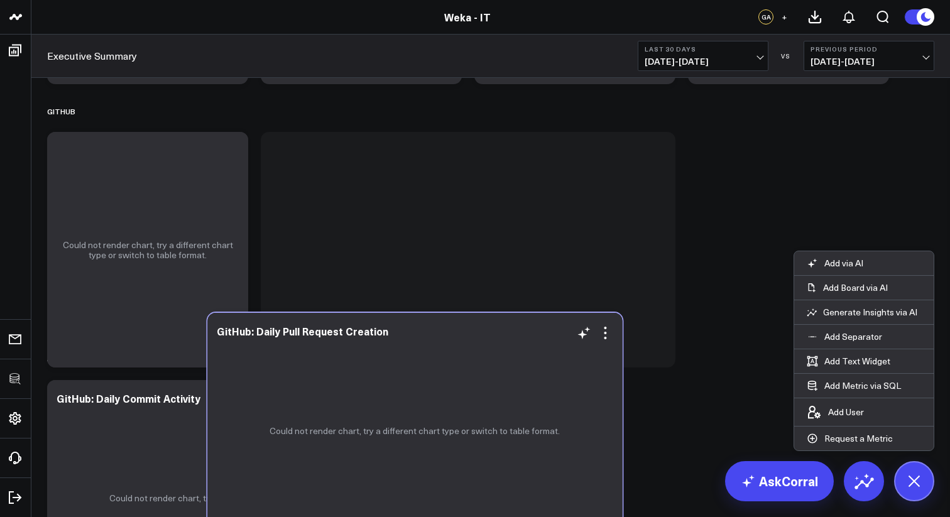
drag, startPoint x: 640, startPoint y: 363, endPoint x: 453, endPoint y: 412, distance: 192.8
click at [453, 412] on div "GitHub: Daily Pull Request Creation So sorry. The query returned no results. As…" at bounding box center [414, 431] width 415 height 236
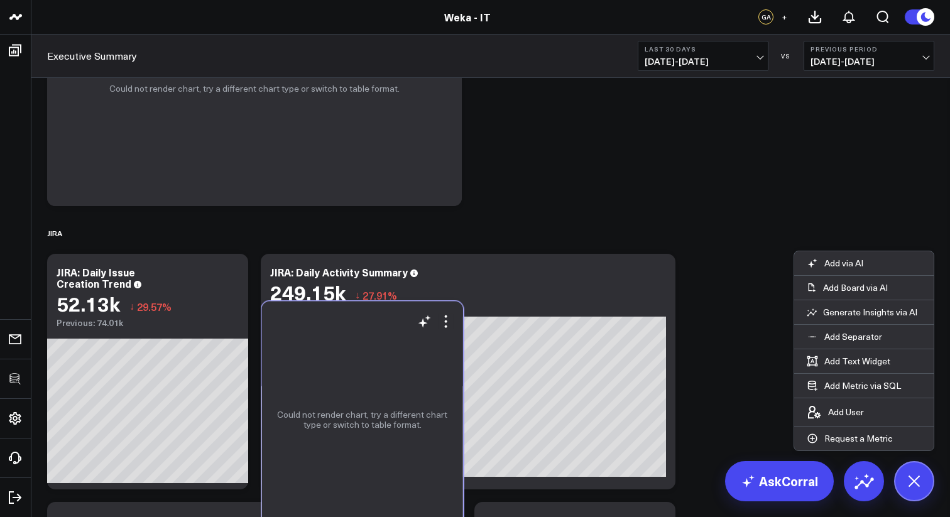
scroll to position [638, 0]
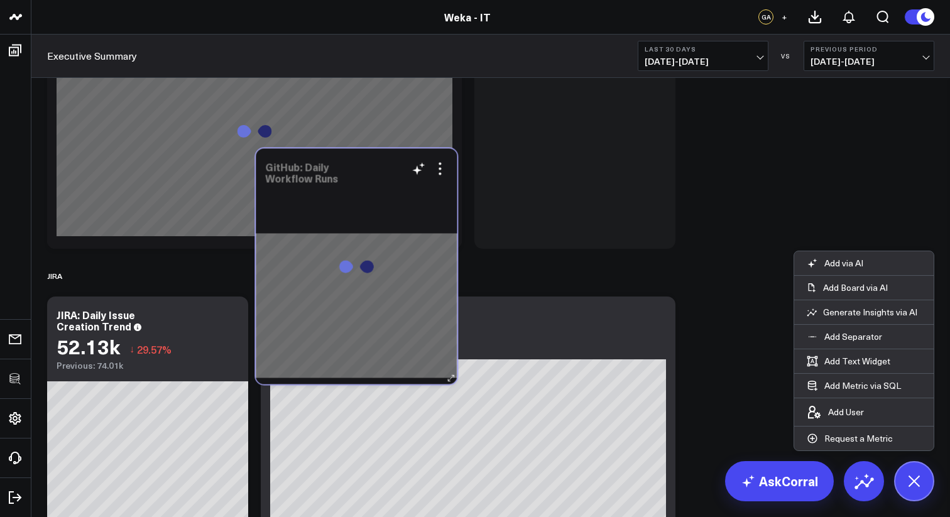
drag, startPoint x: 392, startPoint y: 237, endPoint x: 387, endPoint y: 185, distance: 51.8
click at [387, 185] on div "GitHub: Daily Workflow Runs Goals + Add goal Done Add Goal goal You must enter …" at bounding box center [356, 266] width 201 height 236
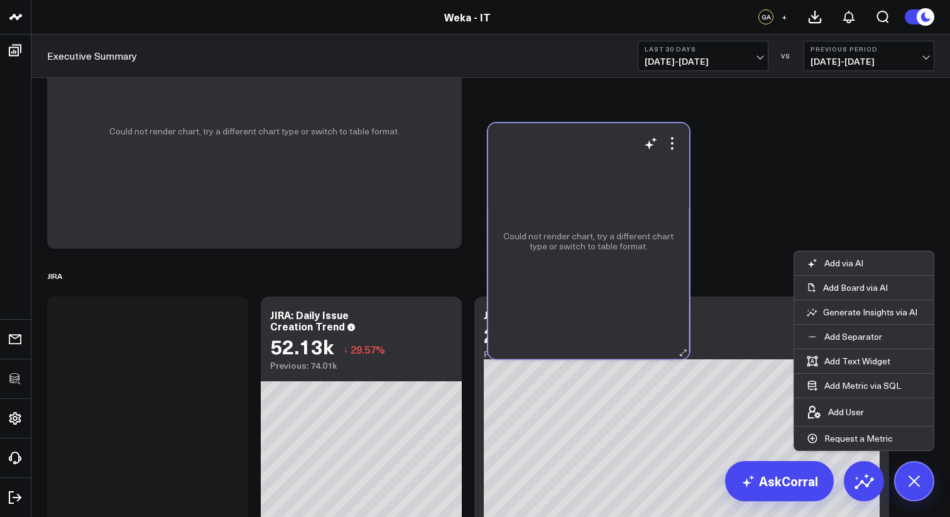
drag, startPoint x: 152, startPoint y: 315, endPoint x: 593, endPoint y: 141, distance: 474.1
click at [593, 141] on div "Could not render chart, try a different chart type or switch to table format." at bounding box center [588, 241] width 201 height 236
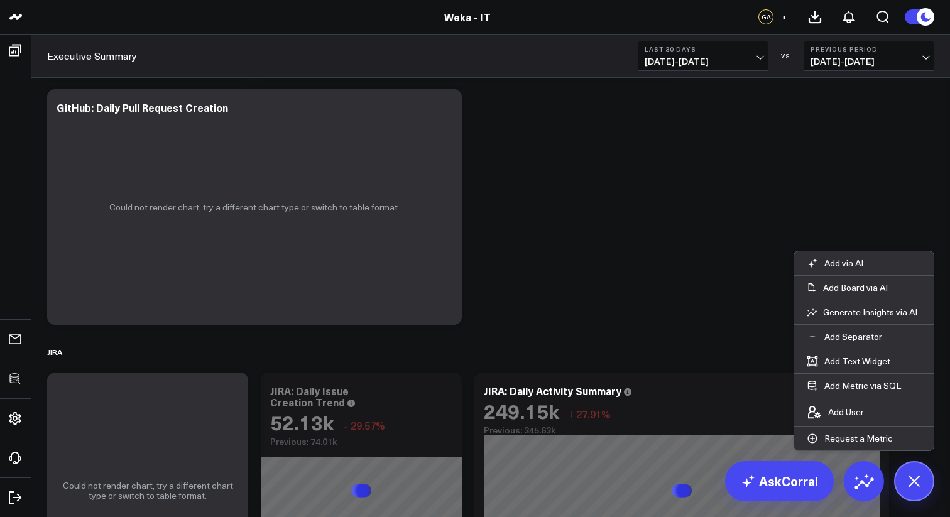
scroll to position [546, 0]
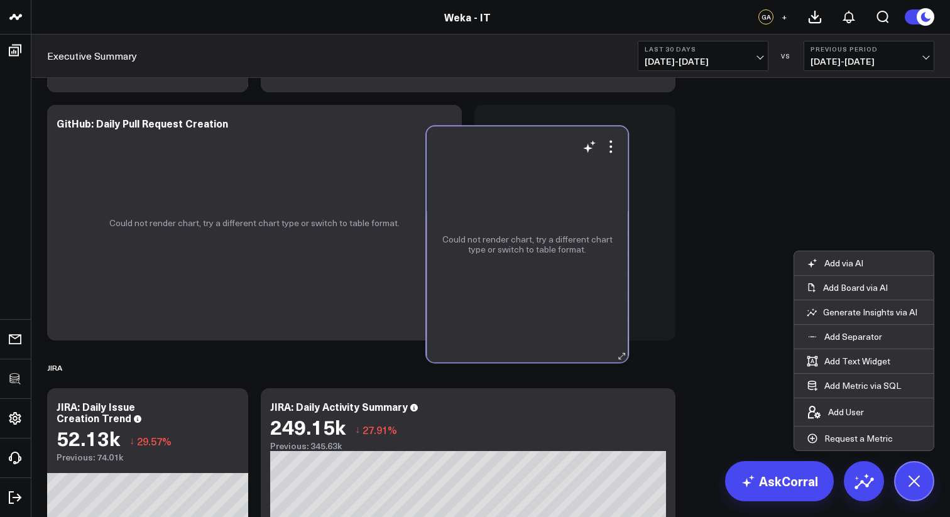
drag, startPoint x: 162, startPoint y: 410, endPoint x: 545, endPoint y: 146, distance: 465.8
click at [545, 146] on div "GitHub: Daily Workflow Runs Goals + Add goal Done Add Goal goal You must enter …" at bounding box center [527, 244] width 201 height 236
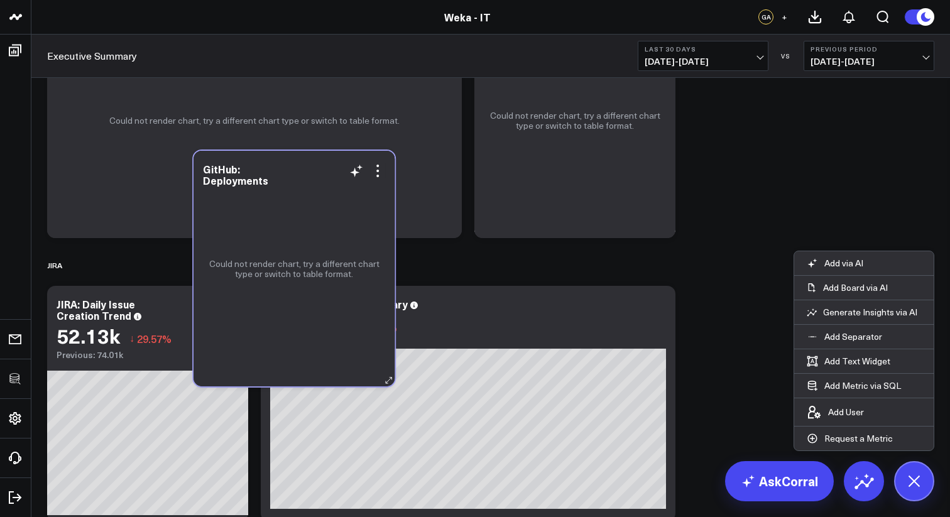
scroll to position [644, 0]
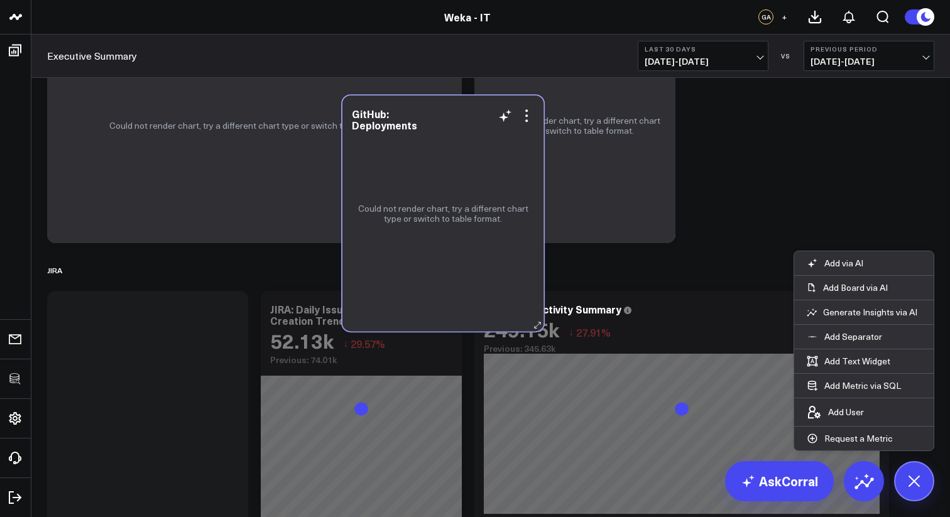
drag, startPoint x: 167, startPoint y: 243, endPoint x: 463, endPoint y: 138, distance: 313.3
click at [463, 138] on div "Could not render chart, try a different chart type or switch to table format." at bounding box center [443, 214] width 201 height 236
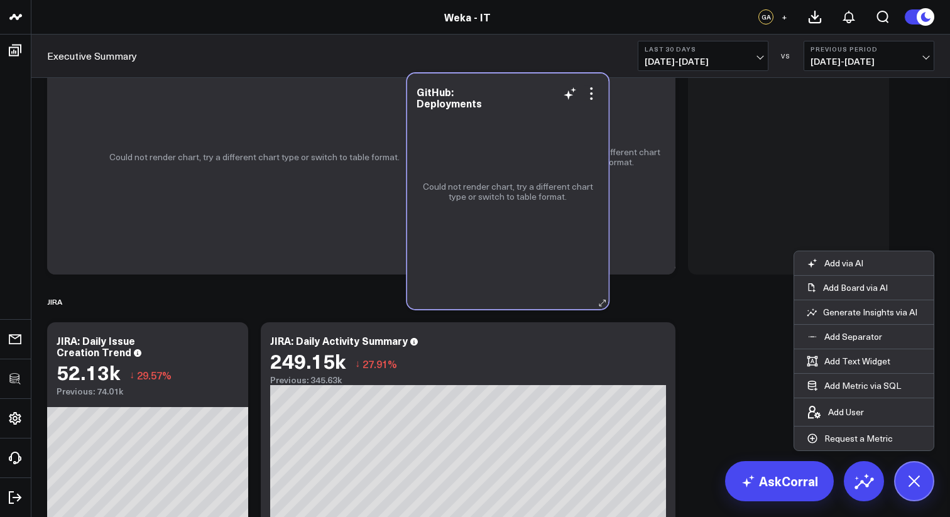
drag, startPoint x: 179, startPoint y: 307, endPoint x: 540, endPoint y: 97, distance: 417.7
click at [540, 97] on div "GitHub: Deployments So sorry. The query returned no results. Ask a Data Analyst…" at bounding box center [507, 192] width 201 height 236
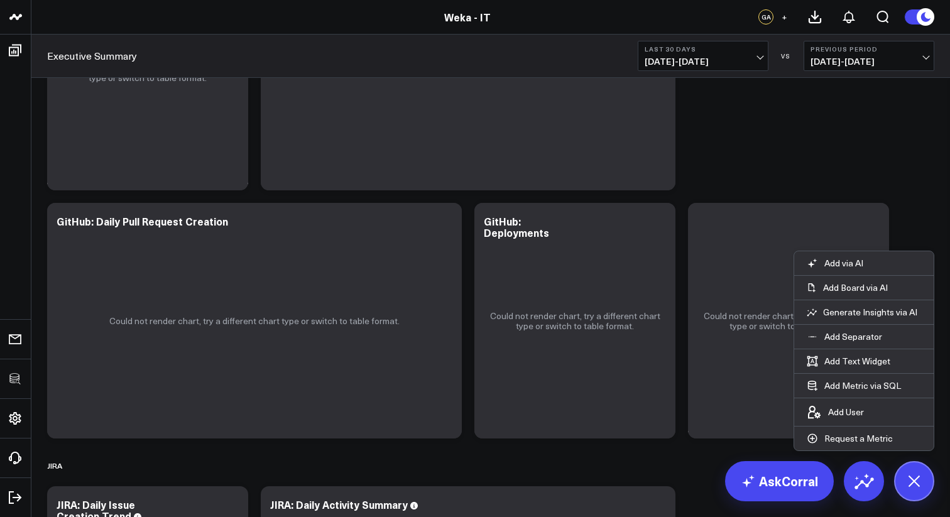
scroll to position [463, 0]
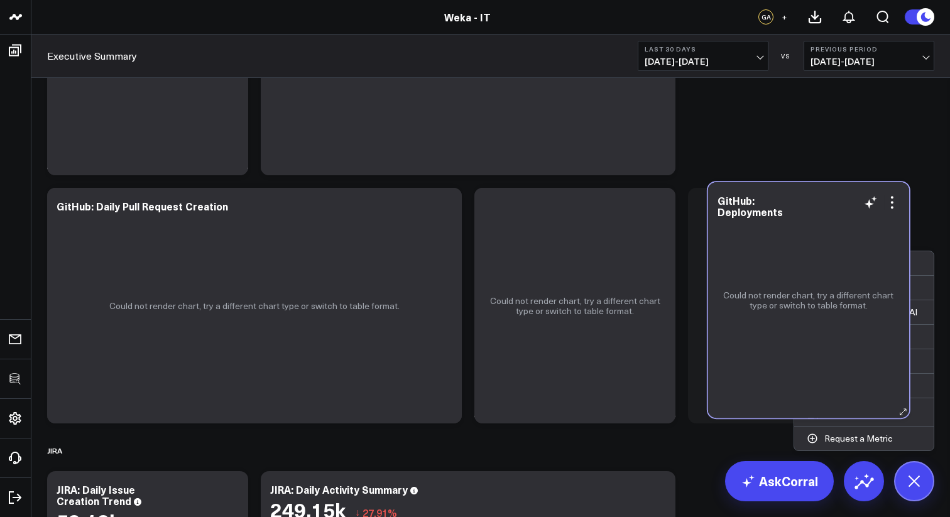
drag, startPoint x: 578, startPoint y: 209, endPoint x: 816, endPoint y: 206, distance: 238.2
click at [817, 206] on div "Could not render chart, try a different chart type or switch to table format." at bounding box center [808, 300] width 201 height 236
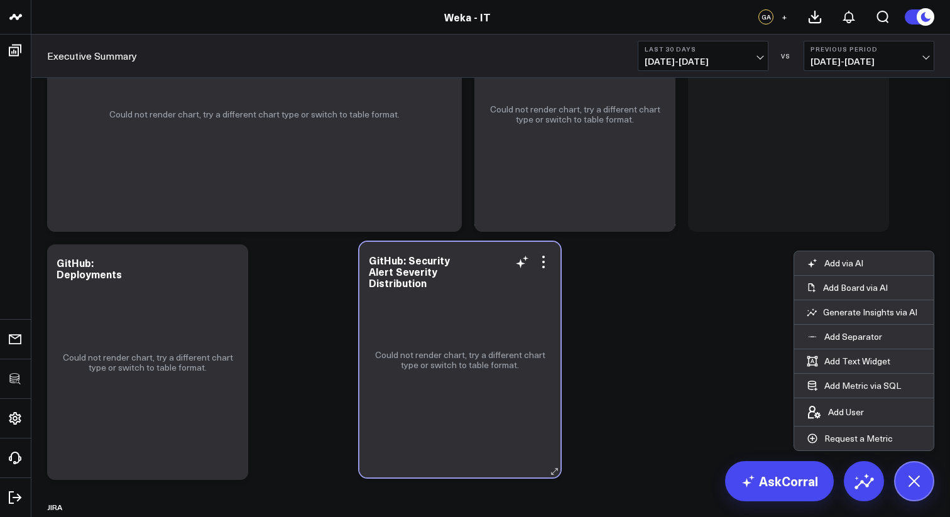
scroll to position [665, 0]
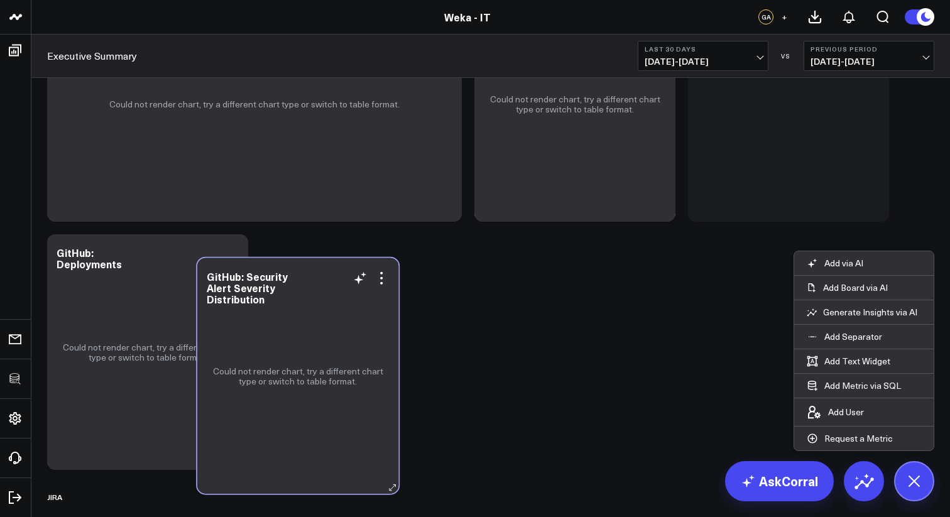
drag, startPoint x: 734, startPoint y: 292, endPoint x: 243, endPoint y: 350, distance: 494.3
click at [243, 350] on div "Could not render chart, try a different chart type or switch to table format." at bounding box center [297, 376] width 201 height 236
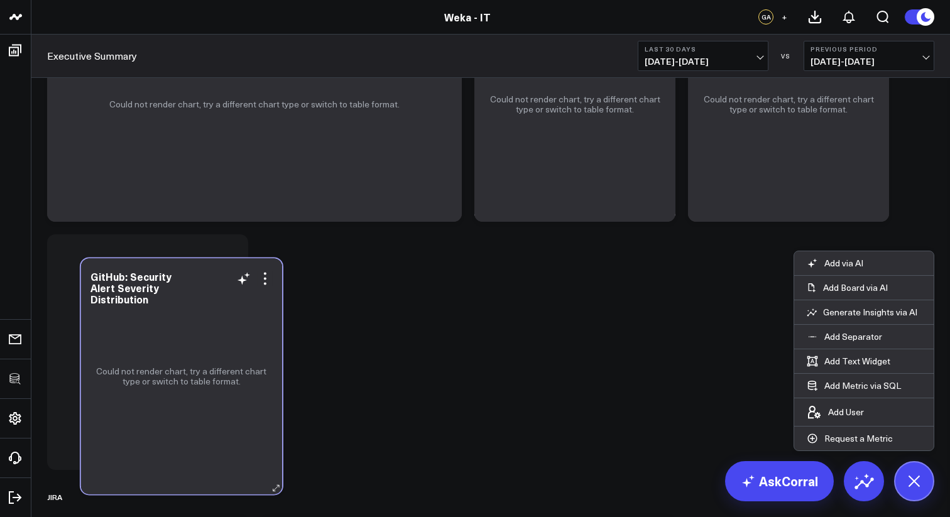
drag, startPoint x: 783, startPoint y: 152, endPoint x: 176, endPoint y: 424, distance: 665.4
click at [176, 424] on div "Could not render chart, try a different chart type or switch to table format." at bounding box center [181, 376] width 201 height 236
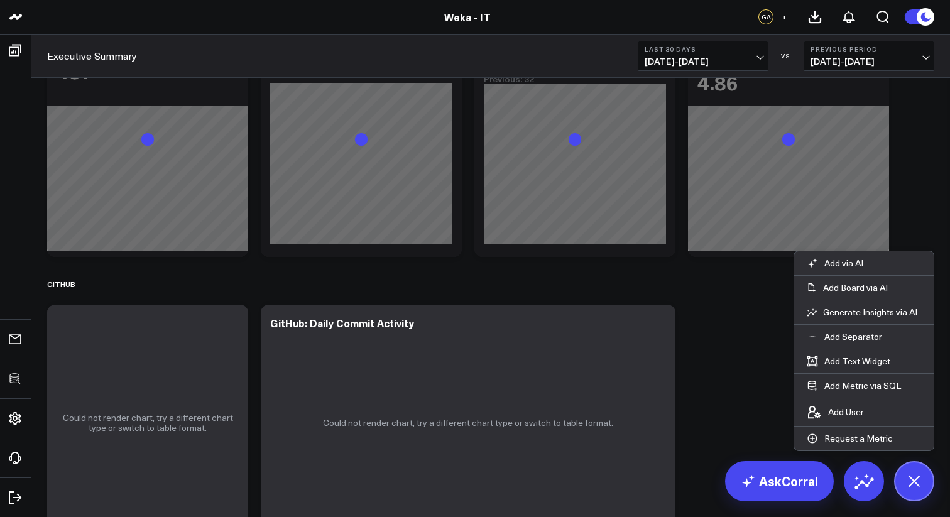
scroll to position [0, 0]
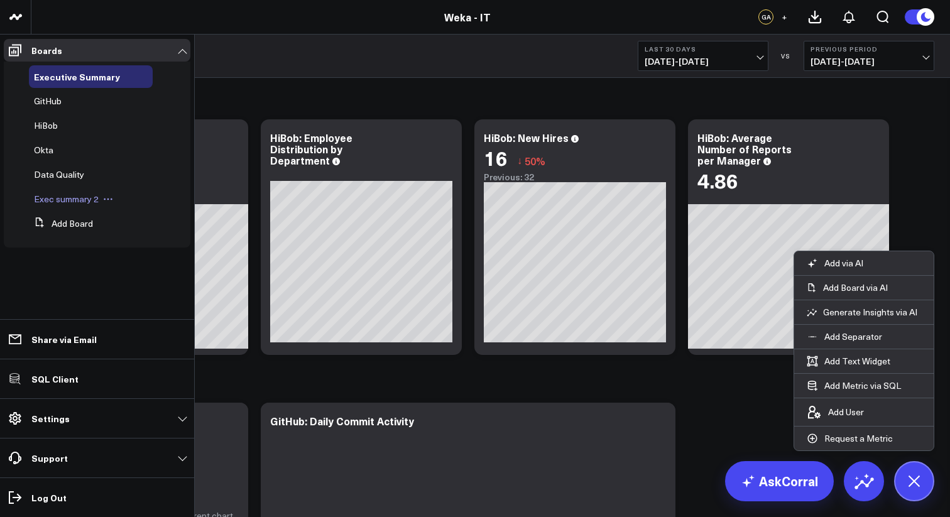
click at [112, 199] on icon at bounding box center [112, 200] width 2 height 2
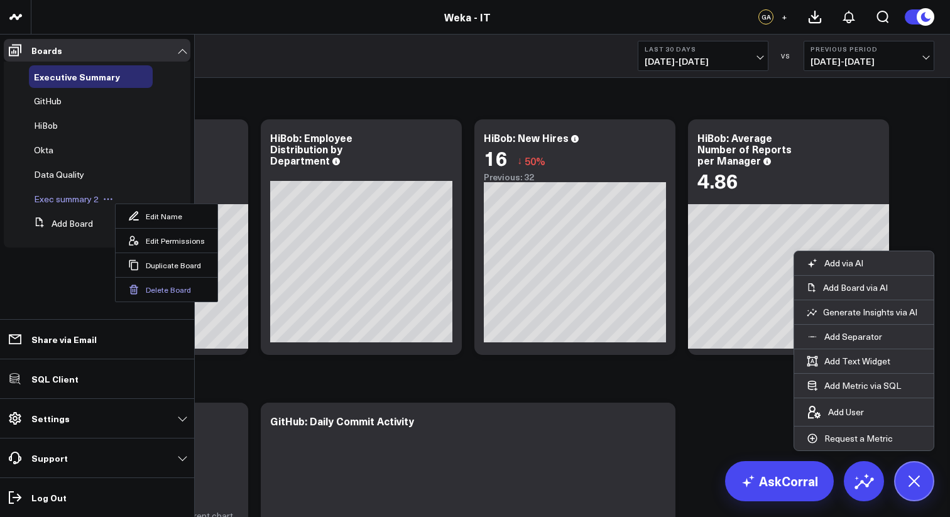
click at [166, 288] on button "Delete Board" at bounding box center [167, 289] width 102 height 25
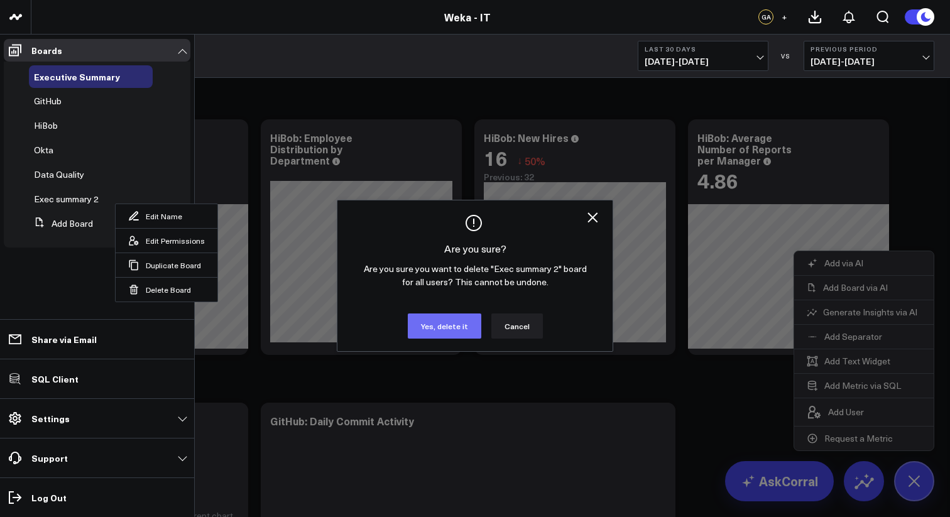
click at [465, 326] on button "Yes, delete it" at bounding box center [445, 326] width 74 height 25
click at [448, 323] on button "Yes, delete it" at bounding box center [445, 326] width 74 height 25
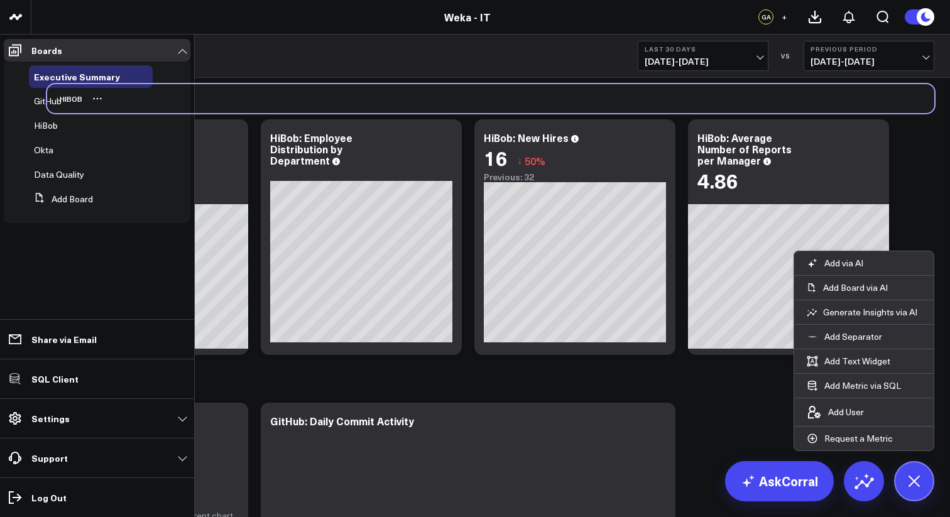
click at [489, 104] on div "HIBOB" at bounding box center [490, 98] width 887 height 29
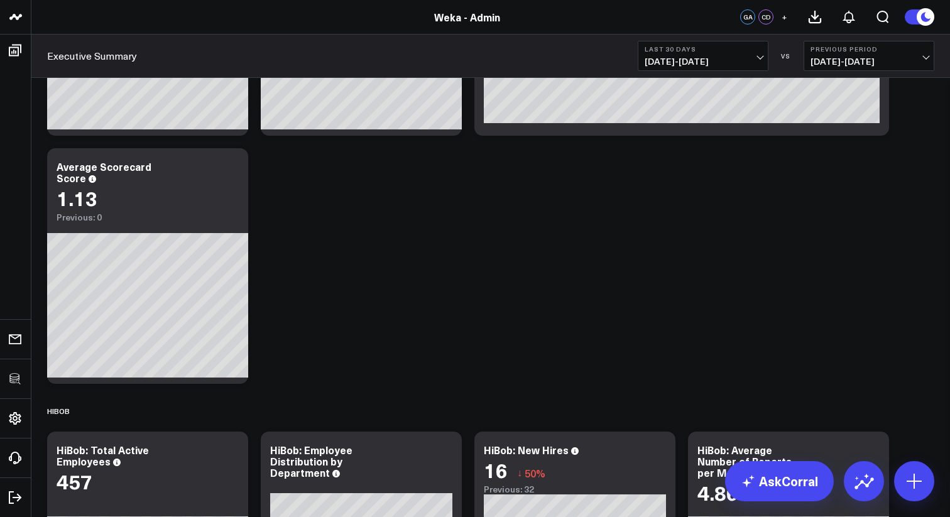
scroll to position [933, 0]
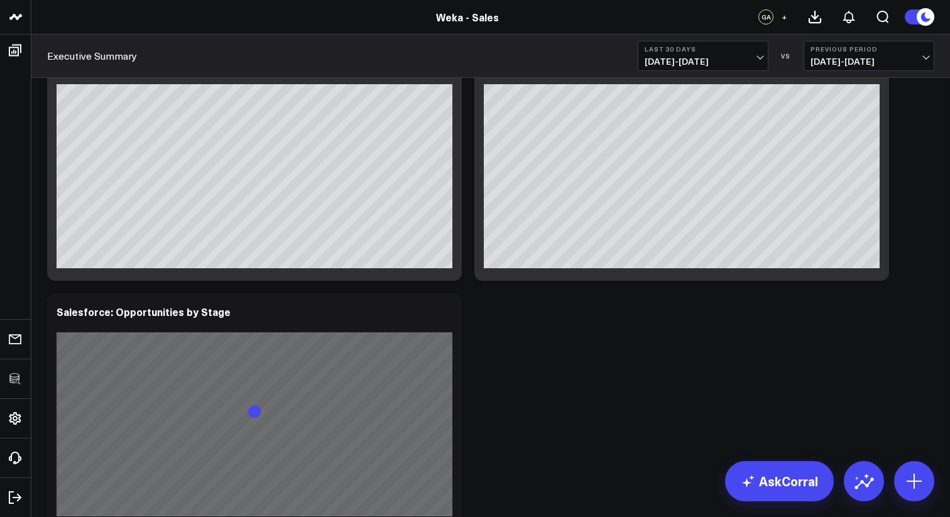
scroll to position [328, 0]
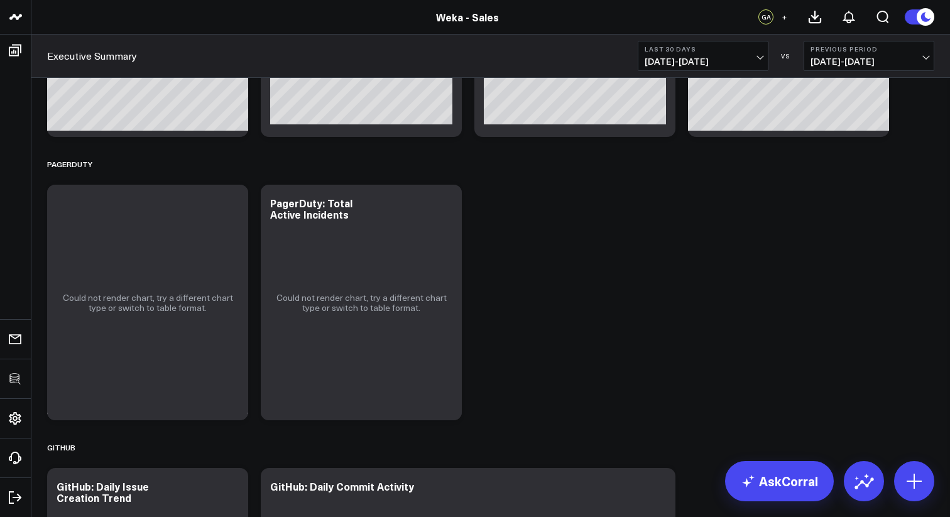
scroll to position [1539, 0]
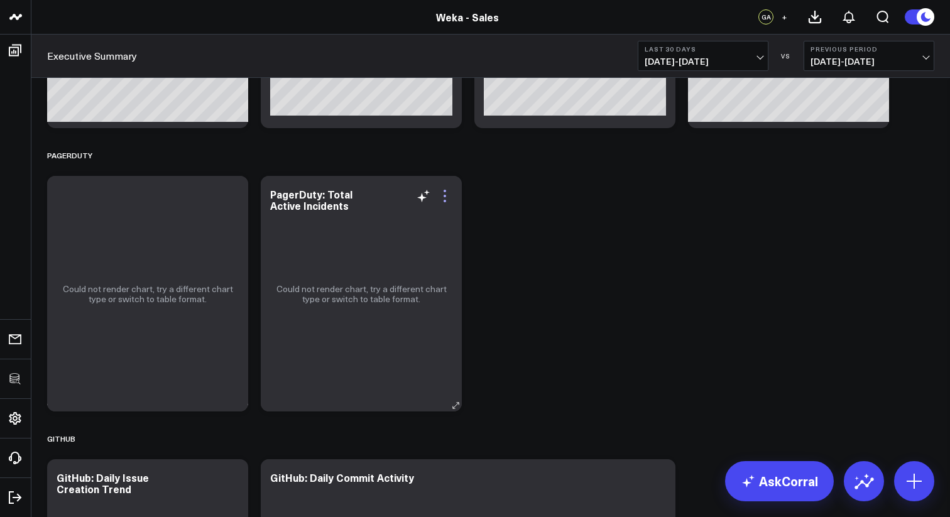
click at [448, 200] on icon at bounding box center [444, 196] width 15 height 15
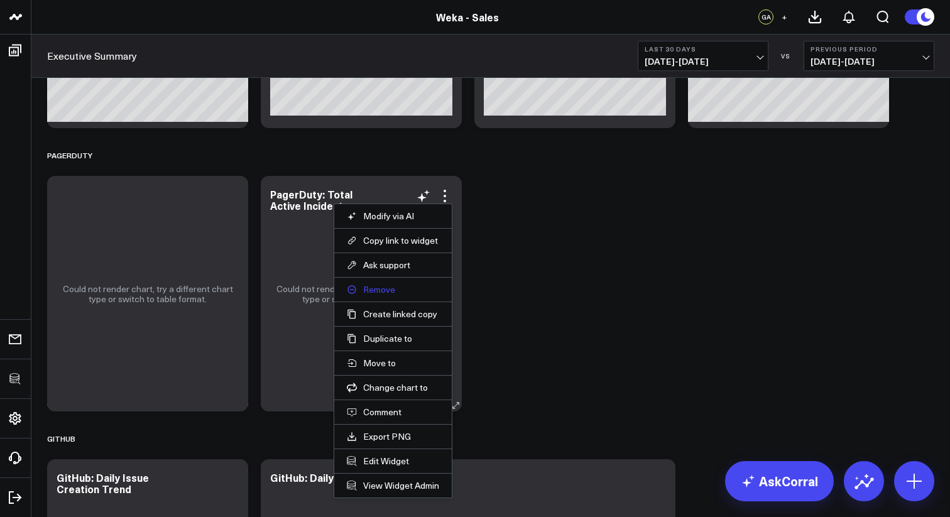
click at [384, 292] on button "Remove" at bounding box center [393, 289] width 92 height 11
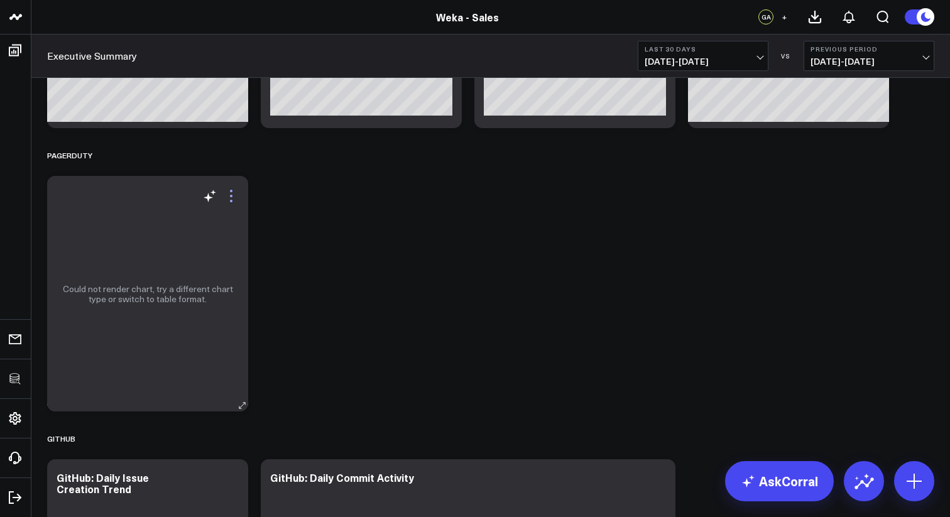
click at [231, 196] on icon at bounding box center [231, 196] width 3 height 3
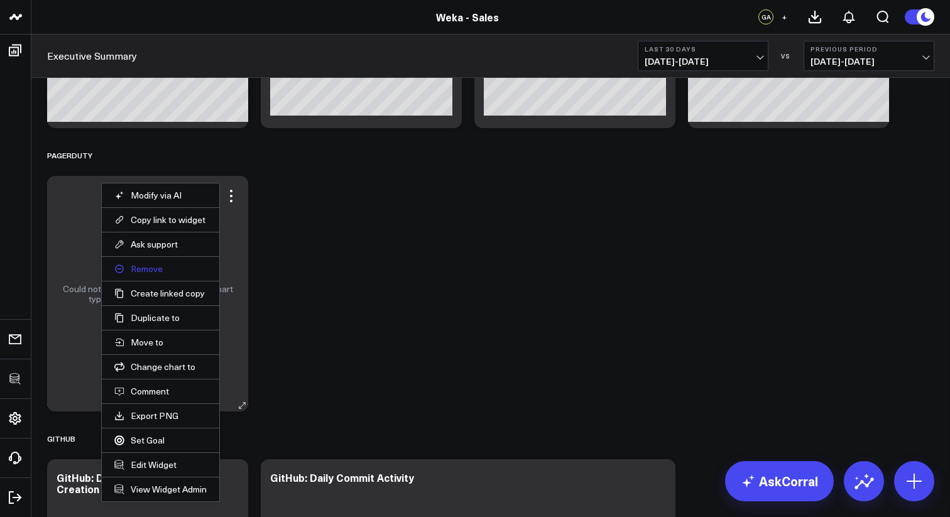
click at [151, 273] on button "Remove" at bounding box center [160, 268] width 92 height 11
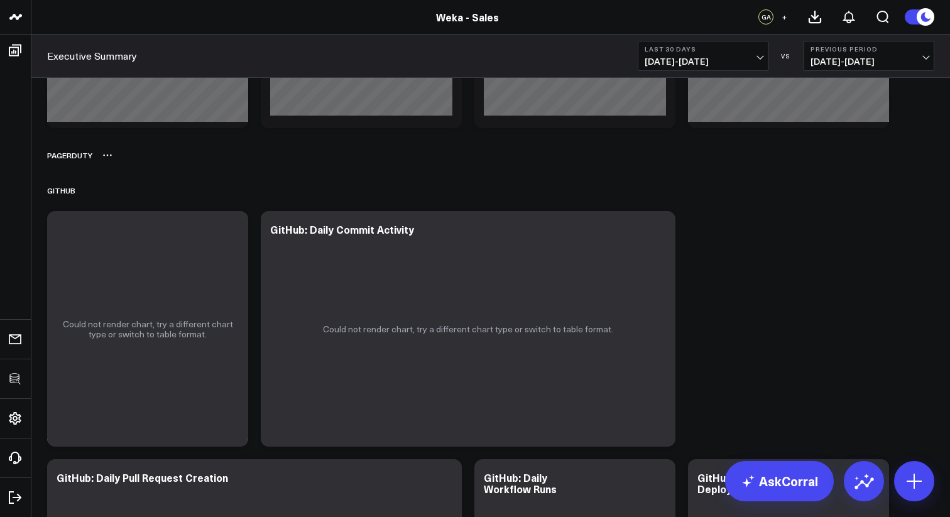
click at [104, 156] on icon at bounding box center [107, 155] width 10 height 10
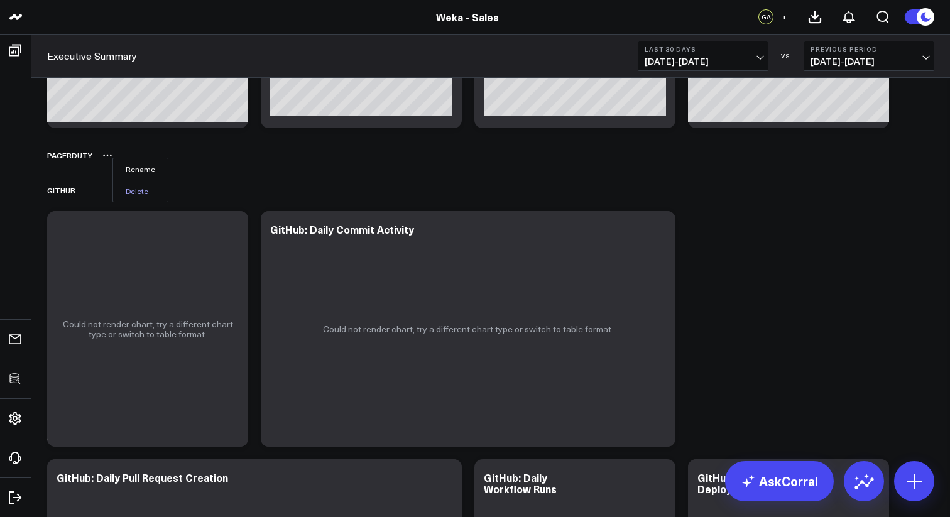
click at [124, 190] on button "Delete" at bounding box center [140, 191] width 55 height 22
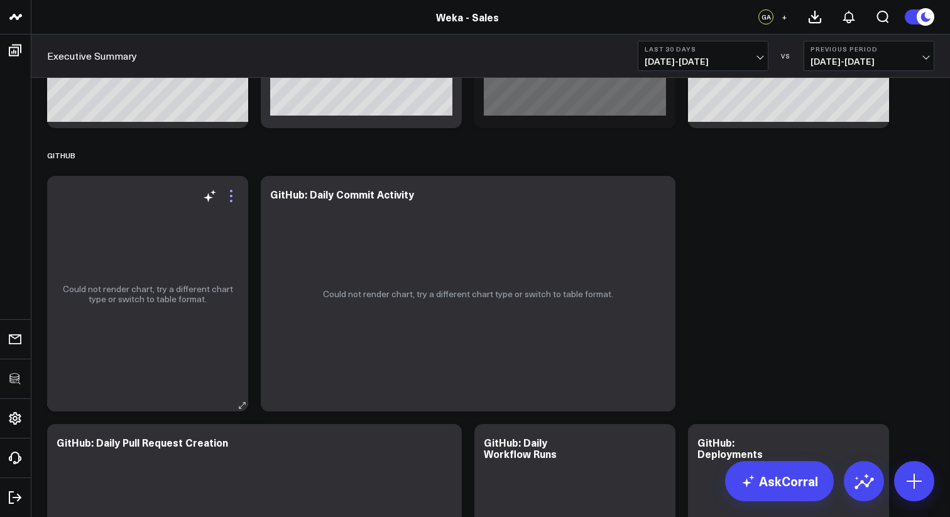
click at [233, 199] on icon at bounding box center [231, 196] width 15 height 15
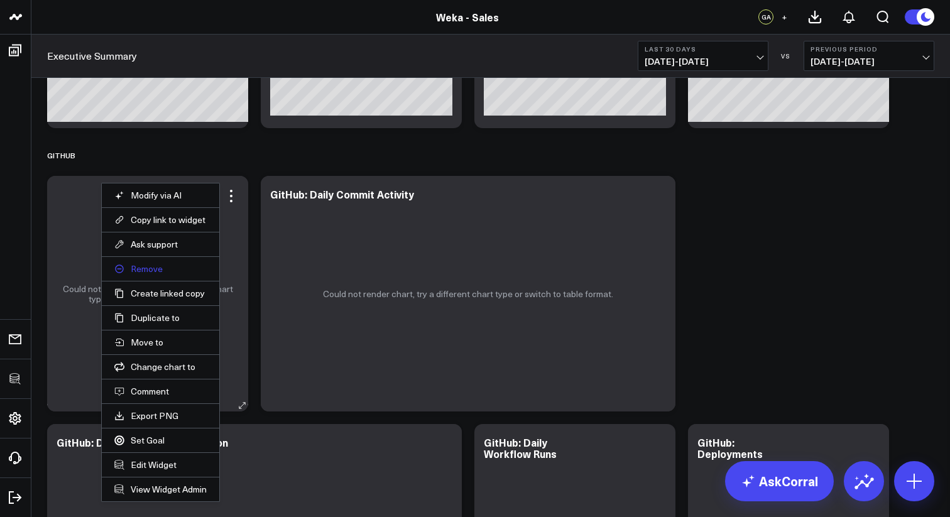
click at [156, 274] on button "Remove" at bounding box center [160, 268] width 92 height 11
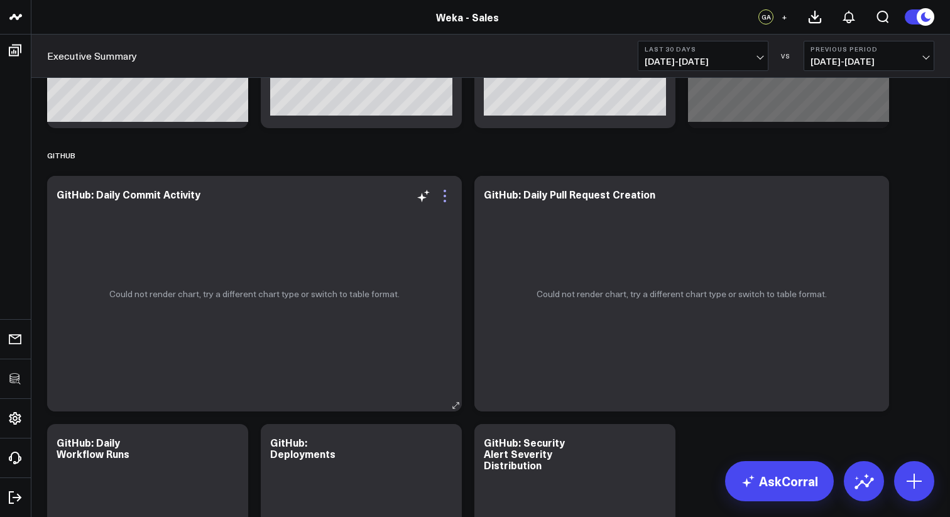
click at [447, 199] on icon at bounding box center [444, 196] width 15 height 15
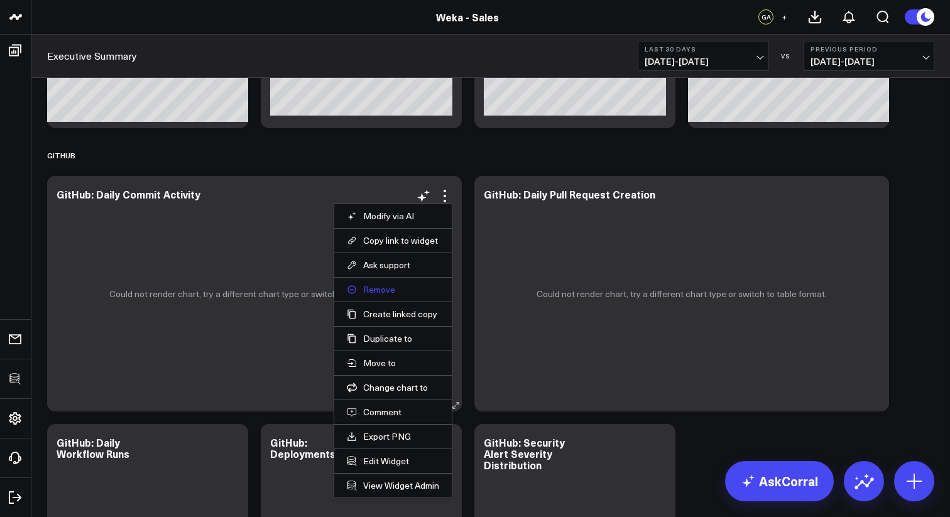
click at [391, 291] on button "Remove" at bounding box center [393, 289] width 92 height 11
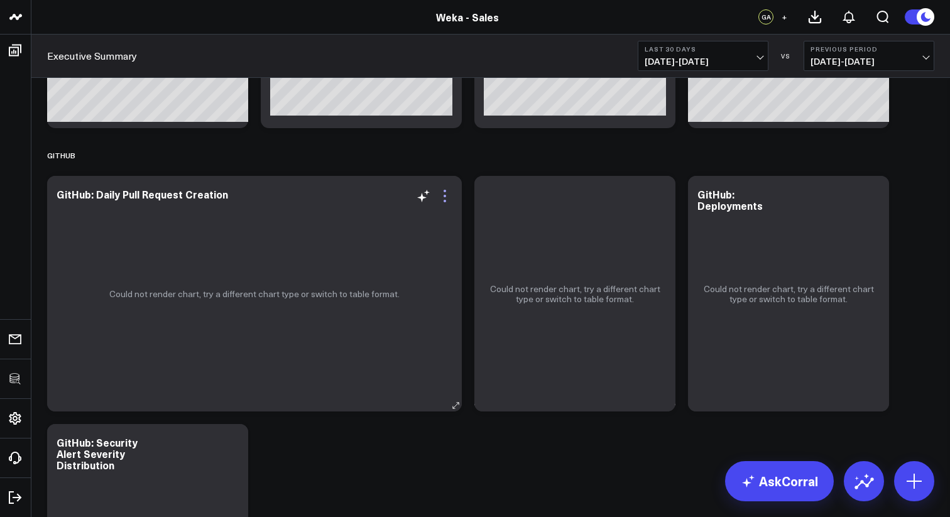
click at [441, 202] on icon at bounding box center [444, 196] width 15 height 15
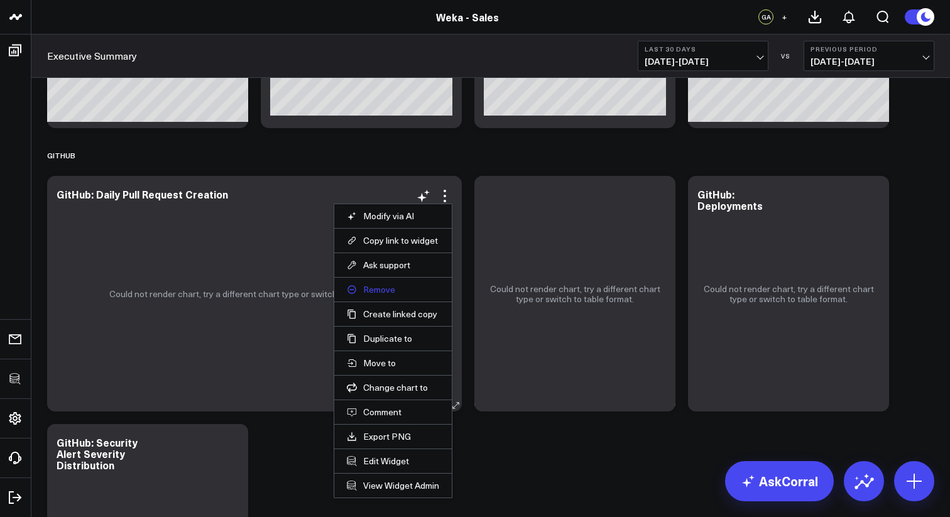
click at [381, 293] on button "Remove" at bounding box center [393, 289] width 92 height 11
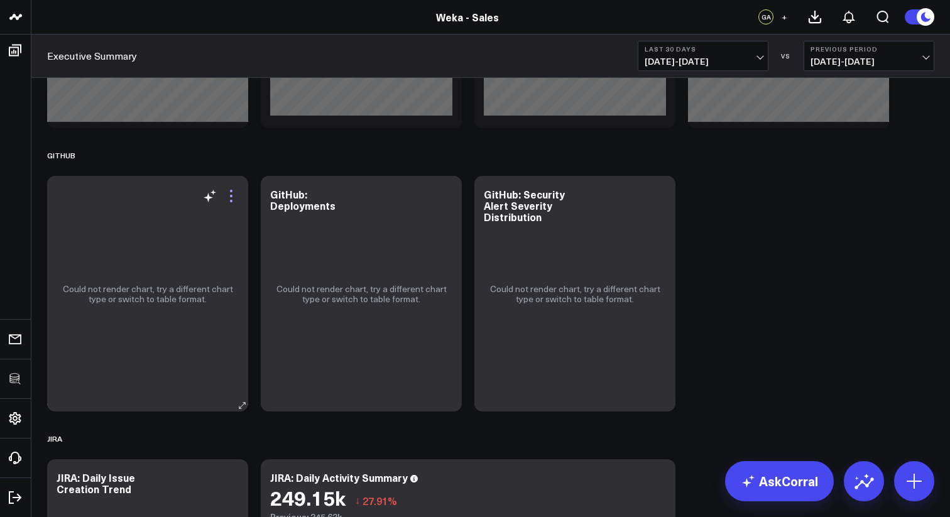
click at [229, 192] on icon at bounding box center [231, 196] width 15 height 15
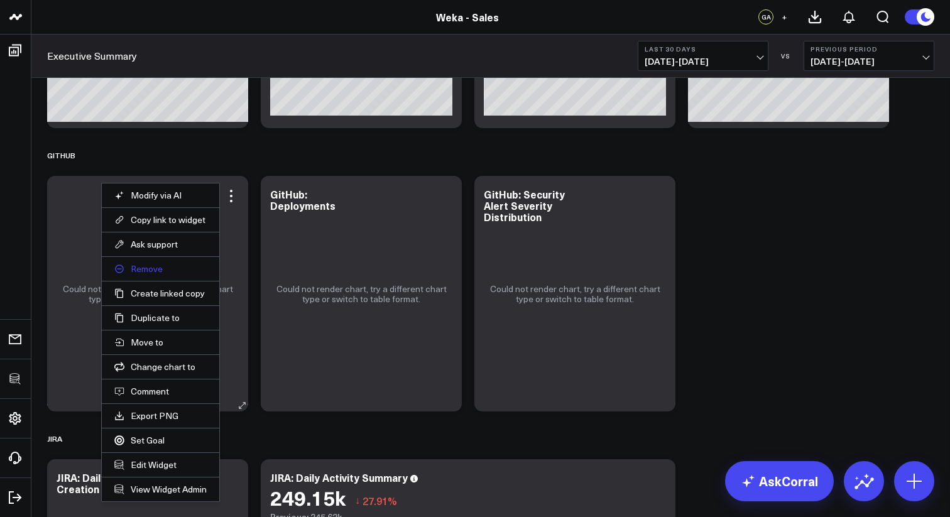
click at [155, 269] on button "Remove" at bounding box center [160, 268] width 92 height 11
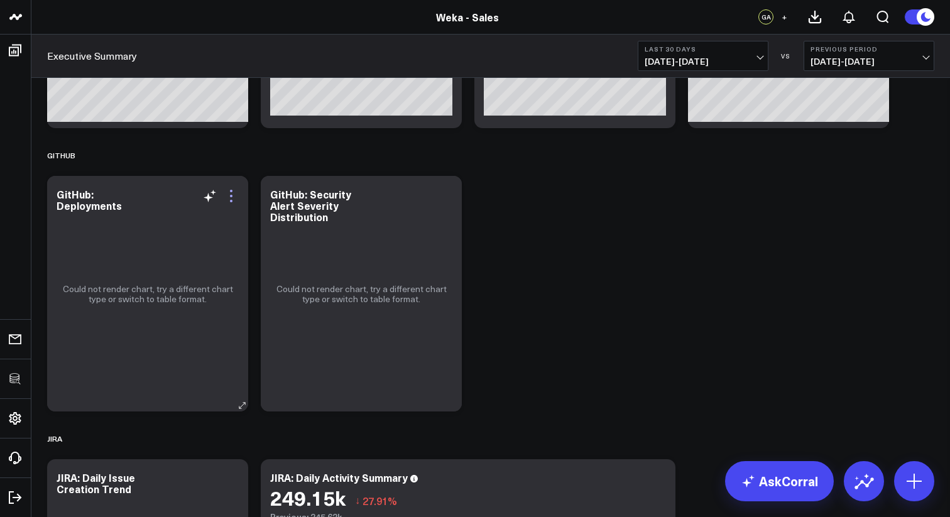
click at [233, 195] on icon at bounding box center [231, 196] width 15 height 15
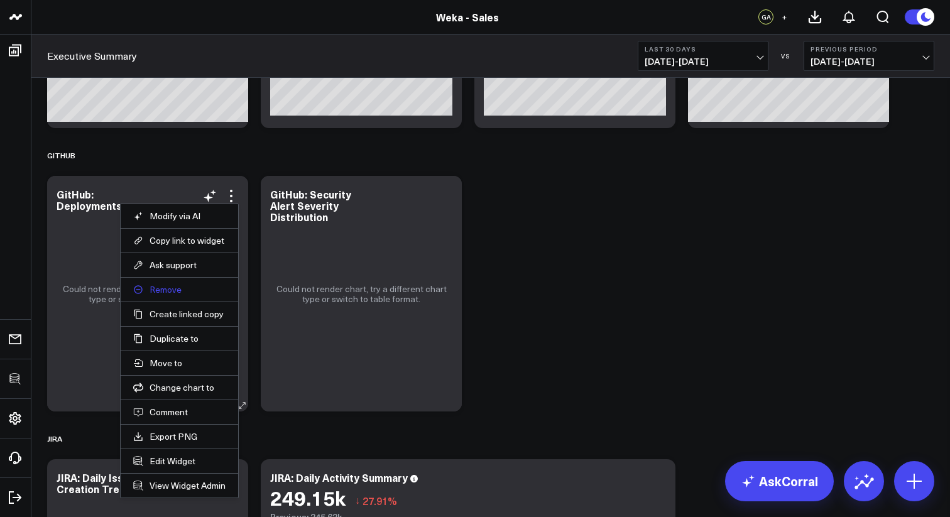
click at [176, 285] on button "Remove" at bounding box center [179, 289] width 92 height 11
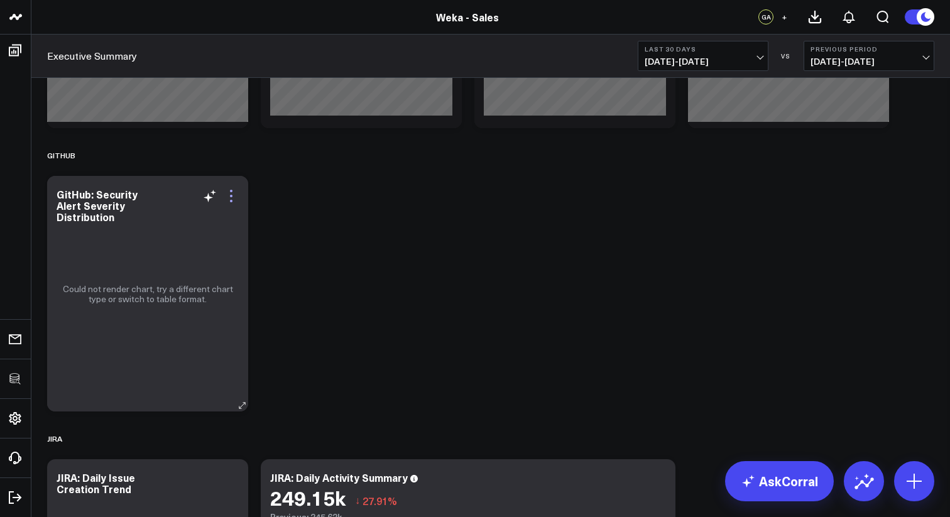
click at [231, 194] on icon at bounding box center [231, 196] width 15 height 15
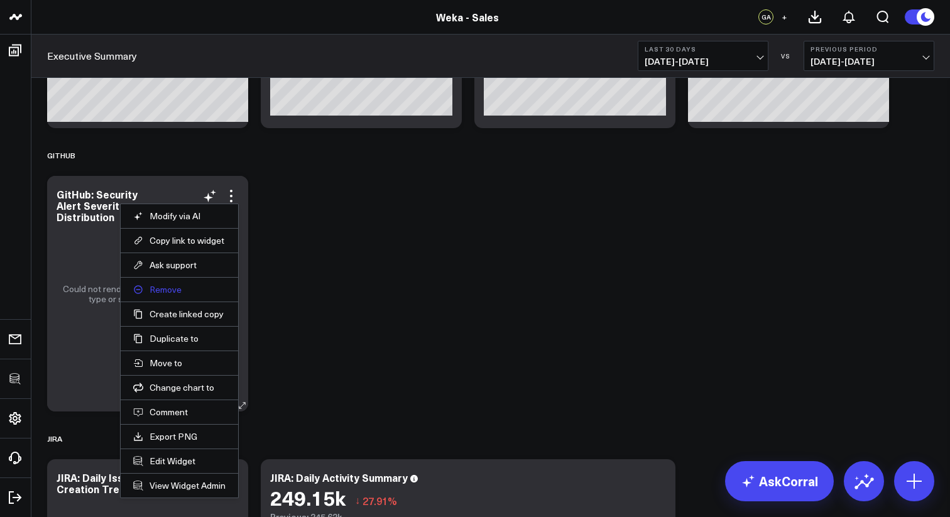
click at [165, 290] on button "Remove" at bounding box center [179, 289] width 92 height 11
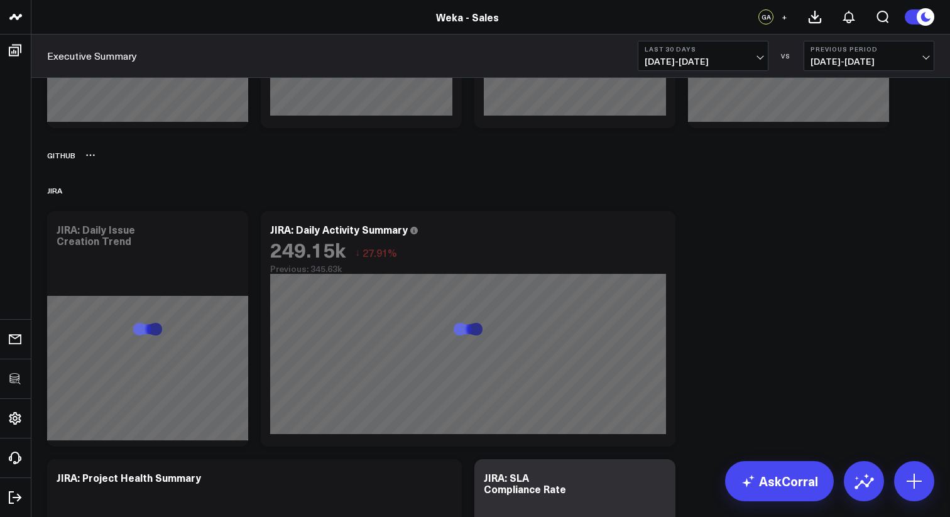
click at [86, 155] on icon at bounding box center [87, 156] width 2 height 2
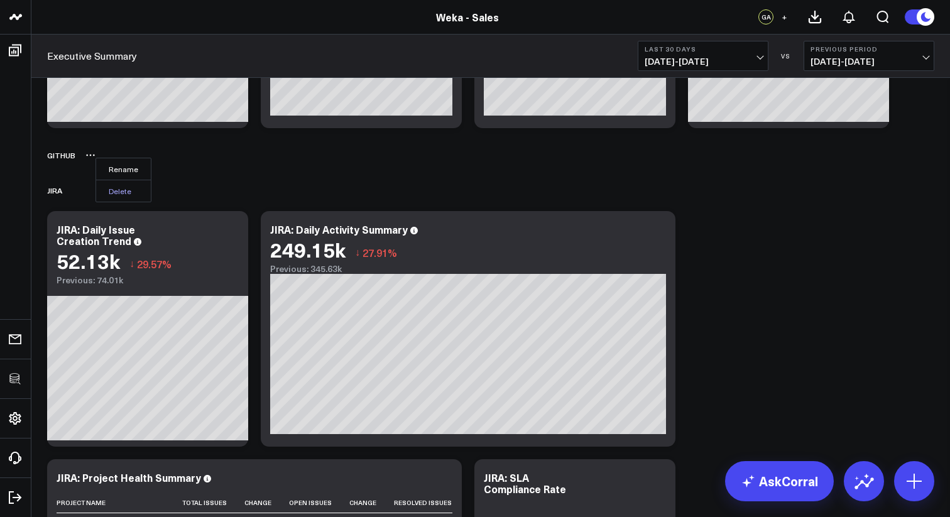
click at [110, 188] on button "Delete" at bounding box center [123, 191] width 55 height 22
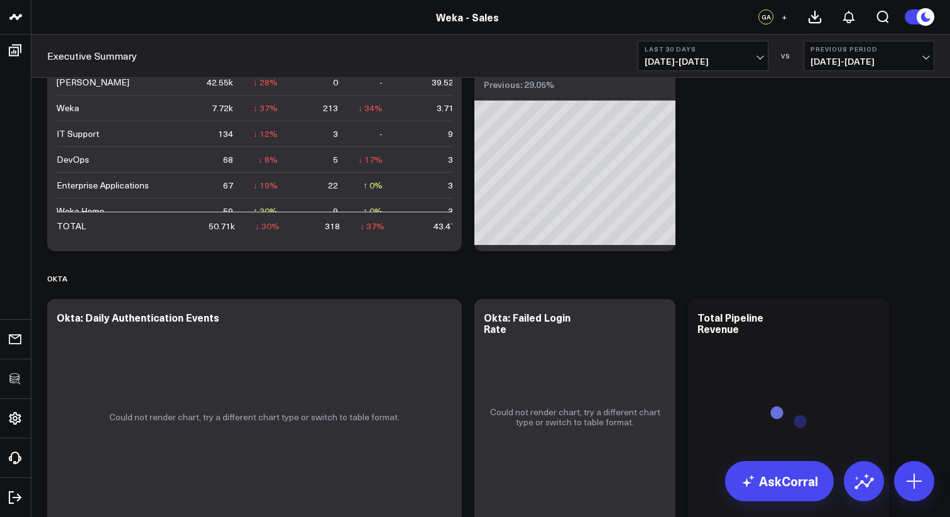
scroll to position [2024, 0]
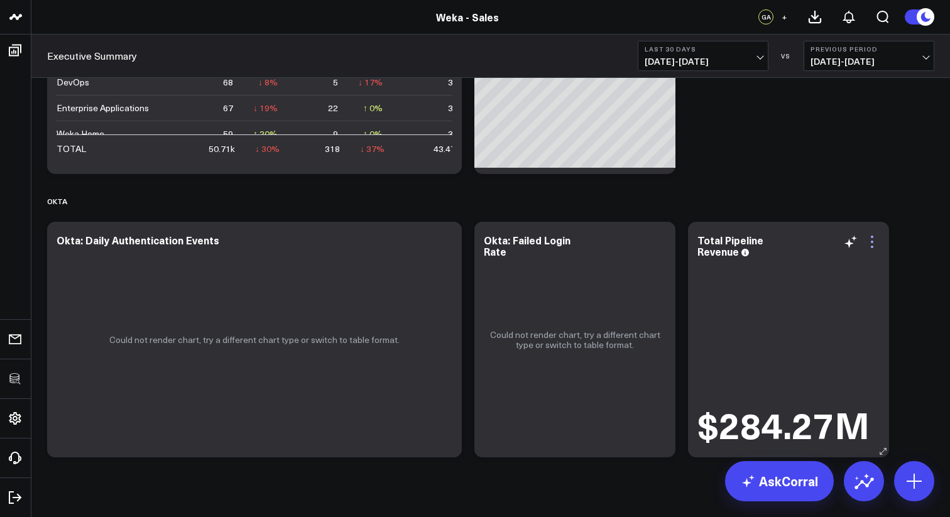
click at [869, 243] on icon at bounding box center [872, 241] width 15 height 15
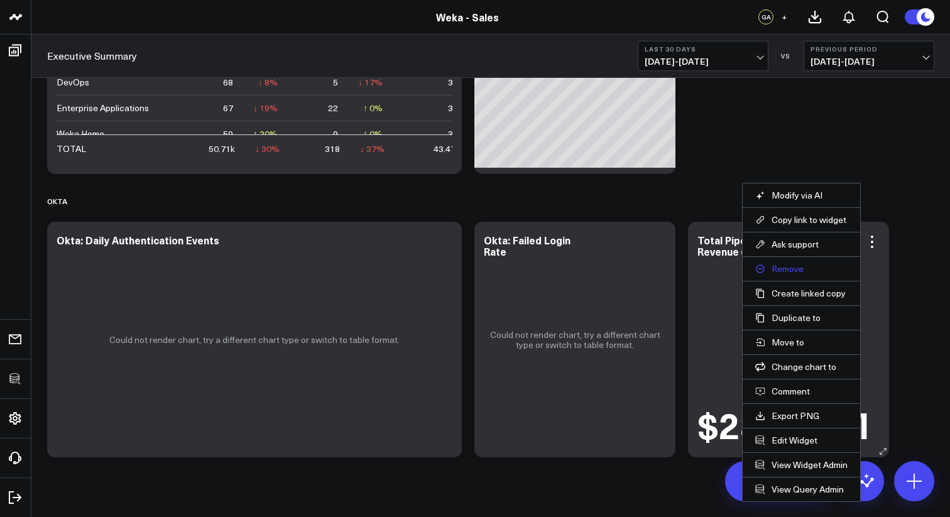
click at [797, 271] on button "Remove" at bounding box center [801, 268] width 92 height 11
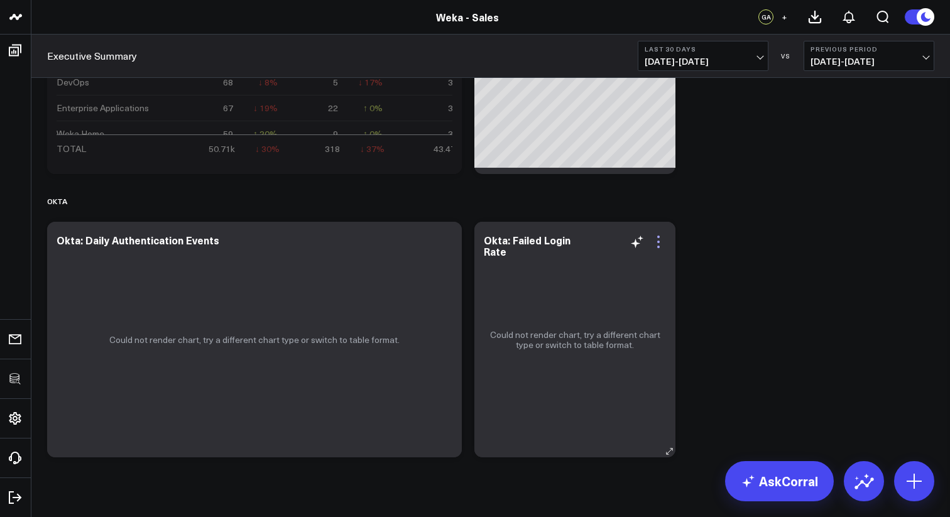
click at [658, 239] on icon at bounding box center [658, 241] width 15 height 15
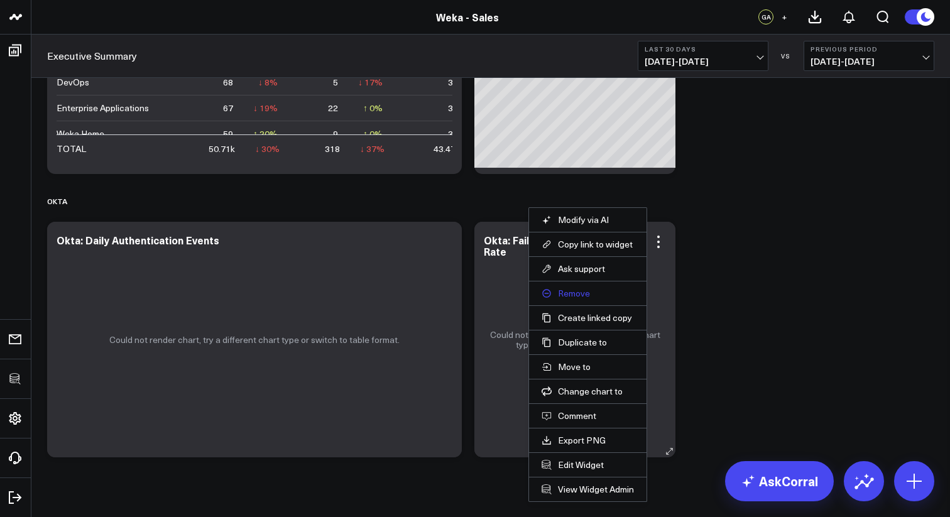
click at [576, 294] on button "Remove" at bounding box center [588, 293] width 92 height 11
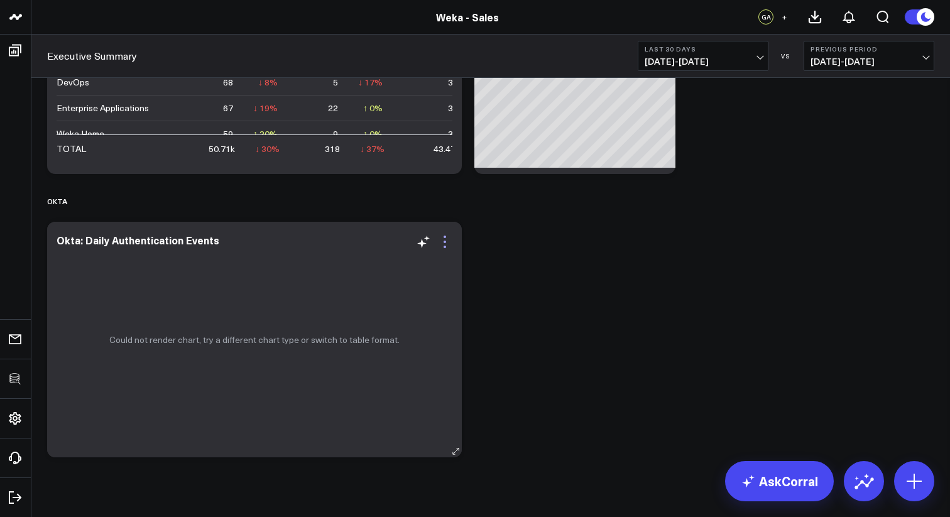
click at [447, 244] on icon at bounding box center [444, 241] width 15 height 15
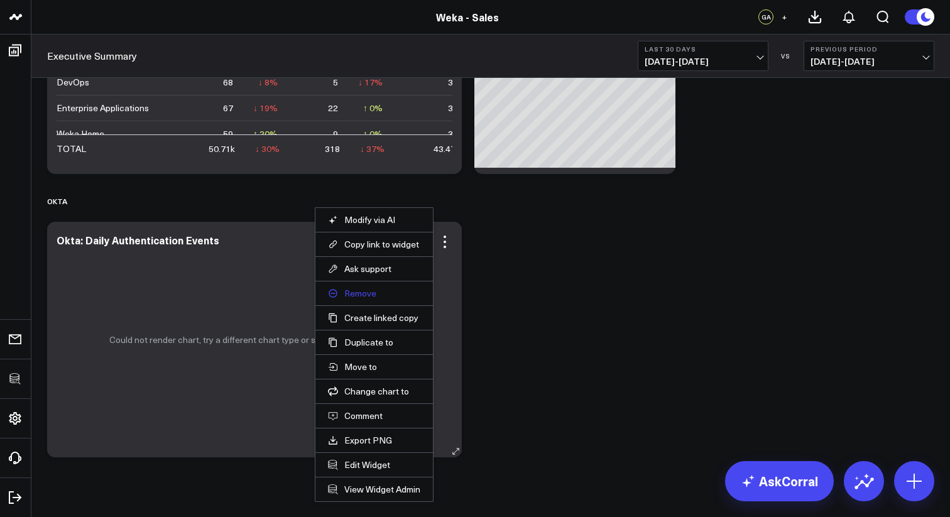
click at [361, 292] on button "Remove" at bounding box center [374, 293] width 92 height 11
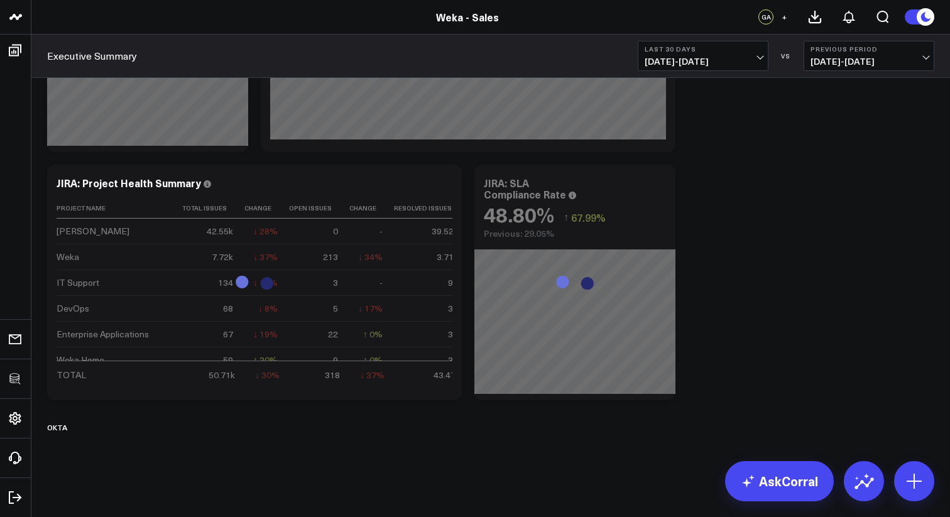
scroll to position [1798, 0]
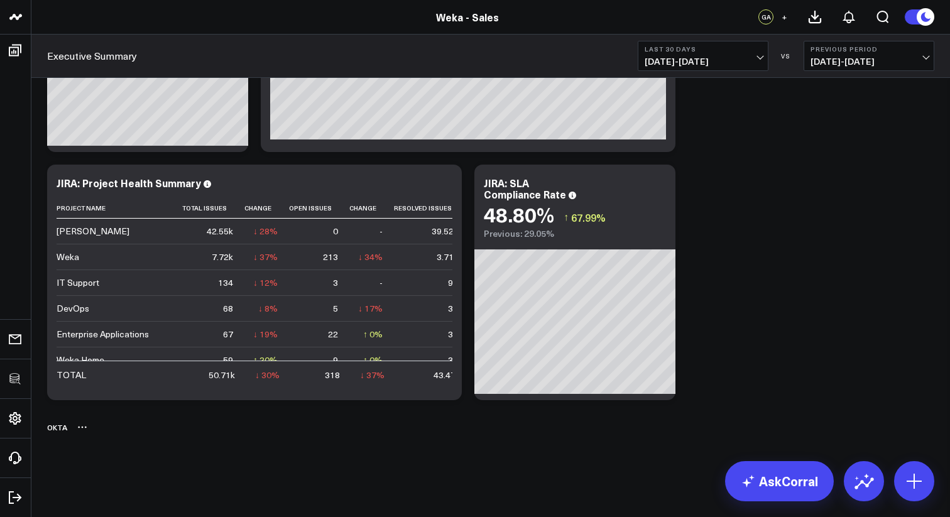
click at [79, 427] on icon at bounding box center [82, 427] width 10 height 10
click at [112, 461] on button "Delete" at bounding box center [115, 463] width 55 height 22
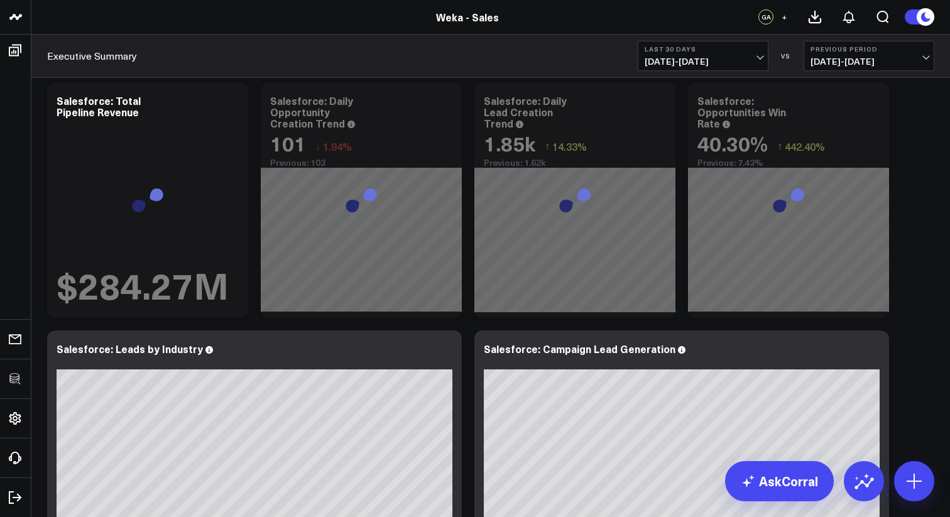
scroll to position [0, 0]
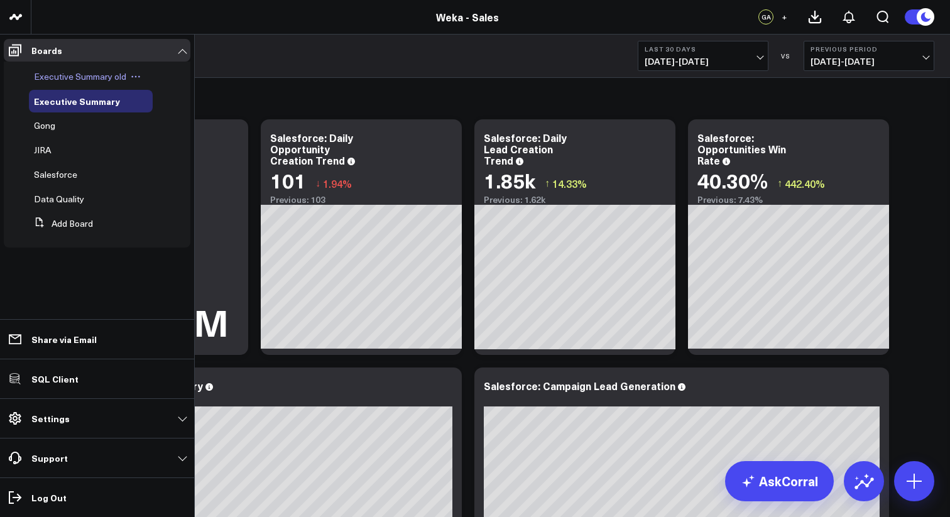
click at [140, 76] on icon at bounding box center [136, 77] width 10 height 10
click at [182, 165] on button "Delete Board" at bounding box center [194, 167] width 102 height 25
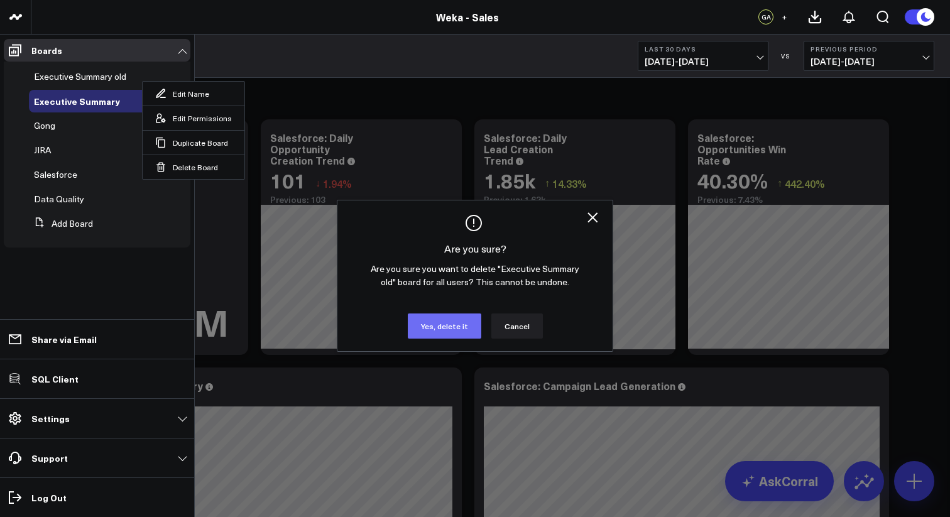
click at [448, 324] on button "Yes, delete it" at bounding box center [445, 326] width 74 height 25
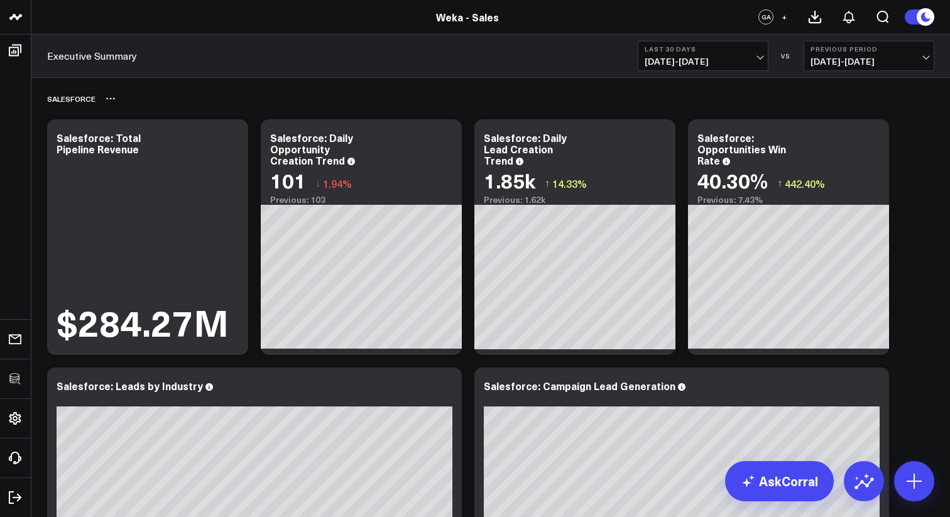
click at [294, 99] on div "Salesforce" at bounding box center [490, 98] width 887 height 29
